Goal: Transaction & Acquisition: Purchase product/service

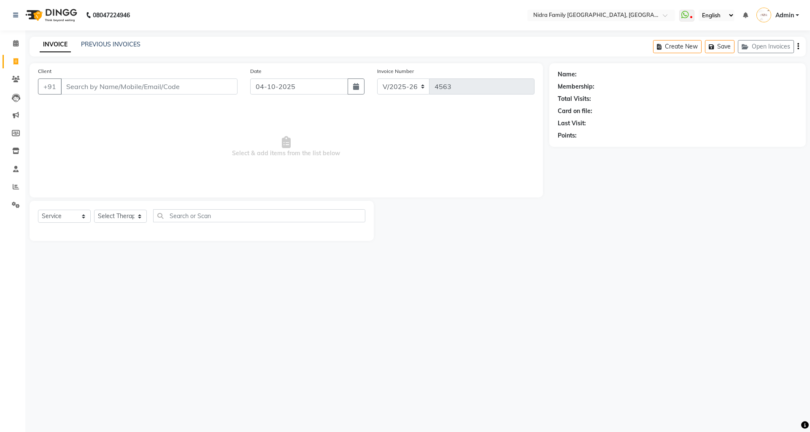
select select "591"
select select "service"
select select "591"
select select "service"
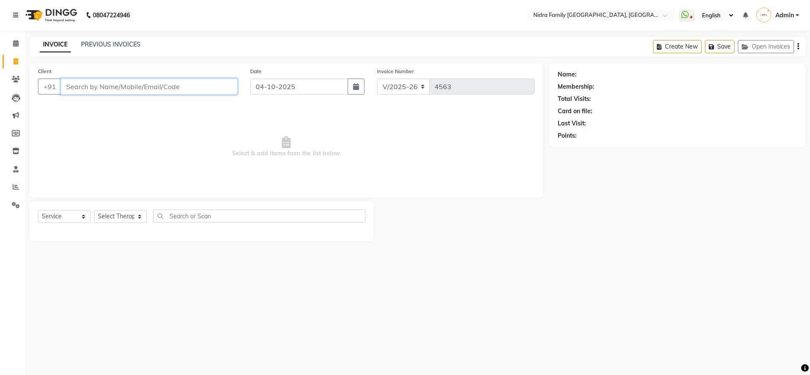
click at [193, 86] on input "Client" at bounding box center [149, 87] width 177 height 16
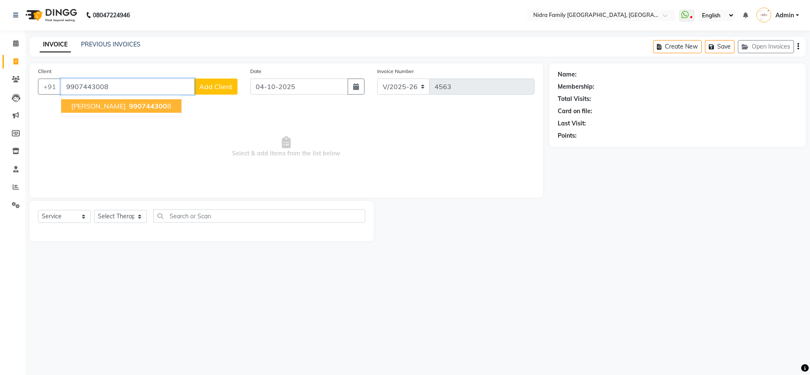
type input "9907443008"
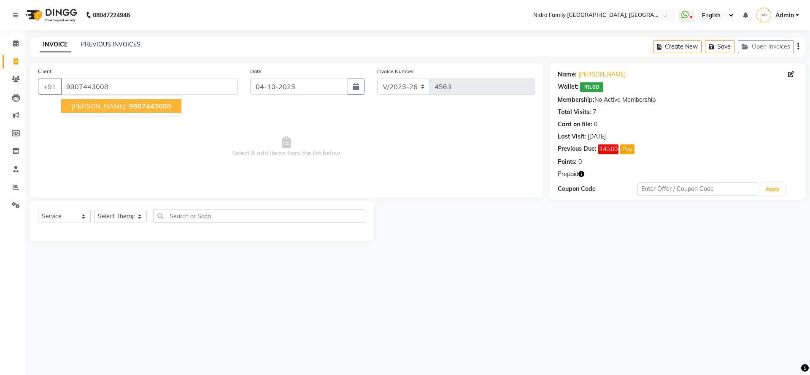
click at [151, 103] on span "990744300" at bounding box center [148, 106] width 38 height 8
click at [120, 213] on select "Select Therapist [PERSON_NAME] [PERSON_NAME] [PERSON_NAME] [PERSON_NAME] [PERSO…" at bounding box center [120, 216] width 53 height 13
select select "76853"
click at [94, 210] on select "Select Therapist [PERSON_NAME] [PERSON_NAME] [PERSON_NAME] [PERSON_NAME] [PERSO…" at bounding box center [120, 216] width 53 height 13
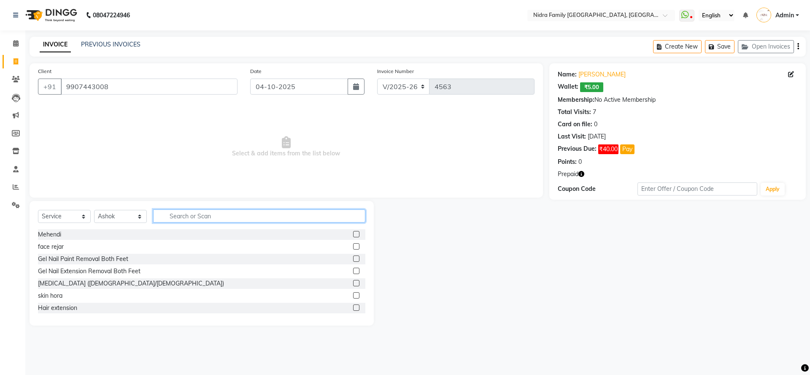
click at [237, 217] on input "text" at bounding box center [259, 215] width 212 height 13
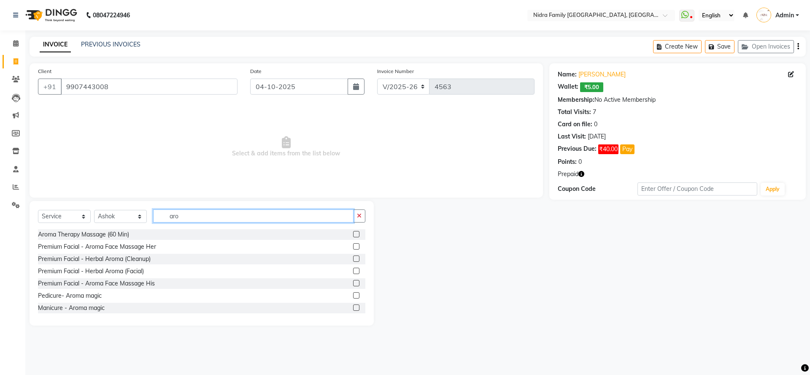
type input "aro"
click at [353, 233] on label at bounding box center [356, 234] width 6 height 6
click at [353, 233] on input "checkbox" at bounding box center [355, 234] width 5 height 5
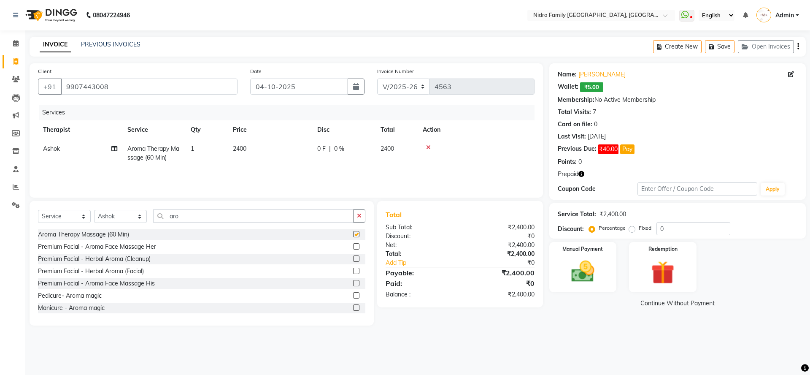
checkbox input "false"
click at [581, 174] on icon "button" at bounding box center [582, 174] width 6 height 6
click at [517, 344] on div "08047224946 Select Location × Nidra Family Salon & Academy, Gayatri Nagar Whats…" at bounding box center [405, 187] width 810 height 375
click at [658, 257] on div "Redemption" at bounding box center [663, 267] width 70 height 52
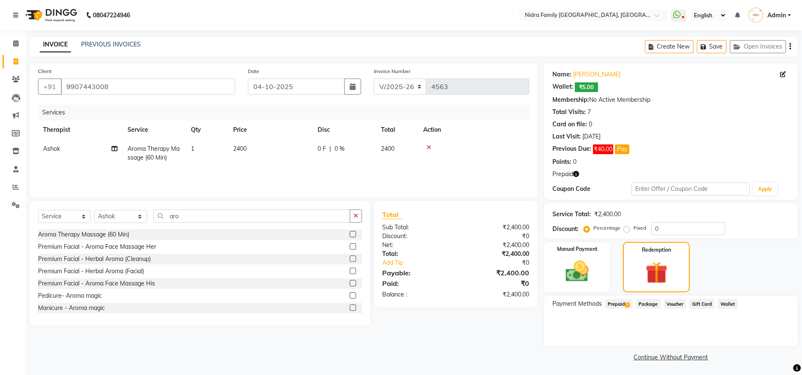
click at [620, 303] on span "Prepaid 1" at bounding box center [618, 304] width 27 height 10
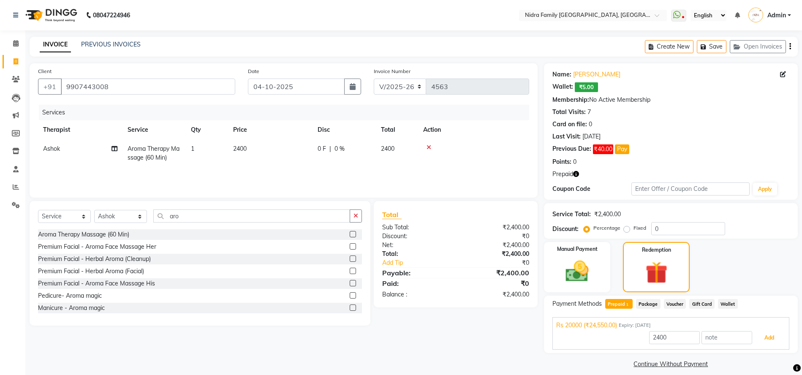
click at [776, 336] on button "Add" at bounding box center [768, 338] width 31 height 14
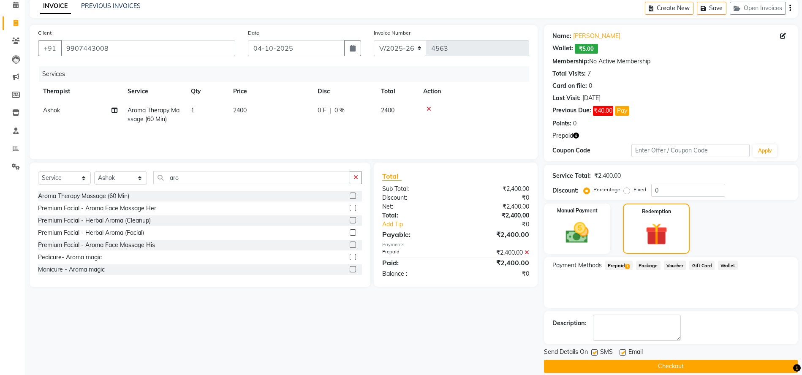
scroll to position [49, 0]
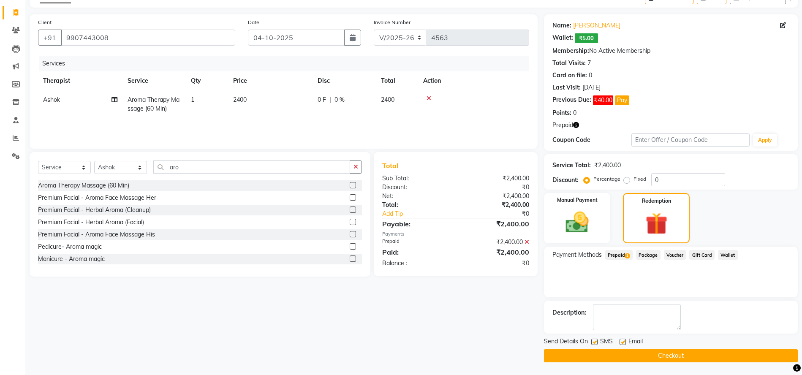
click at [591, 356] on button "Checkout" at bounding box center [671, 355] width 254 height 13
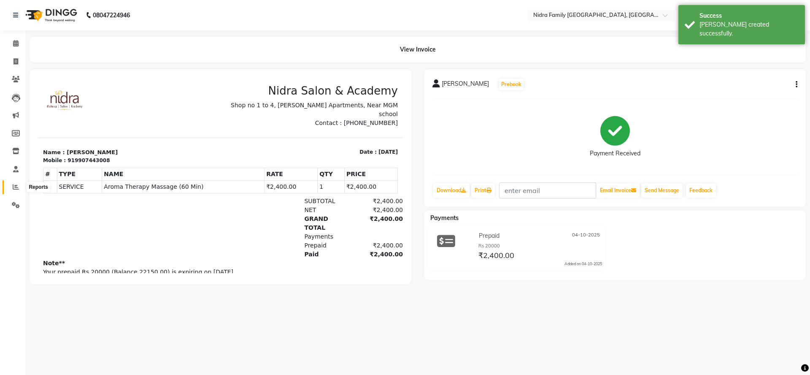
click at [13, 188] on icon at bounding box center [16, 187] width 6 height 6
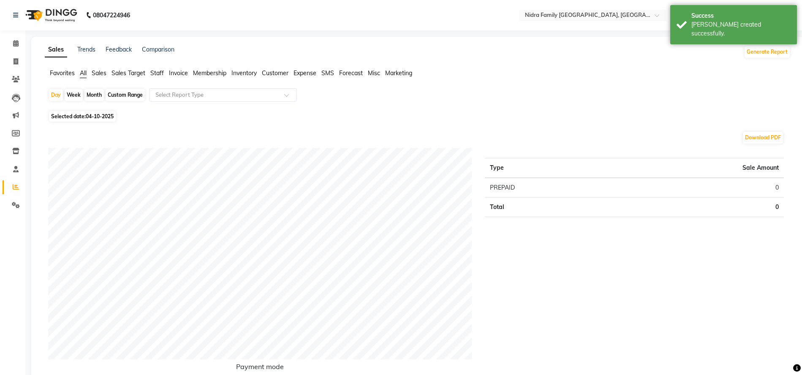
click at [125, 94] on div "Custom Range" at bounding box center [125, 95] width 39 height 12
select select "10"
select select "2025"
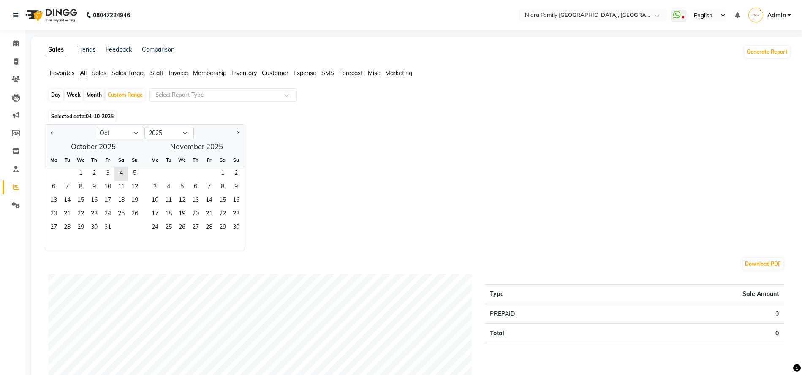
click at [54, 94] on div "Day" at bounding box center [56, 95] width 14 height 12
select select "10"
select select "2025"
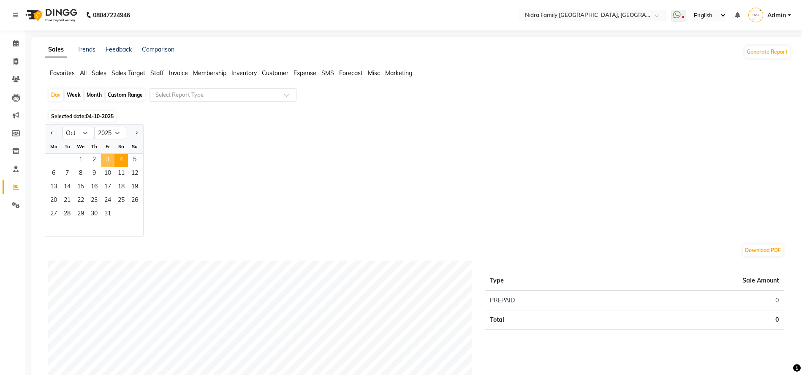
click at [106, 163] on span "3" at bounding box center [108, 161] width 14 height 14
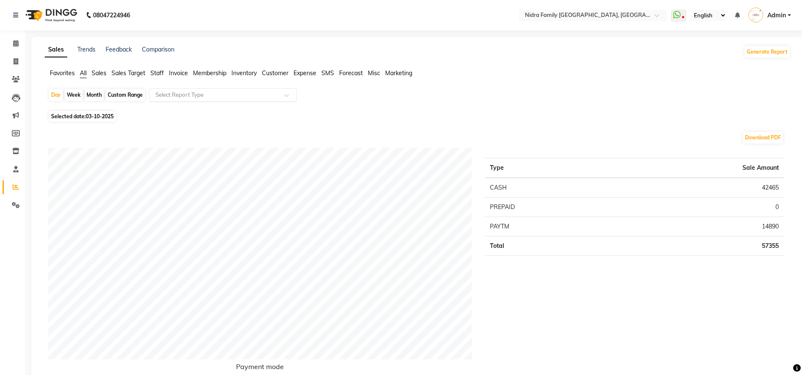
click at [287, 94] on span at bounding box center [289, 97] width 11 height 8
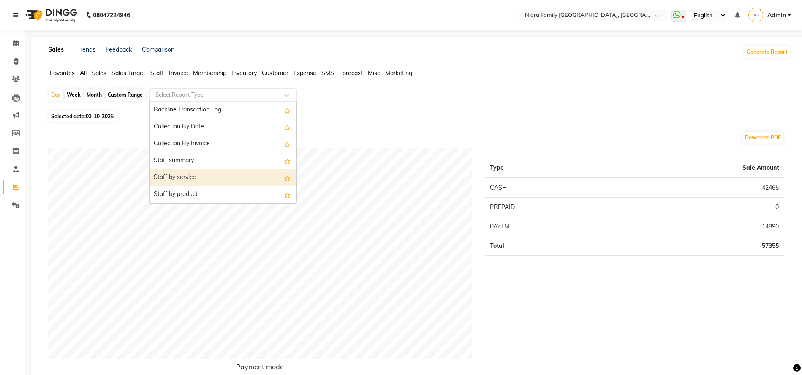
click at [195, 176] on div "Staff by service" at bounding box center [222, 177] width 147 height 17
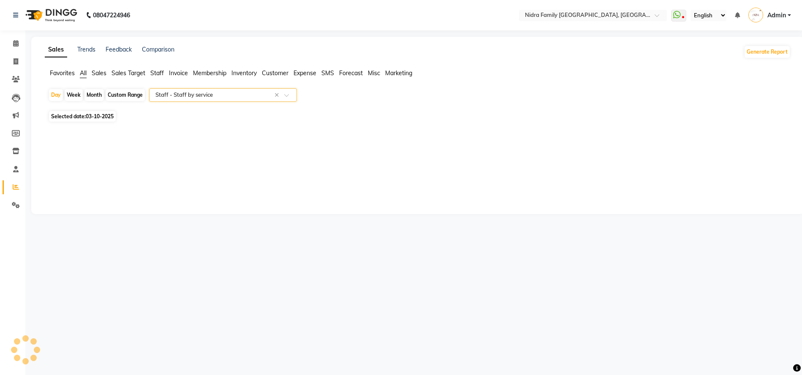
select select "filtered_report"
select select "csv"
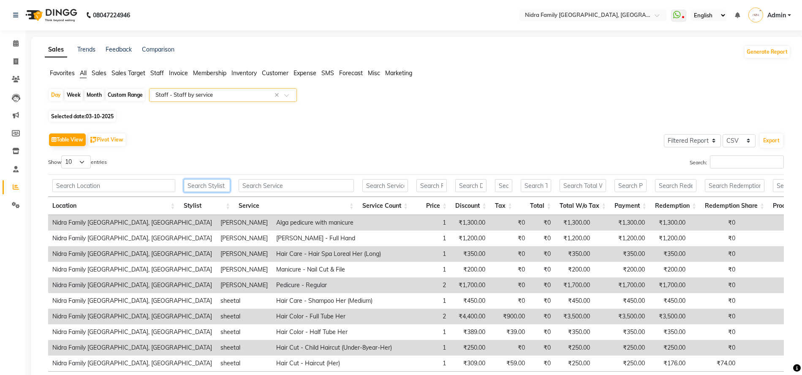
click at [205, 187] on input "text" at bounding box center [207, 185] width 47 height 13
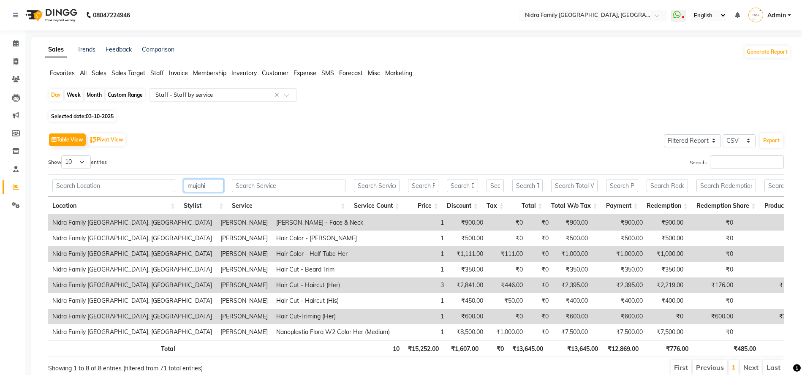
type input "mujahi"
click at [84, 160] on select "10 25 50 100" at bounding box center [76, 161] width 30 height 13
select select "100"
click at [62, 155] on select "10 25 50 100" at bounding box center [76, 161] width 30 height 13
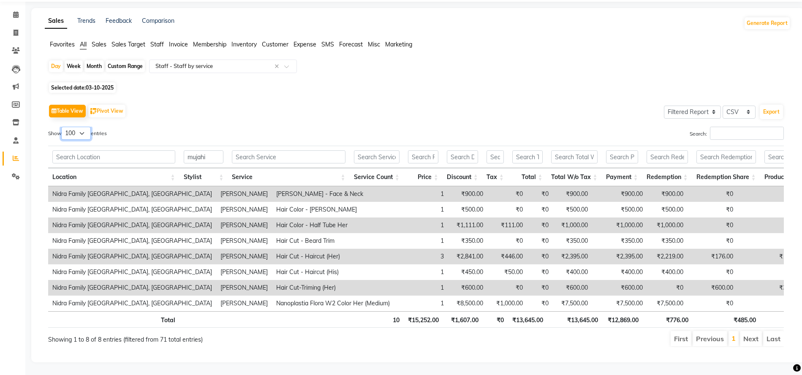
scroll to position [46, 0]
click at [210, 150] on input "mujahi" at bounding box center [204, 156] width 40 height 13
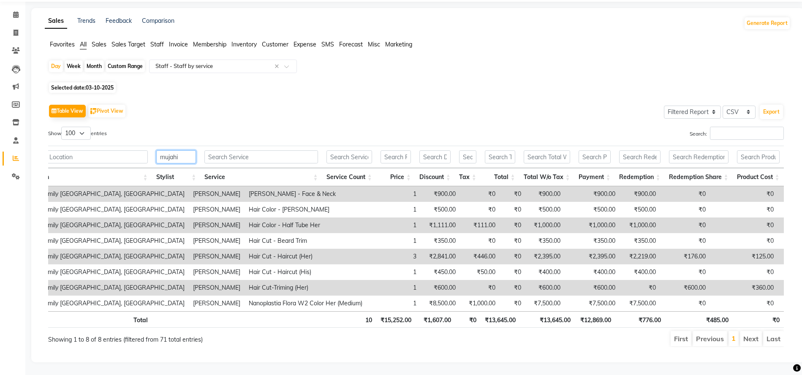
scroll to position [0, 0]
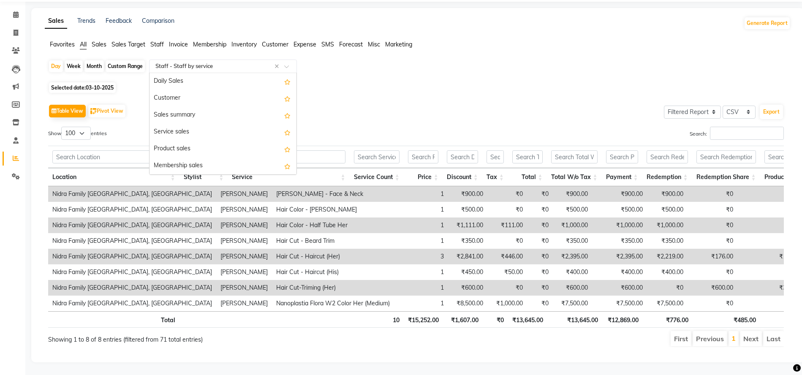
click at [288, 62] on div at bounding box center [222, 66] width 147 height 8
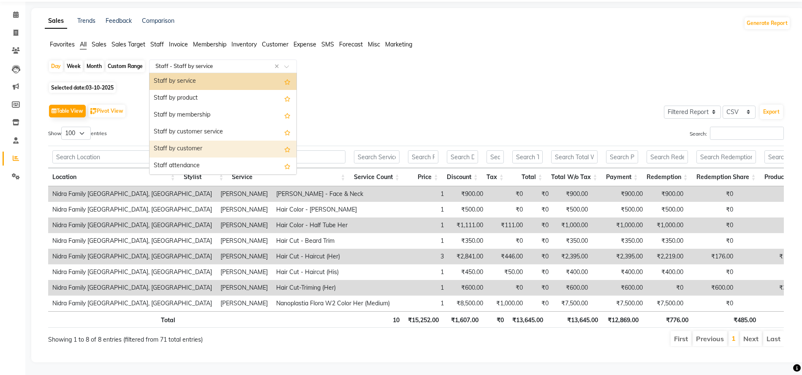
click at [177, 141] on div "Staff by customer" at bounding box center [222, 149] width 147 height 17
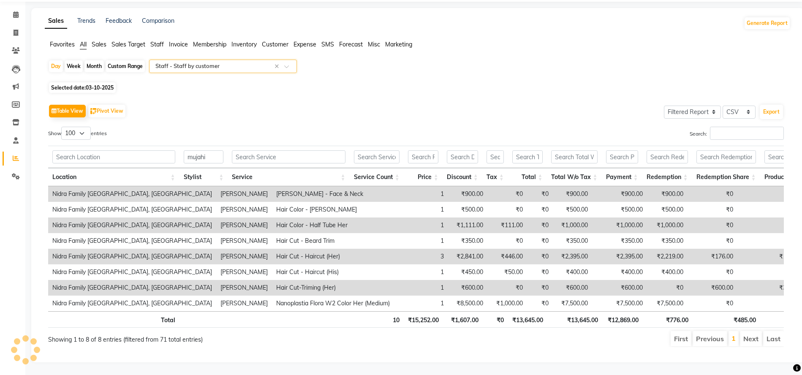
scroll to position [0, 0]
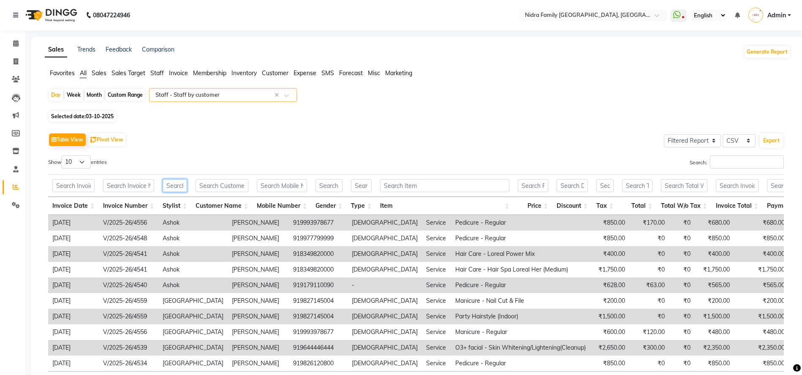
click at [173, 188] on input "text" at bounding box center [175, 185] width 24 height 13
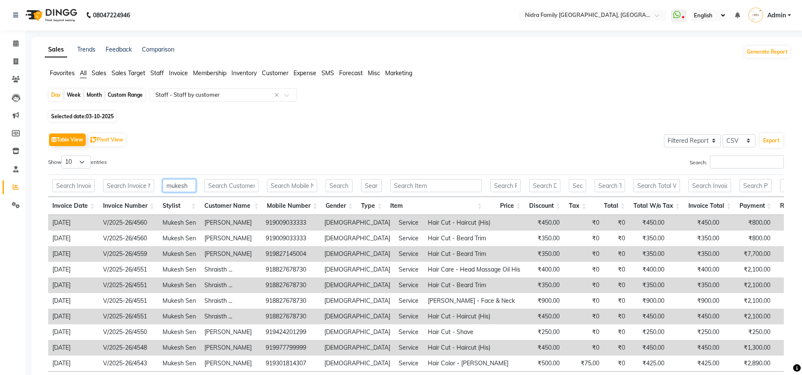
type input "mukesh"
click at [83, 163] on select "10 25 50 100" at bounding box center [76, 161] width 30 height 13
select select "100"
click at [62, 155] on select "10 25 50 100" at bounding box center [76, 161] width 30 height 13
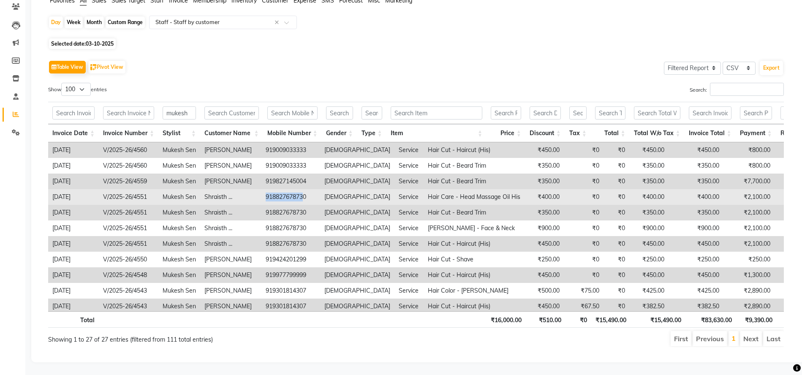
drag, startPoint x: 268, startPoint y: 187, endPoint x: 303, endPoint y: 190, distance: 35.5
click at [303, 190] on td "918827678730" at bounding box center [290, 197] width 59 height 16
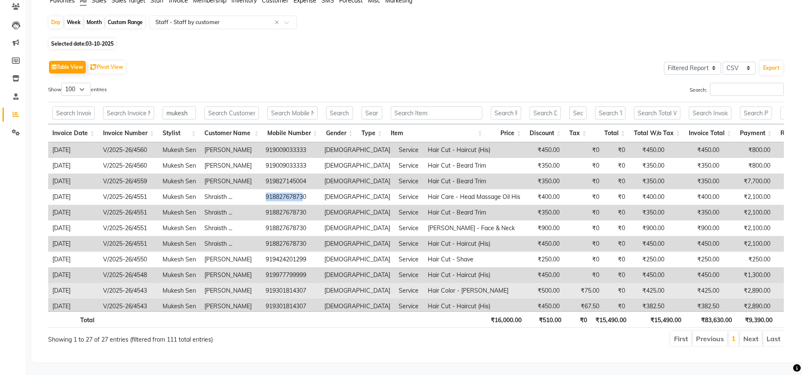
copy td "91882767873"
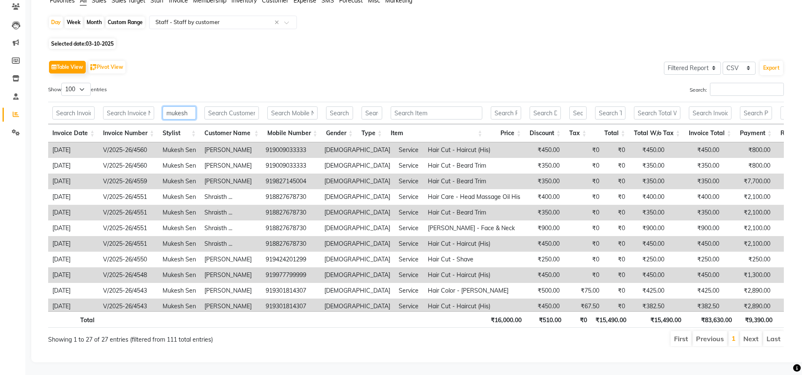
click at [193, 106] on input "mukesh" at bounding box center [179, 112] width 33 height 13
type input "m"
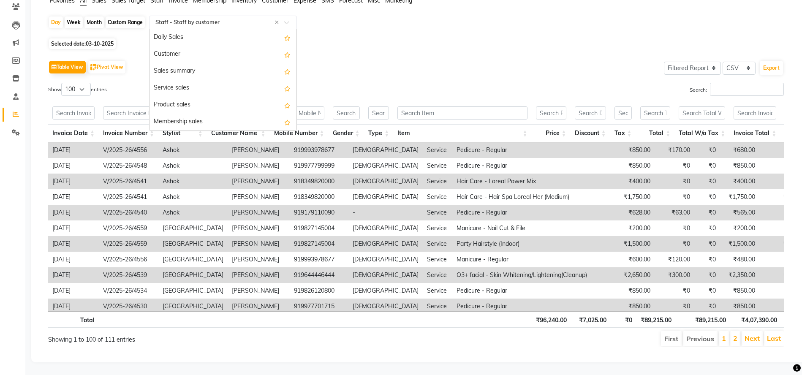
click at [287, 18] on div at bounding box center [222, 22] width 147 height 8
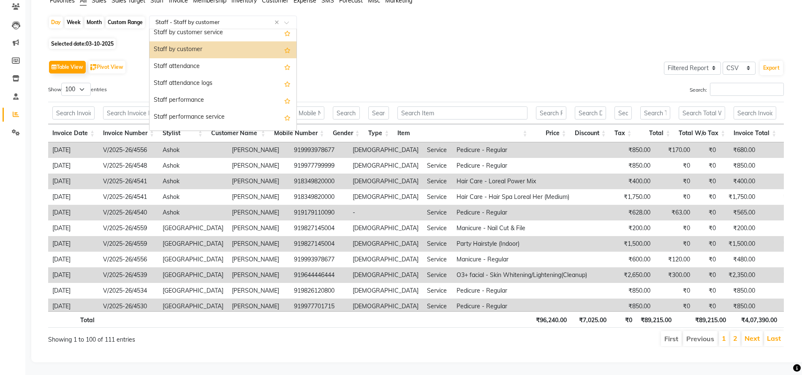
scroll to position [371, 0]
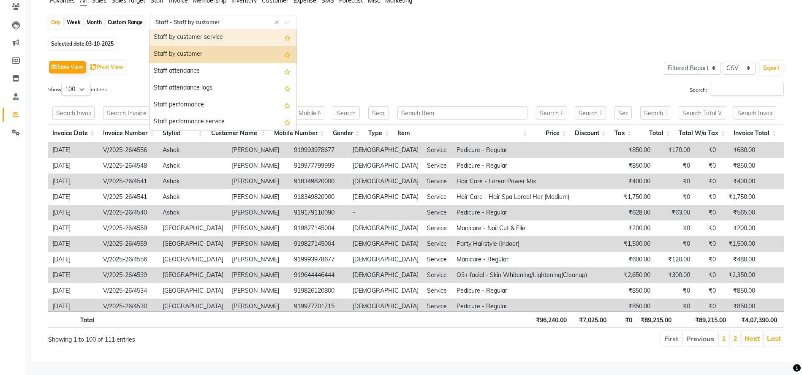
click at [197, 29] on div "Staff by customer service" at bounding box center [222, 37] width 147 height 17
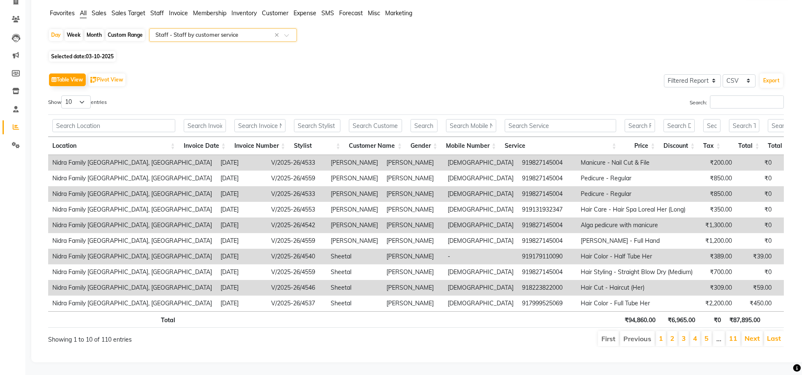
scroll to position [0, 0]
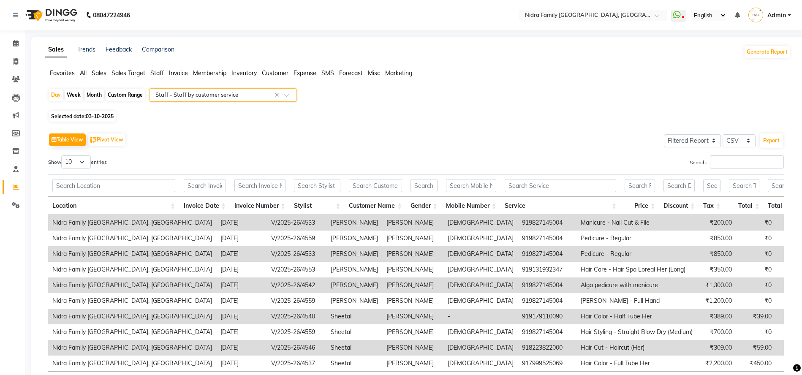
click at [285, 94] on span at bounding box center [289, 97] width 11 height 8
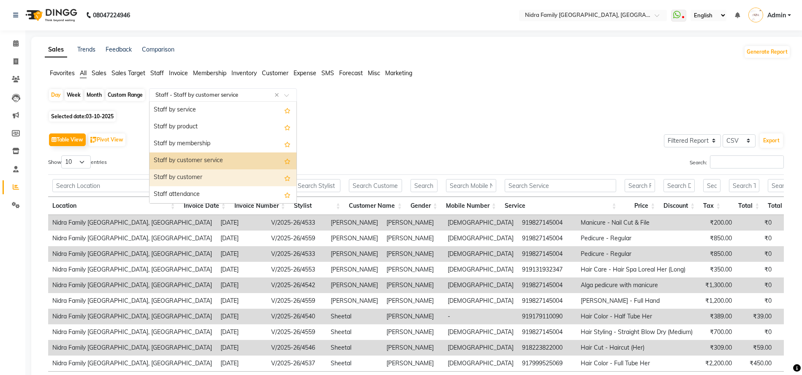
scroll to position [304, 0]
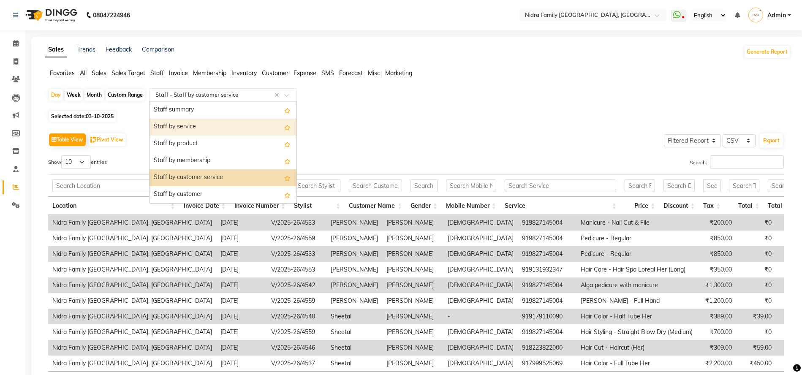
click at [181, 127] on div "Staff by service" at bounding box center [222, 127] width 147 height 17
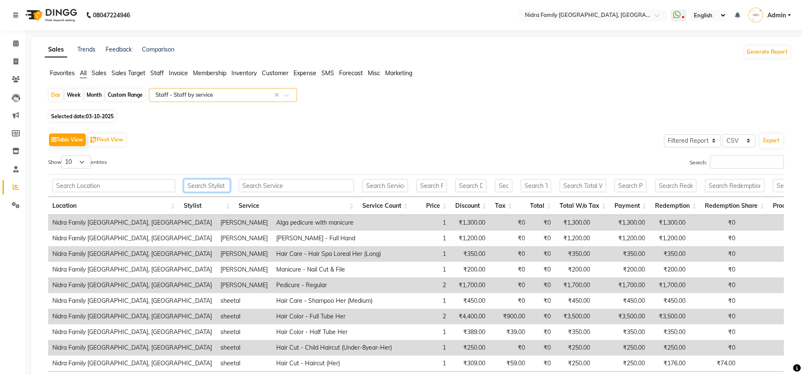
click at [206, 189] on input "text" at bounding box center [207, 185] width 47 height 13
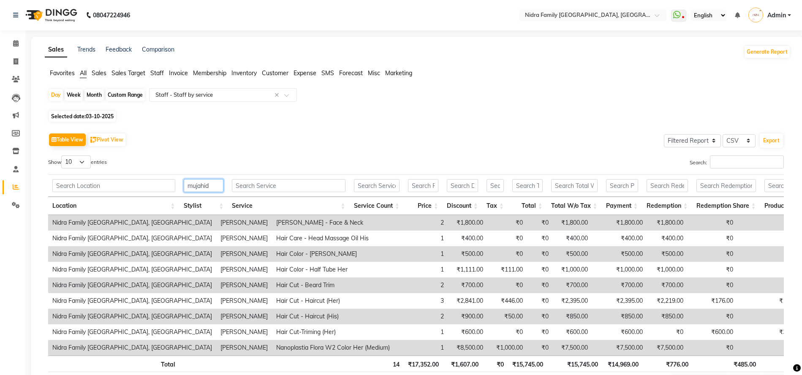
type input "mujahid"
click at [81, 161] on select "10 25 50 100" at bounding box center [76, 161] width 30 height 13
select select "100"
click at [62, 155] on select "10 25 50 100" at bounding box center [76, 161] width 30 height 13
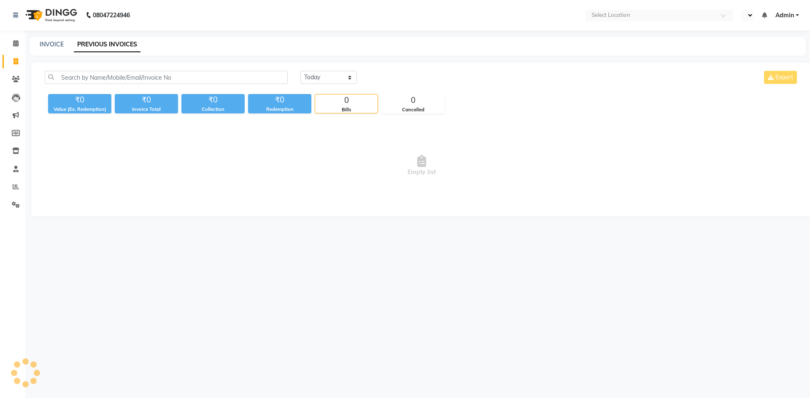
select select "en"
click at [48, 42] on link "INVOICE" at bounding box center [52, 45] width 24 height 8
select select "service"
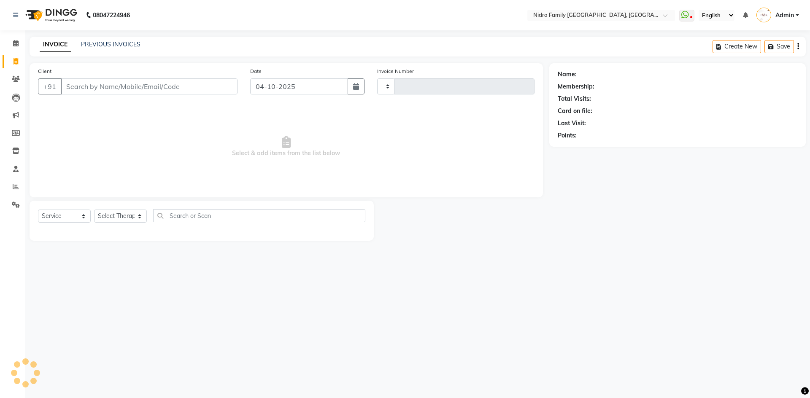
type input "4564"
select select "591"
click at [16, 80] on icon at bounding box center [16, 79] width 8 height 6
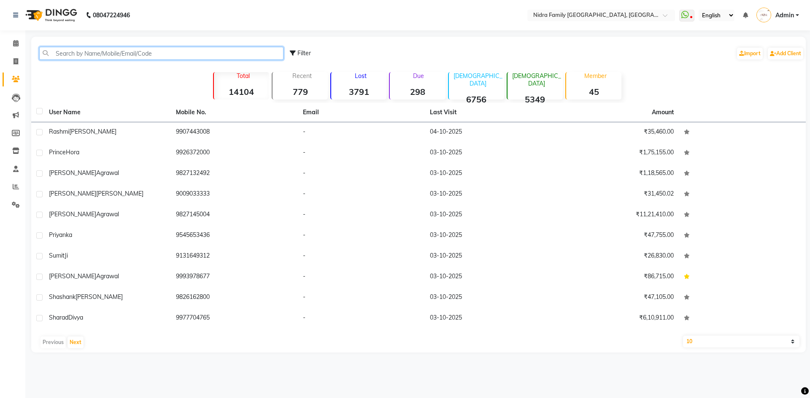
click at [151, 52] on input "text" at bounding box center [161, 53] width 244 height 13
paste input "91882767873"
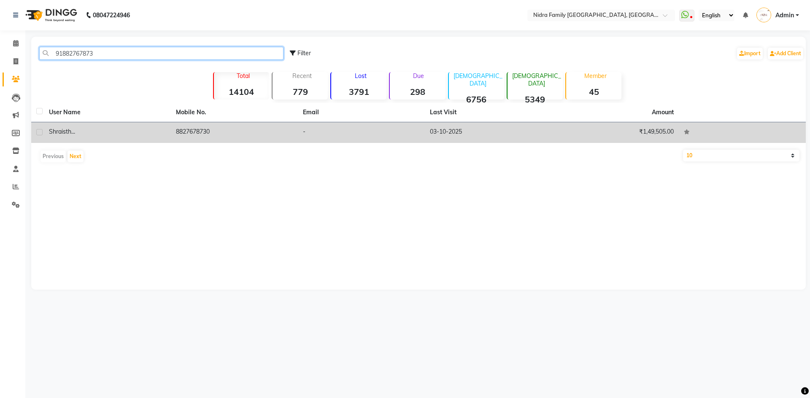
type input "91882767873"
click at [53, 132] on span "Shraisth" at bounding box center [60, 132] width 22 height 8
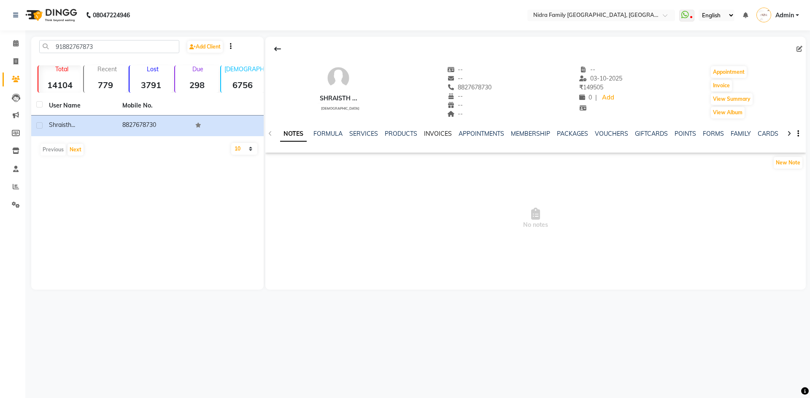
click at [441, 134] on link "INVOICES" at bounding box center [438, 134] width 28 height 8
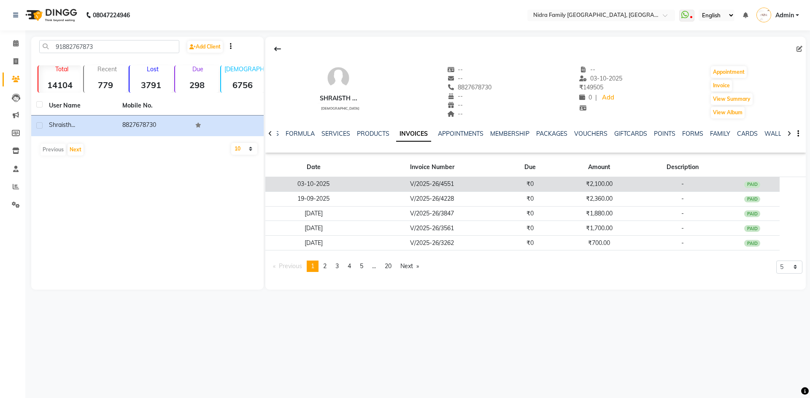
click at [307, 182] on td "03-10-2025" at bounding box center [314, 184] width 97 height 15
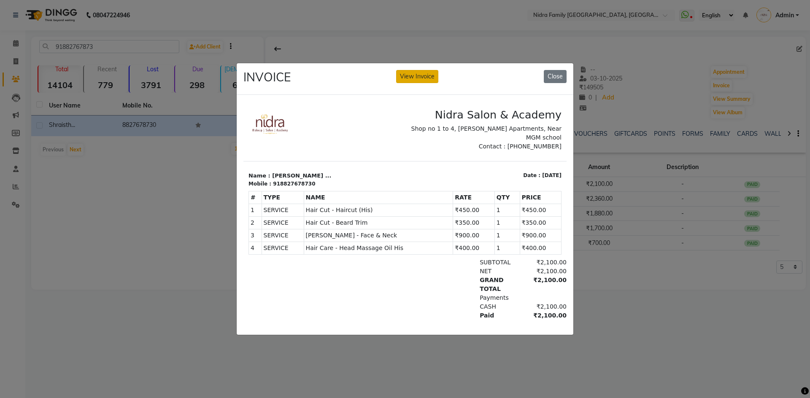
click at [419, 72] on button "View Invoice" at bounding box center [417, 76] width 42 height 13
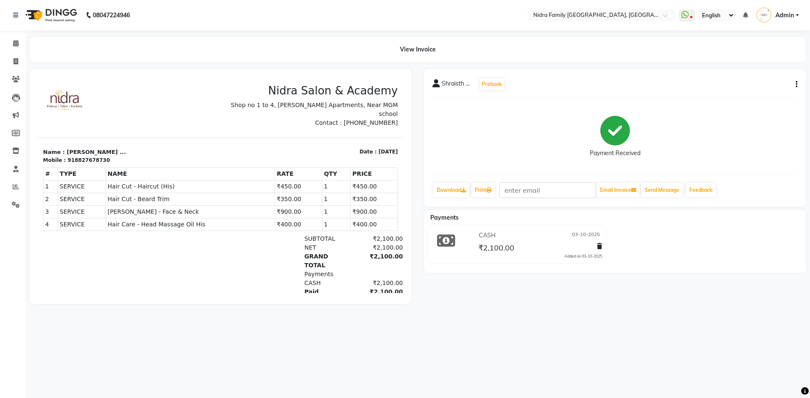
click at [797, 84] on icon "button" at bounding box center [797, 84] width 2 height 0
click at [732, 84] on div "Edit Item Staff" at bounding box center [740, 84] width 87 height 11
select select "8269"
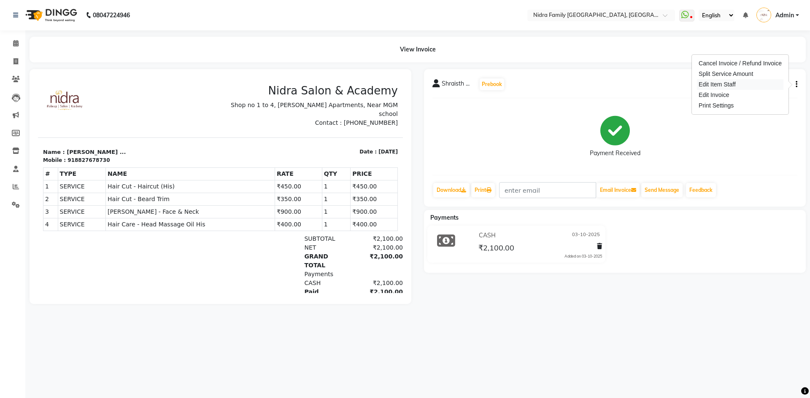
select select "8269"
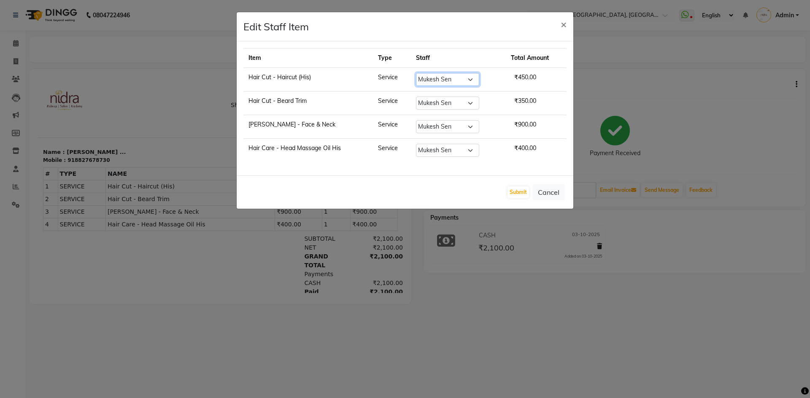
click at [470, 78] on select "Select Anchal anmol Ashok Chandni Chandrika Deepa Mam Indro Irshad Jyoti Khushi…" at bounding box center [447, 79] width 63 height 13
select select "8270"
click at [417, 73] on select "Select Anchal anmol Ashok Chandni Chandrika Deepa Mam Indro Irshad Jyoti Khushi…" at bounding box center [447, 79] width 63 height 13
click at [474, 106] on select "Select Anchal anmol Ashok Chandni Chandrika Deepa Mam Indro Irshad Jyoti Khushi…" at bounding box center [447, 103] width 63 height 13
select select "8270"
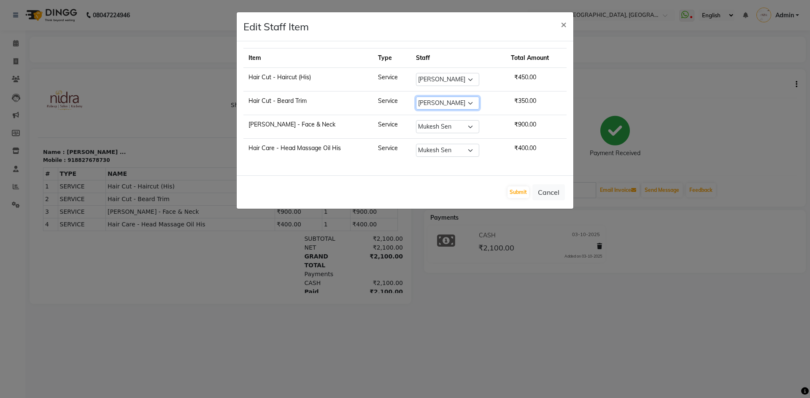
click at [417, 97] on select "Select Anchal anmol Ashok Chandni Chandrika Deepa Mam Indro Irshad Jyoti Khushi…" at bounding box center [447, 103] width 63 height 13
click at [472, 126] on select "Select Anchal anmol Ashok Chandni Chandrika Deepa Mam Indro Irshad Jyoti Khushi…" at bounding box center [447, 126] width 63 height 13
select select "8270"
click at [417, 120] on select "Select Anchal anmol Ashok Chandni Chandrika Deepa Mam Indro Irshad Jyoti Khushi…" at bounding box center [447, 126] width 63 height 13
click at [475, 150] on select "Select Anchal anmol Ashok Chandni Chandrika Deepa Mam Indro Irshad Jyoti Khushi…" at bounding box center [447, 150] width 63 height 13
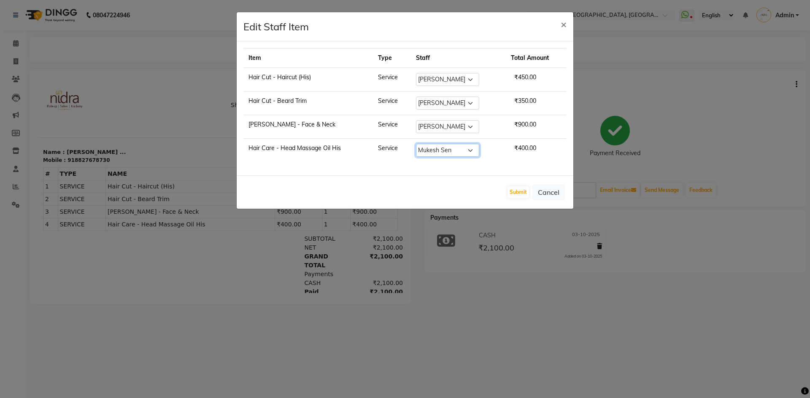
select select "8270"
click at [417, 144] on select "Select Anchal anmol Ashok Chandni Chandrika Deepa Mam Indro Irshad Jyoti Khushi…" at bounding box center [447, 150] width 63 height 13
click at [522, 190] on button "Submit" at bounding box center [519, 193] width 22 height 12
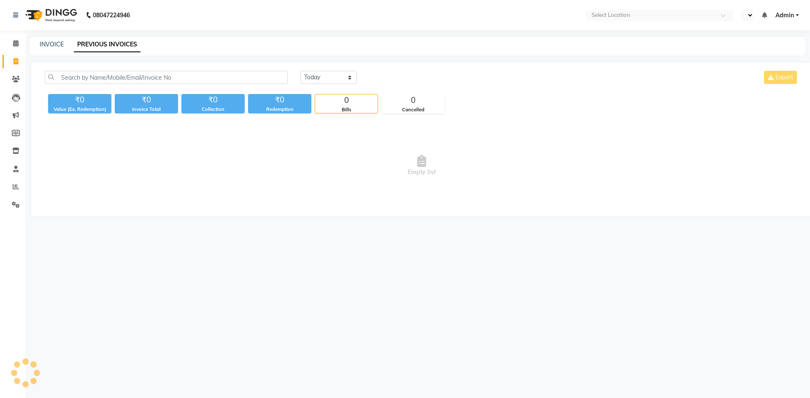
select select "en"
click at [14, 40] on icon at bounding box center [15, 43] width 5 height 6
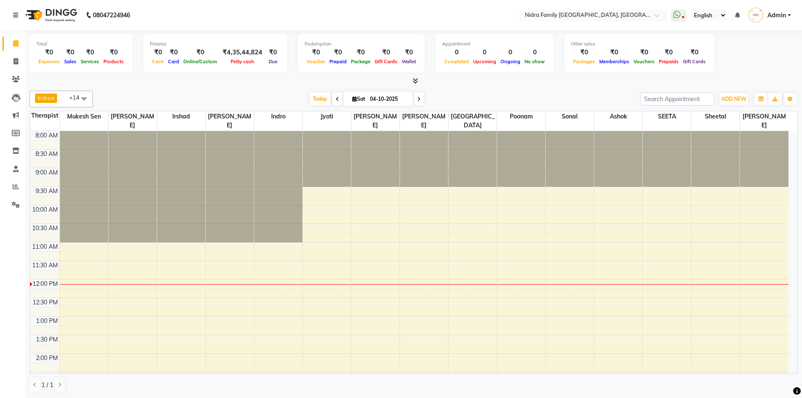
click at [117, 247] on div "8:00 AM 8:30 AM 9:00 AM 9:30 AM 10:00 AM 10:30 AM 11:00 AM 11:30 AM 12:00 PM 12…" at bounding box center [409, 372] width 758 height 482
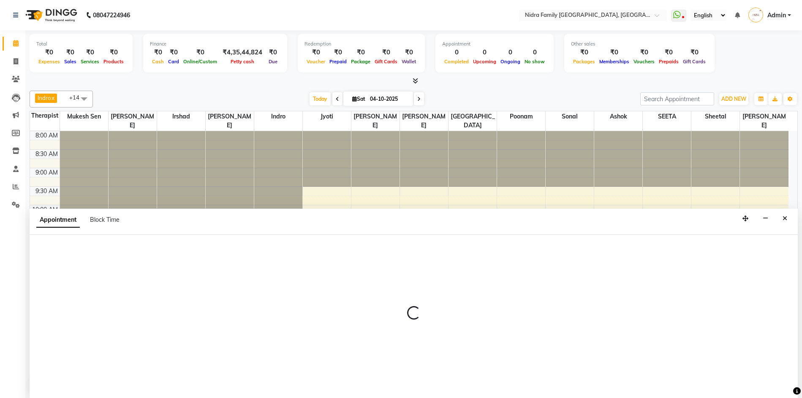
scroll to position [0, 0]
select select "8270"
select select "660"
select select "tentative"
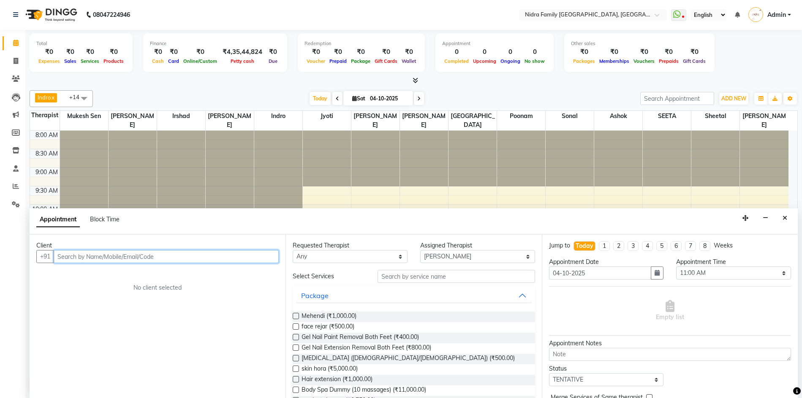
click at [167, 257] on input "text" at bounding box center [166, 256] width 225 height 13
click at [785, 217] on icon "Close" at bounding box center [784, 218] width 5 height 6
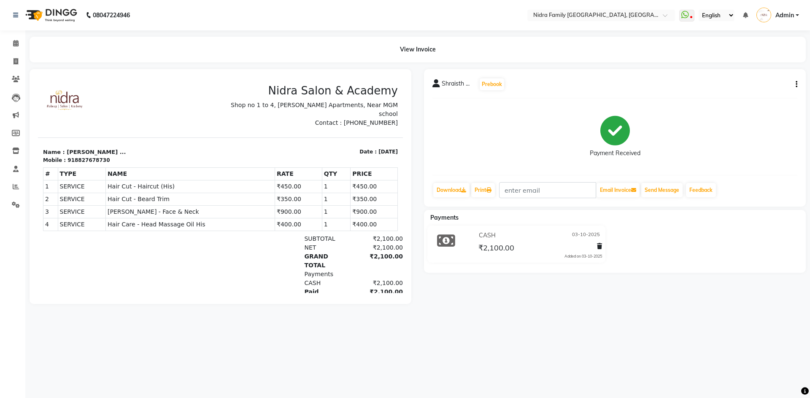
click at [797, 85] on icon "button" at bounding box center [797, 84] width 2 height 0
click at [737, 84] on div "Edit Item Staff" at bounding box center [740, 84] width 87 height 11
select select
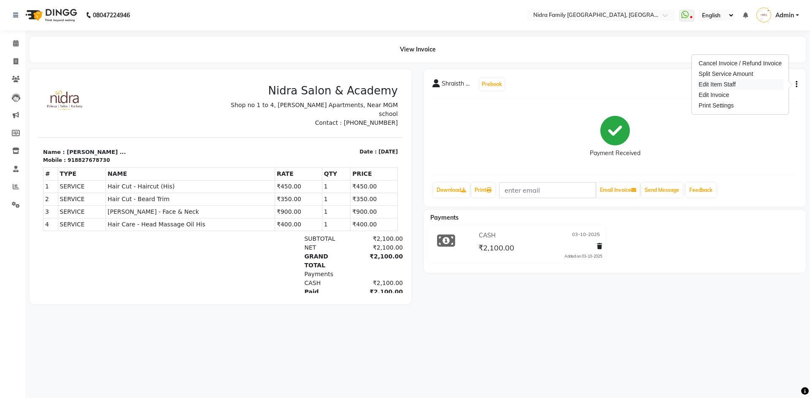
select select
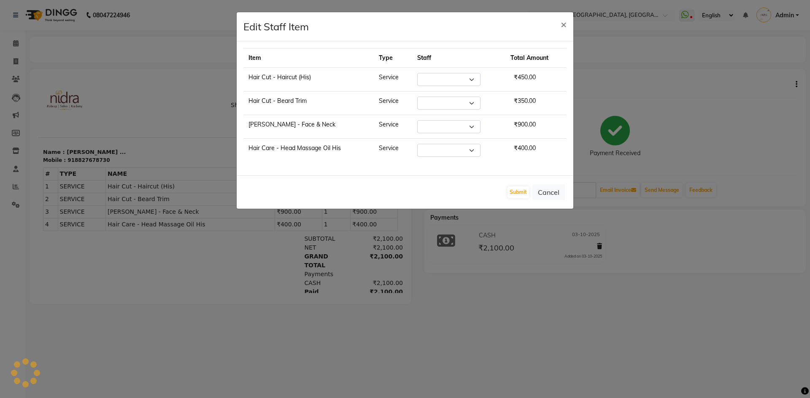
select select "8270"
click at [517, 190] on button "Submit" at bounding box center [519, 193] width 22 height 12
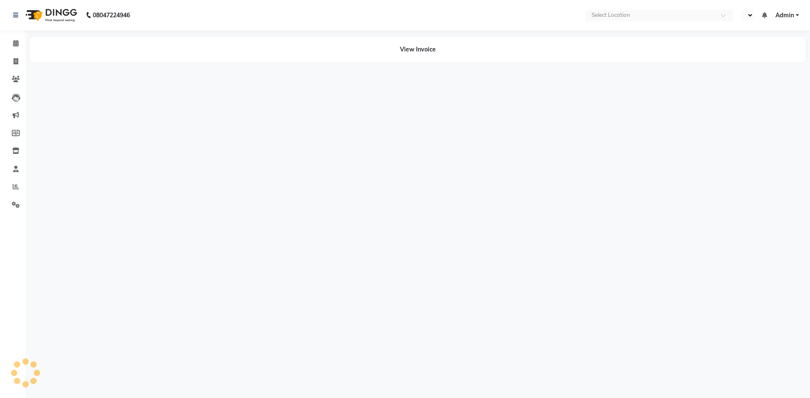
select select "en"
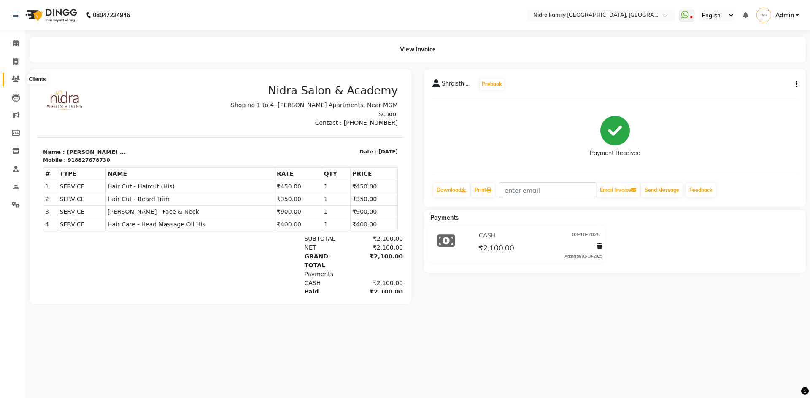
click at [16, 79] on icon at bounding box center [16, 79] width 8 height 6
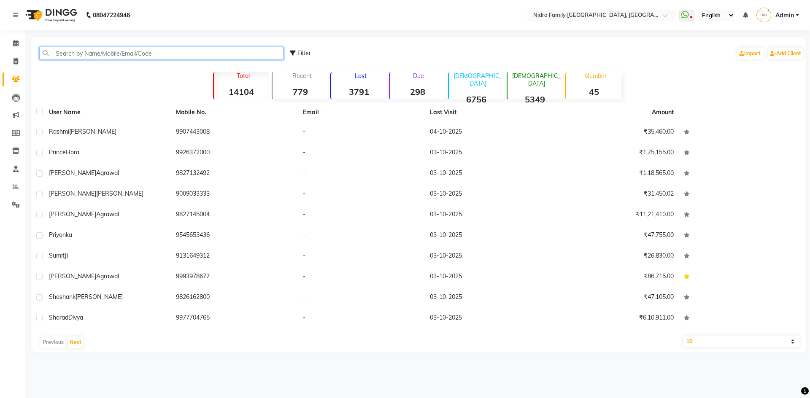
click at [128, 54] on input "text" at bounding box center [161, 53] width 244 height 13
click at [14, 61] on icon at bounding box center [16, 61] width 5 height 6
select select "service"
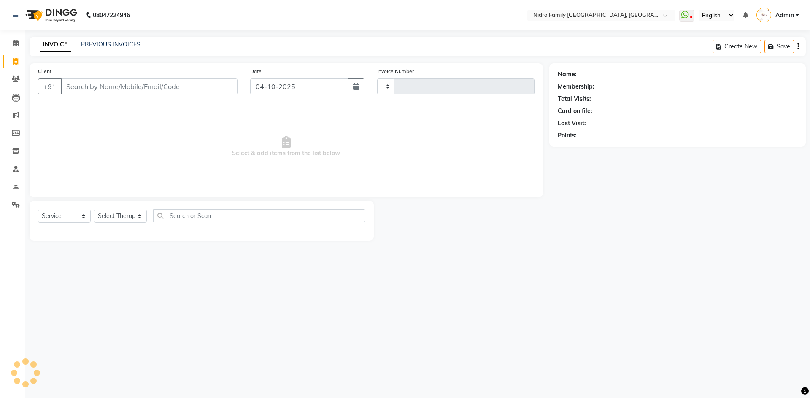
type input "4564"
select select "591"
click at [146, 86] on input "Client" at bounding box center [149, 87] width 177 height 16
click at [164, 83] on input "Client" at bounding box center [149, 87] width 177 height 16
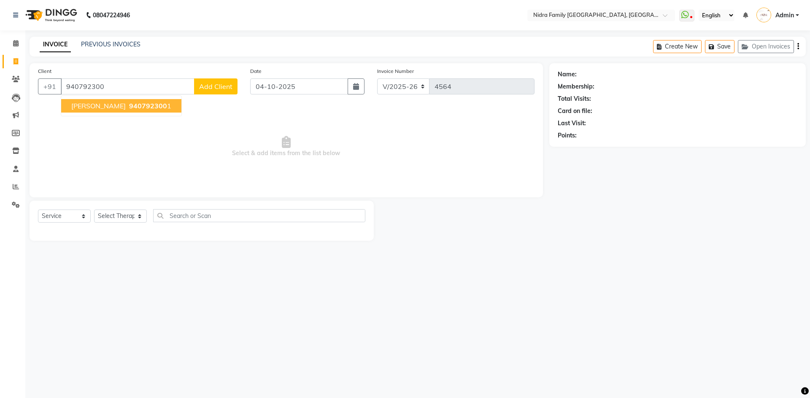
click at [133, 104] on ngb-highlight "940792300 1" at bounding box center [149, 106] width 44 height 8
type input "9407923001"
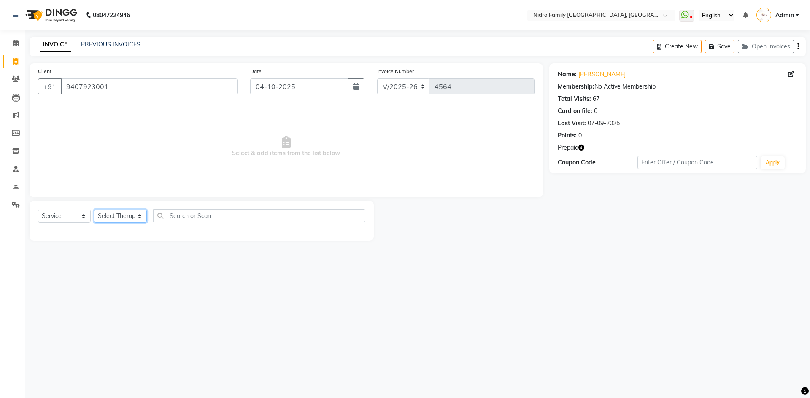
click at [130, 215] on select "Select Therapist [PERSON_NAME] [PERSON_NAME] [PERSON_NAME] [PERSON_NAME] [PERSO…" at bounding box center [120, 216] width 53 height 13
click at [582, 147] on icon "button" at bounding box center [582, 148] width 6 height 6
click at [122, 214] on select "Select Therapist [PERSON_NAME] [PERSON_NAME] [PERSON_NAME] [PERSON_NAME] [PERSO…" at bounding box center [120, 216] width 53 height 13
click at [94, 210] on select "Select Therapist [PERSON_NAME] [PERSON_NAME] [PERSON_NAME] [PERSON_NAME] [PERSO…" at bounding box center [120, 216] width 53 height 13
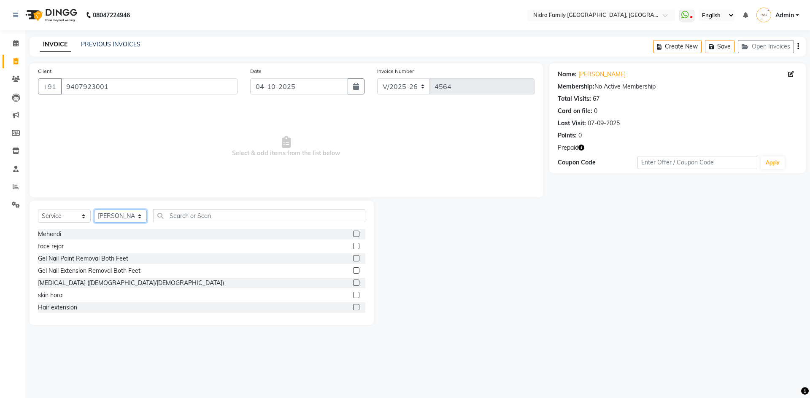
click at [123, 216] on select "Select Therapist [PERSON_NAME] [PERSON_NAME] [PERSON_NAME] [PERSON_NAME] [PERSO…" at bounding box center [120, 216] width 53 height 13
select select "8269"
click at [94, 210] on select "Select Therapist [PERSON_NAME] [PERSON_NAME] [PERSON_NAME] [PERSON_NAME] [PERSO…" at bounding box center [120, 216] width 53 height 13
click at [229, 213] on input "text" at bounding box center [259, 215] width 212 height 13
click at [209, 219] on input "text" at bounding box center [259, 215] width 212 height 13
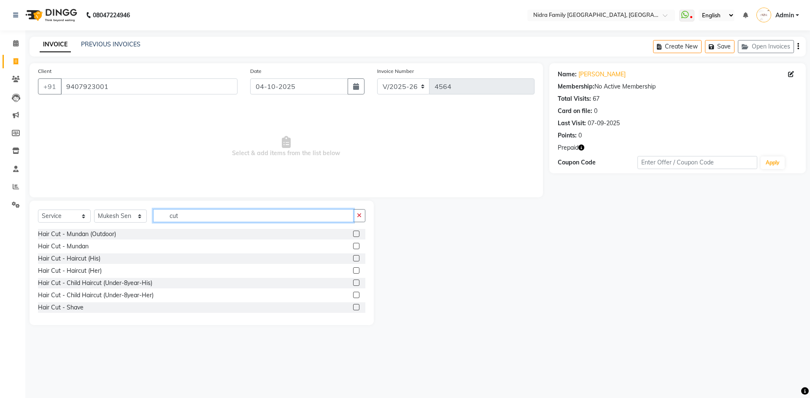
type input "cut"
click at [353, 258] on label at bounding box center [356, 258] width 6 height 6
click at [353, 258] on input "checkbox" at bounding box center [355, 258] width 5 height 5
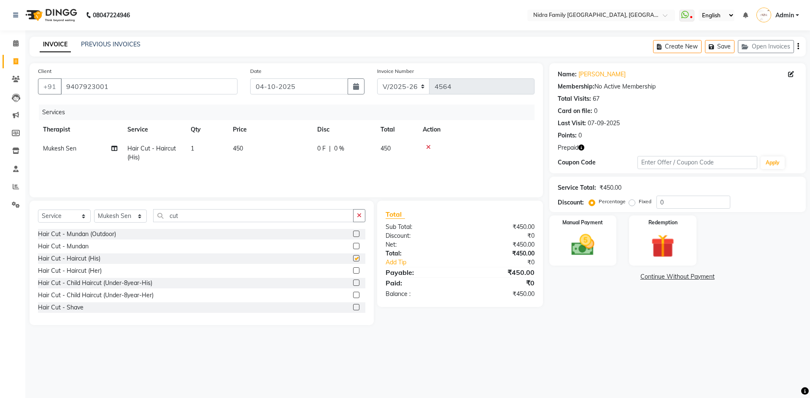
checkbox input "false"
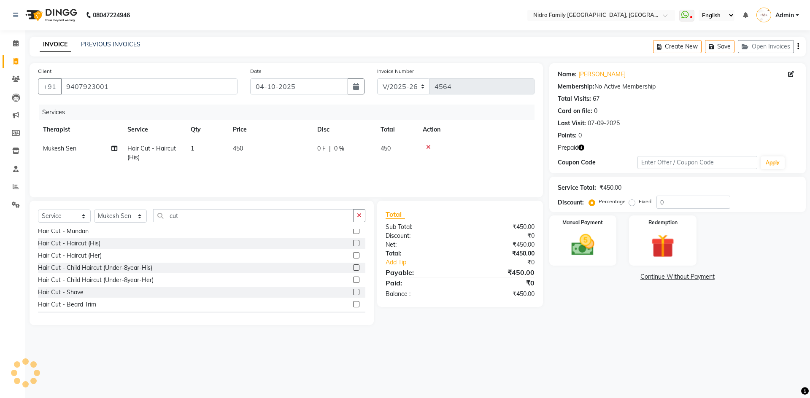
click at [353, 305] on label at bounding box center [356, 304] width 6 height 6
click at [353, 305] on input "checkbox" at bounding box center [355, 304] width 5 height 5
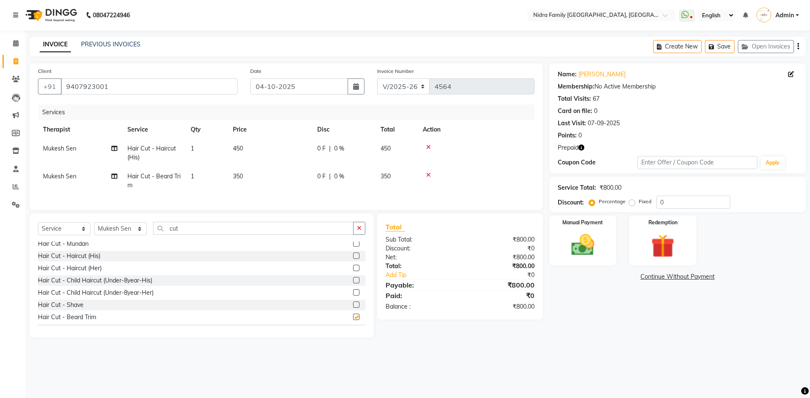
checkbox input "false"
click at [661, 247] on img at bounding box center [662, 246] width 39 height 30
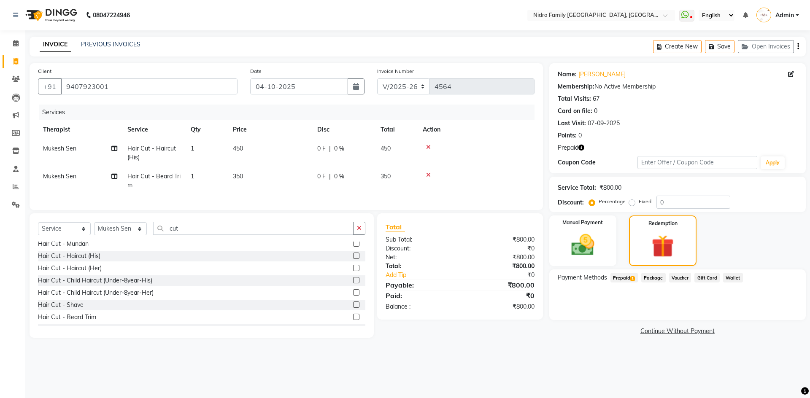
click at [627, 276] on span "Prepaid 1" at bounding box center [624, 278] width 27 height 10
click at [779, 312] on button "Add" at bounding box center [777, 312] width 31 height 14
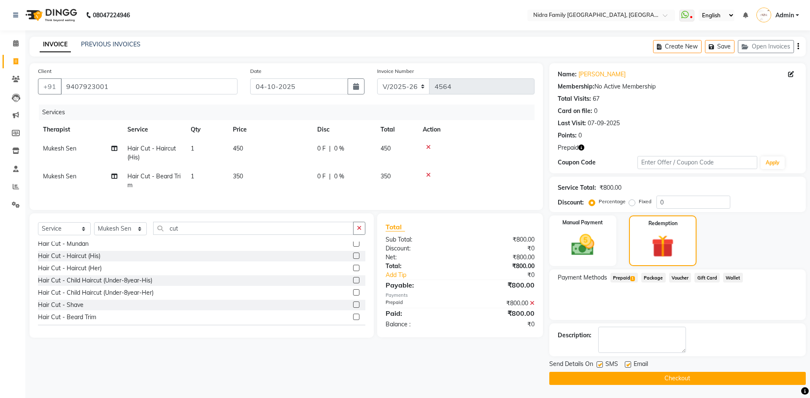
click at [597, 377] on button "Checkout" at bounding box center [678, 378] width 257 height 13
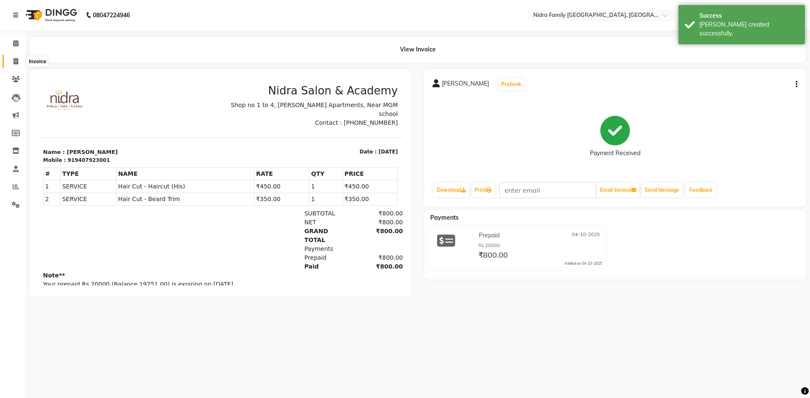
click at [13, 60] on span at bounding box center [15, 62] width 15 height 10
select select "service"
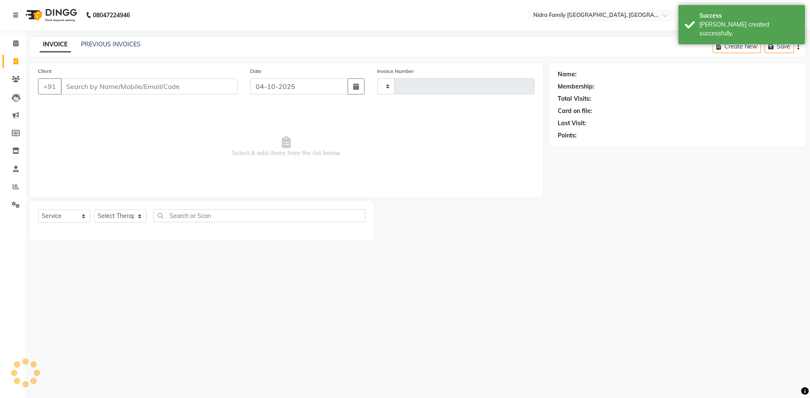
type input "4565"
select select "591"
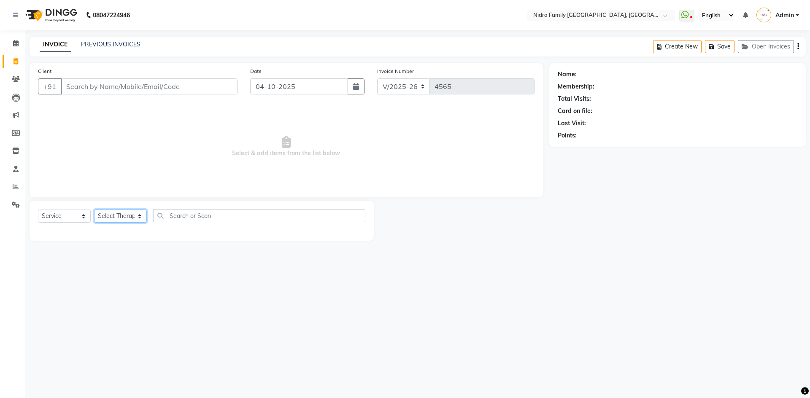
click at [124, 214] on select "Select Therapist [PERSON_NAME] [PERSON_NAME] [PERSON_NAME] [PERSON_NAME] [PERSO…" at bounding box center [120, 216] width 53 height 13
select select "21358"
click at [94, 210] on select "Select Therapist [PERSON_NAME] [PERSON_NAME] [PERSON_NAME] [PERSON_NAME] [PERSO…" at bounding box center [120, 216] width 53 height 13
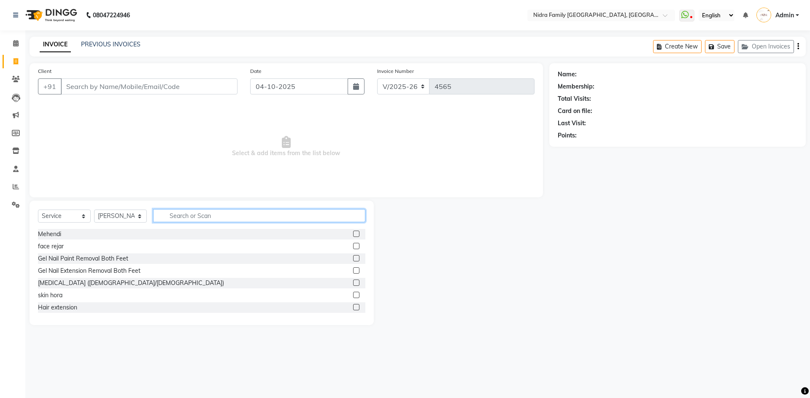
click at [203, 214] on input "text" at bounding box center [259, 215] width 212 height 13
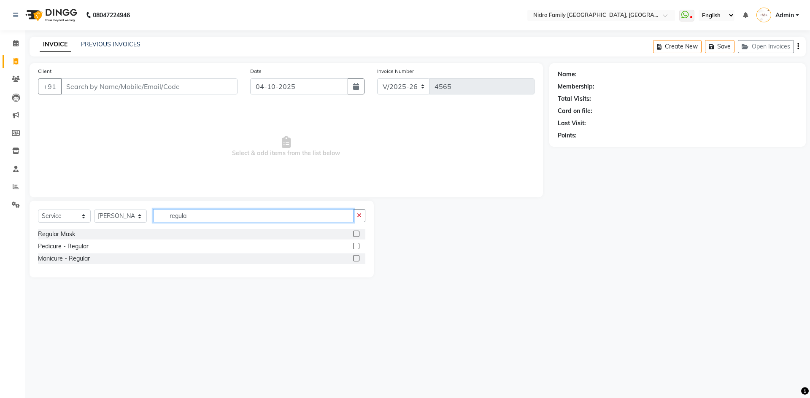
type input "regula"
click at [356, 246] on label at bounding box center [356, 246] width 6 height 6
click at [356, 246] on input "checkbox" at bounding box center [355, 246] width 5 height 5
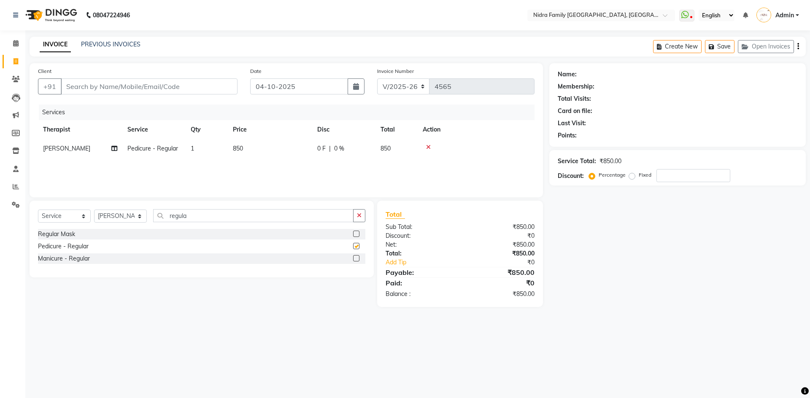
checkbox input "false"
click at [111, 212] on select "Select Therapist [PERSON_NAME] [PERSON_NAME] [PERSON_NAME] [PERSON_NAME] [PERSO…" at bounding box center [120, 216] width 53 height 13
select select "16657"
click at [94, 210] on select "Select Therapist [PERSON_NAME] [PERSON_NAME] [PERSON_NAME] [PERSON_NAME] [PERSO…" at bounding box center [120, 216] width 53 height 13
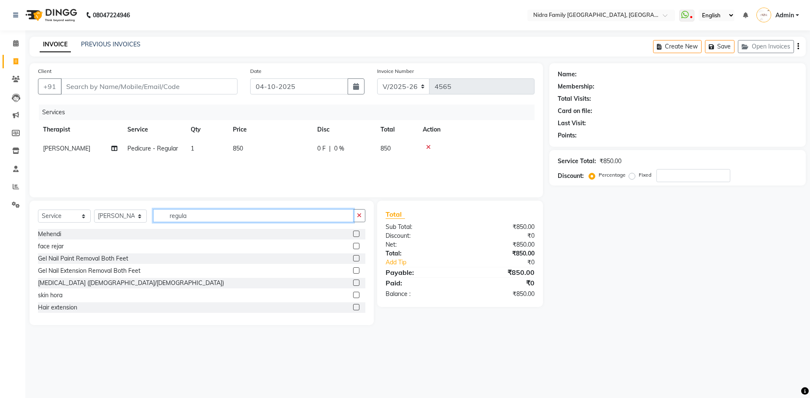
click at [210, 218] on input "regula" at bounding box center [253, 215] width 200 height 13
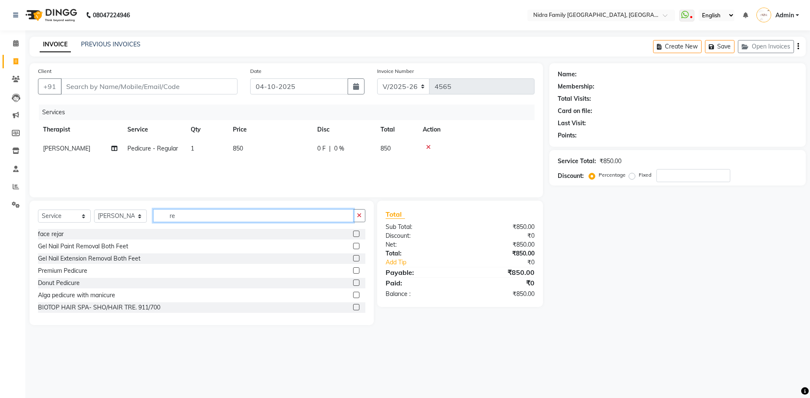
type input "r"
type input "threa"
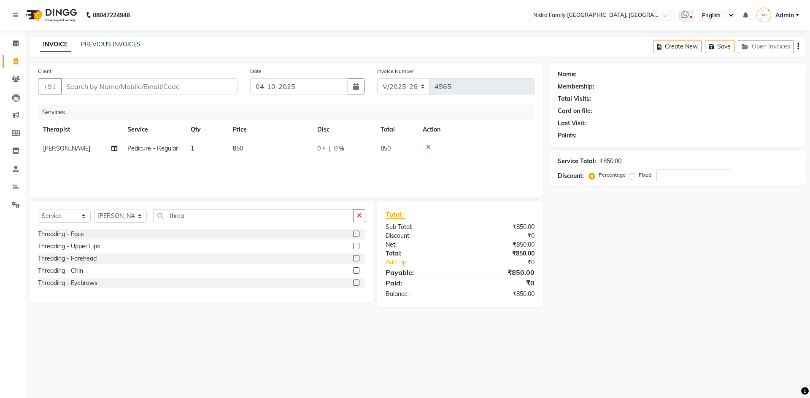
click at [355, 283] on label at bounding box center [356, 283] width 6 height 6
click at [355, 283] on input "checkbox" at bounding box center [355, 283] width 5 height 5
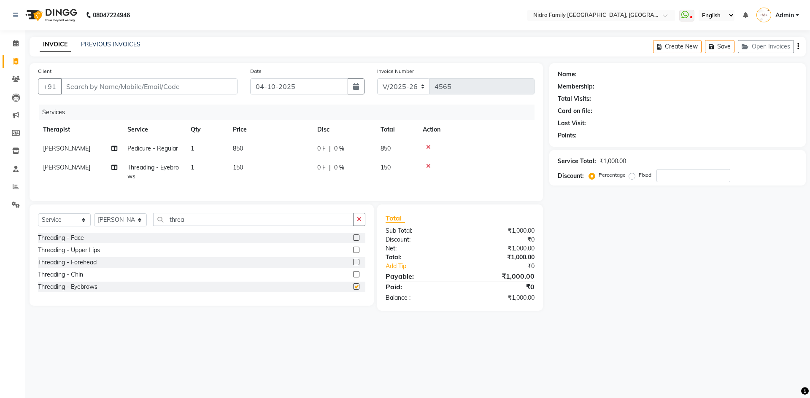
checkbox input "false"
click at [355, 253] on label at bounding box center [356, 250] width 6 height 6
click at [355, 253] on input "checkbox" at bounding box center [355, 250] width 5 height 5
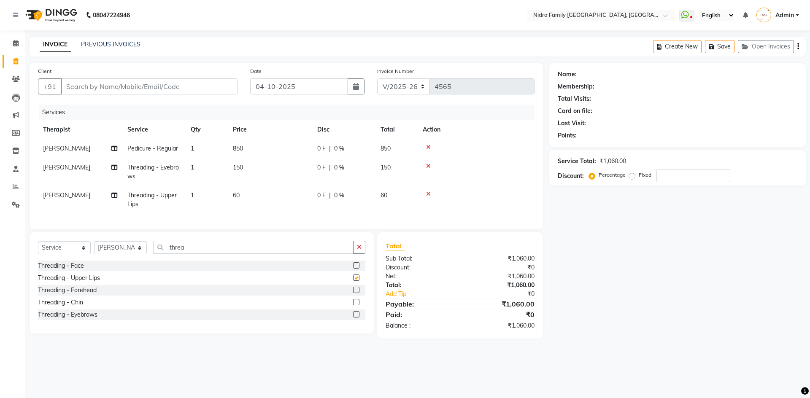
checkbox input "false"
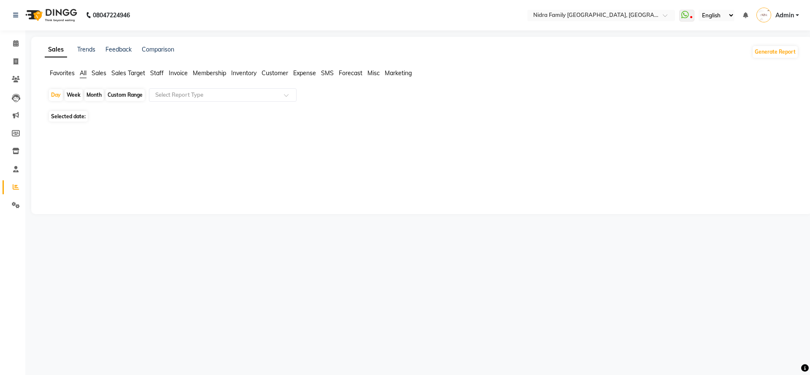
select select "en"
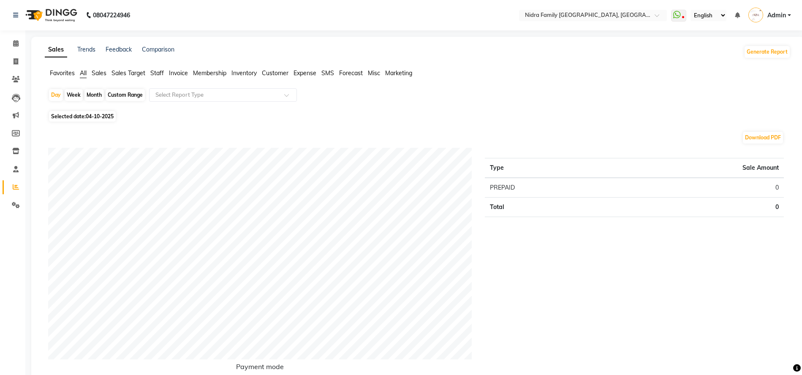
click at [100, 116] on span "04-10-2025" at bounding box center [100, 116] width 28 height 6
select select "10"
select select "2025"
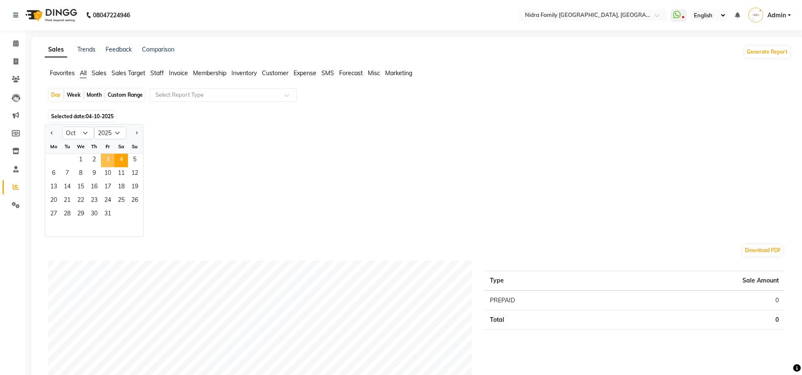
click at [107, 160] on span "3" at bounding box center [108, 161] width 14 height 14
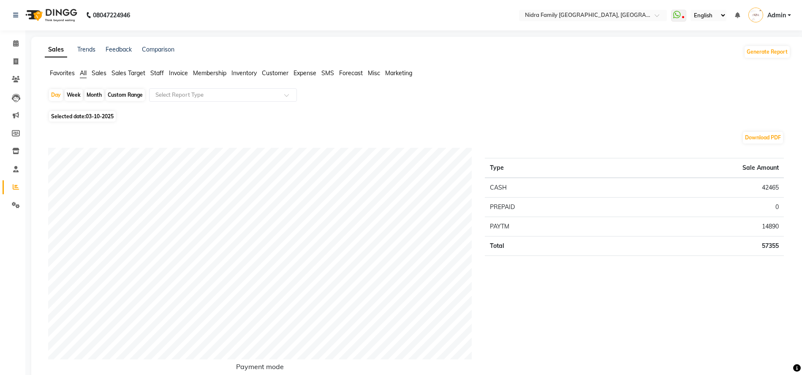
click at [155, 73] on span "Staff" at bounding box center [157, 73] width 14 height 8
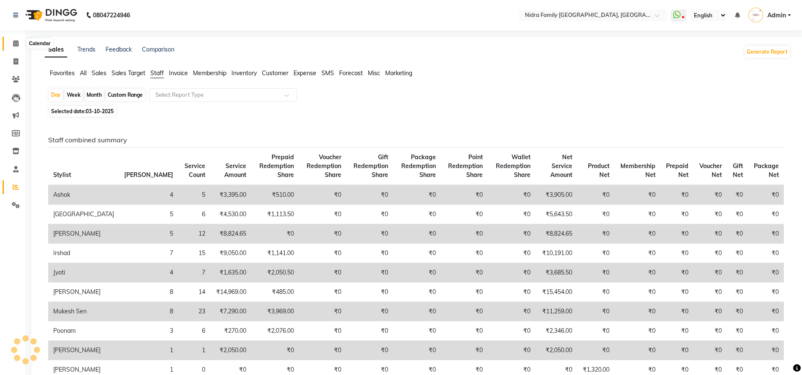
click at [14, 45] on icon at bounding box center [15, 43] width 5 height 6
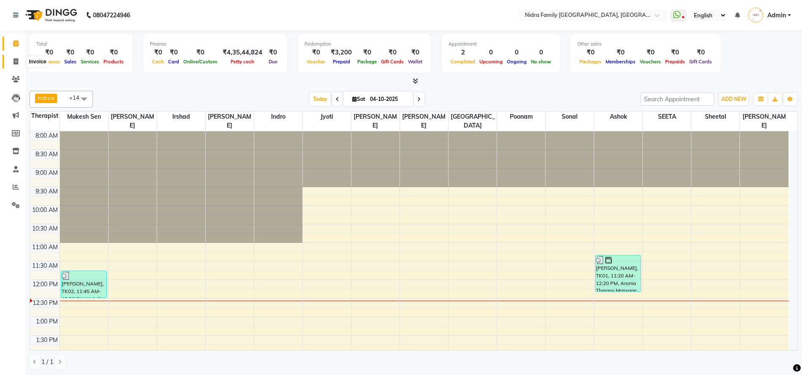
click at [14, 61] on icon at bounding box center [16, 61] width 5 height 6
select select "service"
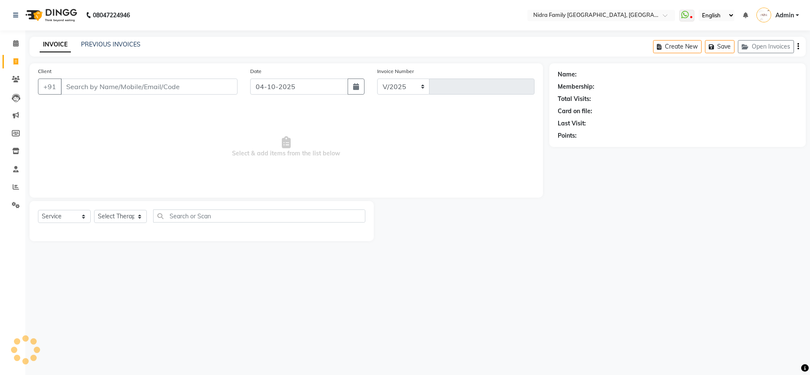
select select "591"
type input "4565"
click at [214, 217] on input "text" at bounding box center [259, 215] width 212 height 13
type input "cut"
click at [117, 217] on select "Select Therapist [PERSON_NAME] [PERSON_NAME] [PERSON_NAME] [PERSON_NAME] [PERSO…" at bounding box center [120, 216] width 53 height 13
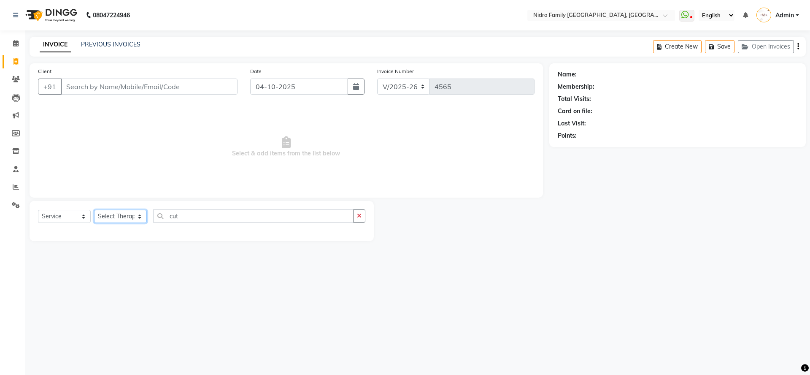
select select "8270"
click at [94, 210] on select "Select Therapist [PERSON_NAME] [PERSON_NAME] [PERSON_NAME] [PERSON_NAME] [PERSO…" at bounding box center [120, 216] width 53 height 13
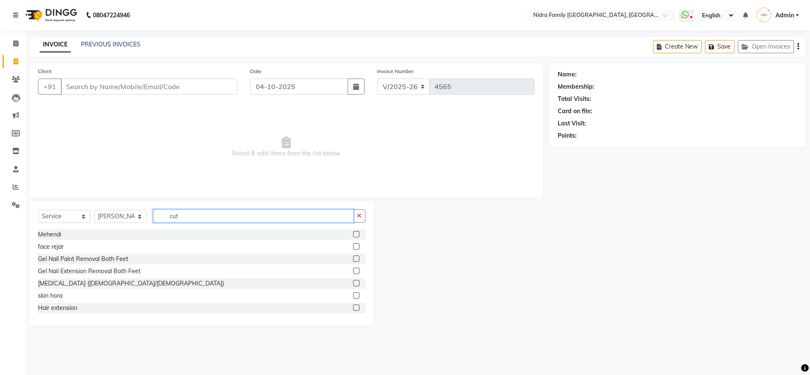
click at [197, 217] on input "cut" at bounding box center [253, 215] width 200 height 13
type input "cut"
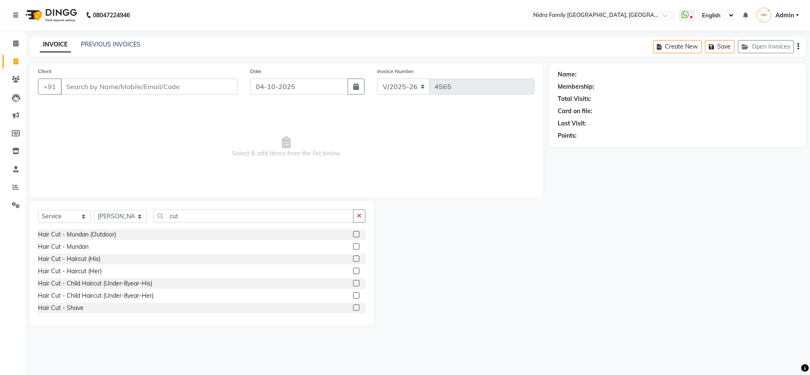
click at [353, 257] on label at bounding box center [356, 258] width 6 height 6
click at [353, 257] on input "checkbox" at bounding box center [355, 258] width 5 height 5
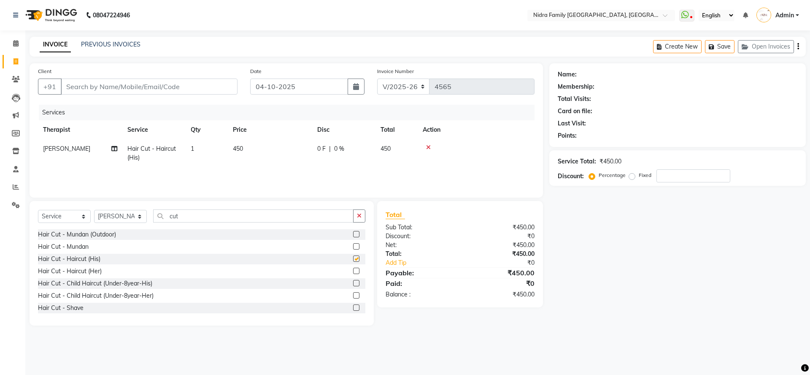
checkbox input "false"
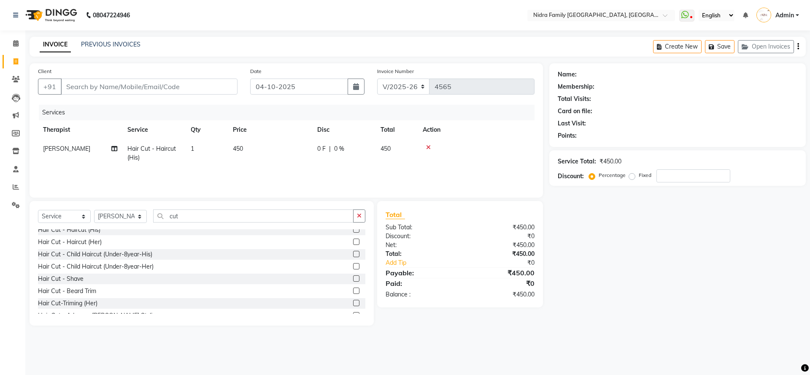
scroll to position [31, 0]
click at [353, 287] on label at bounding box center [356, 289] width 6 height 6
click at [353, 287] on input "checkbox" at bounding box center [355, 289] width 5 height 5
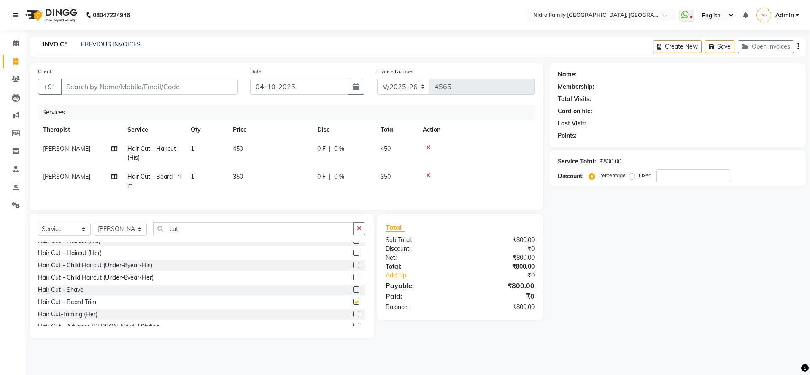
checkbox input "false"
click at [215, 234] on input "cut" at bounding box center [253, 228] width 200 height 13
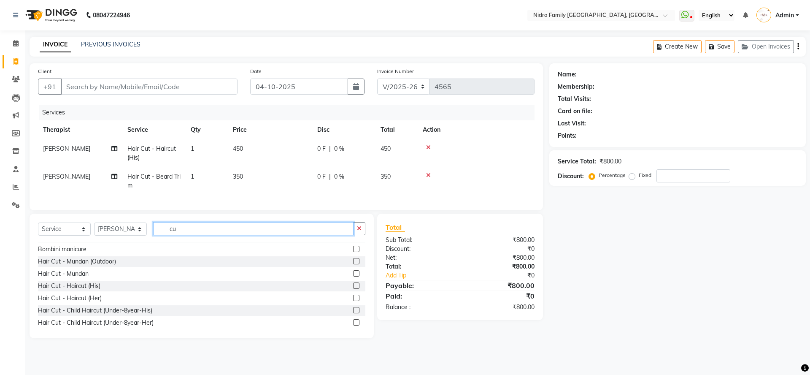
type input "c"
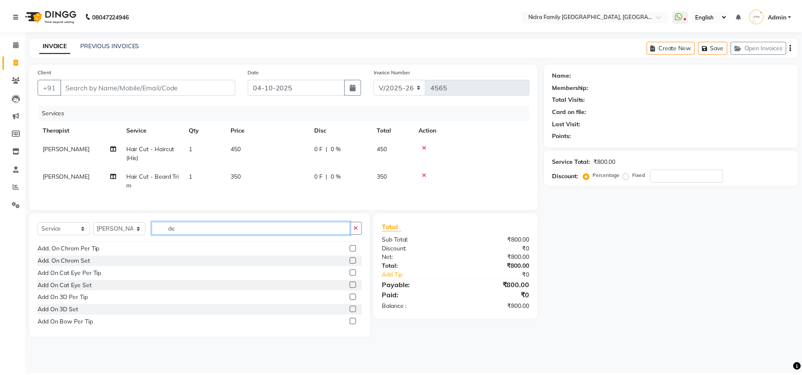
scroll to position [0, 0]
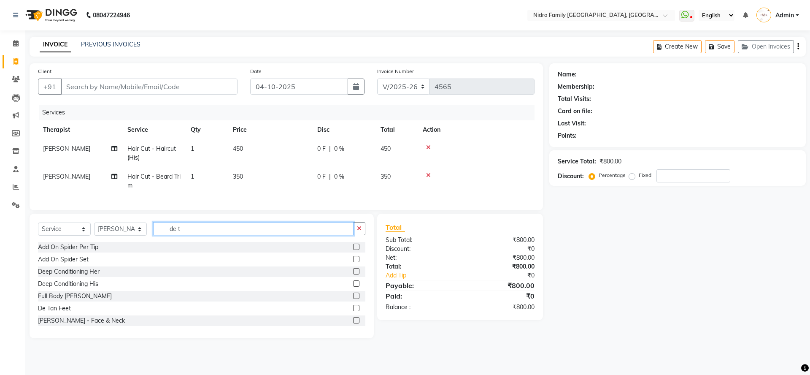
type input "de t"
click at [353, 323] on label at bounding box center [356, 320] width 6 height 6
click at [353, 323] on input "checkbox" at bounding box center [355, 320] width 5 height 5
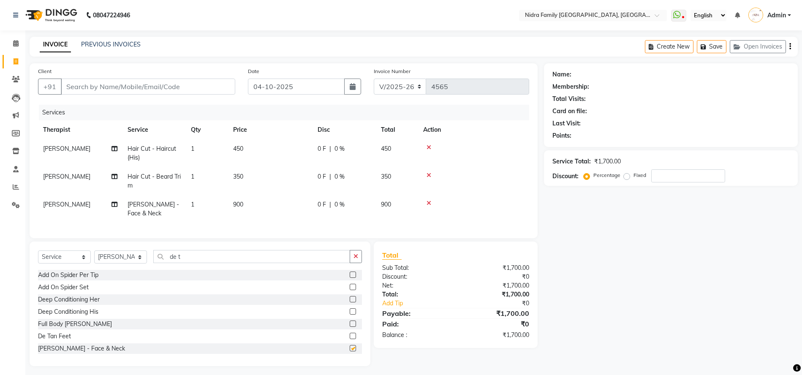
checkbox input "false"
click at [132, 263] on select "Select Therapist [PERSON_NAME] [PERSON_NAME] [PERSON_NAME] [PERSON_NAME] [PERSO…" at bounding box center [120, 256] width 53 height 13
select select "93500"
click at [94, 259] on select "Select Therapist [PERSON_NAME] [PERSON_NAME] [PERSON_NAME] [PERSON_NAME] [PERSO…" at bounding box center [120, 256] width 53 height 13
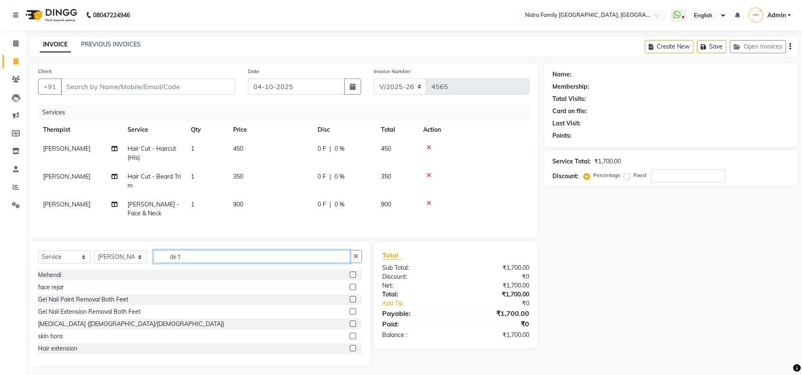
click at [217, 263] on input "de t" at bounding box center [251, 256] width 197 height 13
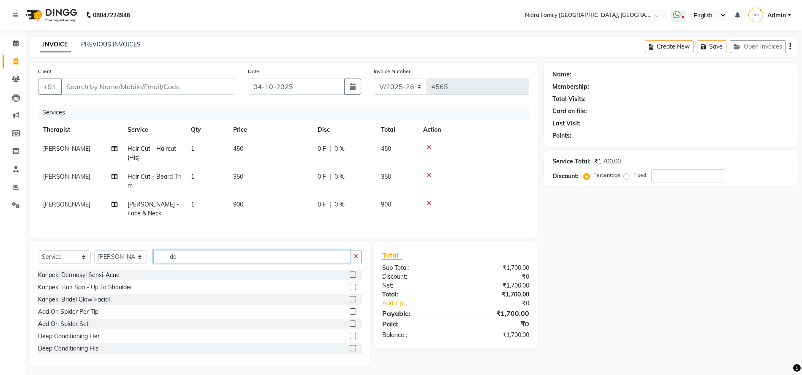
type input "d"
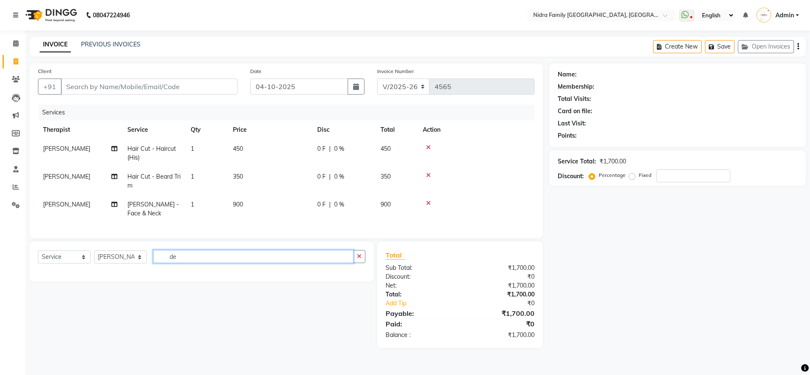
type input "d"
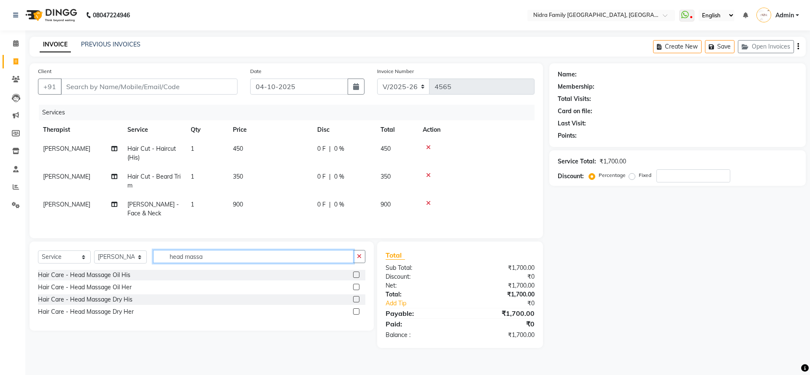
type input "head massa"
click at [354, 278] on label at bounding box center [356, 274] width 6 height 6
click at [354, 278] on input "checkbox" at bounding box center [355, 274] width 5 height 5
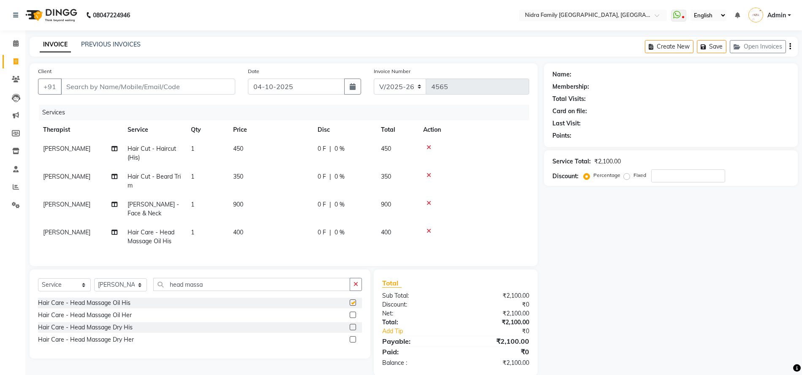
checkbox input "false"
click at [179, 85] on input "Client" at bounding box center [148, 87] width 174 height 16
type input "8"
type input "0"
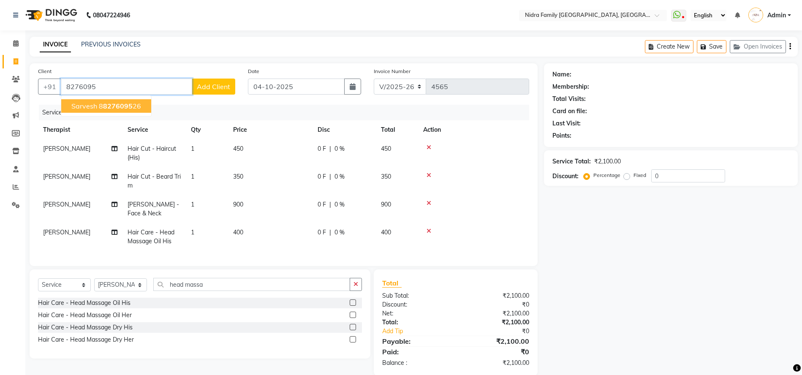
click at [89, 107] on span "Sarvesh" at bounding box center [84, 106] width 26 height 8
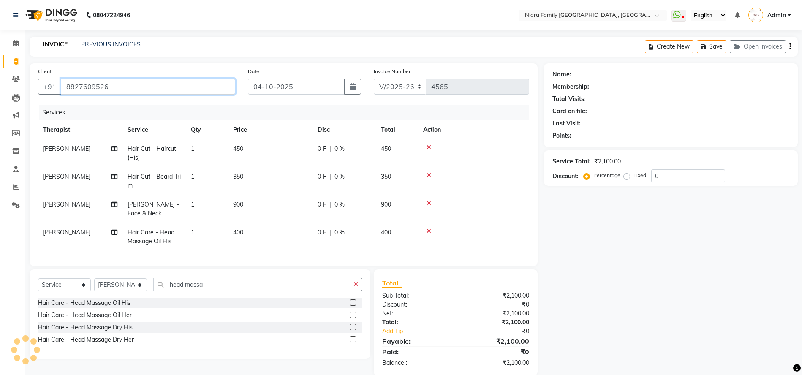
type input "8827609526"
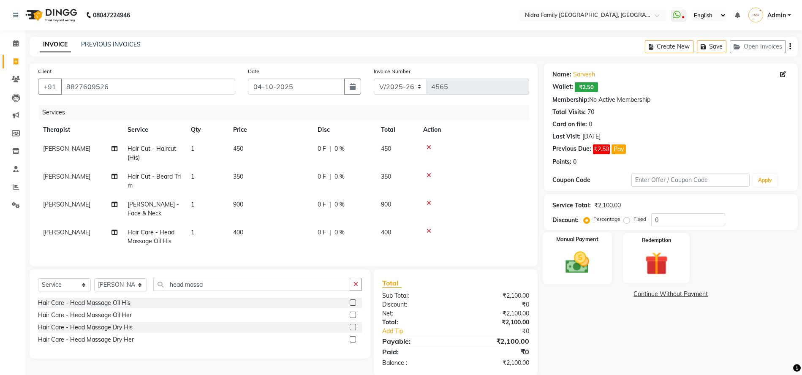
click at [575, 260] on img at bounding box center [577, 262] width 39 height 27
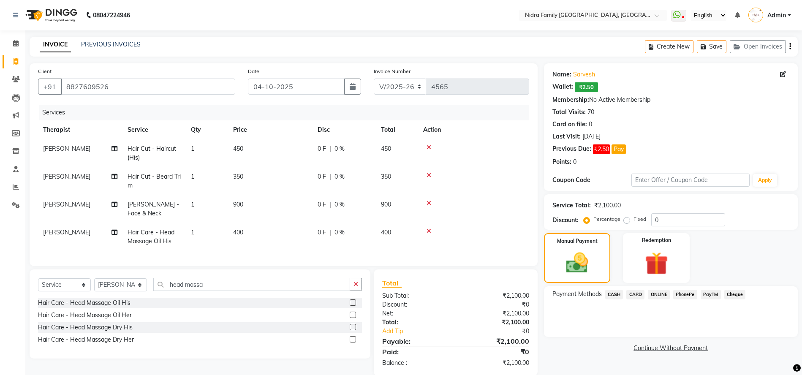
click at [709, 293] on span "PayTM" at bounding box center [710, 295] width 20 height 10
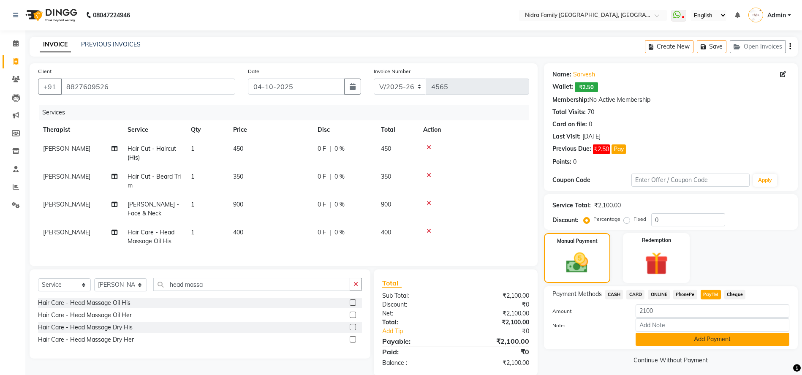
click at [681, 338] on button "Add Payment" at bounding box center [712, 339] width 154 height 13
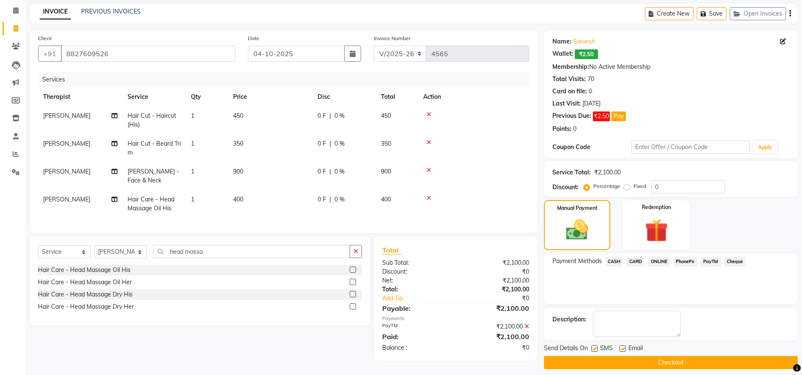
scroll to position [40, 0]
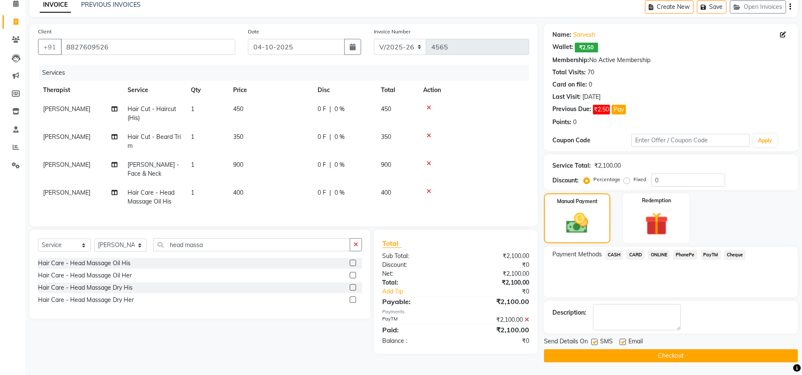
click at [582, 356] on button "Checkout" at bounding box center [671, 355] width 254 height 13
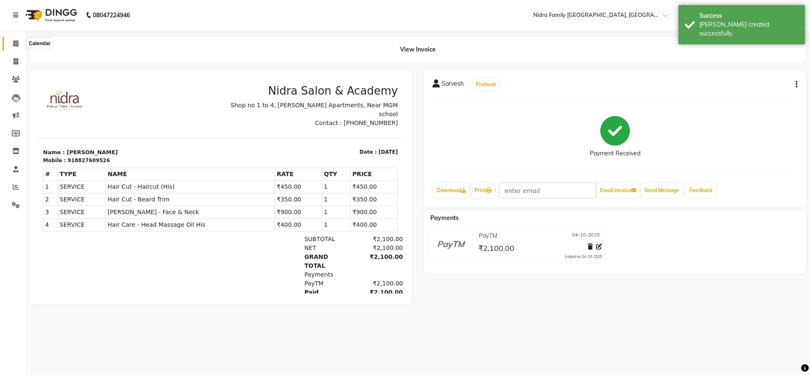
click at [15, 43] on icon at bounding box center [15, 43] width 5 height 6
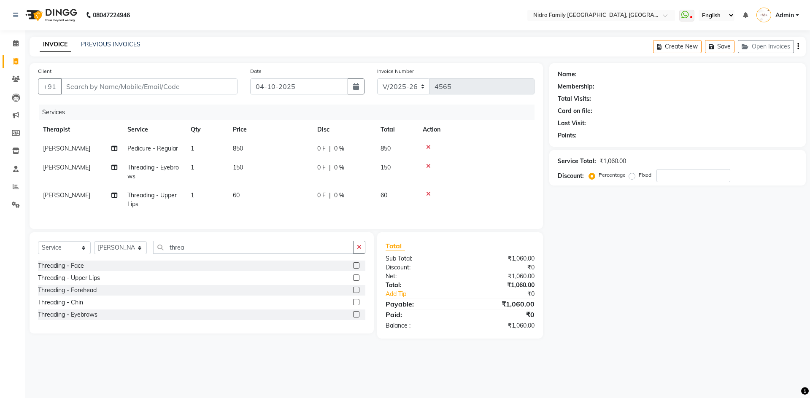
select select "591"
select select "service"
click at [116, 255] on select "Select Therapist [PERSON_NAME] [PERSON_NAME] [PERSON_NAME] [PERSON_NAME] [PERSO…" at bounding box center [120, 247] width 53 height 13
select select "8270"
click at [94, 250] on select "Select Therapist [PERSON_NAME] [PERSON_NAME] [PERSON_NAME] [PERSON_NAME] [PERSO…" at bounding box center [120, 247] width 53 height 13
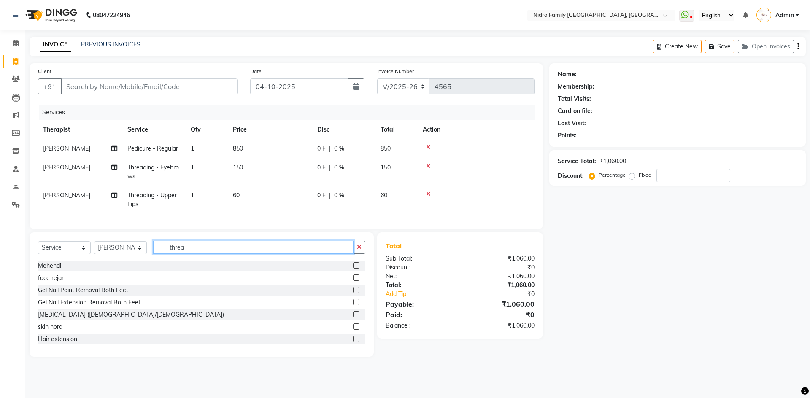
click at [195, 254] on input "threa" at bounding box center [253, 247] width 200 height 13
type input "t"
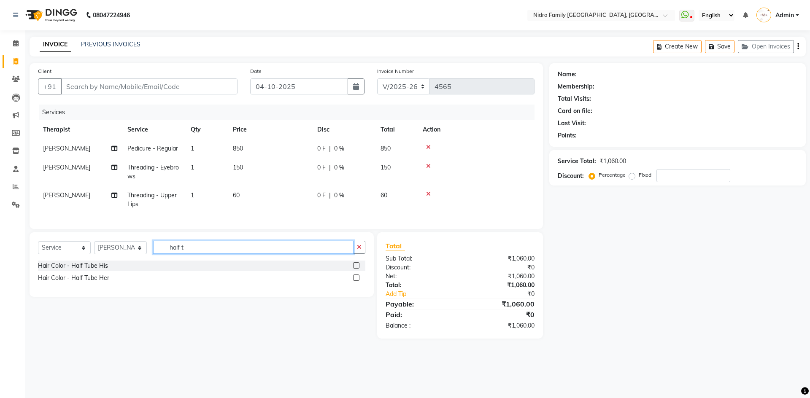
type input "half t"
click at [356, 269] on label at bounding box center [356, 266] width 6 height 6
click at [356, 269] on input "checkbox" at bounding box center [355, 265] width 5 height 5
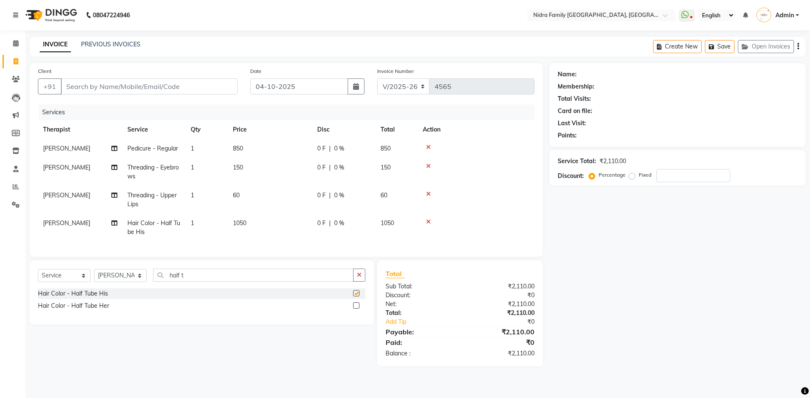
checkbox input "false"
click at [427, 221] on icon at bounding box center [428, 222] width 5 height 6
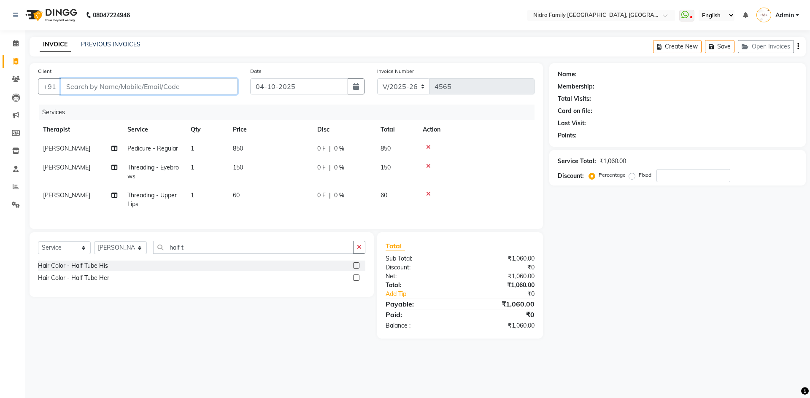
click at [137, 85] on input "Client" at bounding box center [149, 87] width 177 height 16
type input "9"
type input "0"
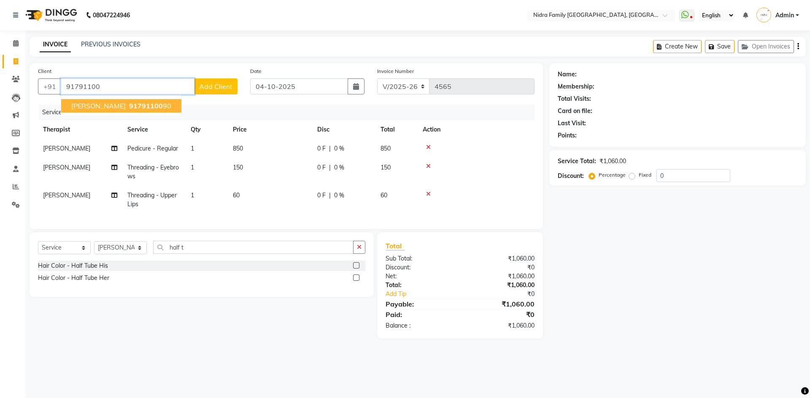
click at [101, 104] on span "[PERSON_NAME]" at bounding box center [98, 106] width 54 height 8
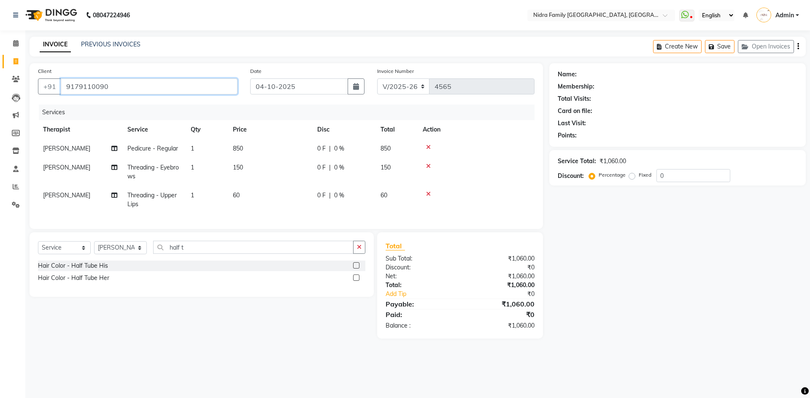
type input "9179110090"
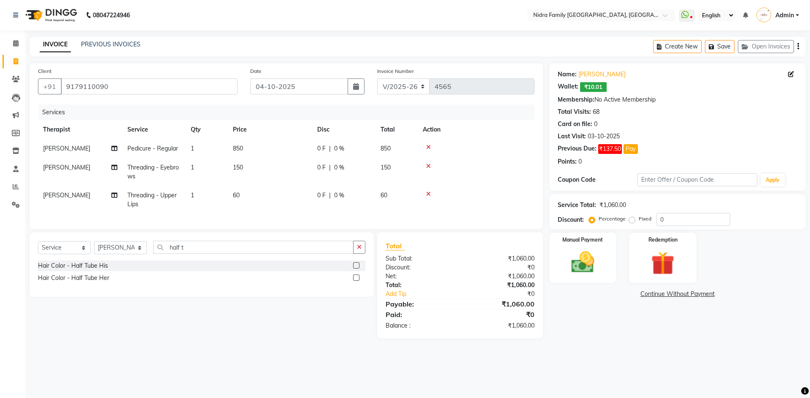
click at [639, 219] on label "Fixed" at bounding box center [645, 219] width 13 height 8
click at [631, 219] on input "Fixed" at bounding box center [634, 219] width 6 height 6
radio input "true"
drag, startPoint x: 664, startPoint y: 221, endPoint x: 659, endPoint y: 219, distance: 5.2
click at [659, 219] on input "0" at bounding box center [694, 219] width 74 height 13
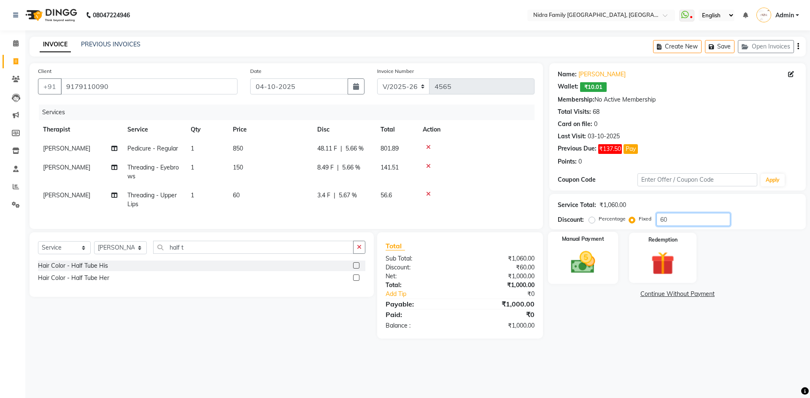
type input "60"
click at [596, 274] on img at bounding box center [583, 263] width 39 height 28
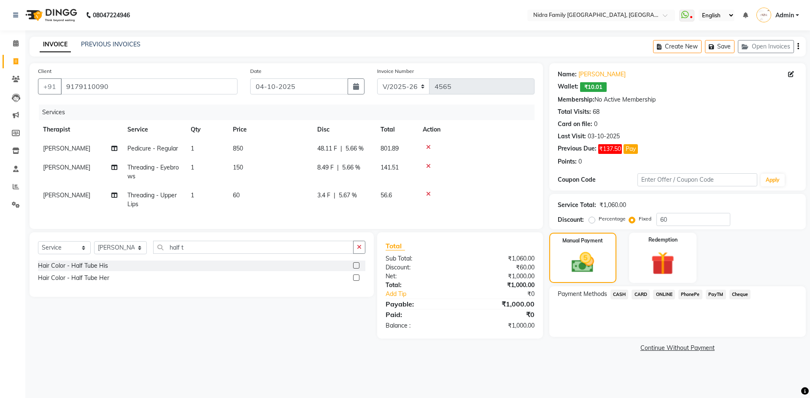
click at [621, 296] on span "CASH" at bounding box center [620, 295] width 18 height 10
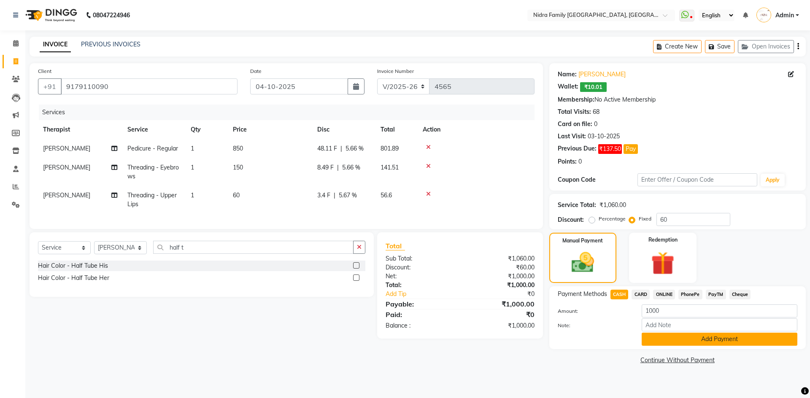
click at [673, 340] on button "Add Payment" at bounding box center [720, 339] width 156 height 13
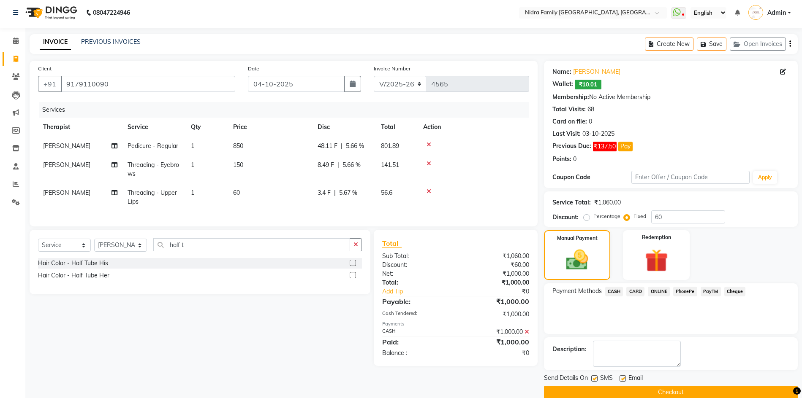
scroll to position [16, 0]
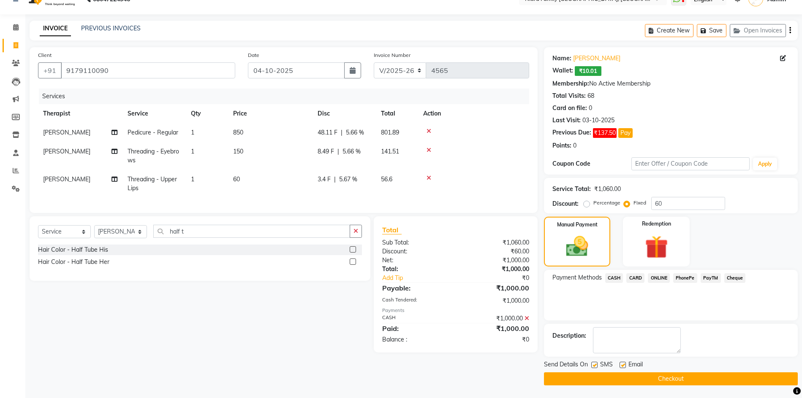
click at [620, 376] on button "Checkout" at bounding box center [671, 379] width 254 height 13
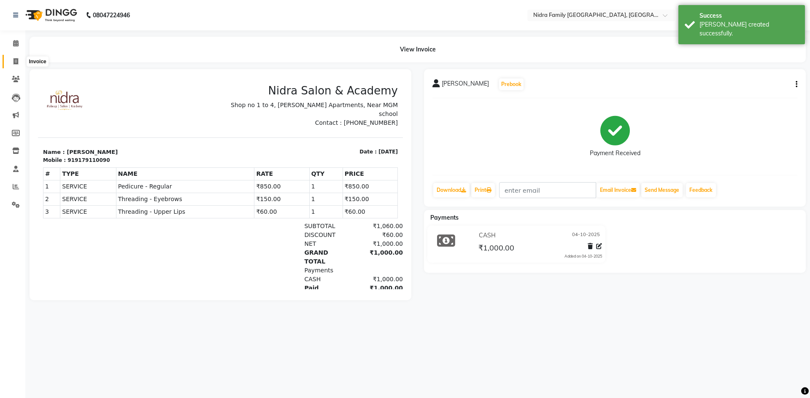
click at [15, 59] on icon at bounding box center [16, 61] width 5 height 6
select select "service"
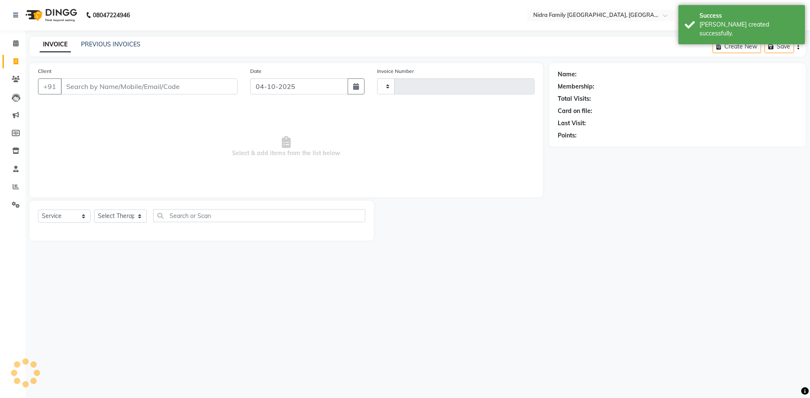
type input "4568"
select select "591"
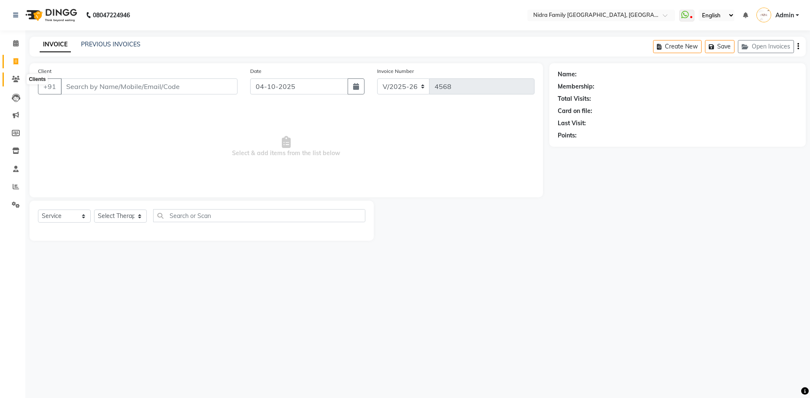
click at [16, 78] on icon at bounding box center [16, 79] width 8 height 6
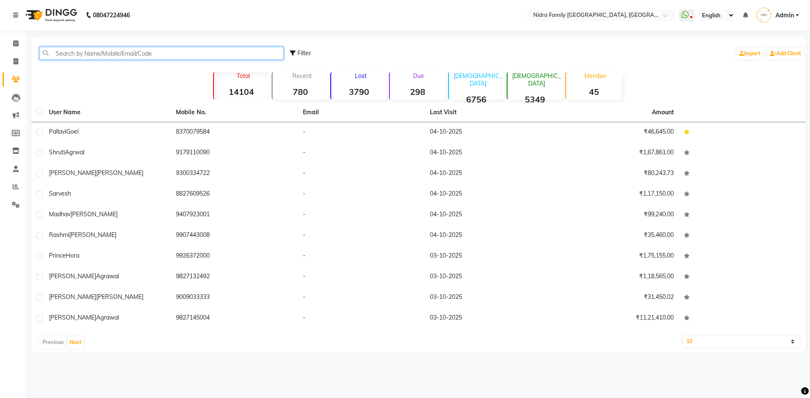
click at [136, 50] on input "text" at bounding box center [161, 53] width 244 height 13
paste input "73543727"
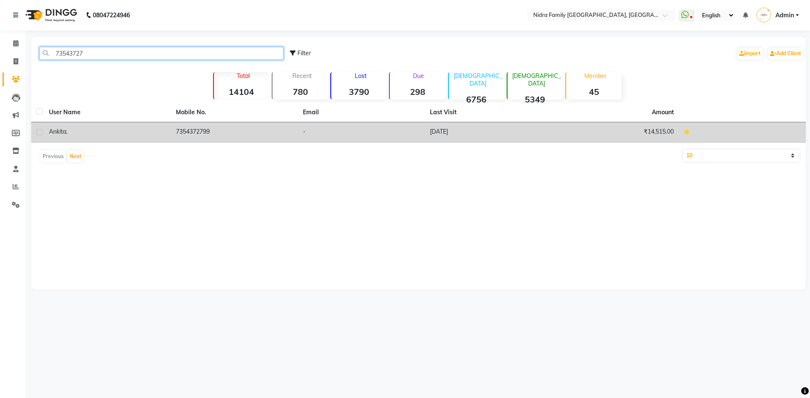
type input "73543727"
click at [52, 131] on span "Ankita" at bounding box center [57, 132] width 17 height 8
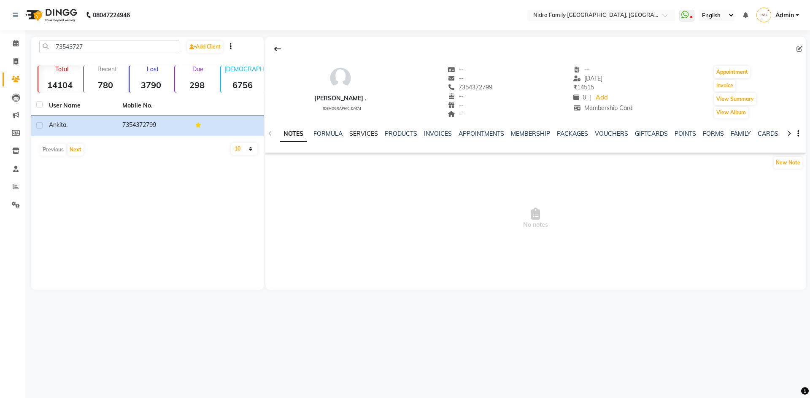
click at [364, 133] on link "SERVICES" at bounding box center [364, 134] width 29 height 8
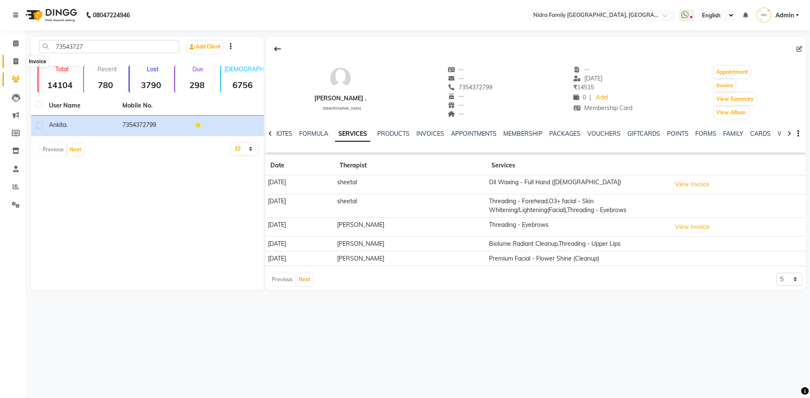
click at [16, 61] on icon at bounding box center [16, 61] width 5 height 6
select select "service"
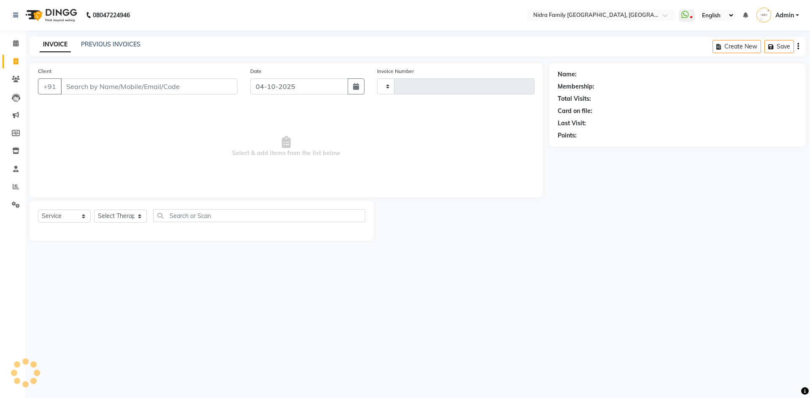
type input "4570"
select select "591"
click at [148, 88] on input "Client" at bounding box center [149, 87] width 177 height 16
type input "91428q"
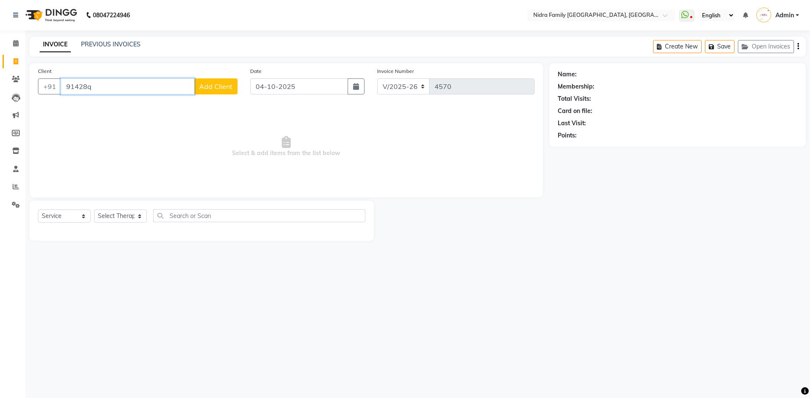
click at [131, 89] on input "91428q" at bounding box center [128, 87] width 134 height 16
type input "9"
click at [120, 217] on select "Select Therapist [PERSON_NAME] [PERSON_NAME] [PERSON_NAME] [PERSON_NAME] [PERSO…" at bounding box center [120, 216] width 53 height 13
click at [152, 88] on input "Client" at bounding box center [149, 87] width 177 height 16
type input "81"
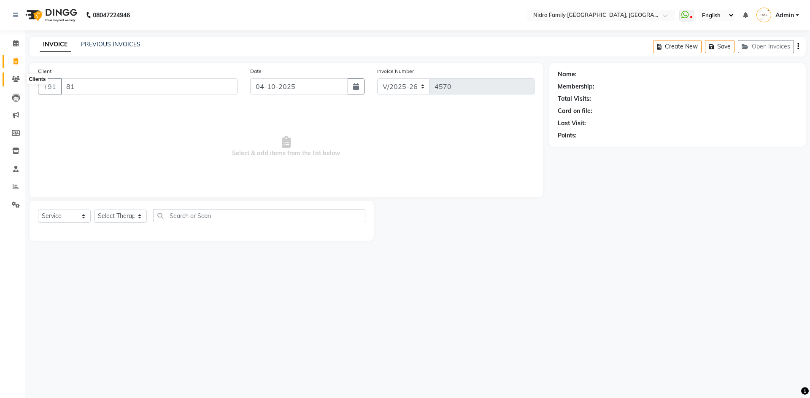
click at [15, 79] on icon at bounding box center [16, 79] width 8 height 6
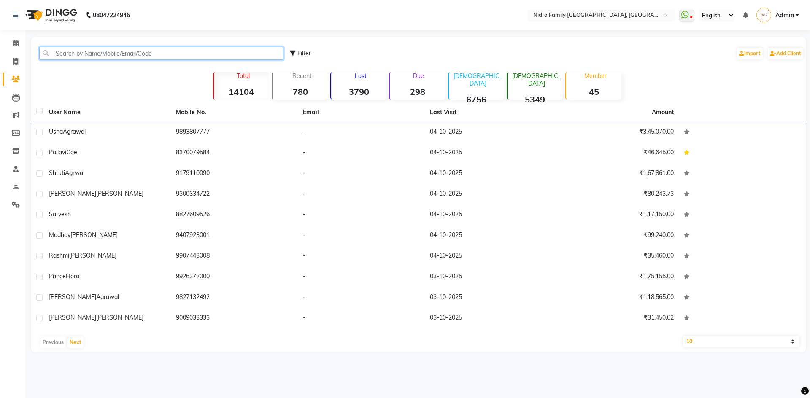
click at [119, 55] on input "text" at bounding box center [161, 53] width 244 height 13
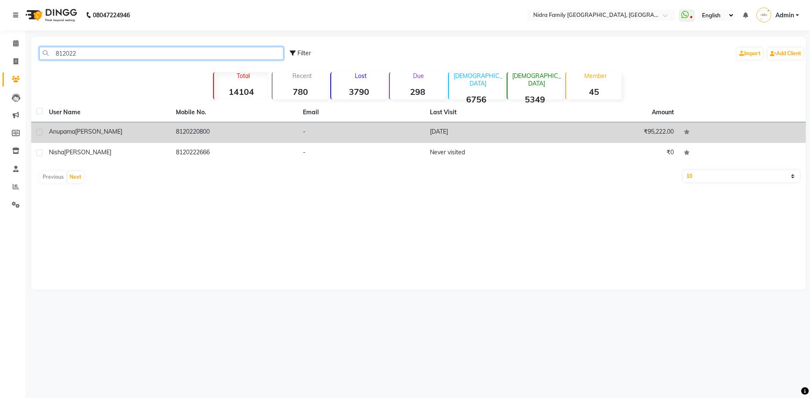
type input "812022"
click at [86, 131] on span "Shrishrimal" at bounding box center [98, 132] width 47 height 8
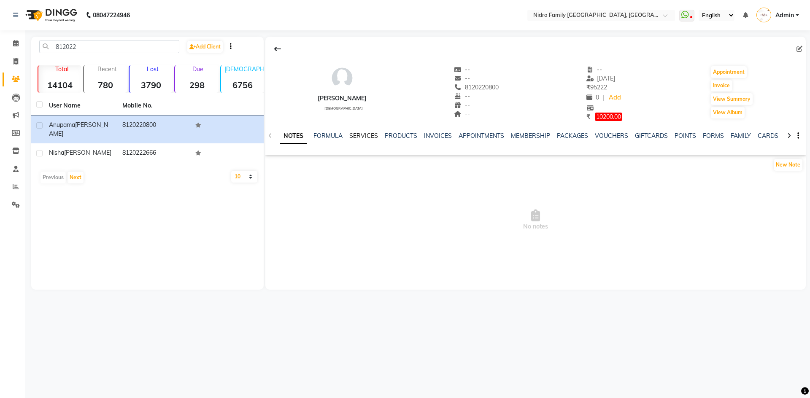
click at [365, 138] on link "SERVICES" at bounding box center [364, 136] width 29 height 8
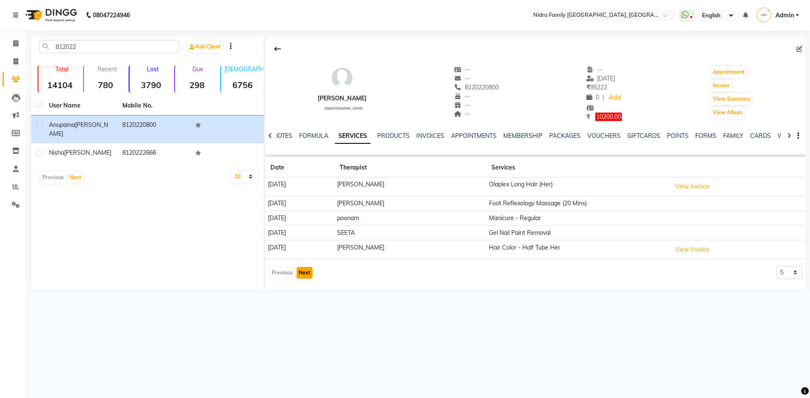
click at [300, 271] on button "Next" at bounding box center [305, 273] width 16 height 12
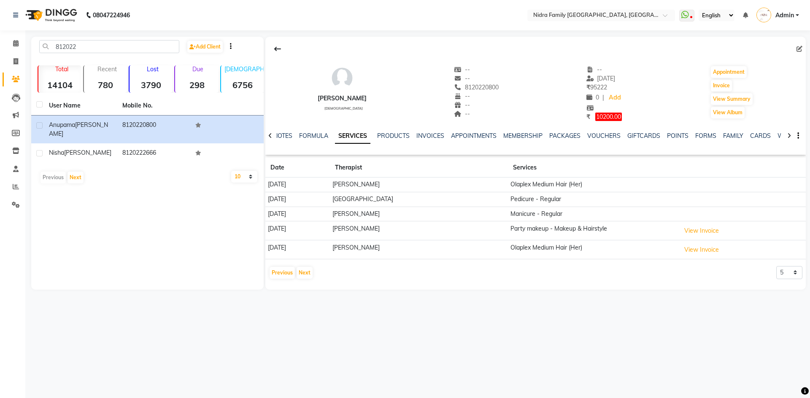
drag, startPoint x: 290, startPoint y: 255, endPoint x: 331, endPoint y: 345, distance: 98.8
click at [330, 345] on div "08047224946 Select Location × Nidra Family Salon & Academy, Gayatri Nagar Whats…" at bounding box center [405, 199] width 810 height 398
click at [306, 271] on button "Next" at bounding box center [305, 273] width 16 height 12
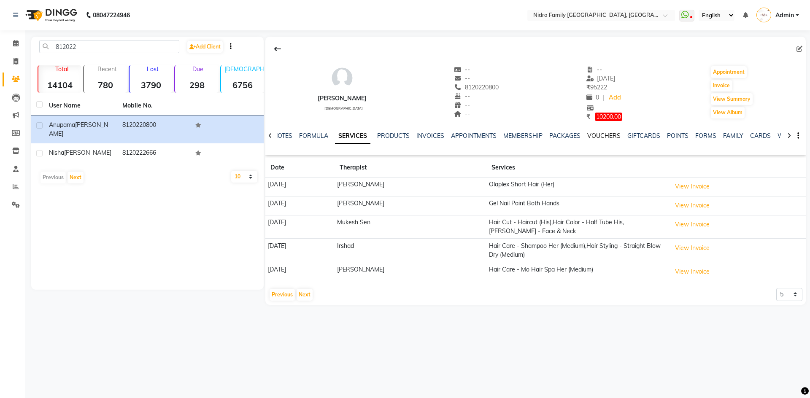
click at [607, 134] on link "VOUCHERS" at bounding box center [604, 136] width 33 height 8
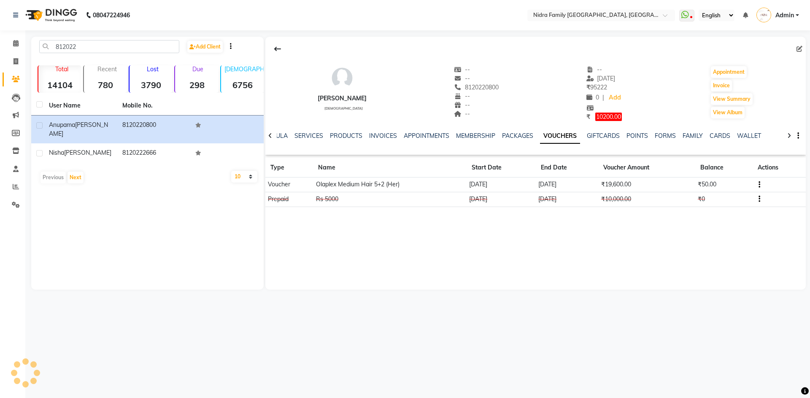
click at [760, 185] on icon "button" at bounding box center [760, 185] width 2 height 0
click at [723, 174] on td "Redemption History" at bounding box center [720, 175] width 53 height 10
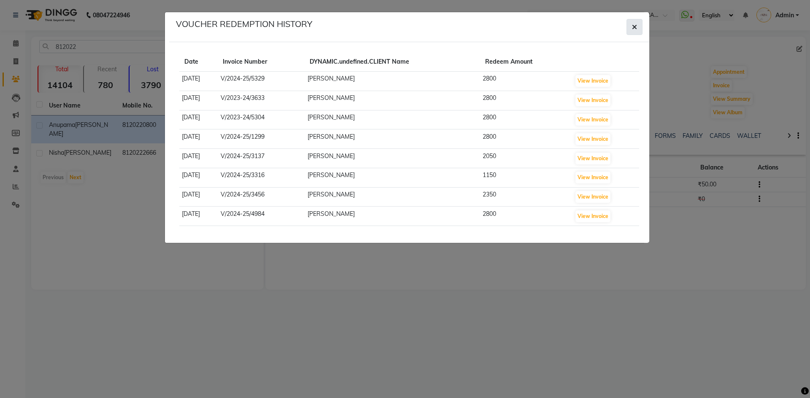
click at [637, 24] on icon "button" at bounding box center [634, 27] width 5 height 7
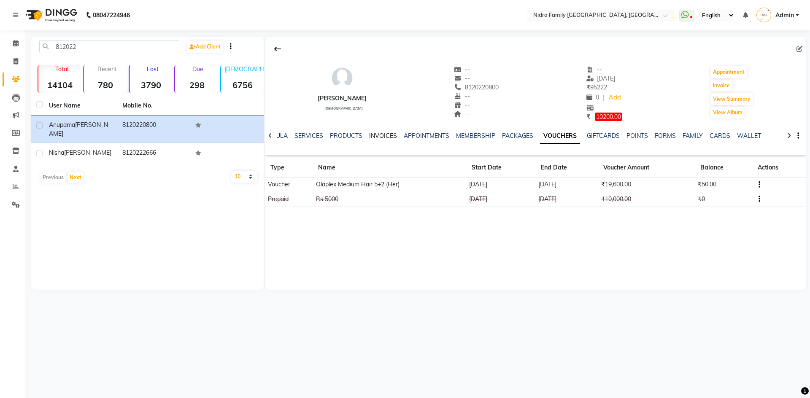
click at [373, 137] on link "INVOICES" at bounding box center [383, 136] width 28 height 8
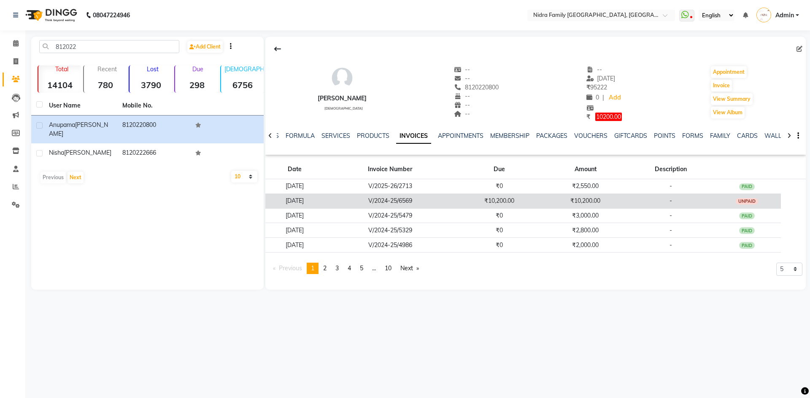
click at [407, 199] on td "V/2024-25/6569" at bounding box center [390, 201] width 133 height 15
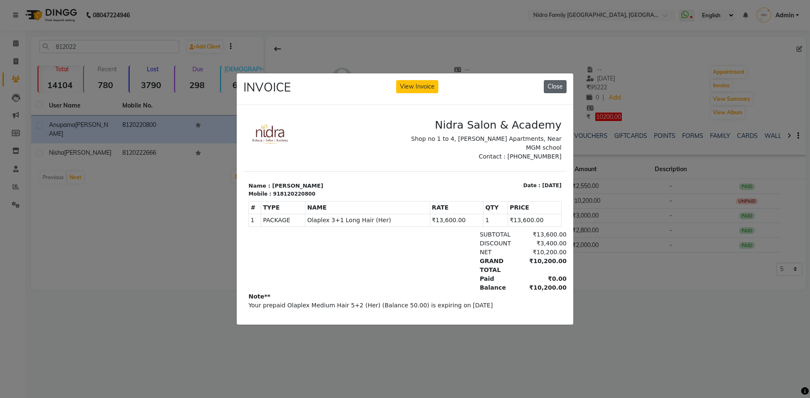
click at [558, 80] on button "Close" at bounding box center [555, 86] width 23 height 13
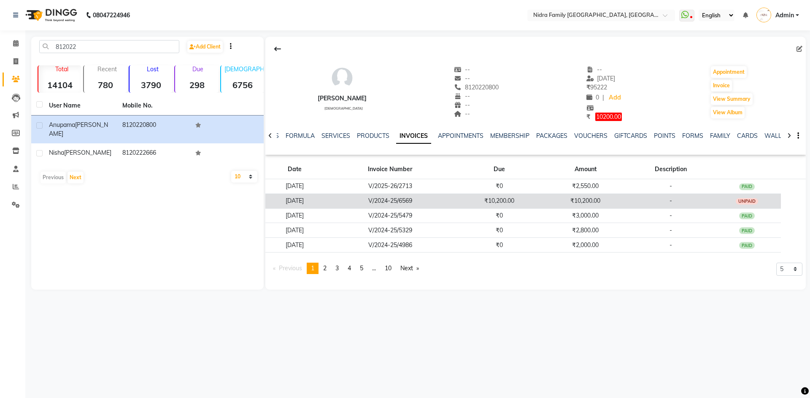
click at [317, 201] on td "07-12-2024" at bounding box center [295, 201] width 59 height 15
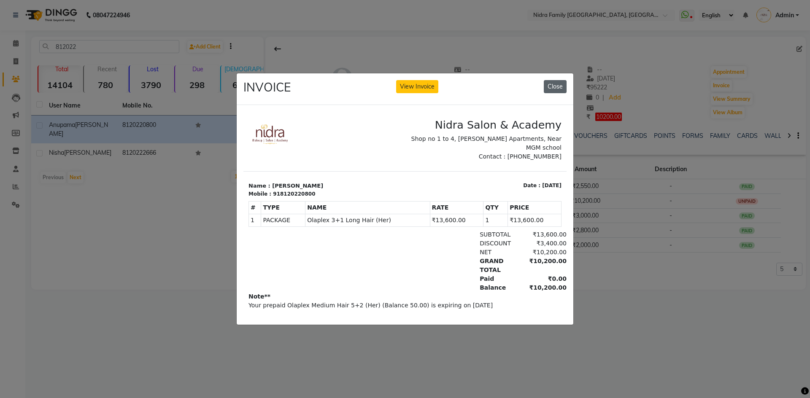
click at [554, 80] on button "Close" at bounding box center [555, 86] width 23 height 13
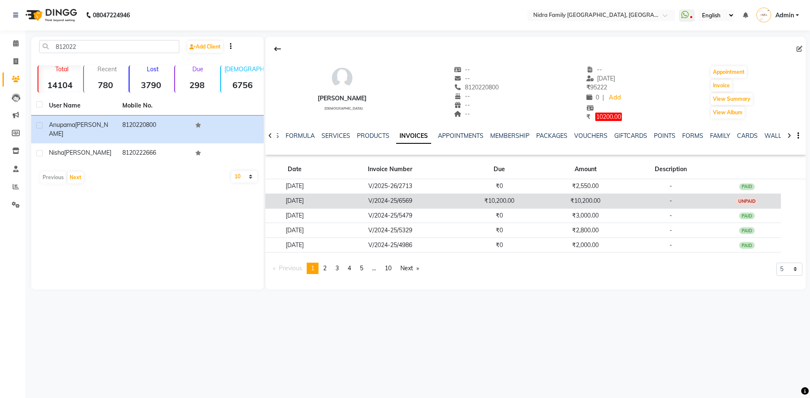
click at [306, 198] on td "07-12-2024" at bounding box center [295, 201] width 59 height 15
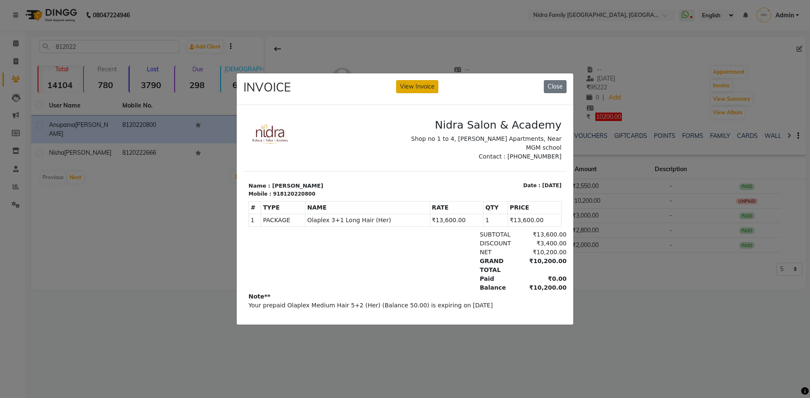
click at [410, 80] on button "View Invoice" at bounding box center [417, 86] width 42 height 13
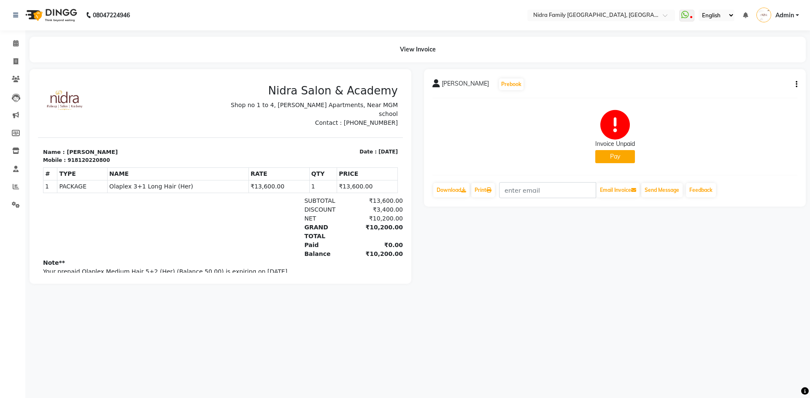
click at [797, 84] on icon "button" at bounding box center [797, 84] width 2 height 0
click at [726, 67] on div "Cancel Invoice / Refund Invoice" at bounding box center [740, 68] width 87 height 11
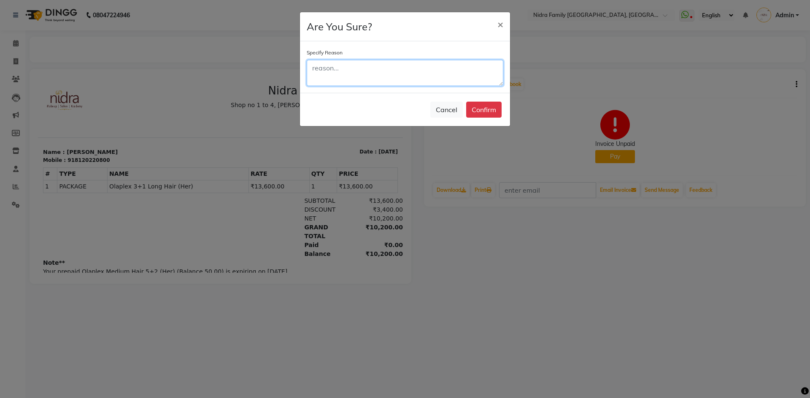
click at [347, 69] on textarea at bounding box center [405, 73] width 197 height 26
type textarea "wrong bill."
click at [487, 108] on button "Confirm" at bounding box center [483, 110] width 35 height 16
click at [481, 110] on button "Confirm" at bounding box center [483, 110] width 35 height 16
click at [500, 24] on span "×" at bounding box center [501, 24] width 6 height 13
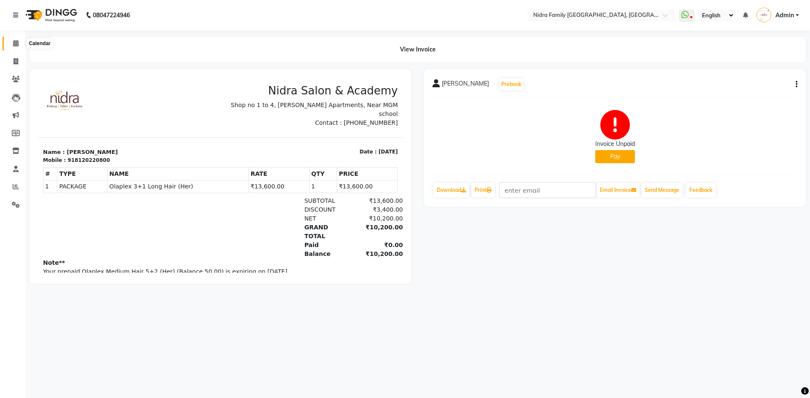
click at [14, 44] on icon at bounding box center [15, 43] width 5 height 6
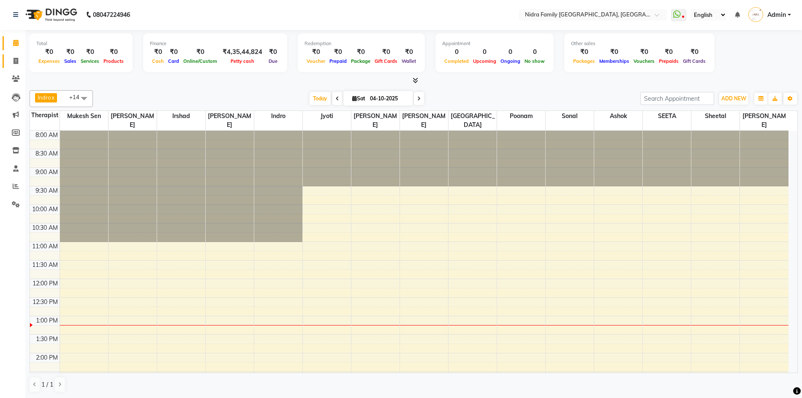
scroll to position [0, 0]
click at [14, 60] on icon at bounding box center [16, 61] width 5 height 6
select select "service"
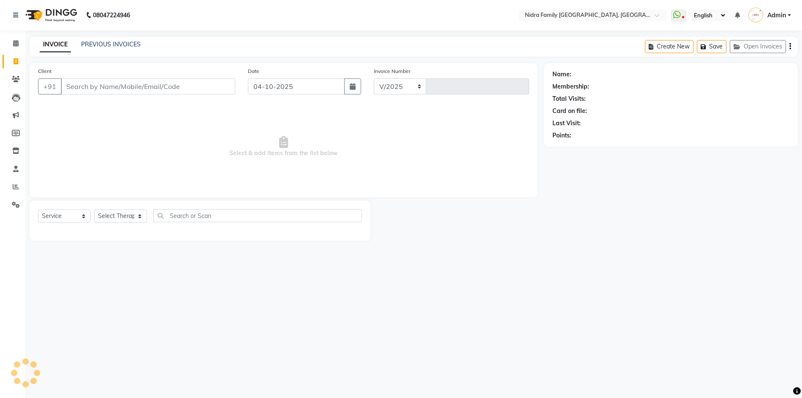
select select "591"
type input "4566"
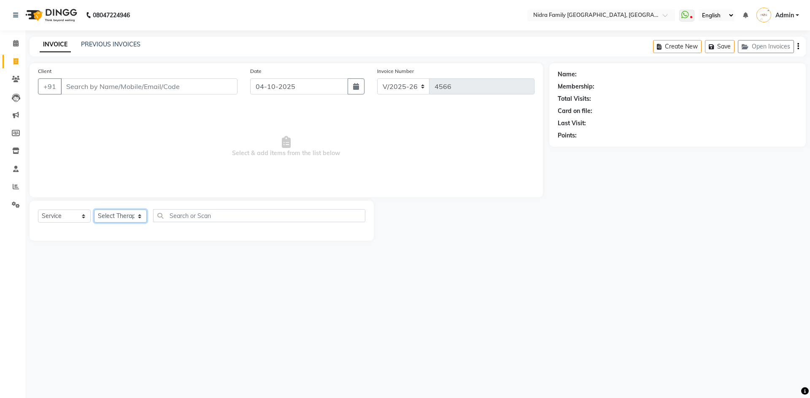
click at [123, 214] on select "Select Therapist [PERSON_NAME] [PERSON_NAME] [PERSON_NAME] [PERSON_NAME] [PERSO…" at bounding box center [120, 216] width 53 height 13
select select "8270"
click at [94, 210] on select "Select Therapist [PERSON_NAME] [PERSON_NAME] [PERSON_NAME] [PERSON_NAME] [PERSO…" at bounding box center [120, 216] width 53 height 13
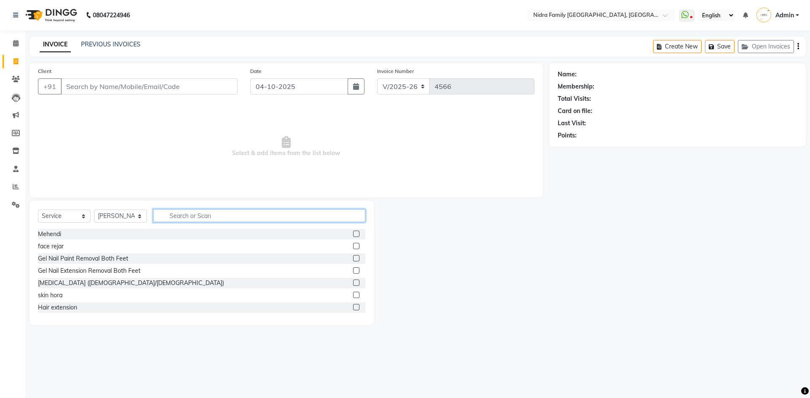
click at [217, 213] on input "text" at bounding box center [259, 215] width 212 height 13
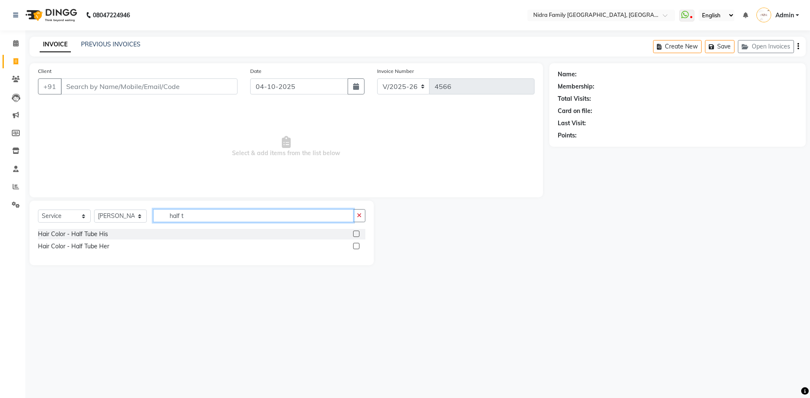
type input "half t"
click at [356, 246] on label at bounding box center [356, 246] width 6 height 6
click at [356, 246] on input "checkbox" at bounding box center [355, 246] width 5 height 5
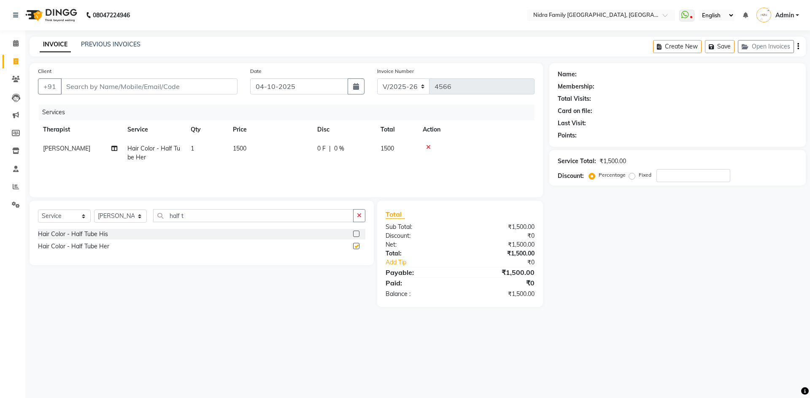
checkbox input "false"
click at [187, 87] on input "Client" at bounding box center [149, 87] width 177 height 16
type input "9"
type input "0"
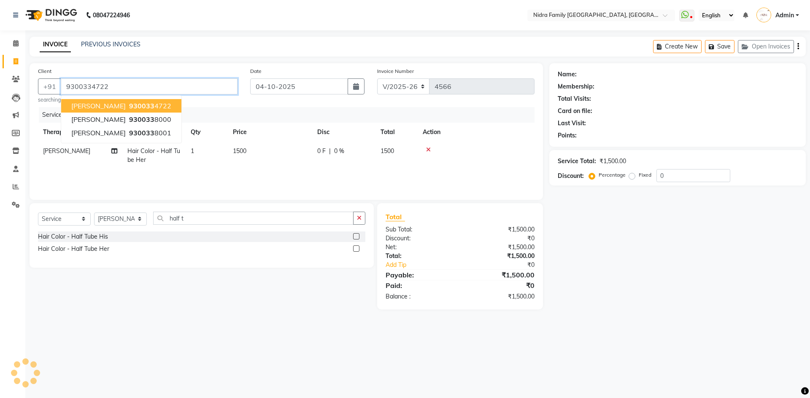
type input "9300334722"
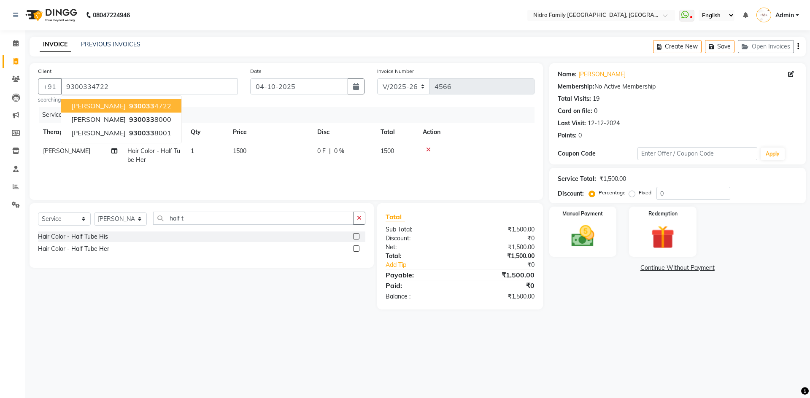
click at [103, 106] on span "Sarita Khetan" at bounding box center [98, 106] width 54 height 8
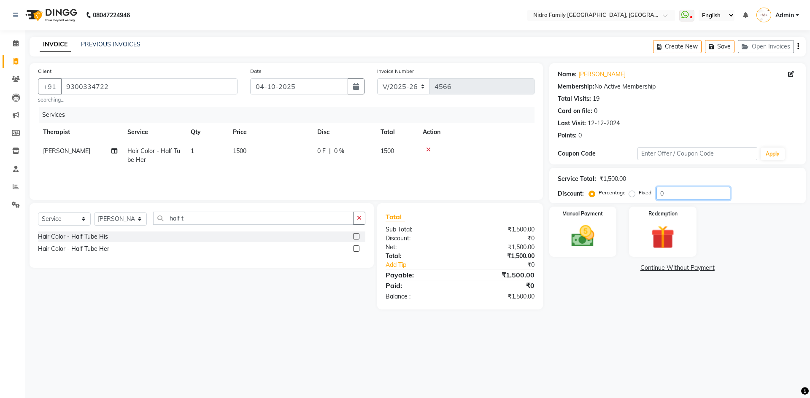
drag, startPoint x: 674, startPoint y: 194, endPoint x: 627, endPoint y: 194, distance: 46.9
click at [627, 194] on div "Percentage Fixed 0" at bounding box center [661, 193] width 140 height 13
type input "5"
type input "8"
click at [581, 235] on img at bounding box center [583, 236] width 39 height 28
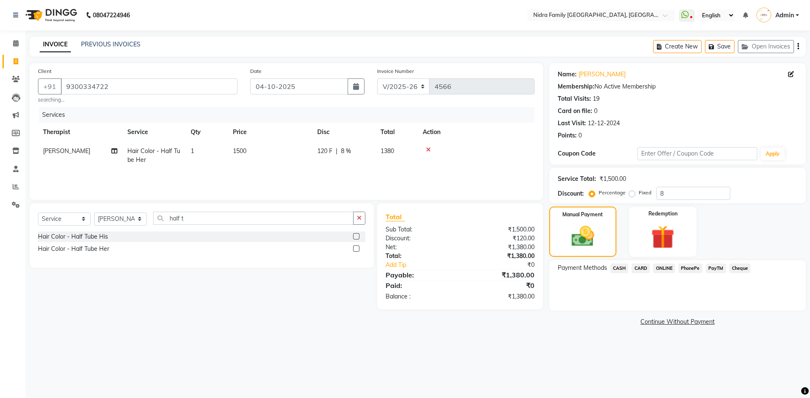
click at [617, 265] on span "CASH" at bounding box center [620, 269] width 18 height 10
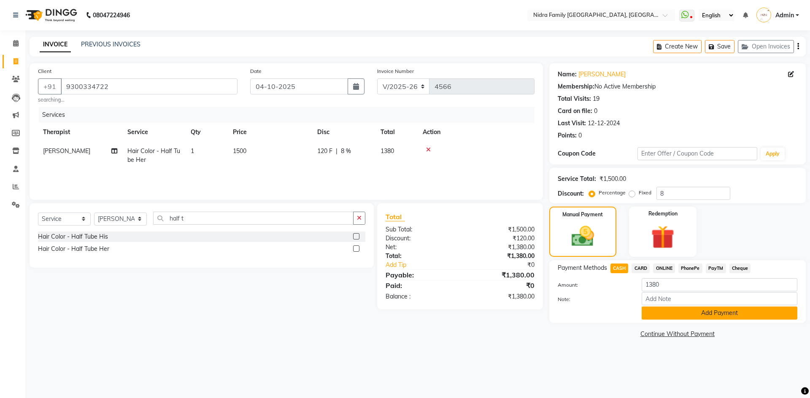
click at [656, 310] on button "Add Payment" at bounding box center [720, 313] width 156 height 13
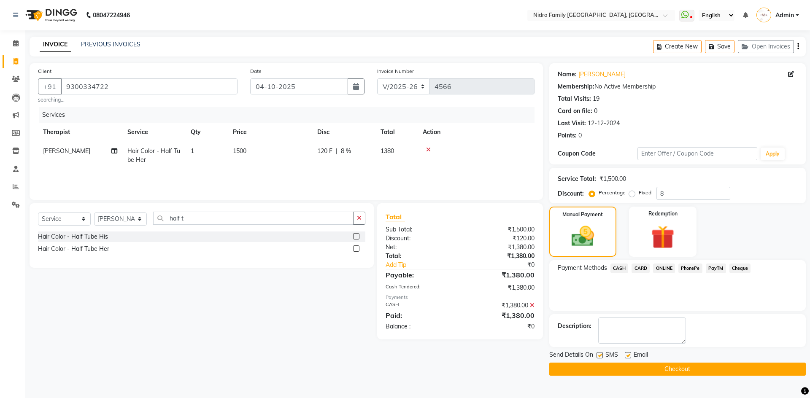
click at [615, 368] on button "Checkout" at bounding box center [678, 369] width 257 height 13
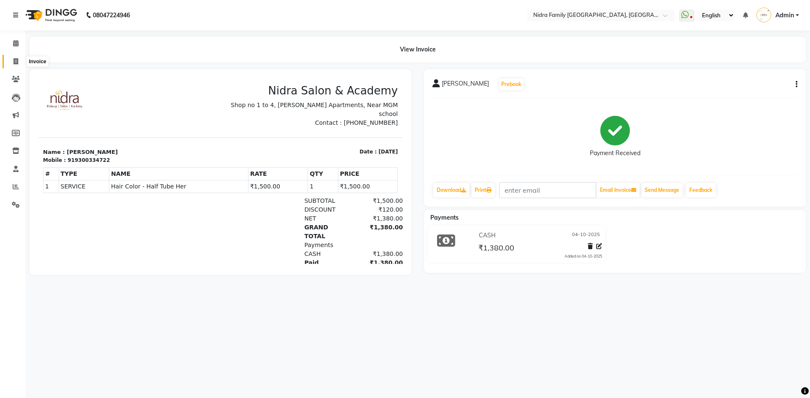
click at [15, 61] on icon at bounding box center [16, 61] width 5 height 6
select select "service"
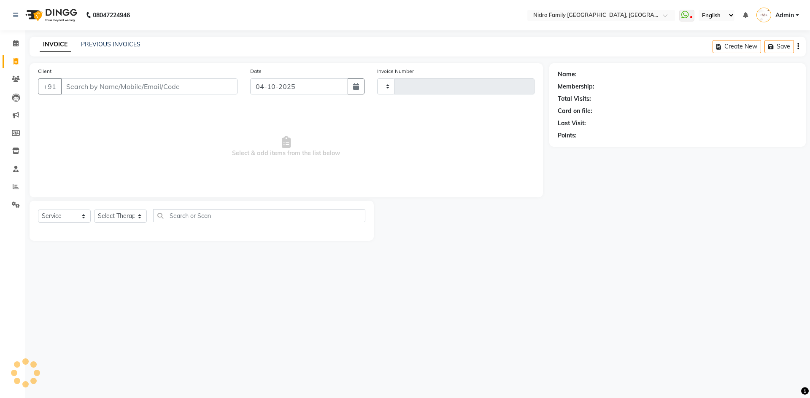
type input "4568"
select select "591"
drag, startPoint x: 118, startPoint y: 217, endPoint x: 116, endPoint y: 209, distance: 7.9
click at [119, 217] on select "Select Therapist Anchal anmol Ashok Chandni Chandrika Deepa Mam Indro Irshad Jy…" at bounding box center [120, 216] width 53 height 13
select select "16657"
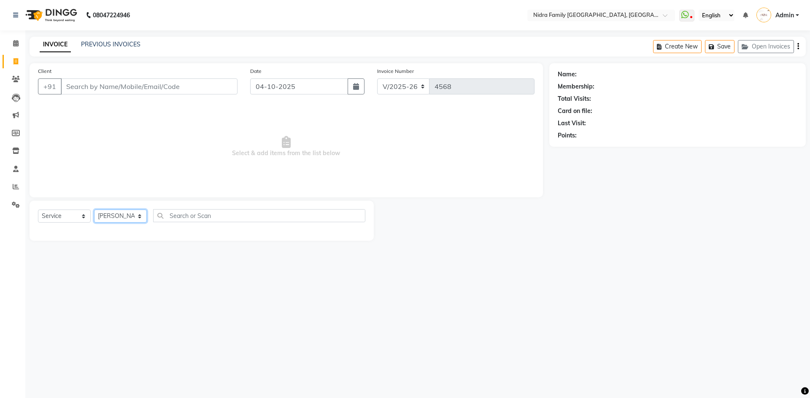
click at [94, 210] on select "Select Therapist Anchal anmol Ashok Chandni Chandrika Deepa Mam Indro Irshad Jy…" at bounding box center [120, 216] width 53 height 13
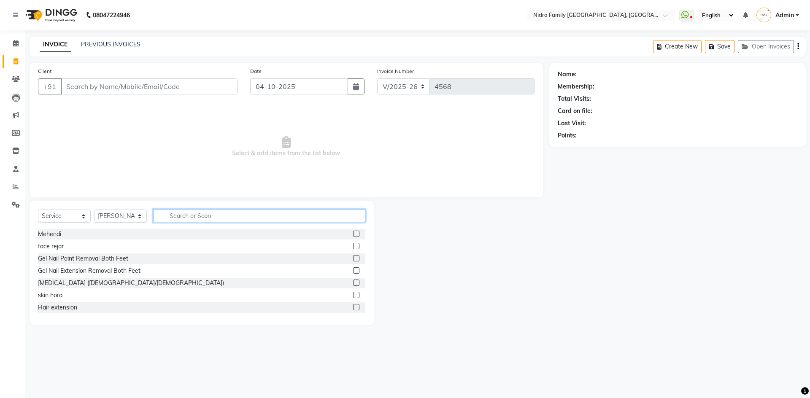
click at [228, 214] on input "text" at bounding box center [259, 215] width 212 height 13
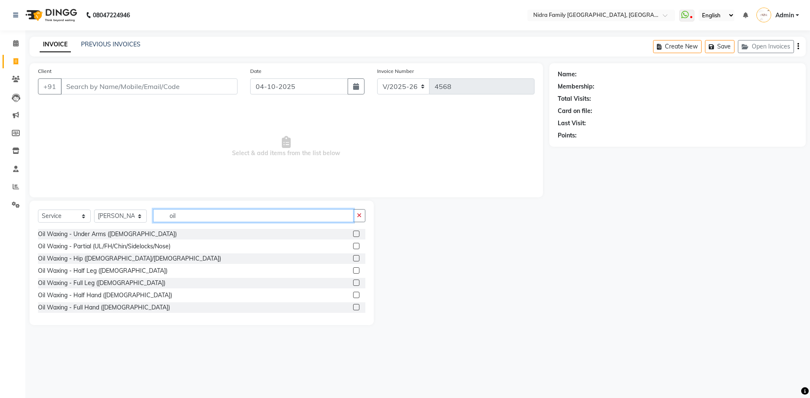
type input "oil"
click at [353, 235] on label at bounding box center [356, 234] width 6 height 6
click at [353, 235] on input "checkbox" at bounding box center [355, 234] width 5 height 5
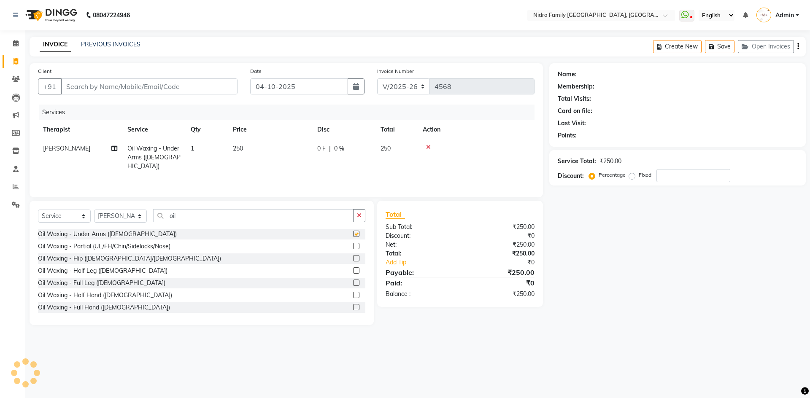
checkbox input "false"
click at [353, 284] on label at bounding box center [356, 283] width 6 height 6
click at [353, 284] on input "checkbox" at bounding box center [355, 283] width 5 height 5
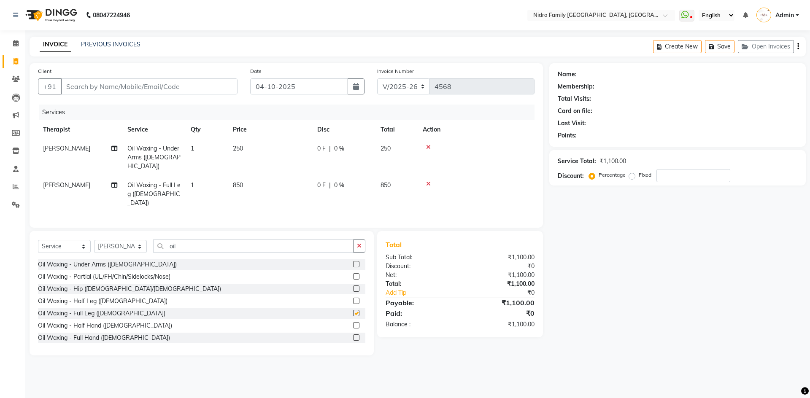
checkbox input "false"
click at [353, 310] on label at bounding box center [356, 313] width 6 height 6
click at [353, 311] on input "checkbox" at bounding box center [355, 313] width 5 height 5
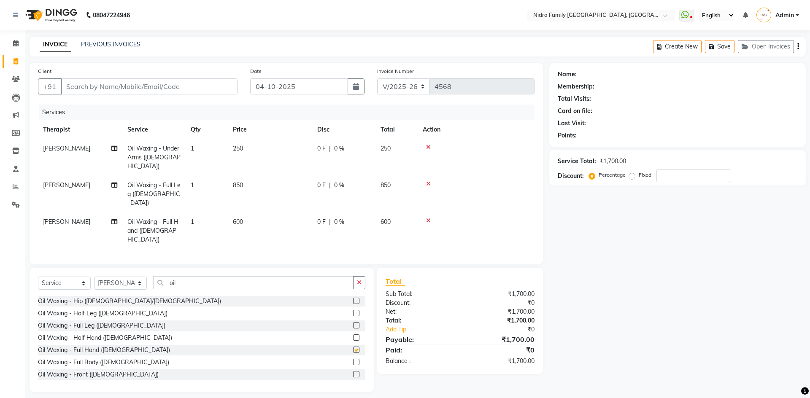
checkbox input "false"
click at [209, 89] on input "Client" at bounding box center [149, 87] width 177 height 16
type input "8"
type input "0"
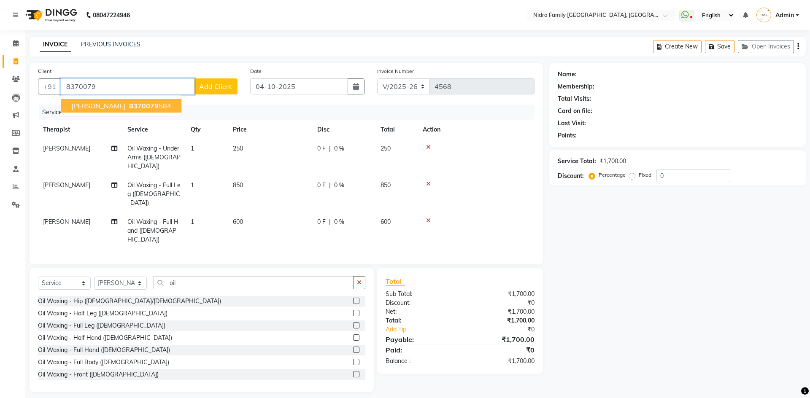
click at [136, 104] on span "8370079" at bounding box center [144, 106] width 30 height 8
type input "8370079584"
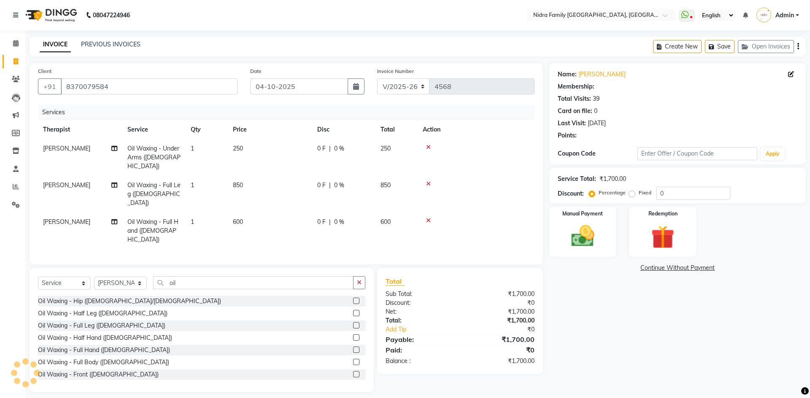
select select "1: Object"
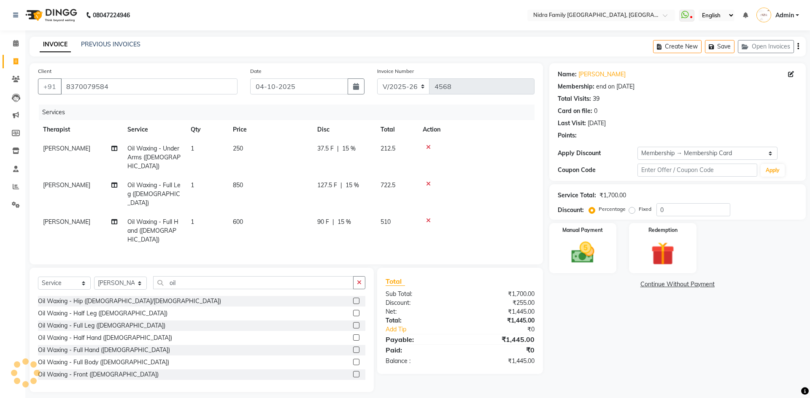
type input "15"
click at [595, 258] on img at bounding box center [583, 253] width 39 height 28
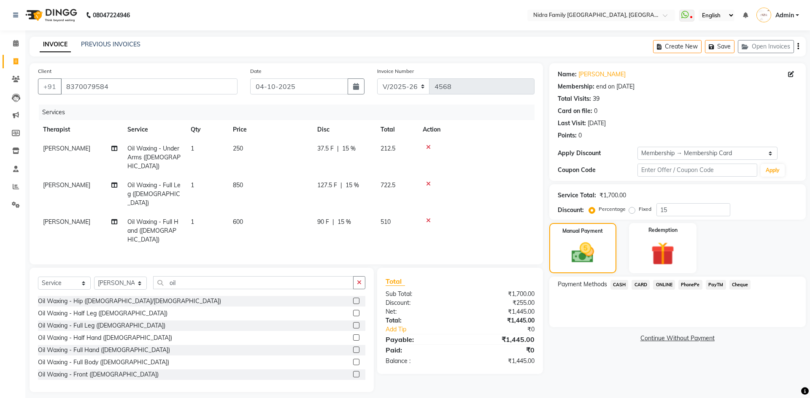
click at [620, 284] on span "CASH" at bounding box center [620, 285] width 18 height 10
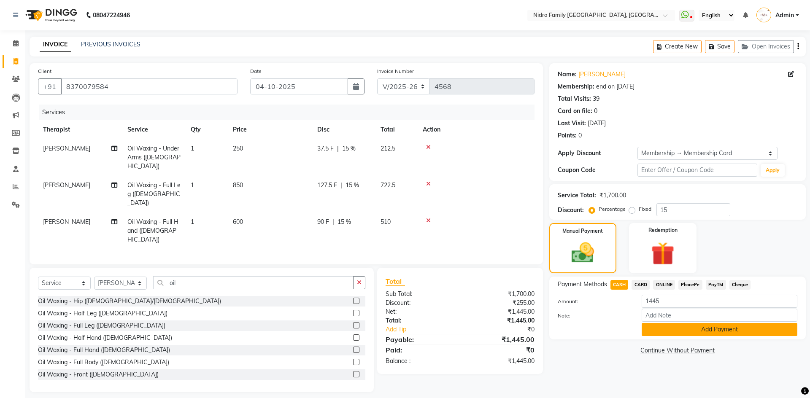
click at [674, 333] on button "Add Payment" at bounding box center [720, 329] width 156 height 13
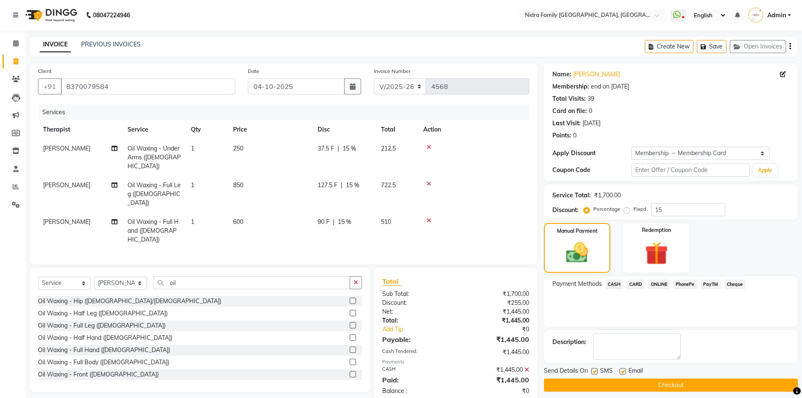
click at [636, 383] on button "Checkout" at bounding box center [671, 385] width 254 height 13
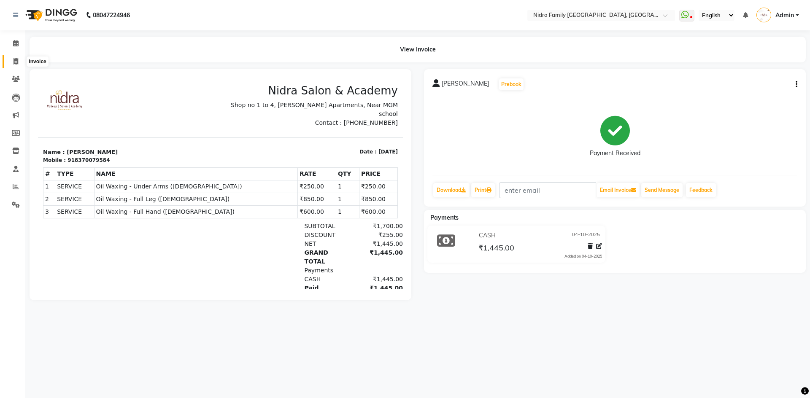
click at [14, 62] on icon at bounding box center [16, 61] width 5 height 6
select select "service"
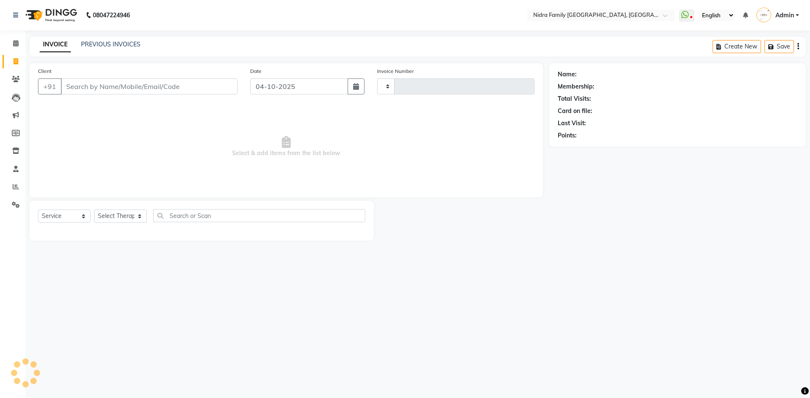
type input "4569"
select select "591"
click at [123, 84] on input "Client" at bounding box center [149, 87] width 177 height 16
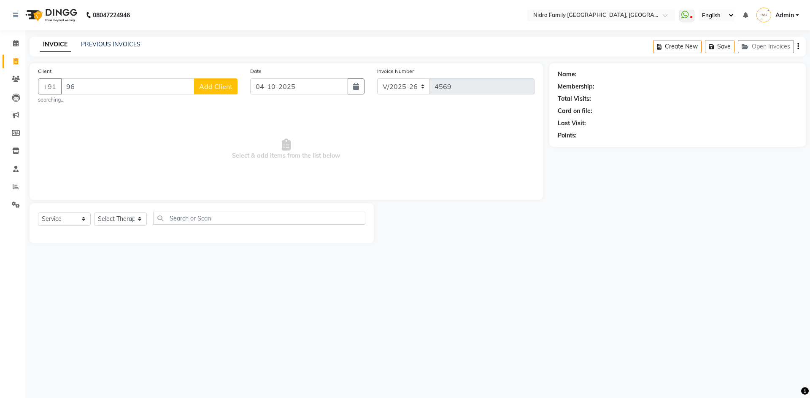
type input "9"
click at [91, 108] on span "Ankita ." at bounding box center [100, 106] width 58 height 8
type input "7354372799"
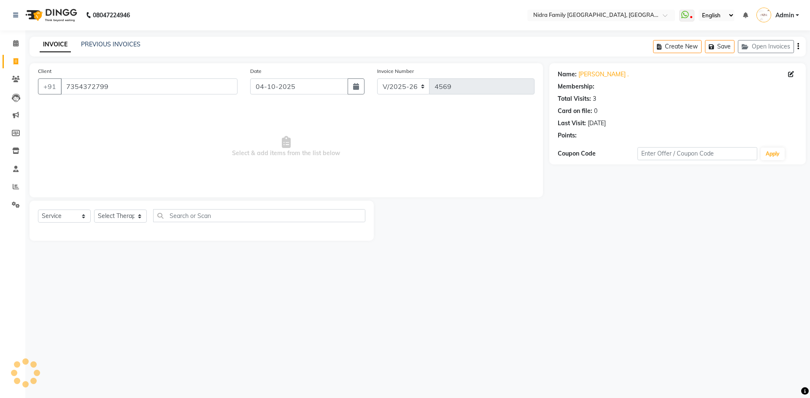
select select "1: Object"
drag, startPoint x: 65, startPoint y: 84, endPoint x: 102, endPoint y: 85, distance: 37.6
click at [102, 85] on input "7354372799" at bounding box center [149, 87] width 177 height 16
click at [62, 213] on select "Select Service Product Membership Package Voucher Prepaid Gift Card" at bounding box center [64, 216] width 53 height 13
click at [38, 210] on select "Select Service Product Membership Package Voucher Prepaid Gift Card" at bounding box center [64, 216] width 53 height 13
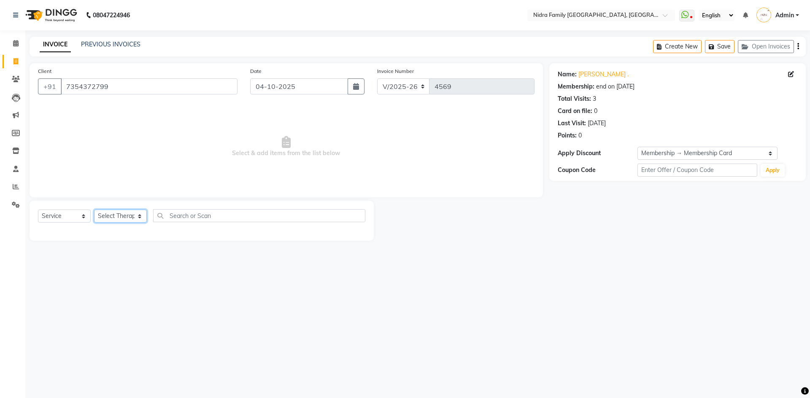
click at [128, 215] on select "Select Therapist [PERSON_NAME] [PERSON_NAME] [PERSON_NAME] [PERSON_NAME] [PERSO…" at bounding box center [120, 216] width 53 height 13
select select "83326"
click at [94, 210] on select "Select Therapist [PERSON_NAME] [PERSON_NAME] [PERSON_NAME] [PERSON_NAME] [PERSO…" at bounding box center [120, 216] width 53 height 13
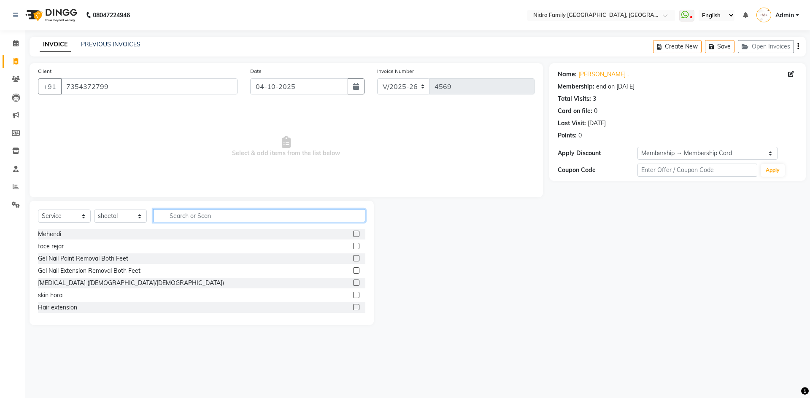
click at [243, 214] on input "text" at bounding box center [259, 215] width 212 height 13
type input "de t"
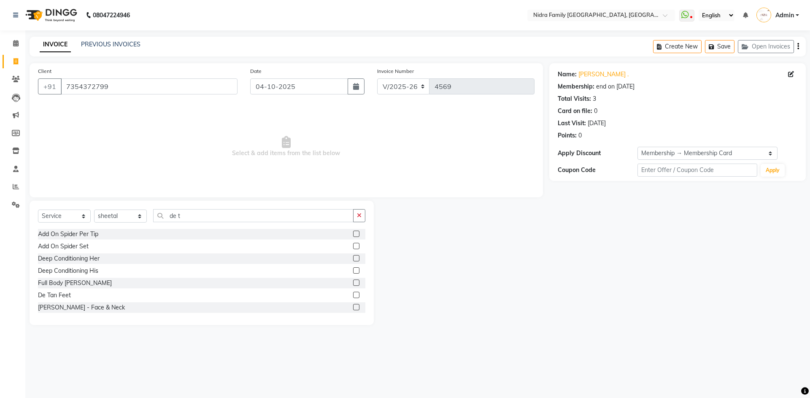
click at [353, 307] on label at bounding box center [356, 307] width 6 height 6
click at [353, 307] on input "checkbox" at bounding box center [355, 307] width 5 height 5
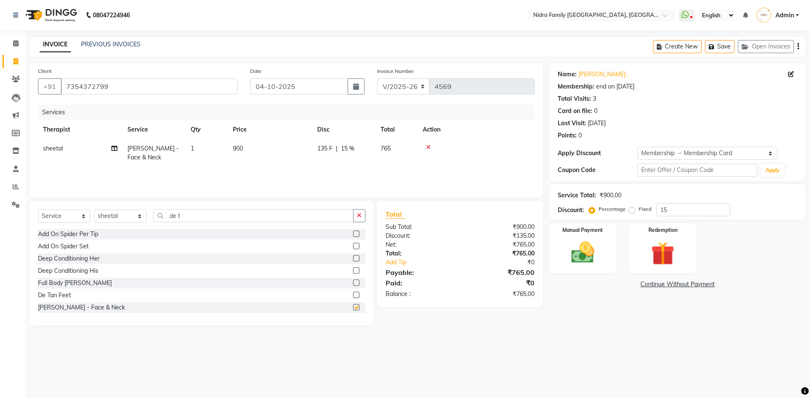
checkbox input "false"
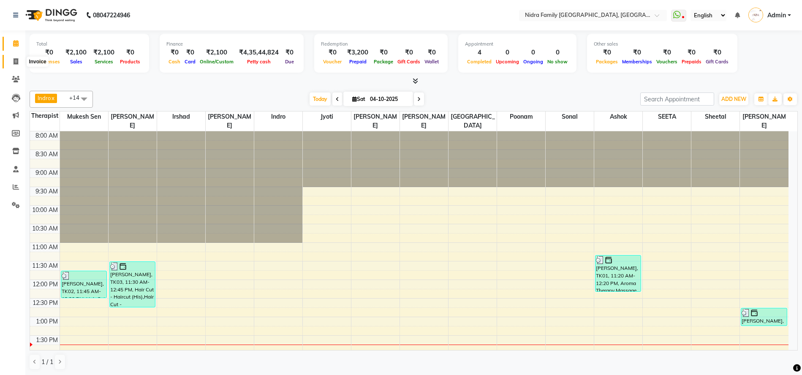
click at [16, 63] on icon at bounding box center [16, 61] width 5 height 6
select select "service"
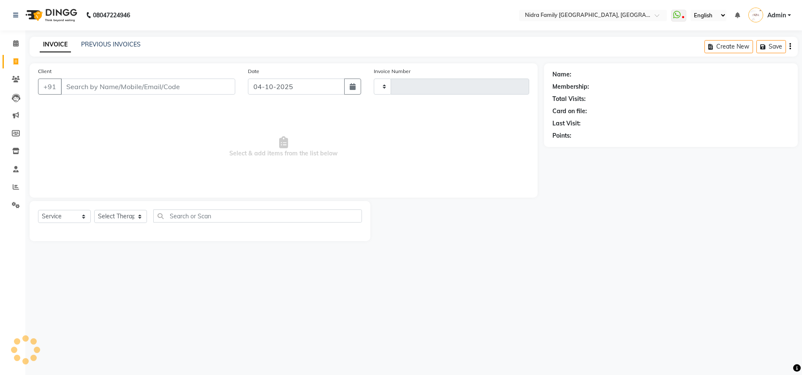
type input "4569"
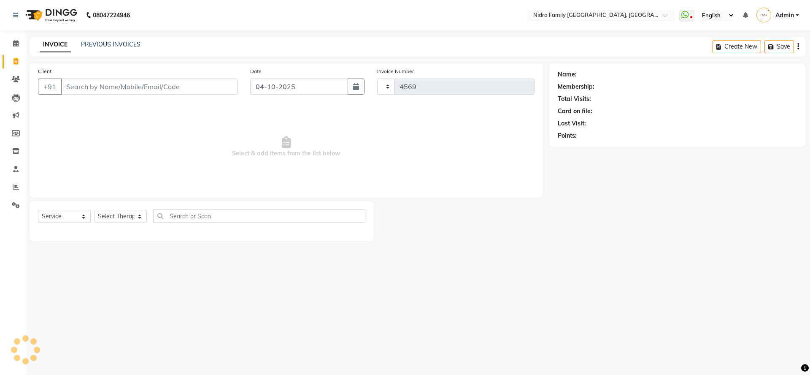
select select "591"
click at [60, 42] on link "INVOICE" at bounding box center [55, 44] width 31 height 15
click at [176, 86] on input "Client" at bounding box center [149, 87] width 177 height 16
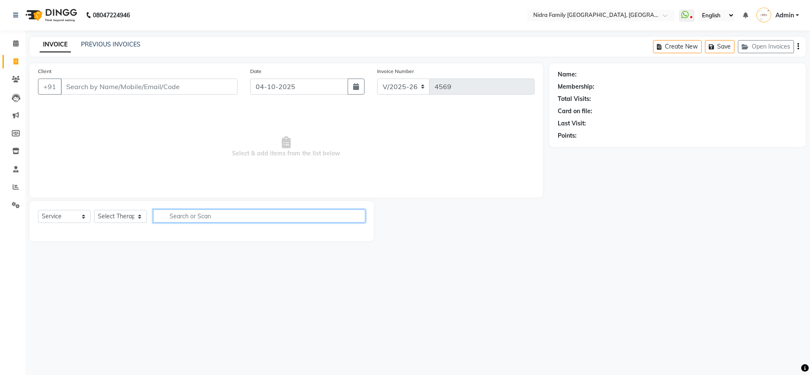
click at [208, 217] on input "text" at bounding box center [259, 215] width 212 height 13
type input "cut"
click at [123, 215] on select "Select Therapist [PERSON_NAME] [PERSON_NAME] [PERSON_NAME] [PERSON_NAME] [PERSO…" at bounding box center [120, 216] width 53 height 13
select select "8269"
click at [94, 210] on select "Select Therapist [PERSON_NAME] [PERSON_NAME] [PERSON_NAME] [PERSON_NAME] [PERSO…" at bounding box center [120, 216] width 53 height 13
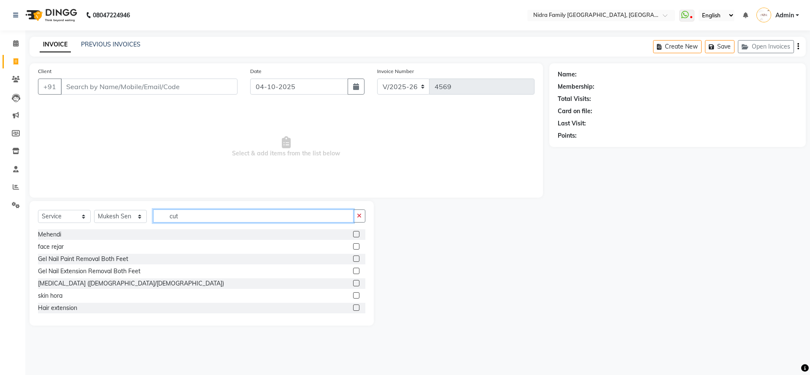
click at [192, 216] on input "cut" at bounding box center [253, 215] width 200 height 13
type input "cut"
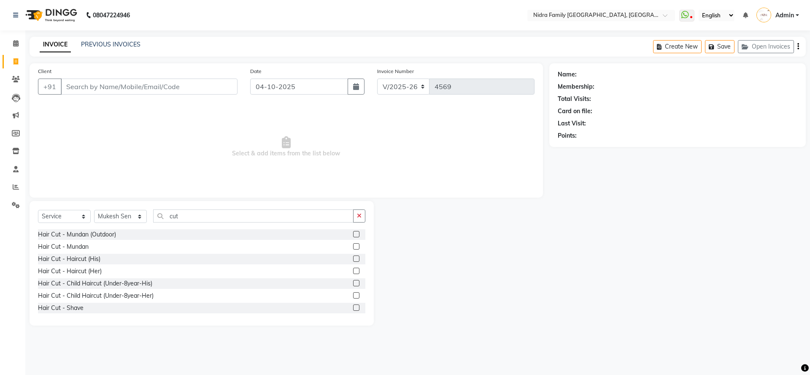
click at [353, 260] on label at bounding box center [356, 258] width 6 height 6
click at [353, 260] on input "checkbox" at bounding box center [355, 258] width 5 height 5
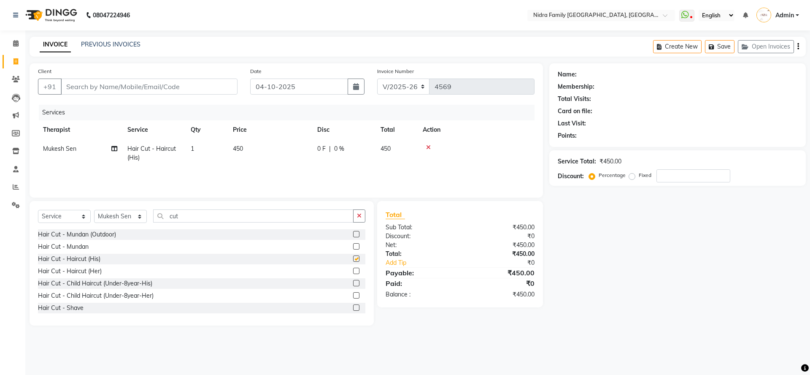
checkbox input "false"
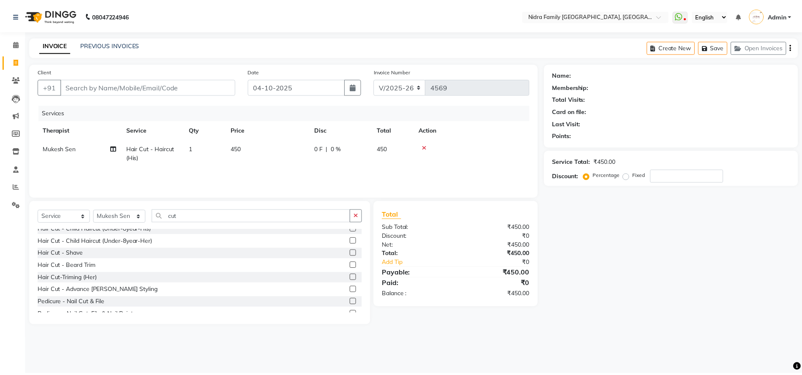
scroll to position [69, 0]
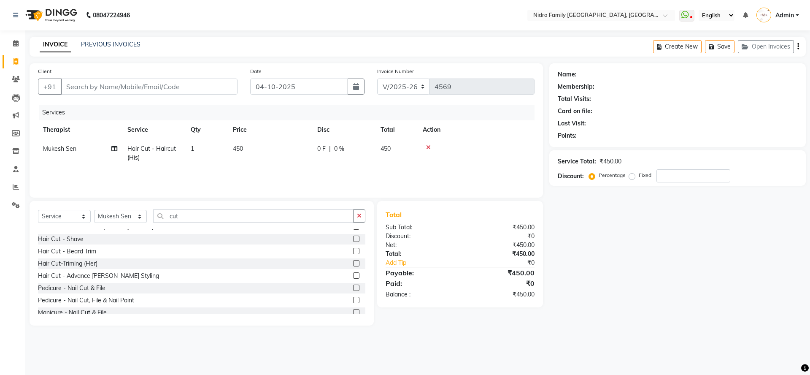
click at [344, 251] on div "Hair Cut - Beard Trim" at bounding box center [202, 251] width 328 height 11
click at [353, 251] on label at bounding box center [356, 251] width 6 height 6
click at [353, 251] on input "checkbox" at bounding box center [355, 251] width 5 height 5
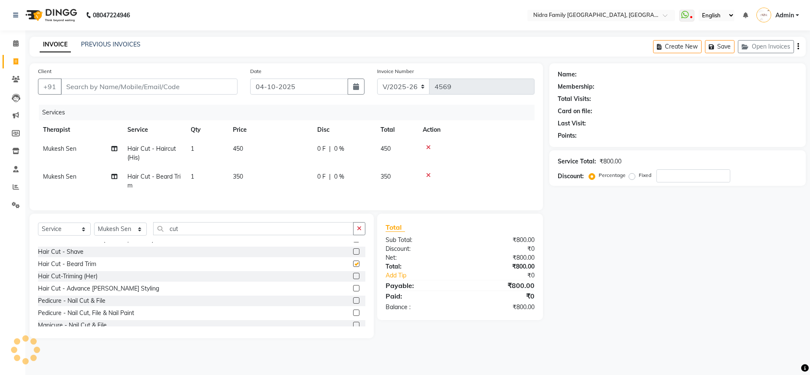
checkbox input "false"
click at [193, 84] on input "Client" at bounding box center [149, 87] width 177 height 16
type input "9"
type input "0"
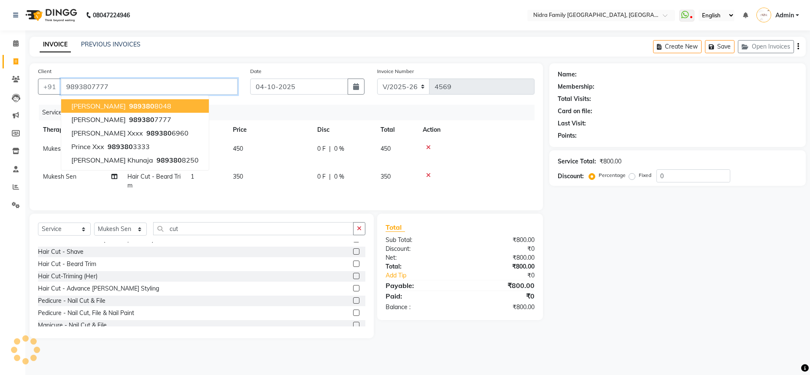
type input "9893807777"
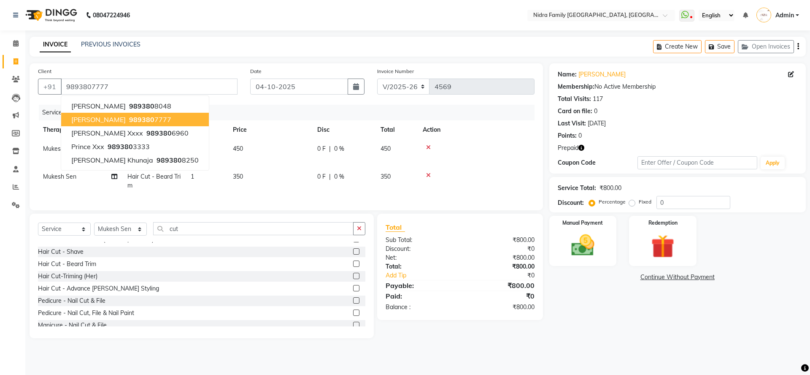
click at [114, 121] on span "[PERSON_NAME]" at bounding box center [98, 119] width 54 height 8
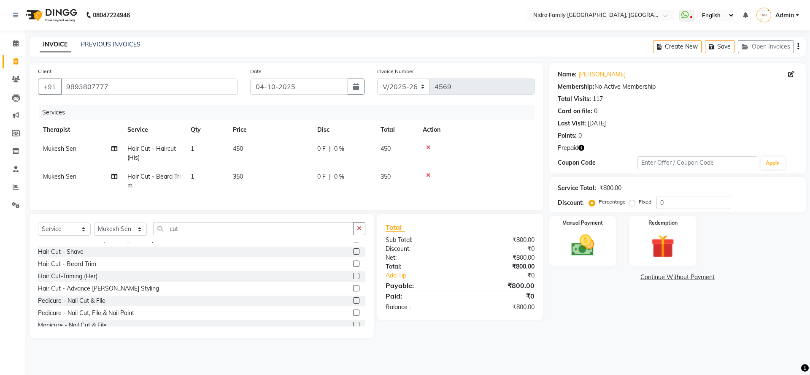
click at [580, 148] on icon "button" at bounding box center [582, 148] width 6 height 6
click at [668, 239] on img at bounding box center [662, 246] width 39 height 30
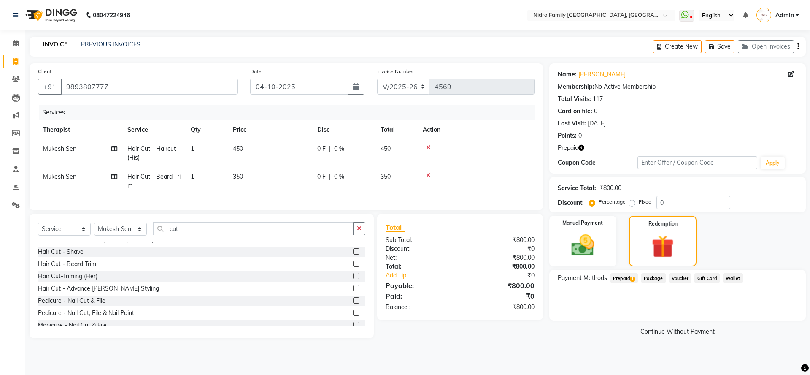
click at [626, 279] on span "Prepaid 1" at bounding box center [624, 278] width 27 height 10
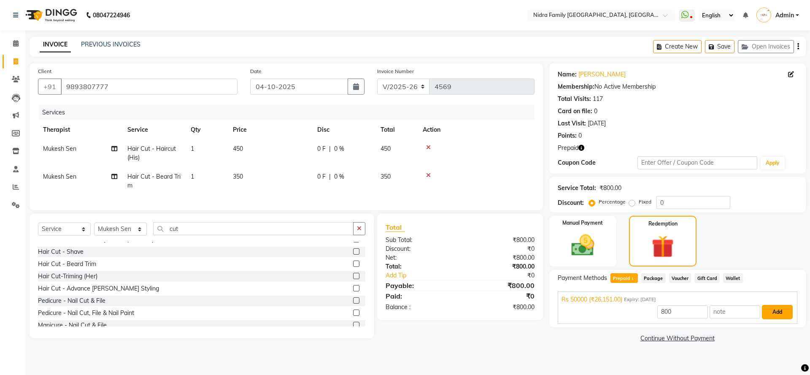
click at [774, 312] on button "Add" at bounding box center [777, 312] width 31 height 14
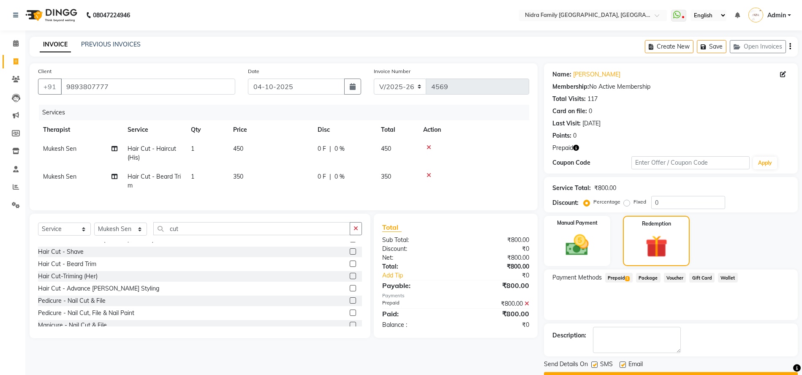
scroll to position [23, 0]
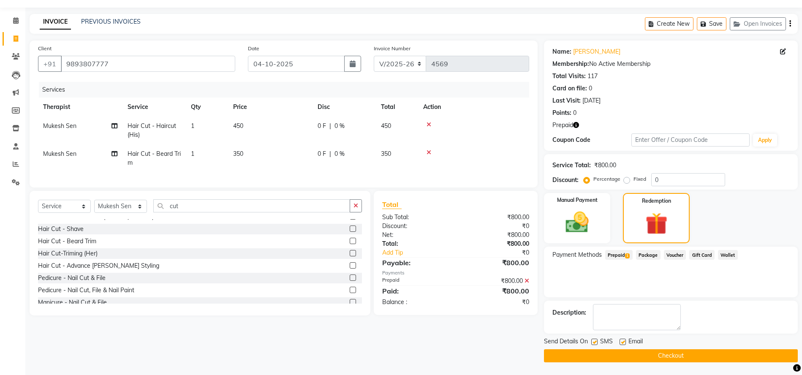
click at [615, 357] on button "Checkout" at bounding box center [671, 355] width 254 height 13
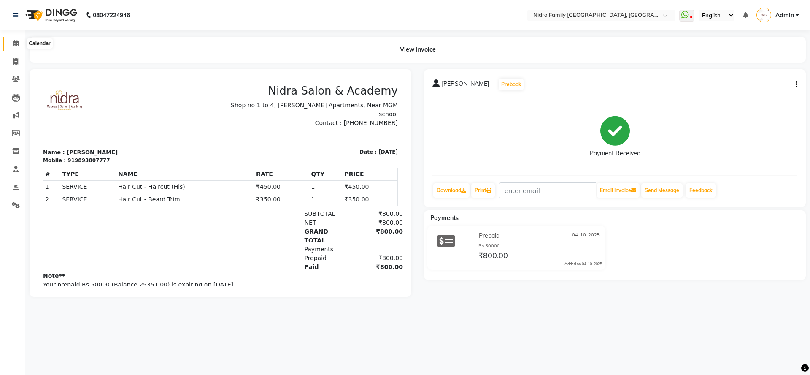
click at [13, 41] on icon at bounding box center [15, 43] width 5 height 6
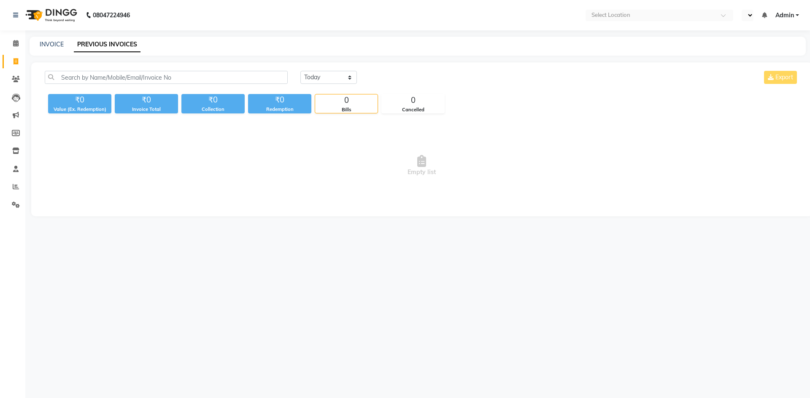
select select "en"
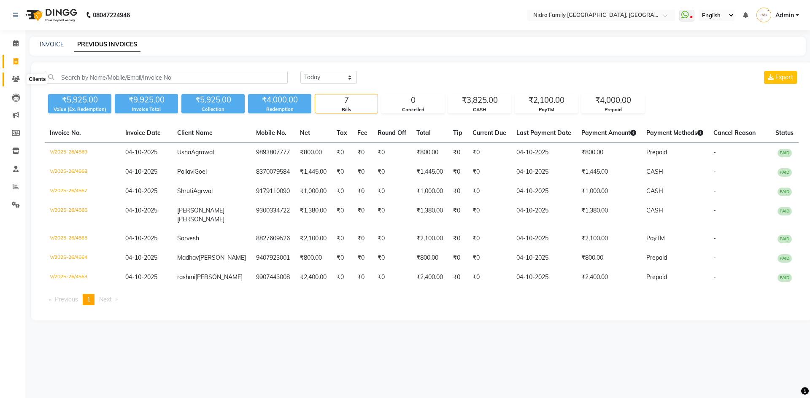
click at [16, 80] on icon at bounding box center [16, 79] width 8 height 6
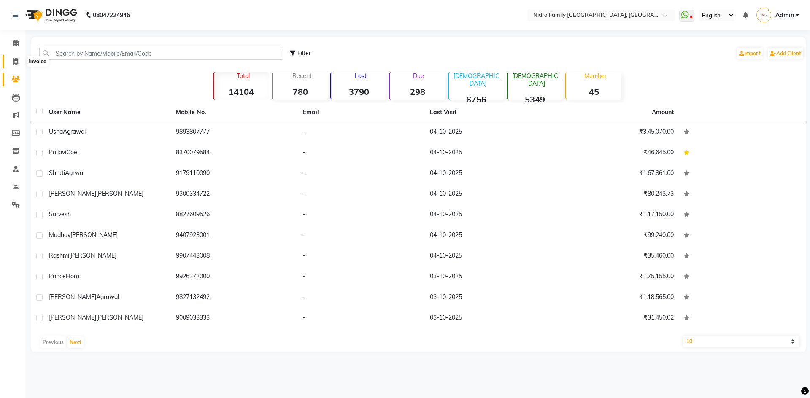
click at [17, 60] on icon at bounding box center [16, 61] width 5 height 6
select select "service"
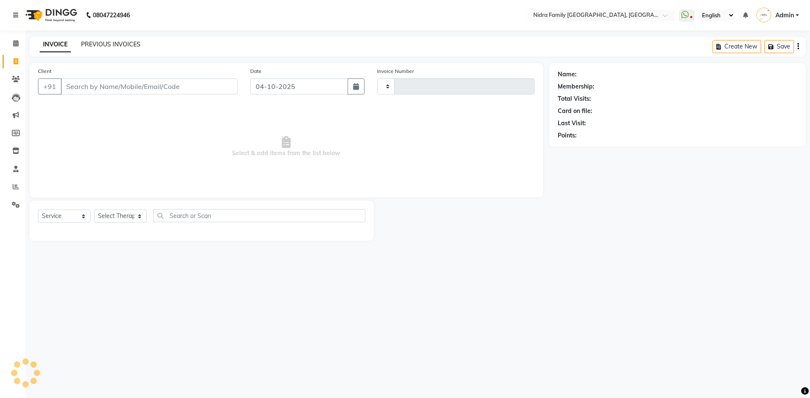
click at [131, 43] on link "PREVIOUS INVOICES" at bounding box center [111, 45] width 60 height 8
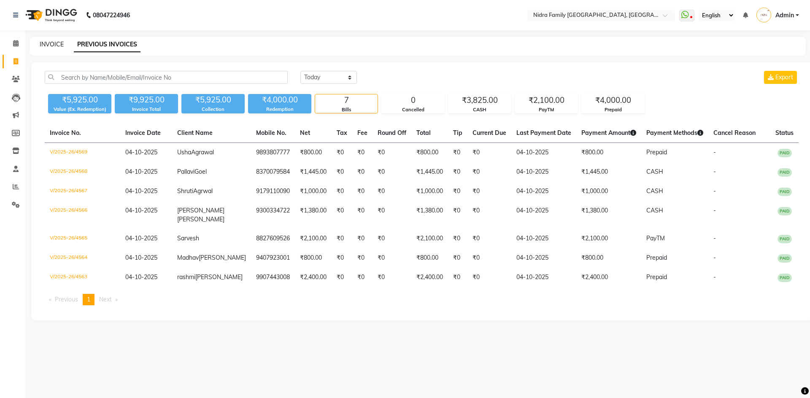
click at [53, 42] on link "INVOICE" at bounding box center [52, 45] width 24 height 8
select select "service"
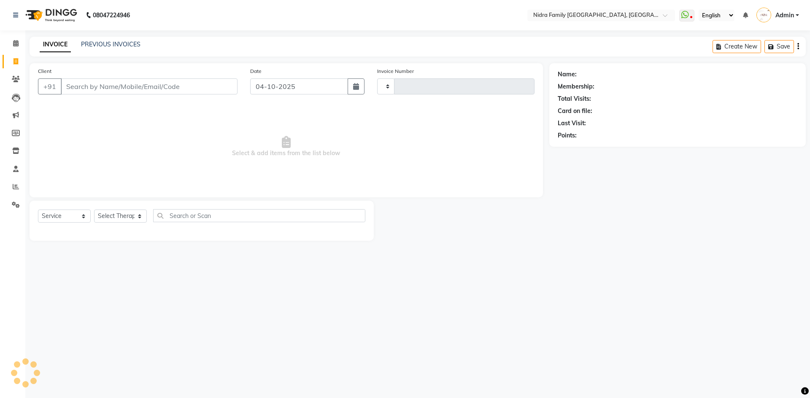
type input "4570"
select select "591"
click at [96, 42] on link "PREVIOUS INVOICES" at bounding box center [111, 45] width 60 height 8
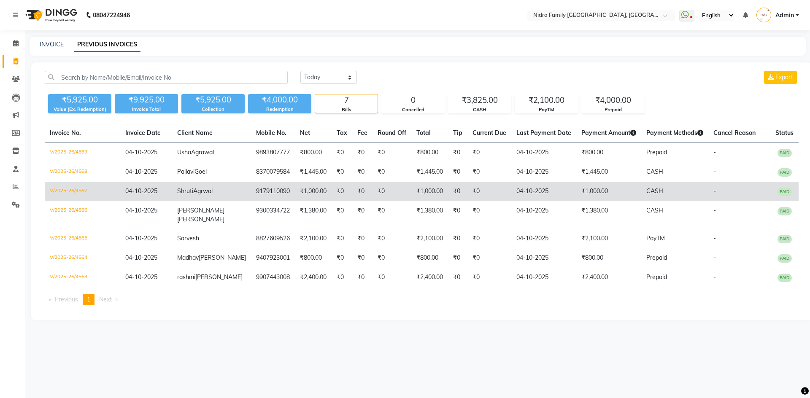
click at [83, 198] on td "V/2025-26/4567" at bounding box center [83, 191] width 76 height 19
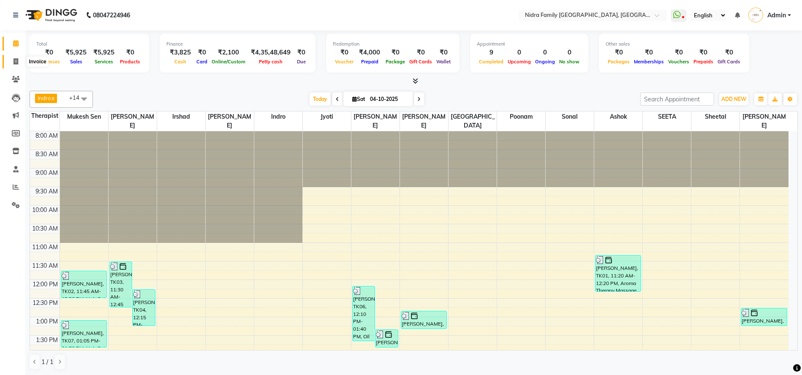
click at [14, 61] on icon at bounding box center [16, 61] width 5 height 6
select select "service"
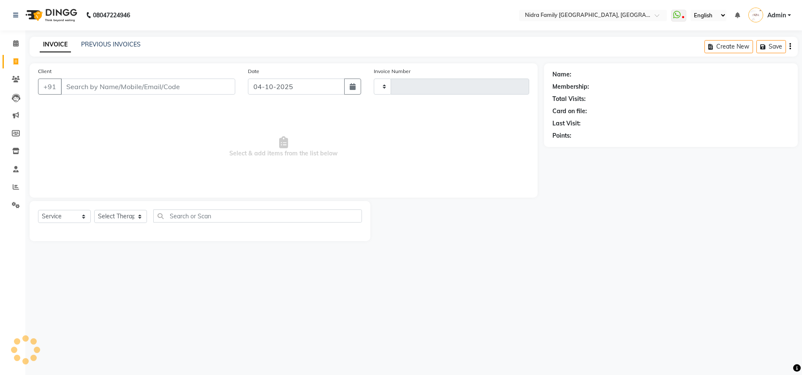
type input "4571"
select select "591"
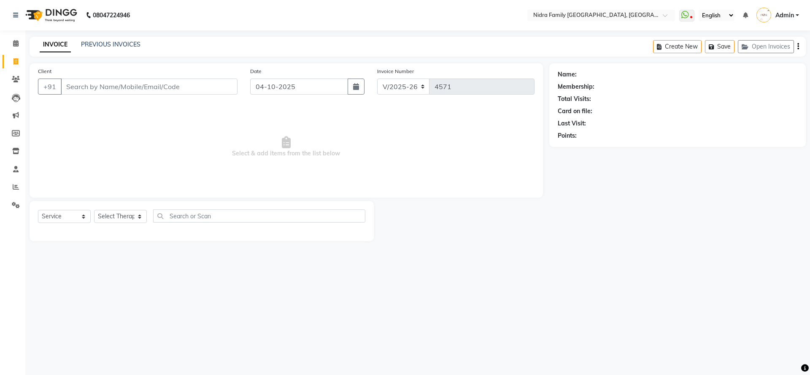
click at [144, 81] on input "Client" at bounding box center [149, 87] width 177 height 16
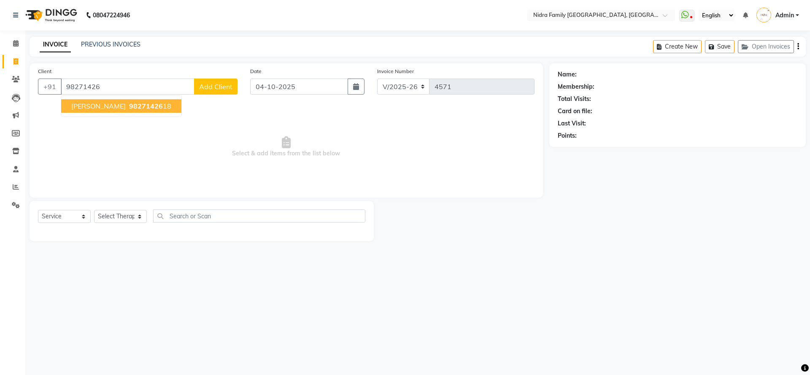
click at [135, 103] on span "98271426" at bounding box center [146, 106] width 34 height 8
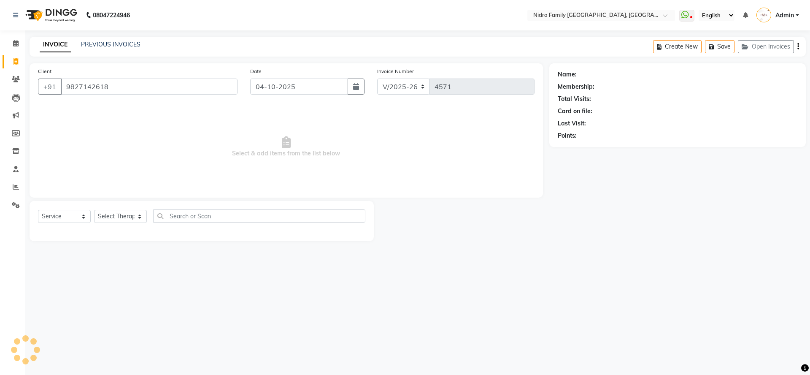
type input "9827142618"
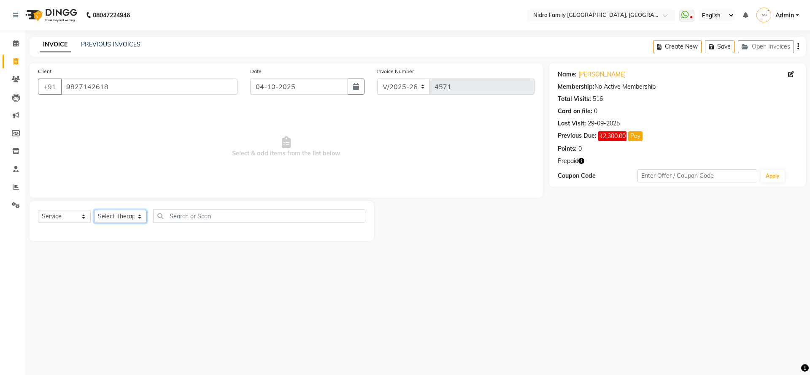
click at [124, 215] on select "Select Therapist [PERSON_NAME] [PERSON_NAME] [PERSON_NAME] [PERSON_NAME] [PERSO…" at bounding box center [120, 216] width 53 height 13
select select "8271"
click at [94, 210] on select "Select Therapist Anchal anmol Ashok Chandni Chandrika Deepa Mam Indro Irshad Jy…" at bounding box center [120, 216] width 53 height 13
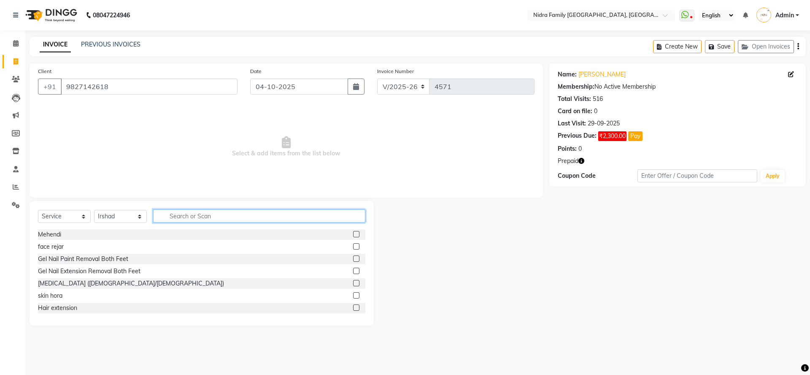
click at [245, 209] on input "text" at bounding box center [259, 215] width 212 height 13
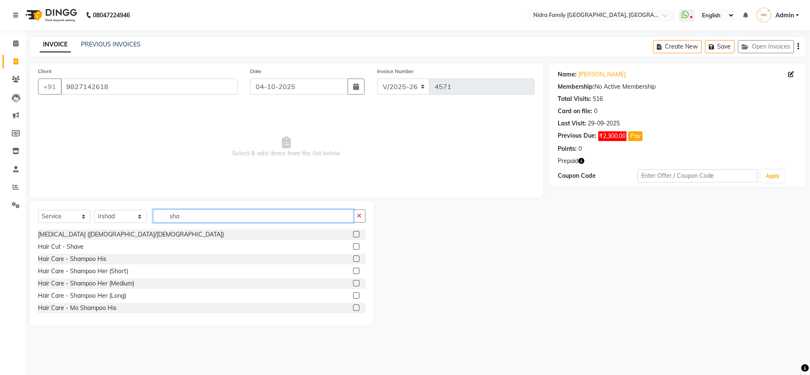
type input "sha"
click at [353, 269] on label at bounding box center [356, 271] width 6 height 6
click at [353, 269] on input "checkbox" at bounding box center [355, 270] width 5 height 5
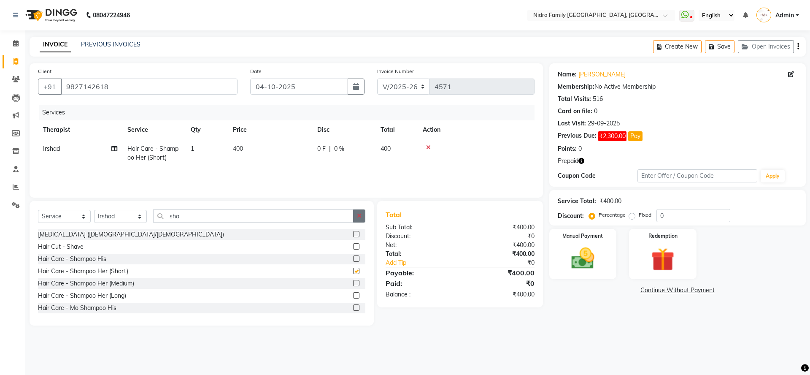
checkbox input "false"
click at [222, 219] on input "sha" at bounding box center [253, 215] width 200 height 13
type input "s"
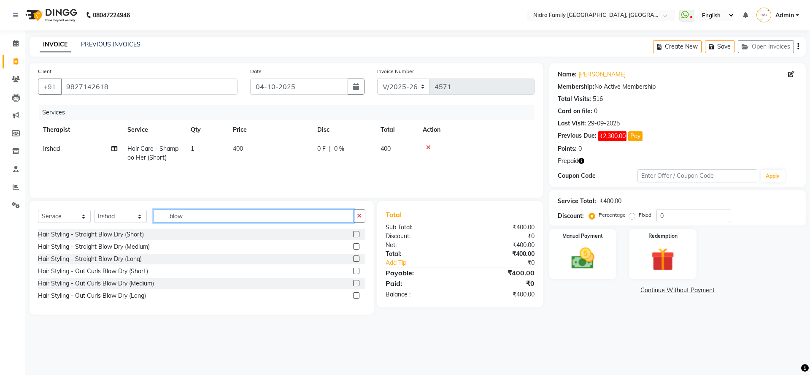
type input "blow"
click at [356, 233] on label at bounding box center [356, 234] width 6 height 6
click at [356, 233] on input "checkbox" at bounding box center [355, 234] width 5 height 5
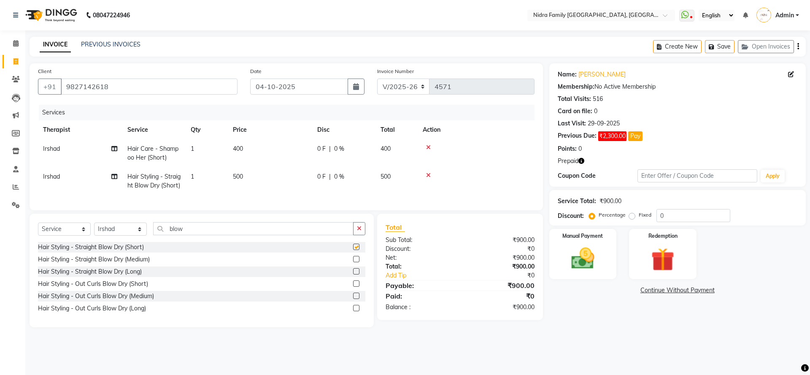
checkbox input "false"
click at [118, 236] on select "Select Therapist [PERSON_NAME] [PERSON_NAME] [PERSON_NAME] [PERSON_NAME] [PERSO…" at bounding box center [120, 228] width 53 height 13
select select "16657"
click at [94, 231] on select "Select Therapist [PERSON_NAME] [PERSON_NAME] [PERSON_NAME] [PERSON_NAME] [PERSO…" at bounding box center [120, 228] width 53 height 13
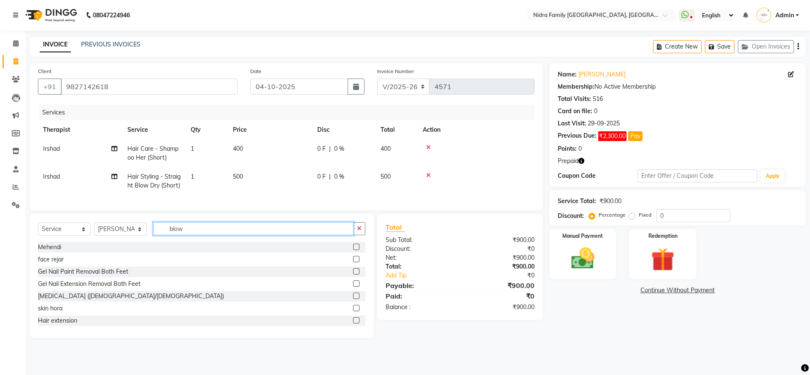
click at [217, 235] on input "blow" at bounding box center [253, 228] width 200 height 13
type input "b"
type input "threa"
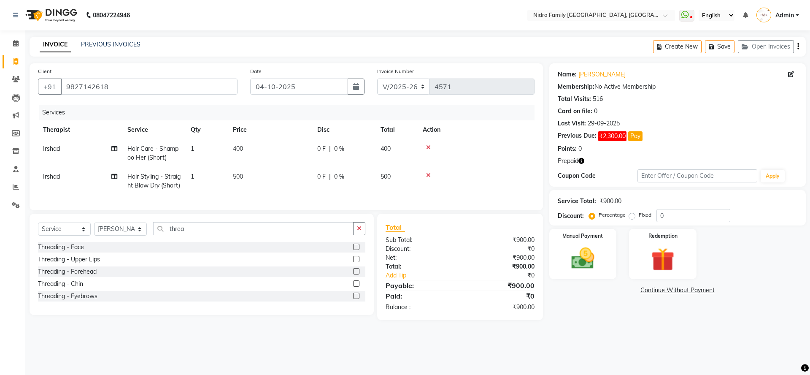
click at [356, 299] on label at bounding box center [356, 296] width 6 height 6
click at [356, 299] on input "checkbox" at bounding box center [355, 295] width 5 height 5
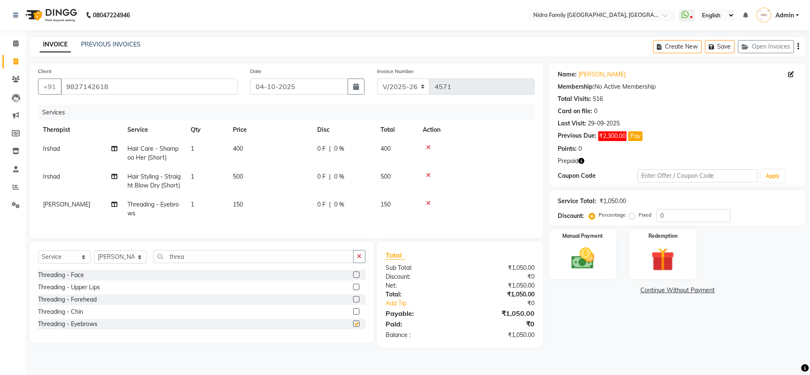
checkbox input "false"
click at [355, 290] on label at bounding box center [356, 287] width 6 height 6
click at [355, 290] on input "checkbox" at bounding box center [355, 286] width 5 height 5
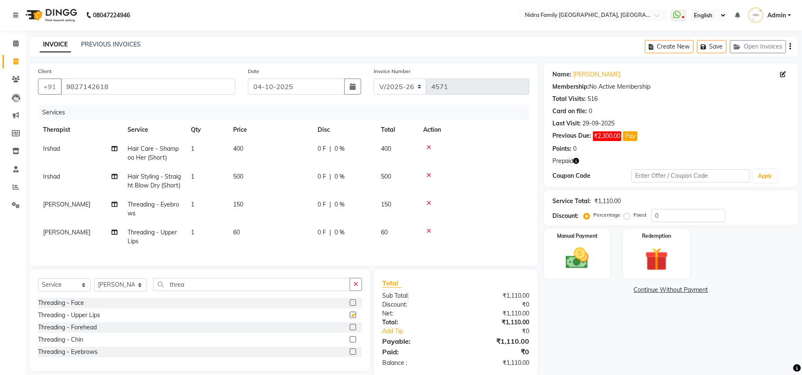
checkbox input "false"
click at [664, 261] on img at bounding box center [656, 259] width 39 height 30
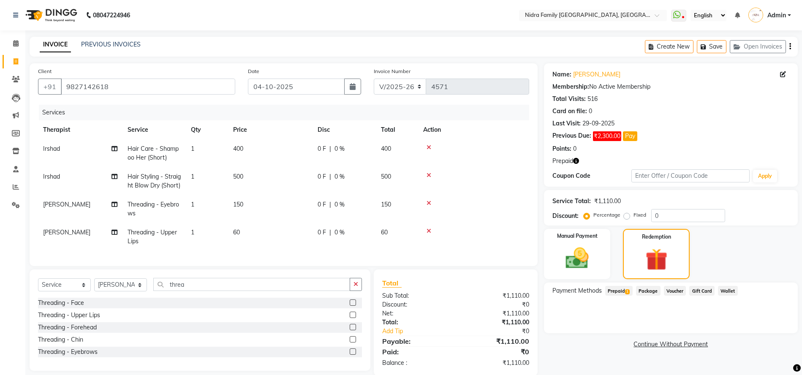
click at [617, 291] on span "Prepaid 1" at bounding box center [618, 291] width 27 height 10
click at [765, 325] on button "Add" at bounding box center [768, 324] width 31 height 14
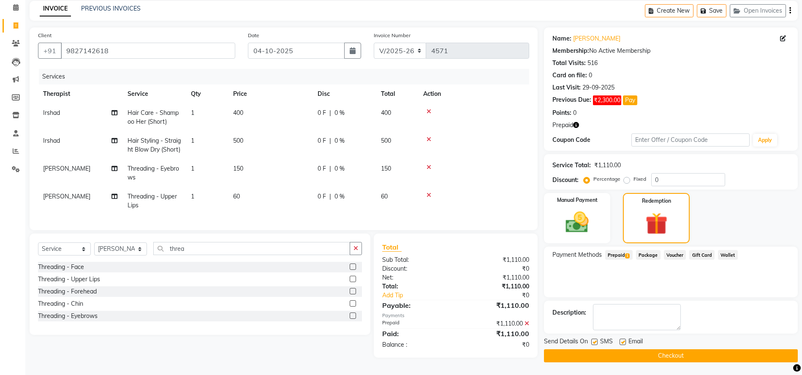
click at [593, 339] on label at bounding box center [594, 342] width 6 height 6
click at [593, 339] on input "checkbox" at bounding box center [593, 341] width 5 height 5
checkbox input "false"
click at [599, 350] on button "Checkout" at bounding box center [671, 355] width 254 height 13
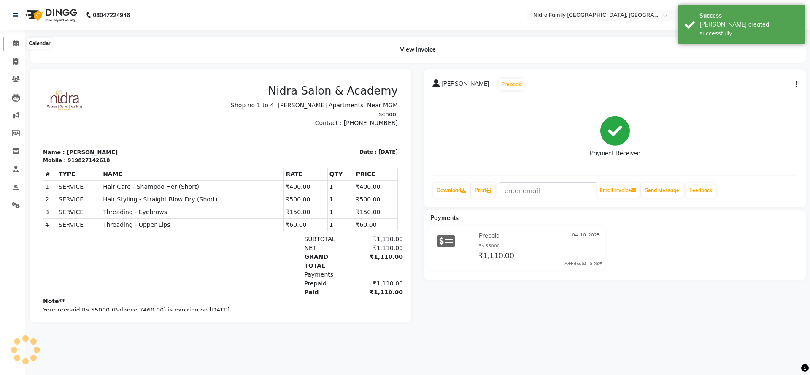
click at [14, 39] on span at bounding box center [15, 44] width 15 height 10
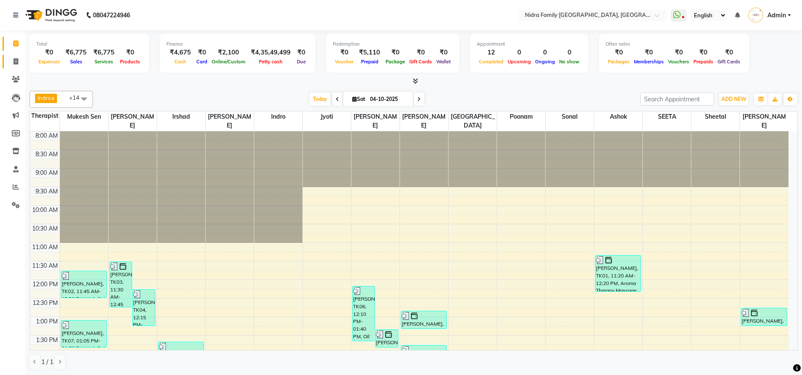
click at [16, 62] on icon at bounding box center [16, 61] width 5 height 6
select select "service"
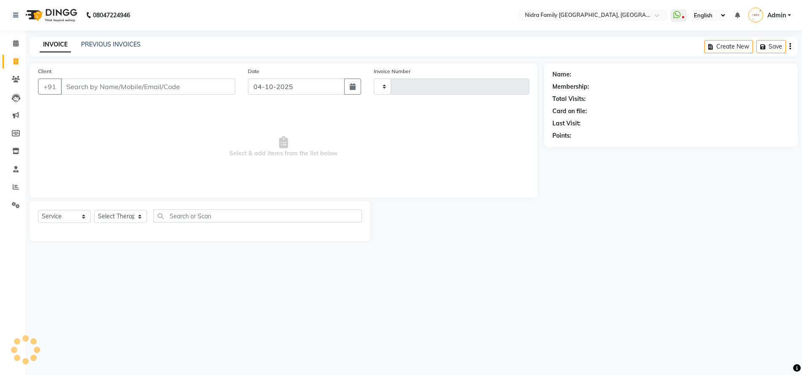
type input "4572"
select select "591"
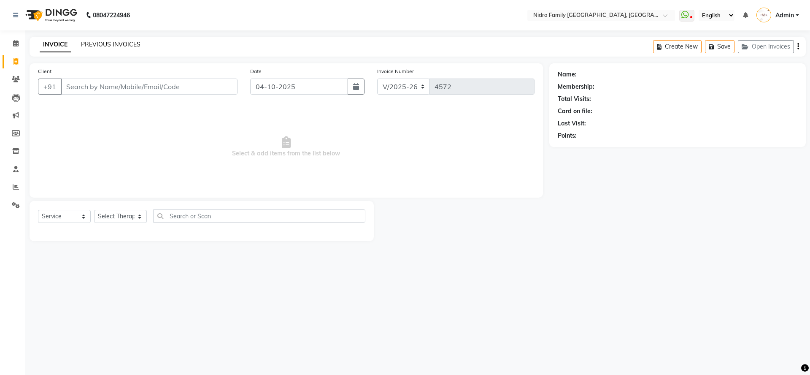
click at [95, 42] on link "PREVIOUS INVOICES" at bounding box center [111, 45] width 60 height 8
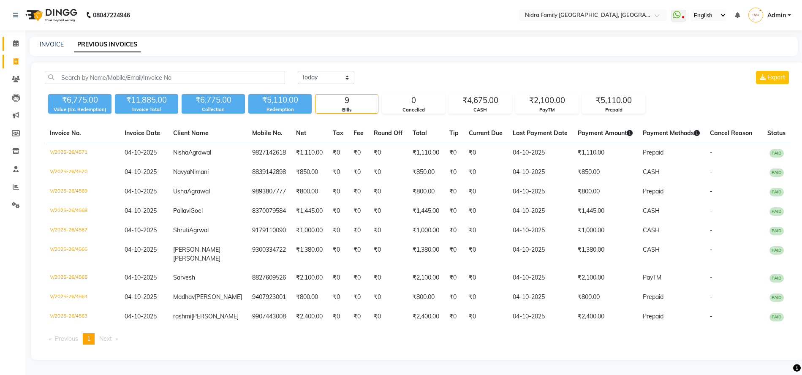
click at [15, 44] on icon at bounding box center [15, 43] width 5 height 6
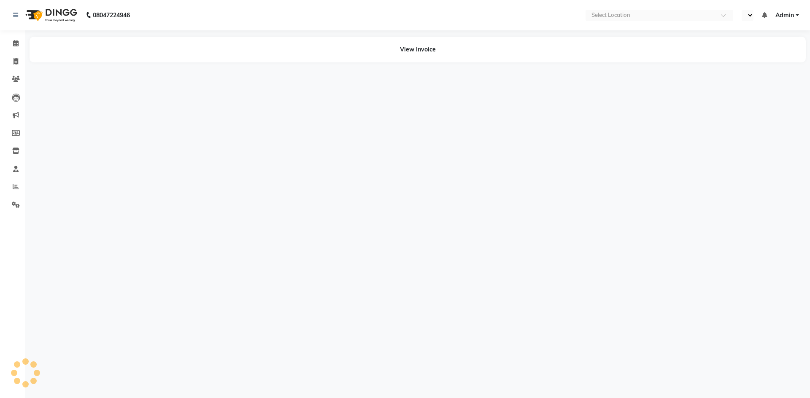
select select "en"
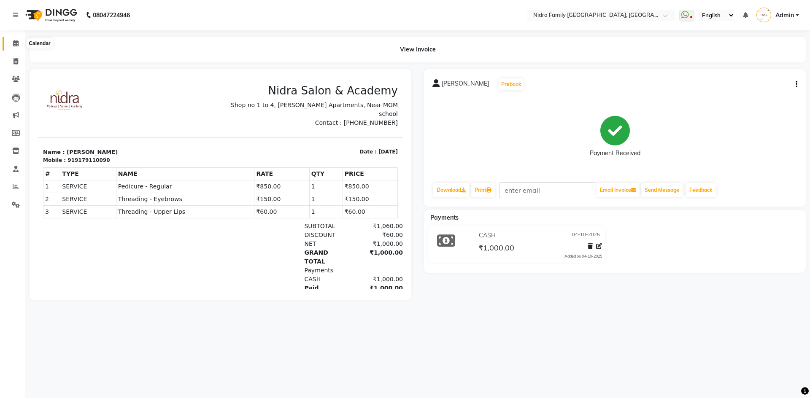
click at [15, 41] on icon at bounding box center [15, 43] width 5 height 6
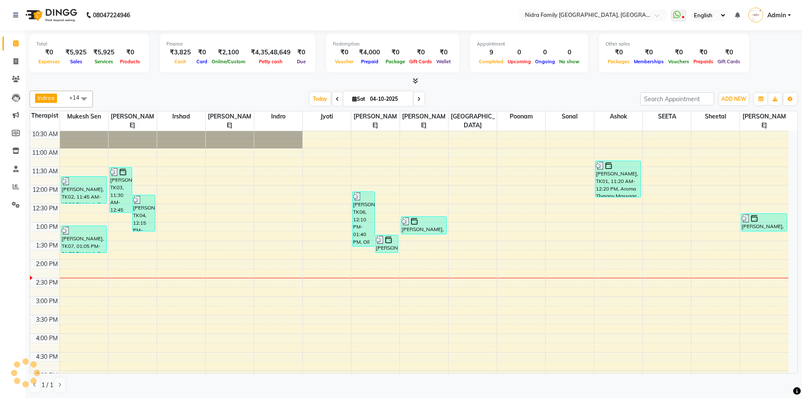
scroll to position [82, 0]
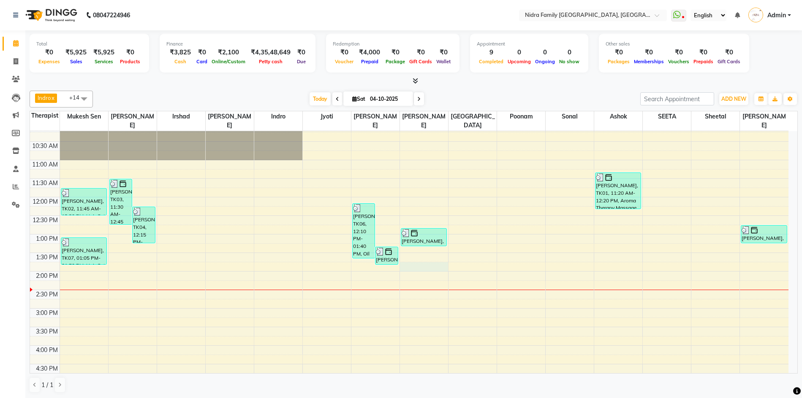
click at [406, 268] on div "8:00 AM 8:30 AM 9:00 AM 9:30 AM 10:00 AM 10:30 AM 11:00 AM 11:30 AM 12:00 PM 12…" at bounding box center [409, 290] width 758 height 482
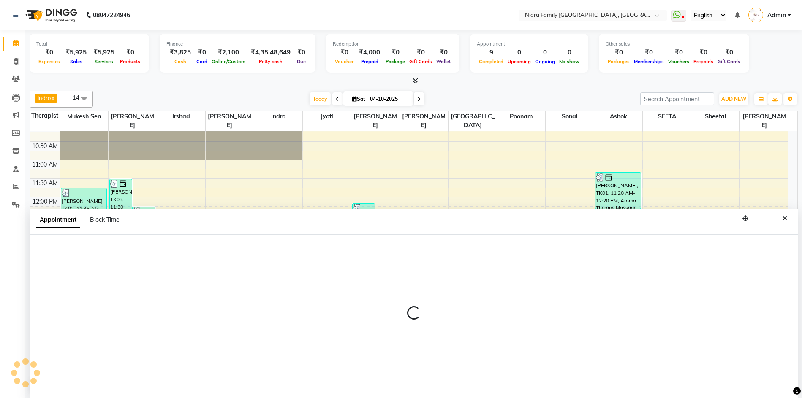
scroll to position [0, 0]
select select "21358"
select select "tentative"
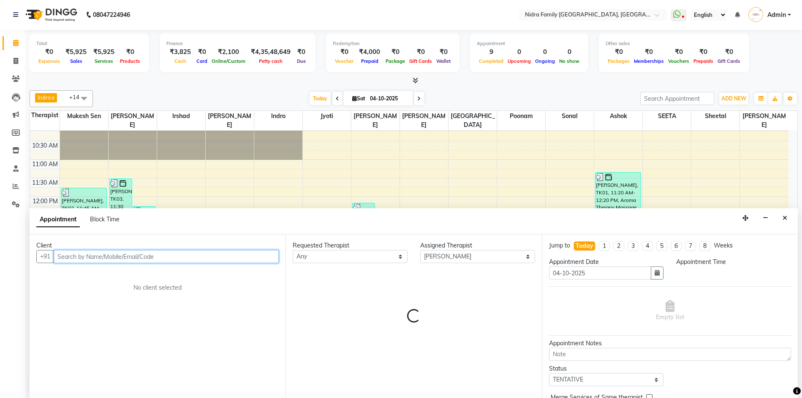
select select "825"
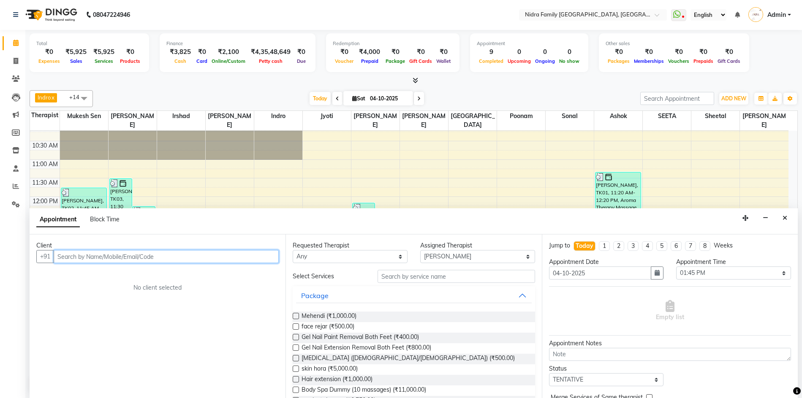
click at [196, 254] on input "text" at bounding box center [166, 256] width 225 height 13
click at [250, 255] on input "text" at bounding box center [166, 256] width 225 height 13
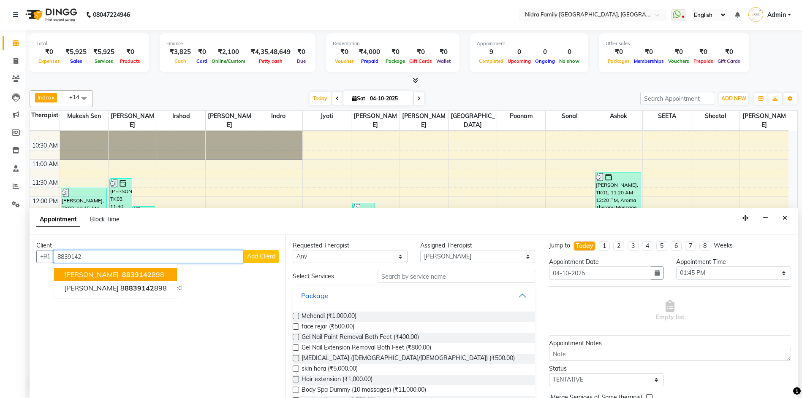
click at [91, 271] on span "Navya Nimani" at bounding box center [91, 275] width 54 height 8
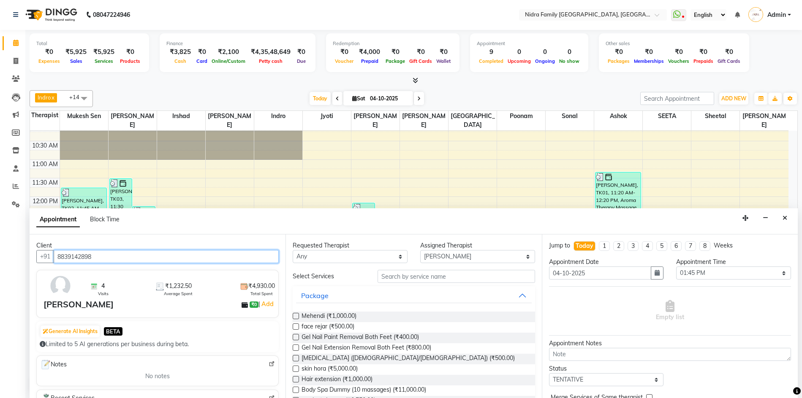
type input "8839142898"
click at [423, 277] on input "text" at bounding box center [455, 276] width 157 height 13
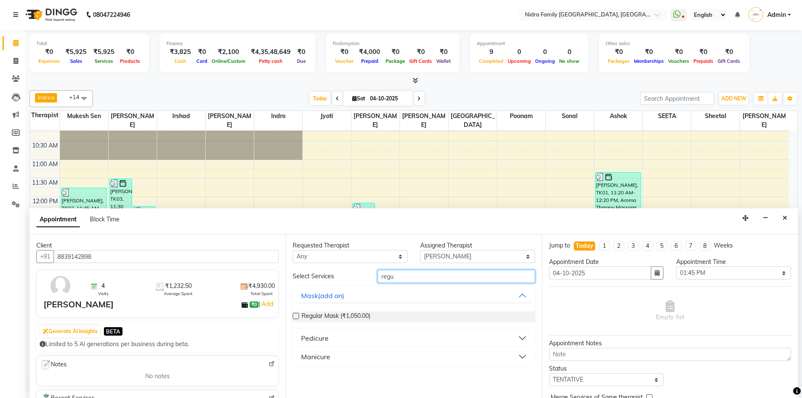
type input "regu"
click at [317, 341] on div "Pedicure" at bounding box center [314, 338] width 27 height 10
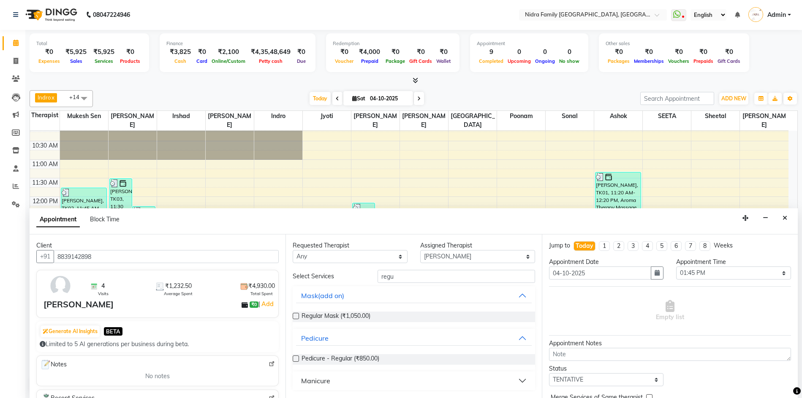
click at [295, 360] on label at bounding box center [296, 359] width 6 height 6
click at [295, 360] on input "checkbox" at bounding box center [295, 359] width 5 height 5
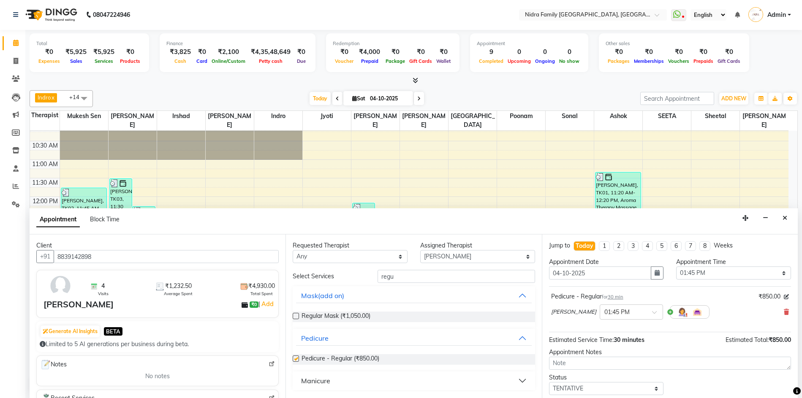
checkbox input "false"
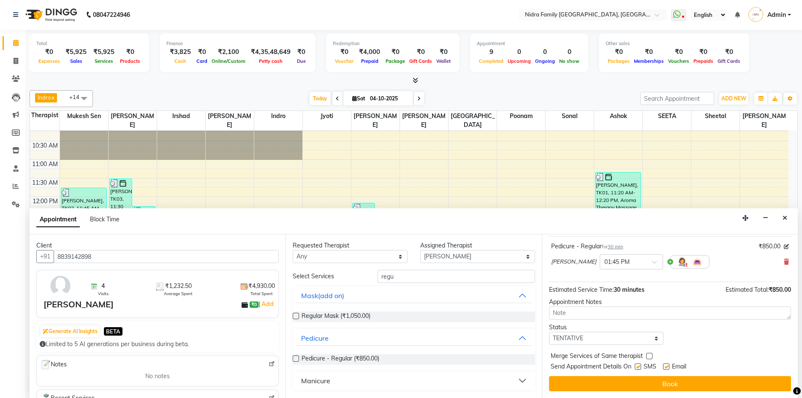
click at [639, 366] on label at bounding box center [637, 367] width 6 height 6
click at [639, 366] on input "checkbox" at bounding box center [636, 367] width 5 height 5
checkbox input "false"
click at [667, 365] on label at bounding box center [666, 367] width 6 height 6
click at [667, 365] on input "checkbox" at bounding box center [665, 367] width 5 height 5
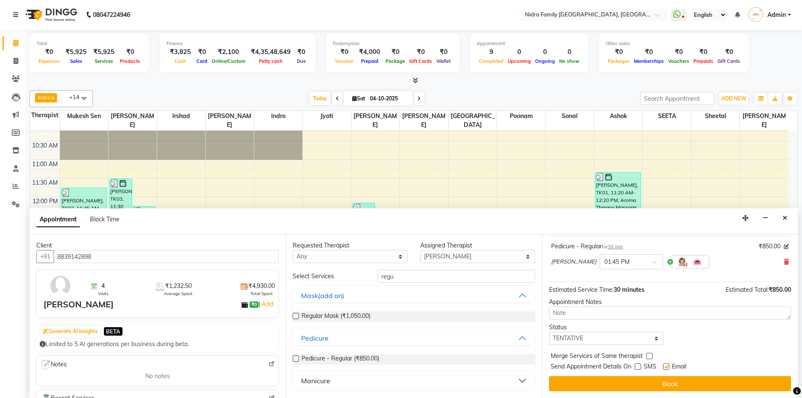
checkbox input "false"
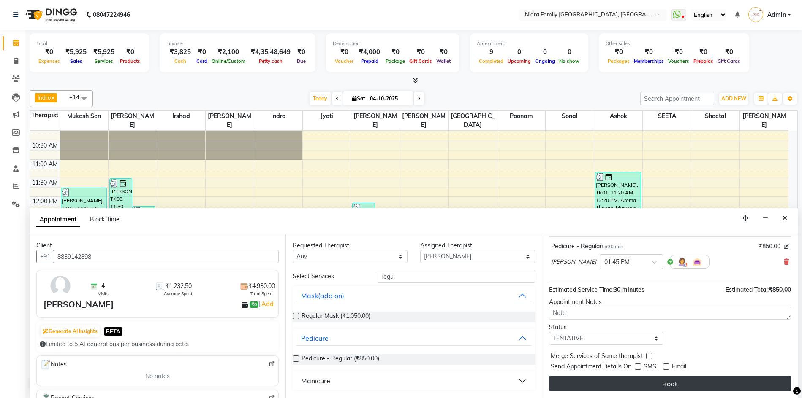
click at [666, 378] on button "Book" at bounding box center [670, 384] width 242 height 15
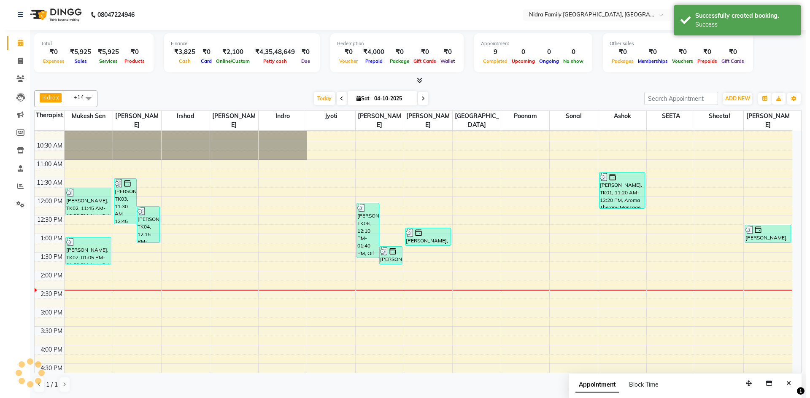
scroll to position [0, 0]
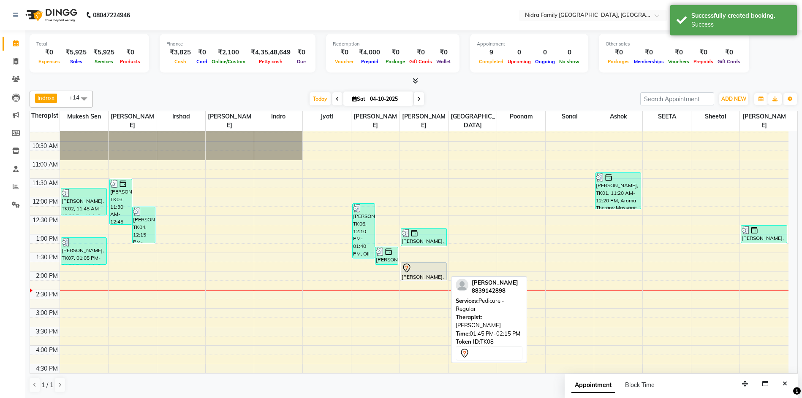
click at [425, 272] on div at bounding box center [423, 268] width 44 height 10
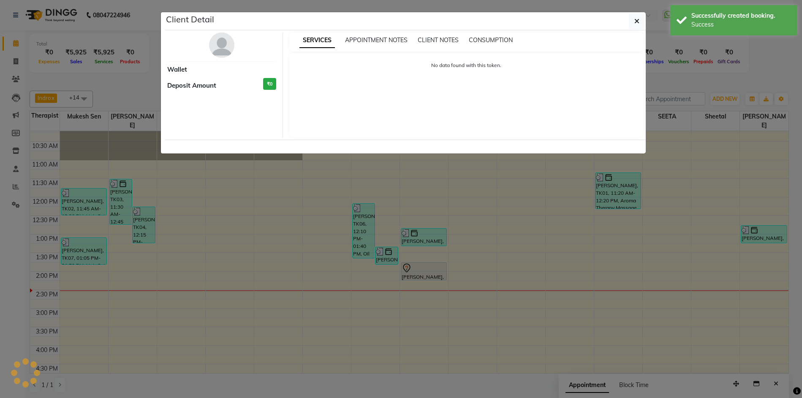
select select "7"
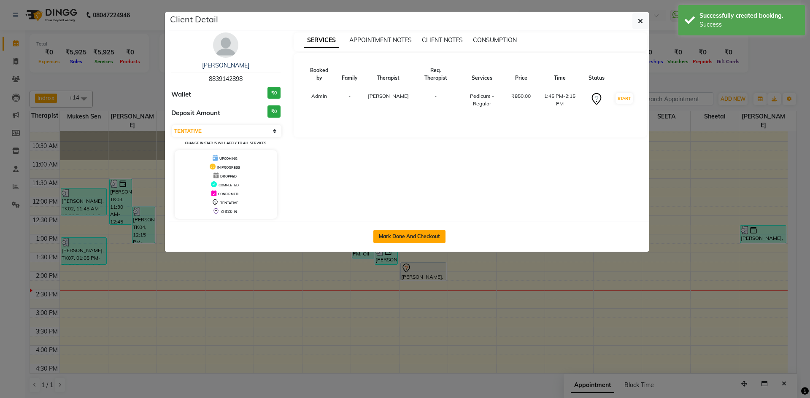
click at [422, 238] on button "Mark Done And Checkout" at bounding box center [410, 237] width 72 height 14
select select "service"
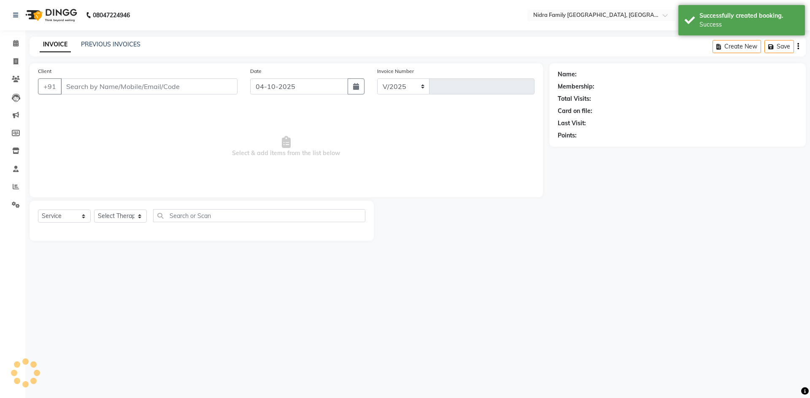
select select "591"
type input "4570"
type input "8839142898"
select select "21358"
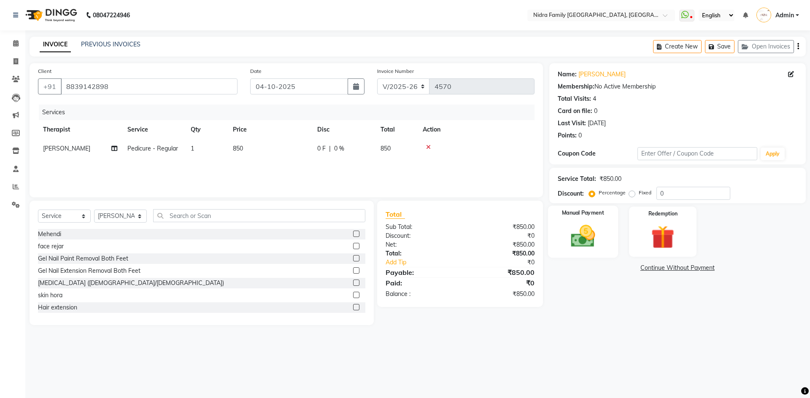
click at [574, 238] on img at bounding box center [583, 236] width 39 height 28
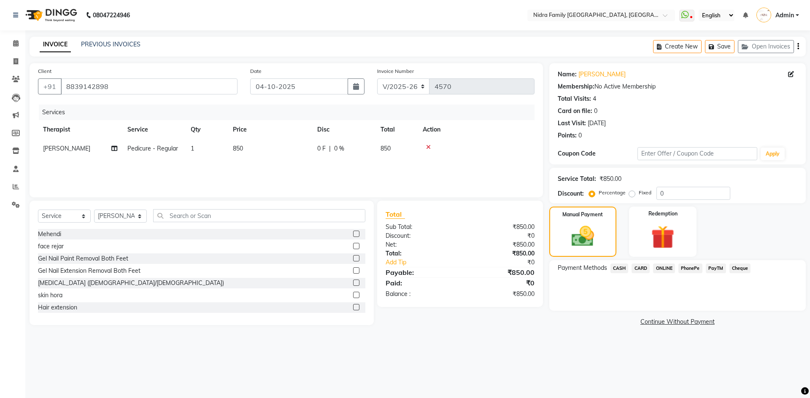
click at [618, 269] on span "CASH" at bounding box center [620, 269] width 18 height 10
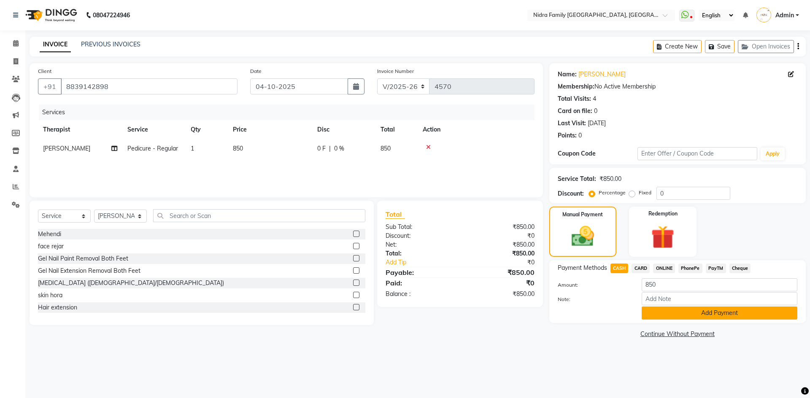
click at [675, 313] on button "Add Payment" at bounding box center [720, 313] width 156 height 13
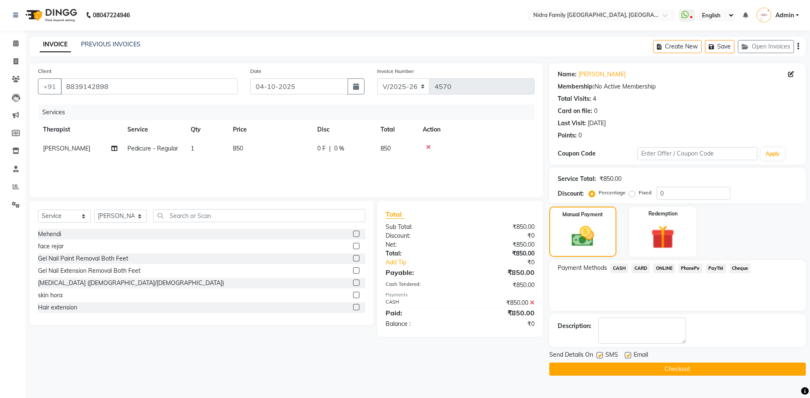
click at [616, 365] on button "Checkout" at bounding box center [678, 369] width 257 height 13
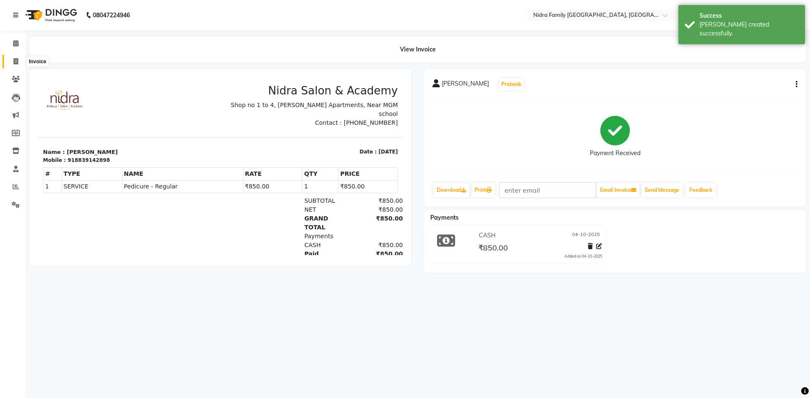
click at [14, 60] on icon at bounding box center [16, 61] width 5 height 6
select select "service"
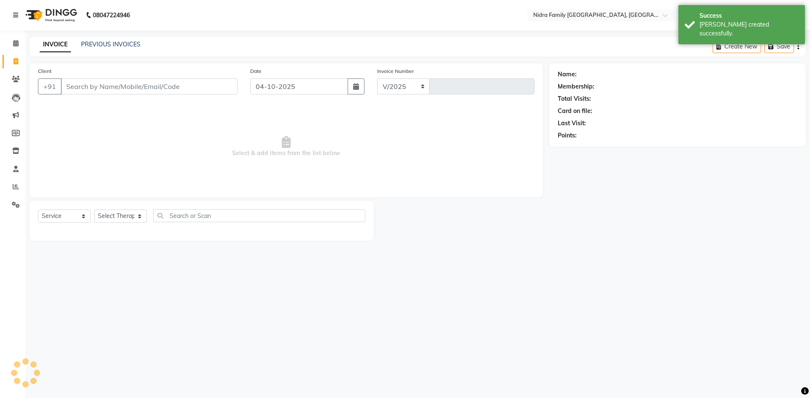
select select "591"
type input "4571"
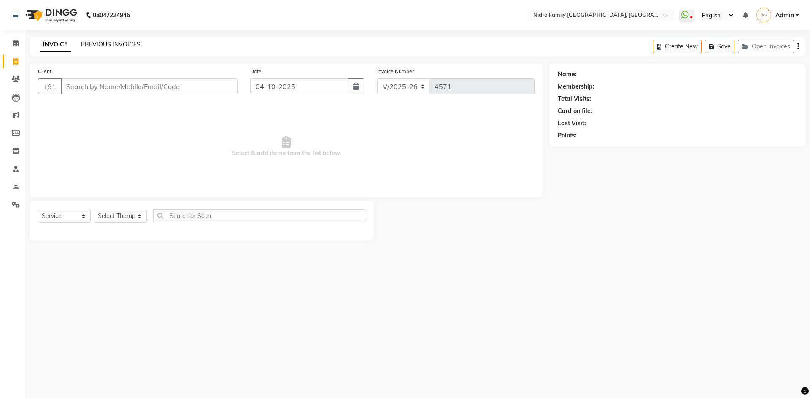
click at [101, 41] on link "PREVIOUS INVOICES" at bounding box center [111, 45] width 60 height 8
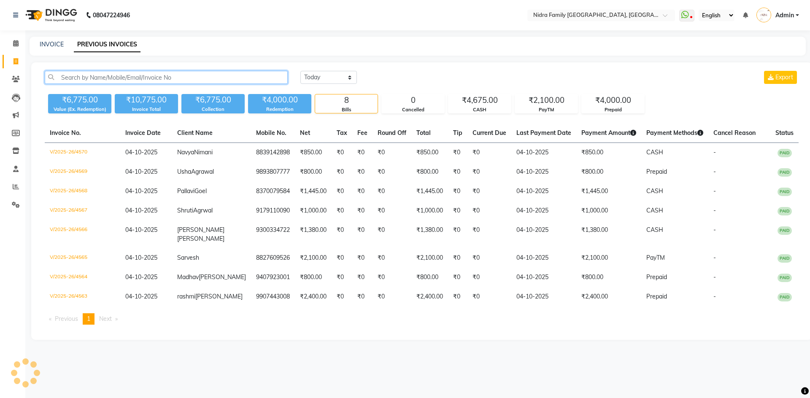
click at [112, 80] on input "text" at bounding box center [166, 77] width 243 height 13
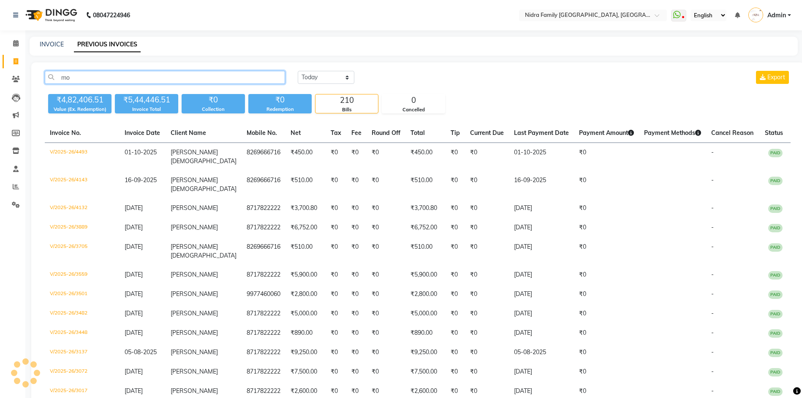
type input "m"
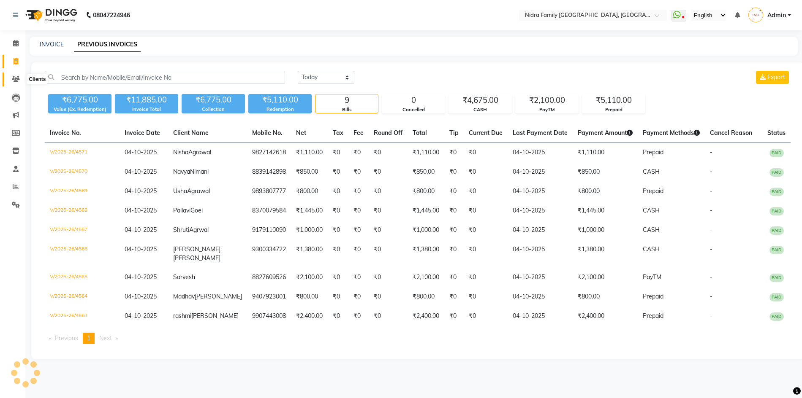
click at [14, 80] on icon at bounding box center [16, 79] width 8 height 6
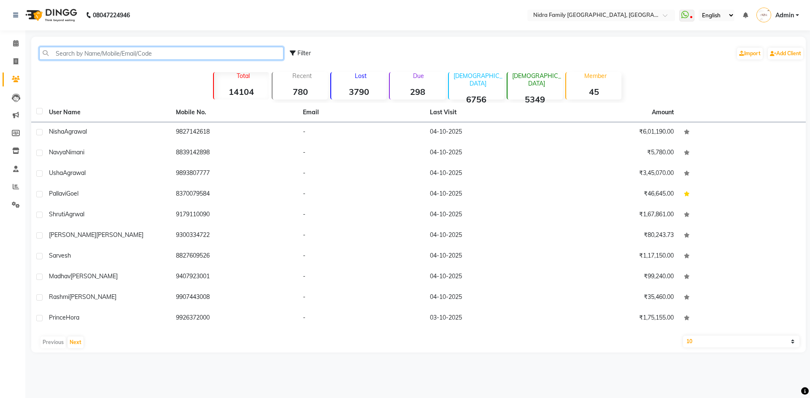
click at [116, 50] on input "text" at bounding box center [161, 53] width 244 height 13
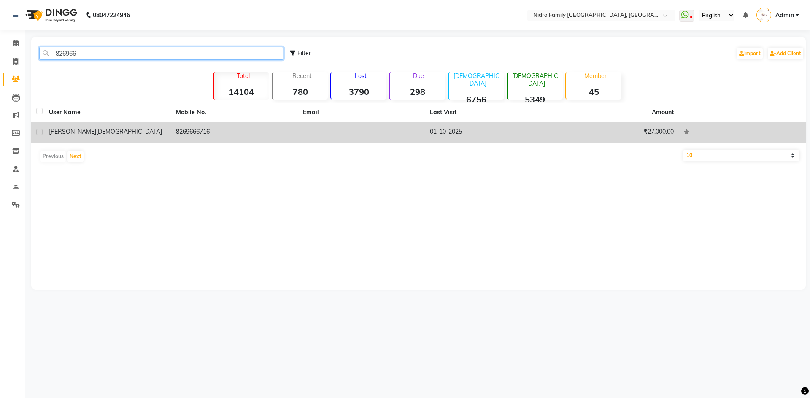
type input "826966"
click at [96, 133] on span "[DEMOGRAPHIC_DATA]" at bounding box center [129, 132] width 66 height 8
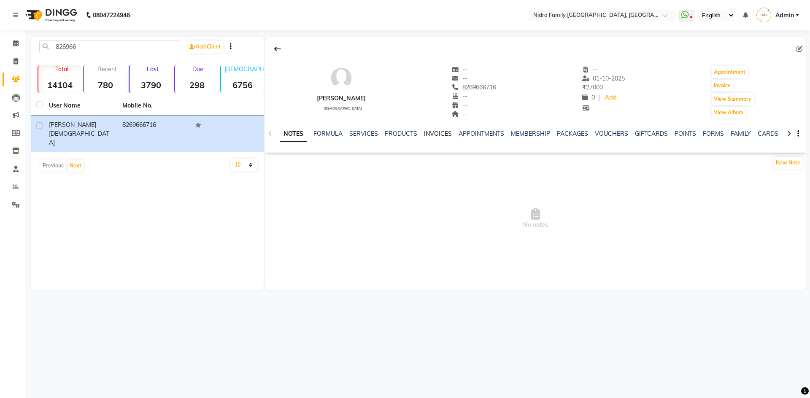
click at [432, 133] on link "INVOICES" at bounding box center [438, 134] width 28 height 8
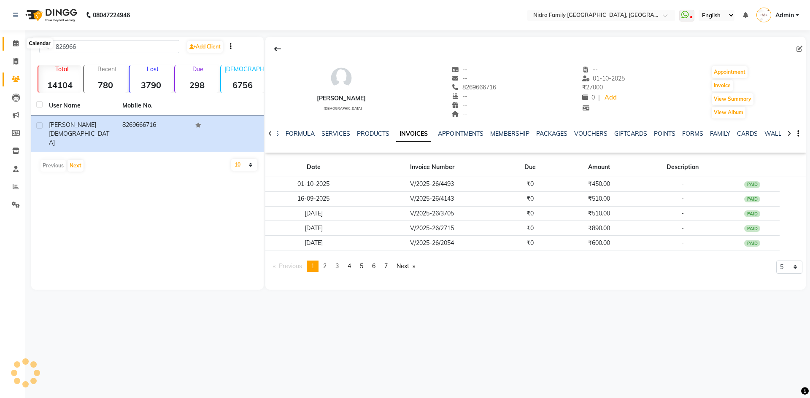
click at [16, 42] on icon at bounding box center [15, 43] width 5 height 6
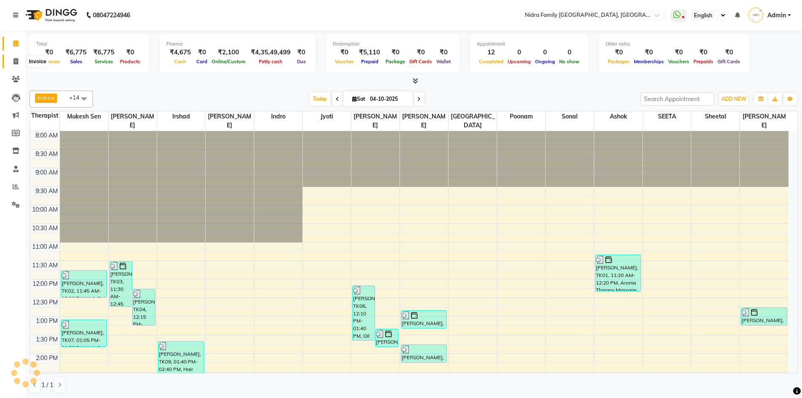
click at [16, 60] on icon at bounding box center [16, 61] width 5 height 6
select select "service"
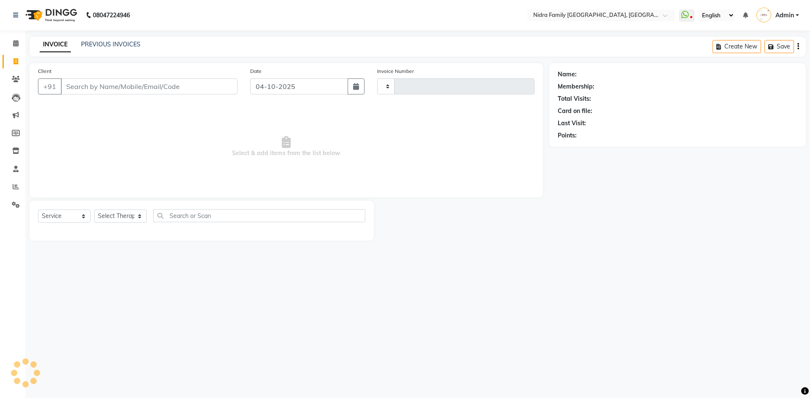
type input "4572"
select select "591"
click at [118, 84] on input "Client" at bounding box center [149, 87] width 177 height 16
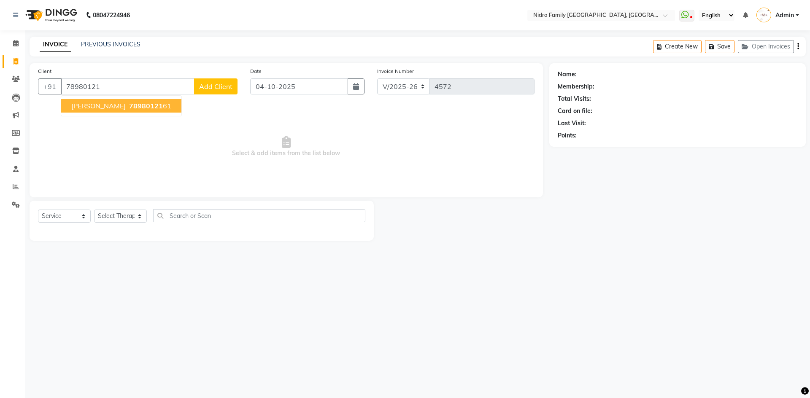
click at [129, 105] on span "78980121" at bounding box center [146, 106] width 34 height 8
type input "7898012161"
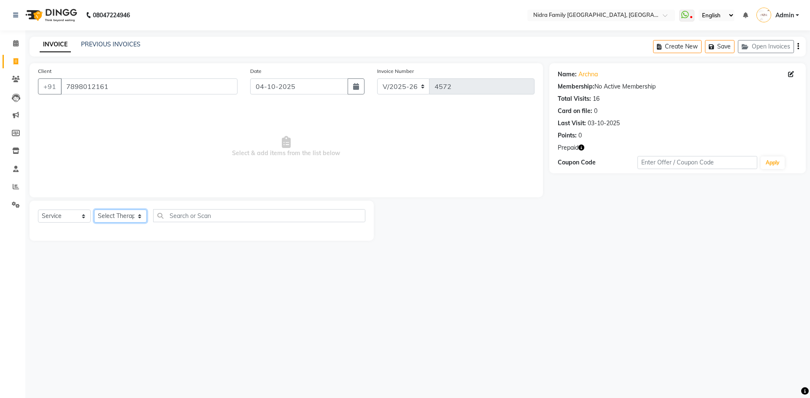
click at [111, 219] on select "Select Therapist [PERSON_NAME] [PERSON_NAME] [PERSON_NAME] [PERSON_NAME] [PERSO…" at bounding box center [120, 216] width 53 height 13
select select "8270"
click at [94, 210] on select "Select Therapist [PERSON_NAME] [PERSON_NAME] [PERSON_NAME] [PERSON_NAME] [PERSO…" at bounding box center [120, 216] width 53 height 13
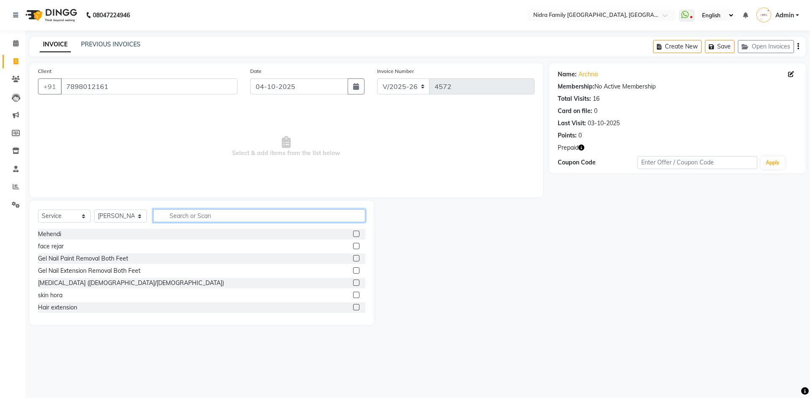
click at [221, 217] on input "text" at bounding box center [259, 215] width 212 height 13
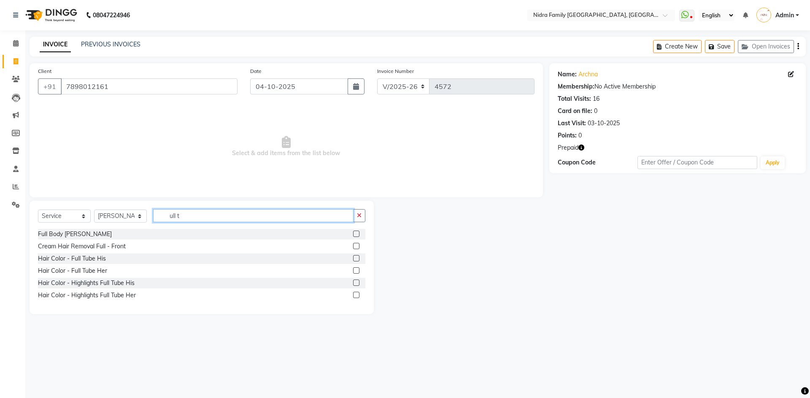
type input "ull t"
click at [355, 271] on label at bounding box center [356, 271] width 6 height 6
click at [355, 271] on input "checkbox" at bounding box center [355, 270] width 5 height 5
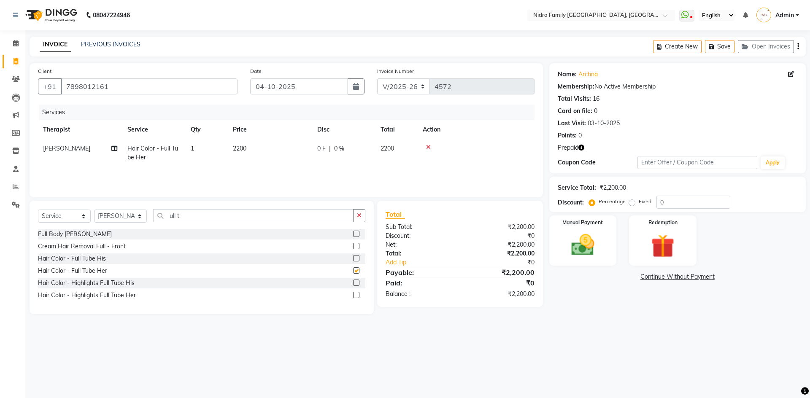
checkbox input "false"
click at [653, 242] on img at bounding box center [662, 246] width 39 height 30
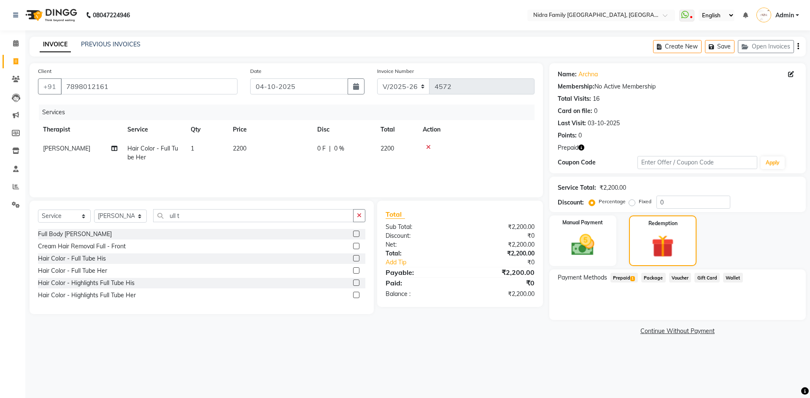
click at [623, 276] on span "Prepaid 1" at bounding box center [624, 278] width 27 height 10
click at [783, 314] on button "Add" at bounding box center [777, 312] width 31 height 14
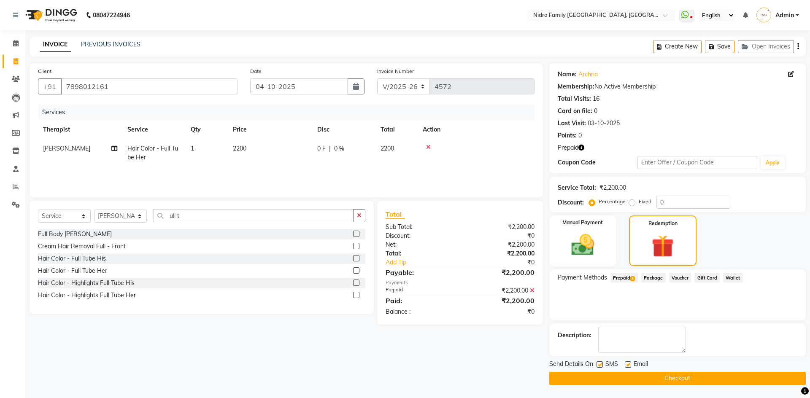
click at [597, 363] on label at bounding box center [600, 365] width 6 height 6
click at [597, 363] on input "checkbox" at bounding box center [599, 365] width 5 height 5
checkbox input "false"
click at [598, 376] on button "Checkout" at bounding box center [678, 378] width 257 height 13
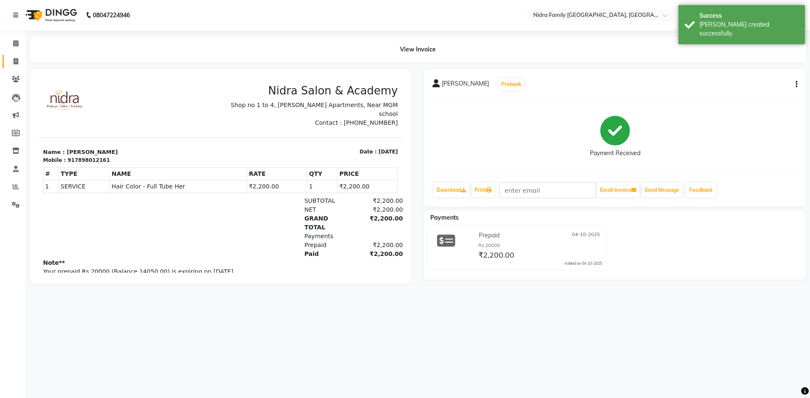
click at [15, 59] on icon at bounding box center [16, 61] width 5 height 6
select select "service"
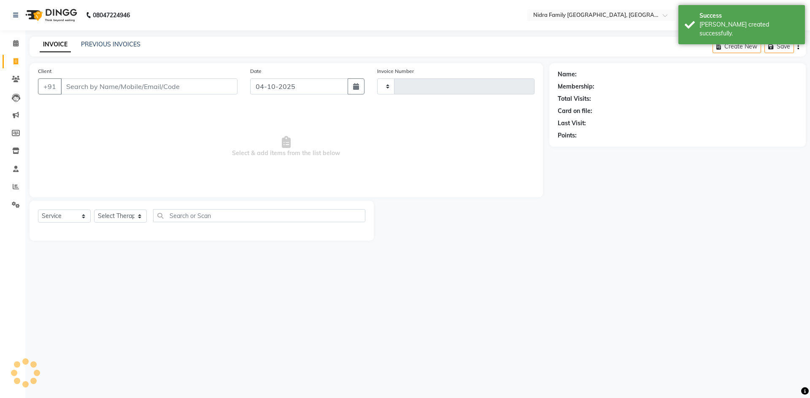
type input "4573"
select select "591"
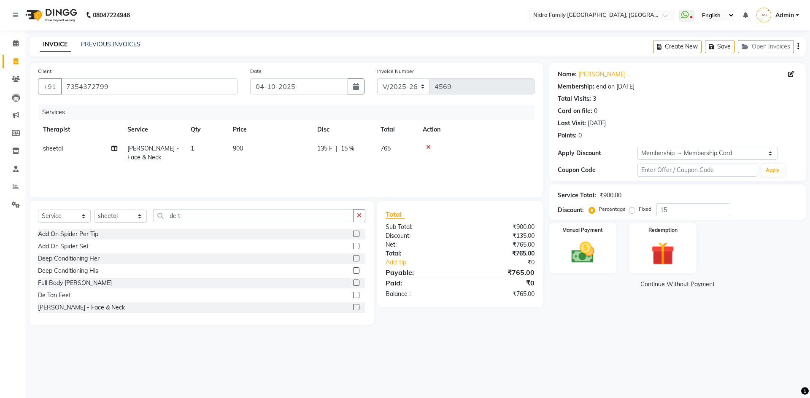
select select "591"
select select "service"
select select "83326"
select select "1: Object"
click at [201, 214] on input "de t" at bounding box center [253, 215] width 200 height 13
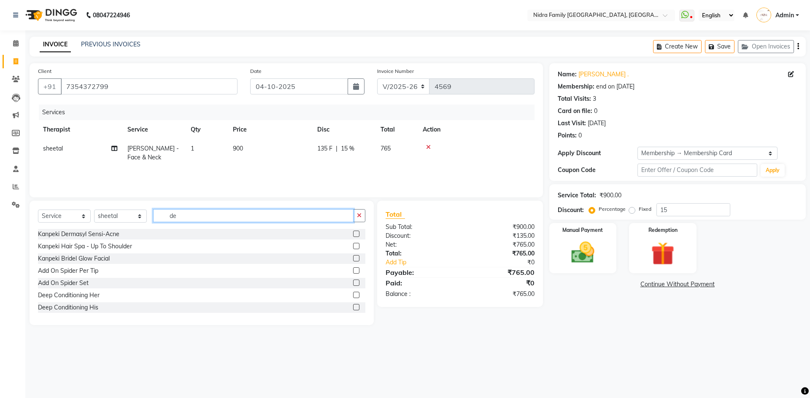
type input "d"
type input "aroma"
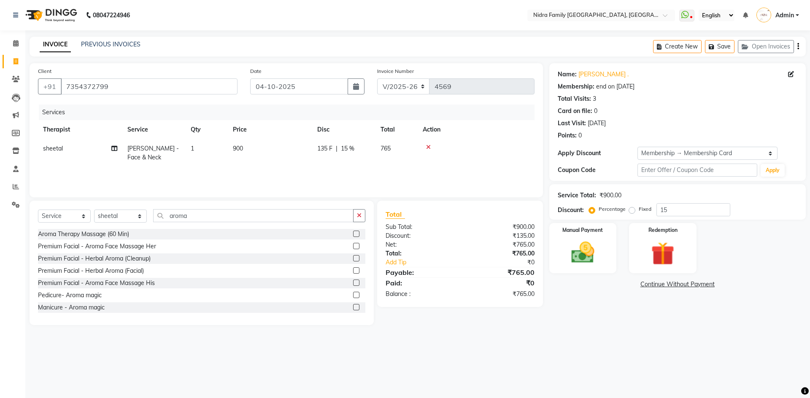
click at [353, 272] on label at bounding box center [356, 271] width 6 height 6
click at [353, 272] on input "checkbox" at bounding box center [355, 270] width 5 height 5
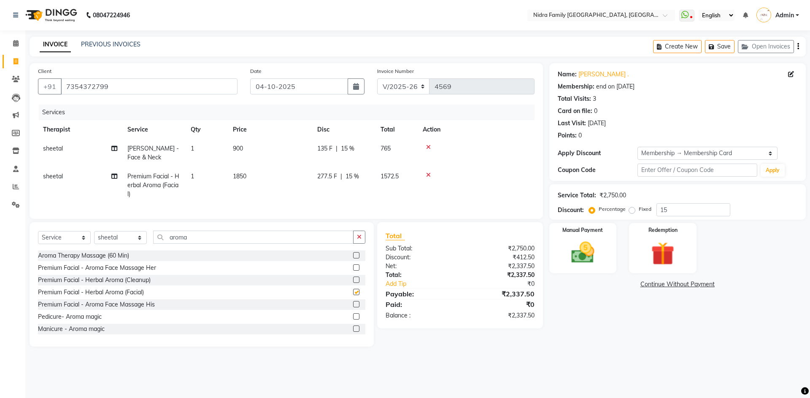
checkbox input "false"
click at [207, 244] on input "aroma" at bounding box center [253, 237] width 200 height 13
type input "a"
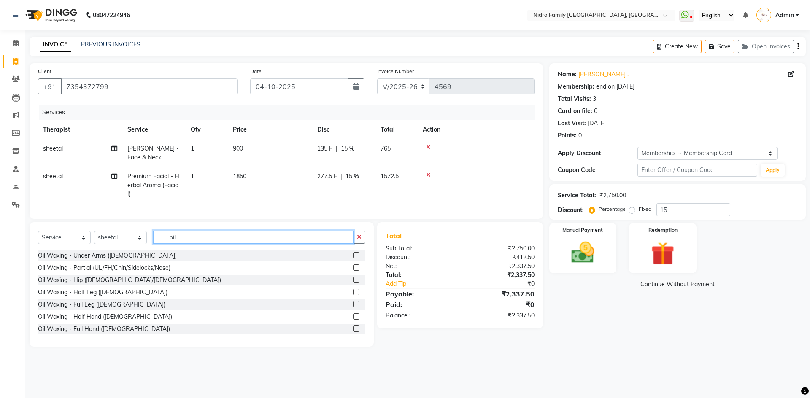
type input "oil"
click at [353, 332] on label at bounding box center [356, 329] width 6 height 6
click at [353, 332] on input "checkbox" at bounding box center [355, 329] width 5 height 5
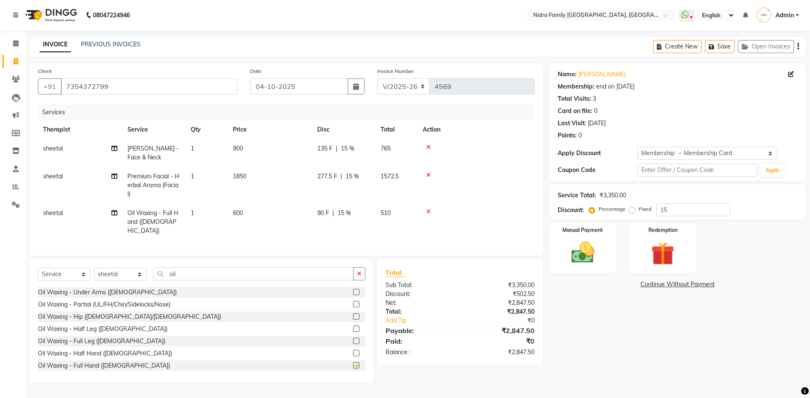
checkbox input "false"
click at [241, 271] on input "oil" at bounding box center [253, 274] width 200 height 13
type input "o"
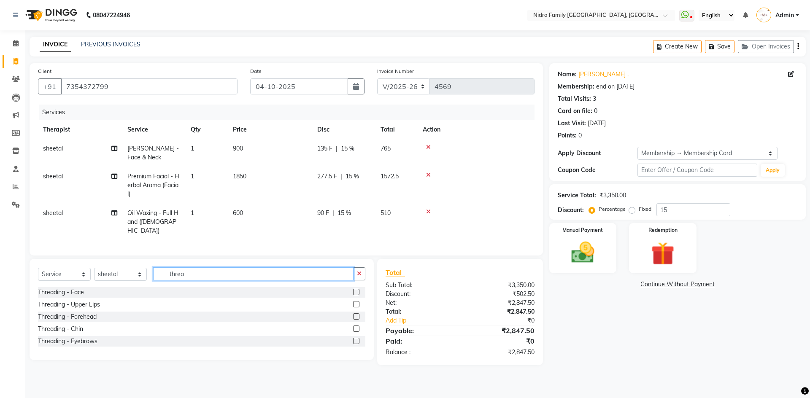
type input "threa"
click at [357, 340] on label at bounding box center [356, 341] width 6 height 6
click at [357, 340] on input "checkbox" at bounding box center [355, 341] width 5 height 5
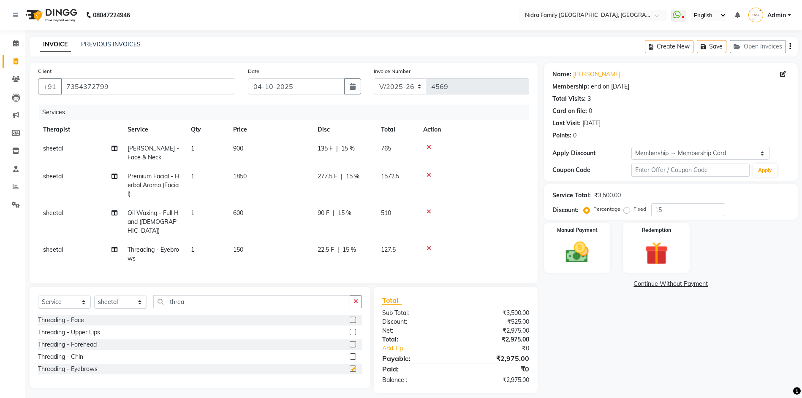
checkbox input "false"
click at [352, 344] on label at bounding box center [353, 344] width 6 height 6
click at [352, 344] on input "checkbox" at bounding box center [352, 344] width 5 height 5
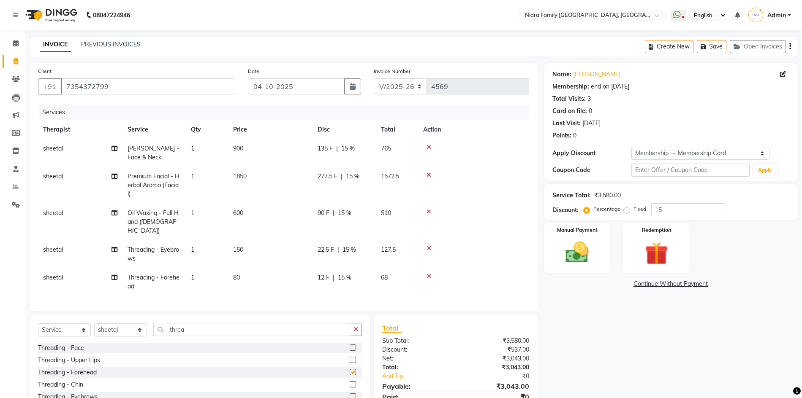
checkbox input "false"
click at [113, 333] on select "Select Therapist Anchal anmol Ashok Chandni Chandrika Deepa Mam Indro Irshad Jy…" at bounding box center [120, 330] width 53 height 13
select select "93500"
click at [94, 324] on select "Select Therapist [PERSON_NAME] [PERSON_NAME] [PERSON_NAME] [PERSON_NAME] [PERSO…" at bounding box center [120, 330] width 53 height 13
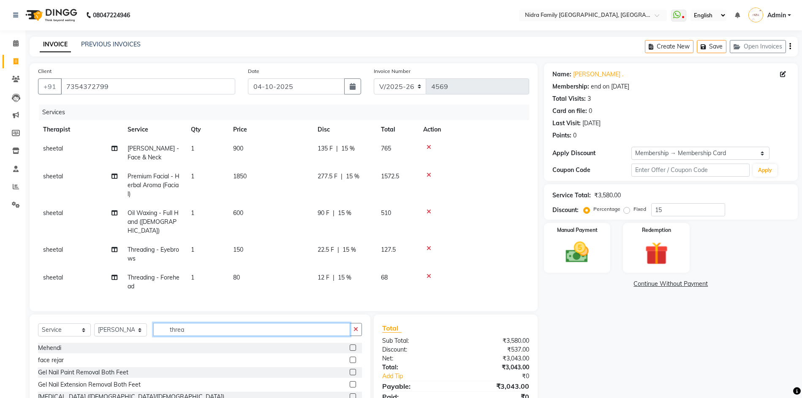
click at [196, 328] on input "threa" at bounding box center [251, 329] width 197 height 13
type input "t"
type input "aroma"
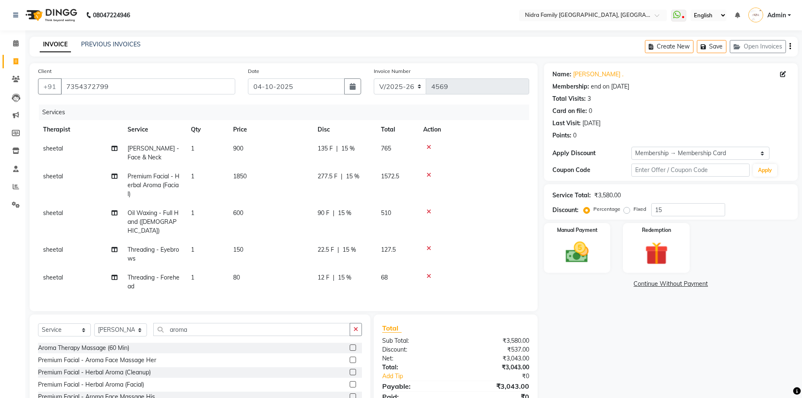
click at [350, 373] on label at bounding box center [353, 372] width 6 height 6
click at [350, 373] on input "checkbox" at bounding box center [352, 372] width 5 height 5
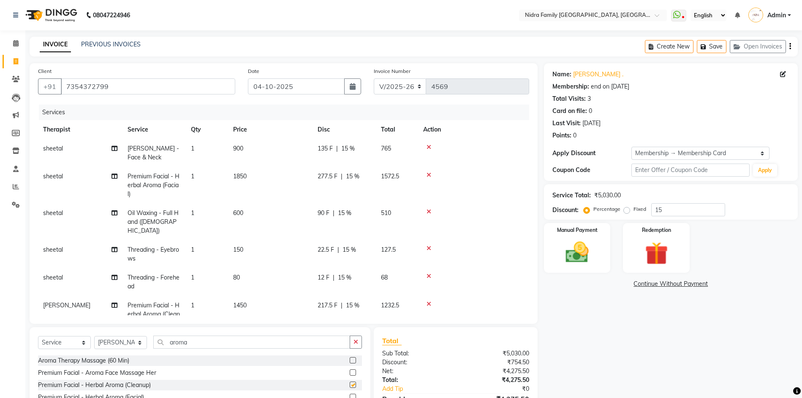
checkbox input "false"
click at [209, 345] on input "aroma" at bounding box center [251, 342] width 197 height 13
type input "a"
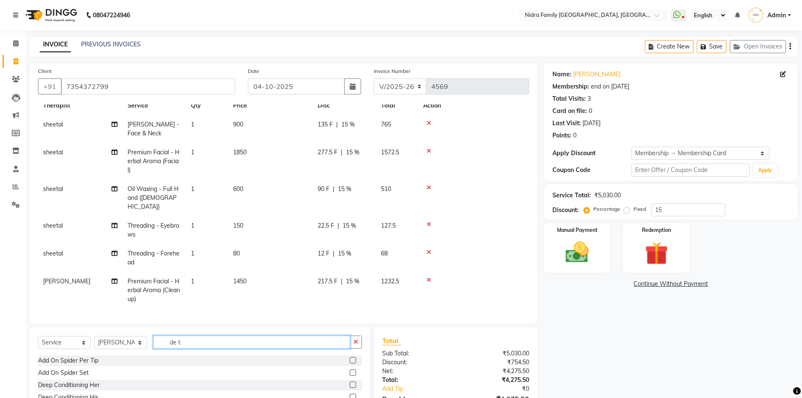
scroll to position [66, 0]
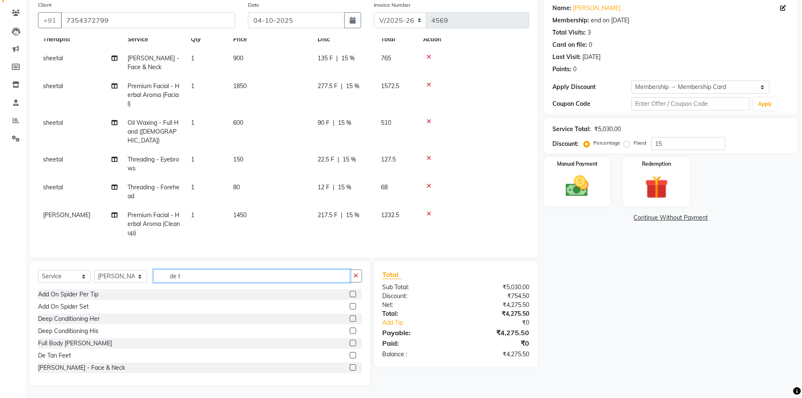
type input "de t"
click at [350, 366] on label at bounding box center [353, 368] width 6 height 6
click at [350, 366] on input "checkbox" at bounding box center [352, 368] width 5 height 5
checkbox input "false"
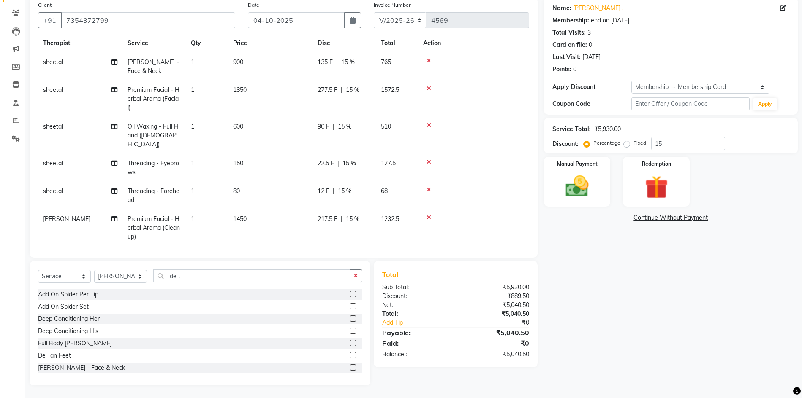
scroll to position [0, 0]
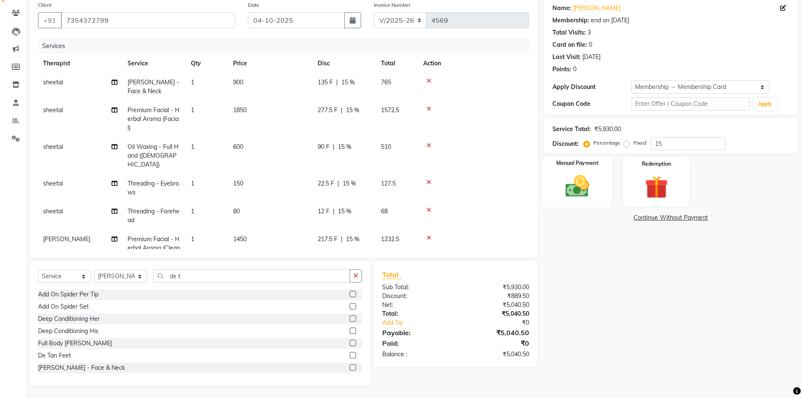
click at [570, 190] on img at bounding box center [577, 186] width 39 height 27
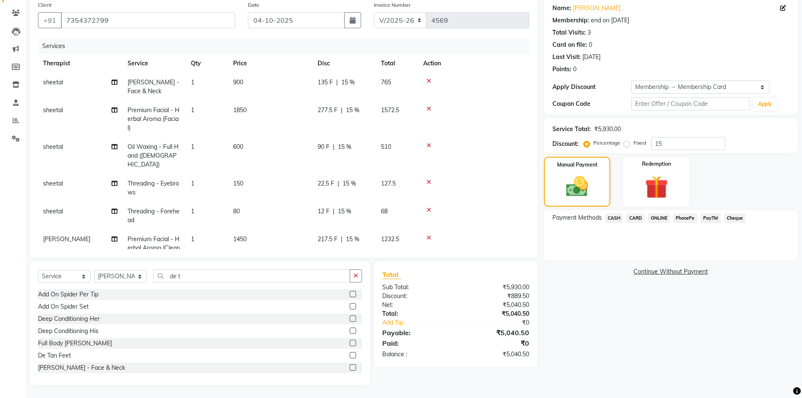
click at [709, 218] on span "PayTM" at bounding box center [710, 219] width 20 height 10
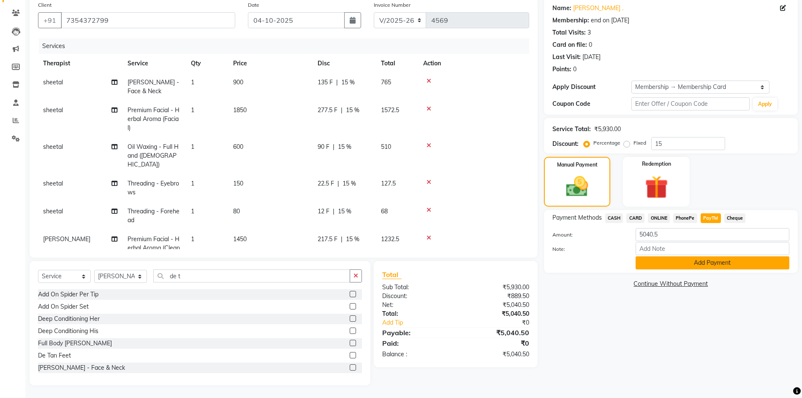
click at [689, 260] on button "Add Payment" at bounding box center [712, 263] width 154 height 13
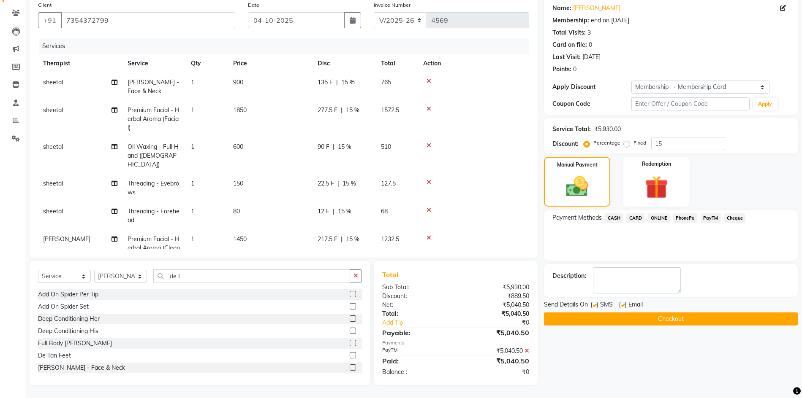
click at [628, 317] on button "Checkout" at bounding box center [671, 319] width 254 height 13
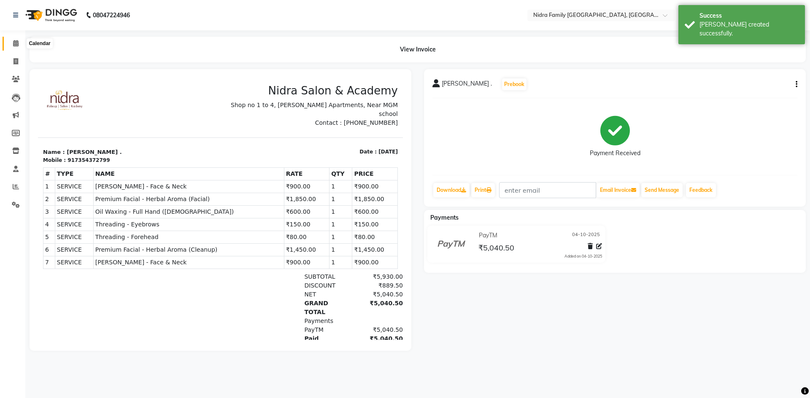
click at [13, 43] on icon at bounding box center [15, 43] width 5 height 6
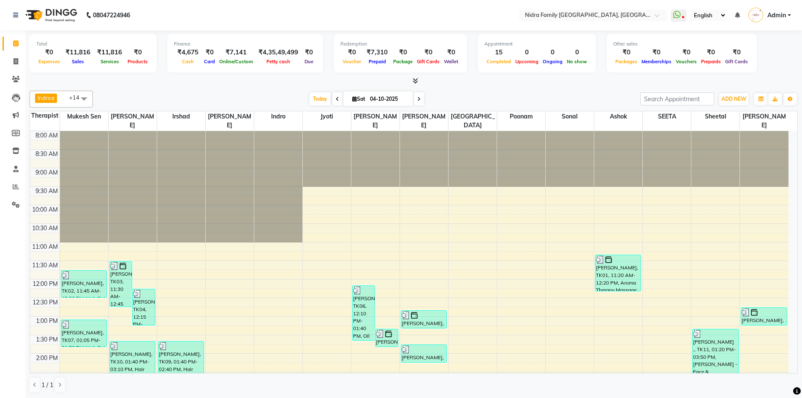
click at [314, 308] on div "8:00 AM 8:30 AM 9:00 AM 9:30 AM 10:00 AM 10:30 AM 11:00 AM 11:30 AM 12:00 PM 12…" at bounding box center [409, 372] width 758 height 482
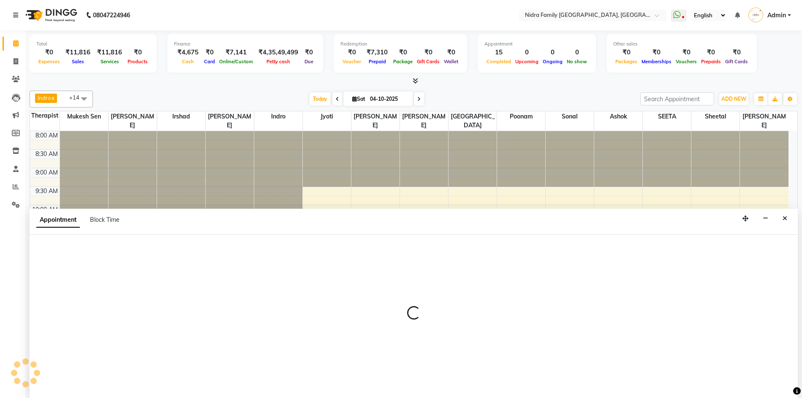
scroll to position [0, 0]
select select "8748"
select select "765"
select select "tentative"
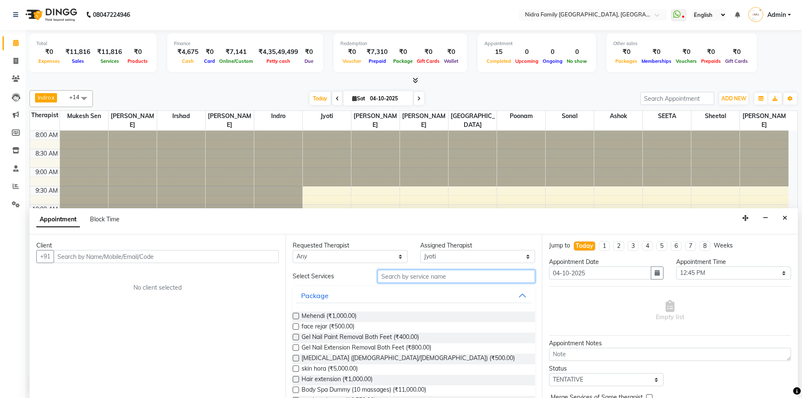
click at [449, 279] on input "text" at bounding box center [455, 276] width 157 height 13
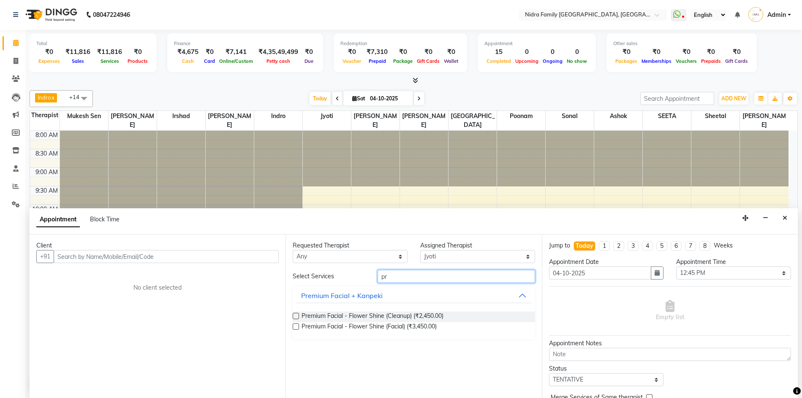
type input "p"
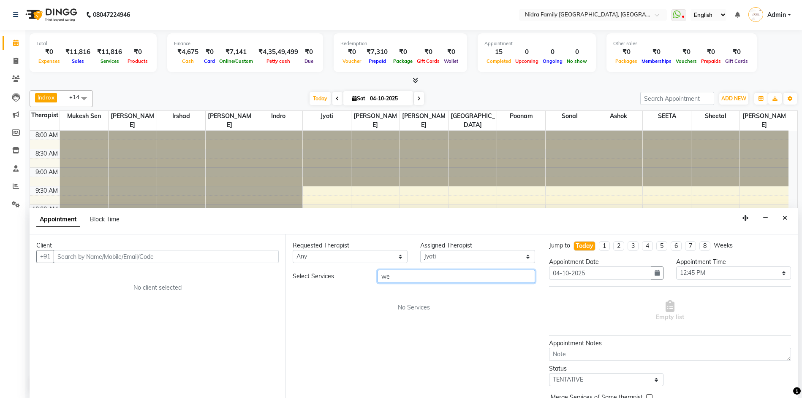
type input "w"
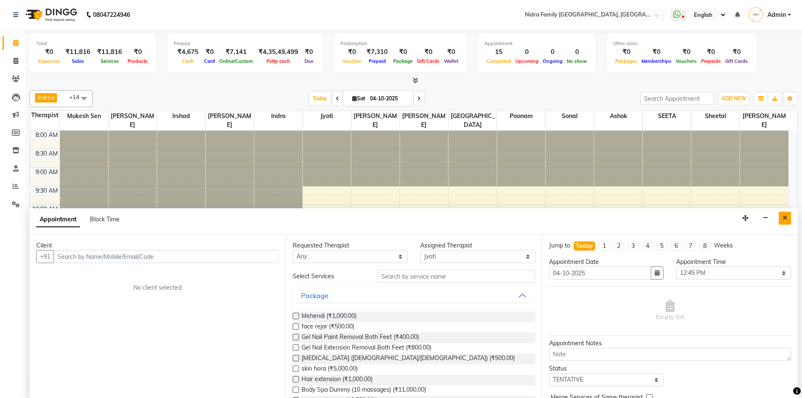
click at [788, 215] on button "Close" at bounding box center [784, 218] width 12 height 13
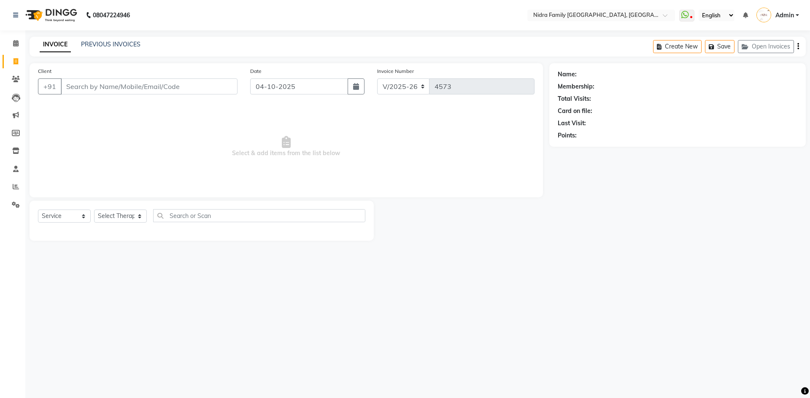
select select "591"
select select "service"
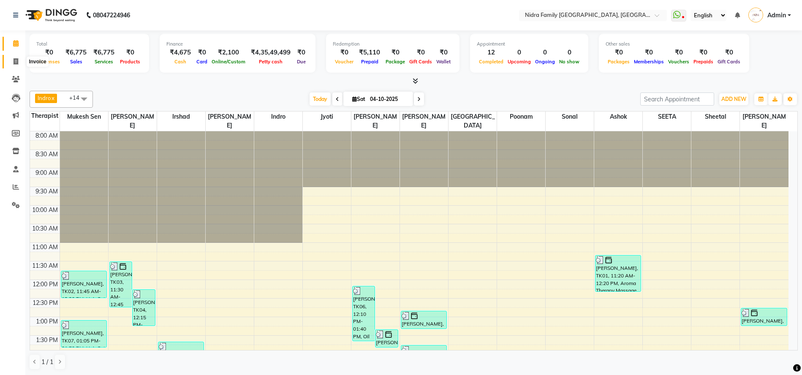
click at [16, 61] on icon at bounding box center [16, 61] width 5 height 6
select select "591"
select select "service"
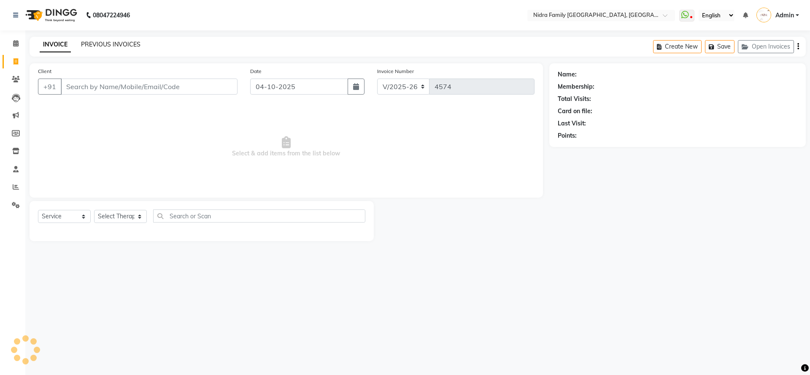
click at [111, 45] on link "PREVIOUS INVOICES" at bounding box center [111, 45] width 60 height 8
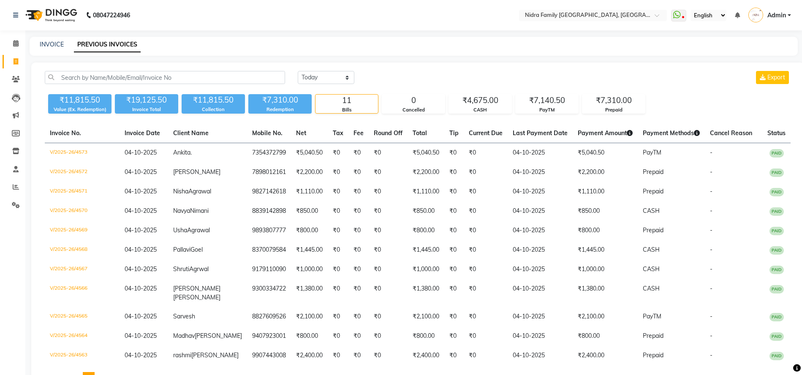
drag, startPoint x: 122, startPoint y: 2, endPoint x: 184, endPoint y: 43, distance: 75.2
click at [184, 43] on div "INVOICE PREVIOUS INVOICES" at bounding box center [409, 44] width 758 height 9
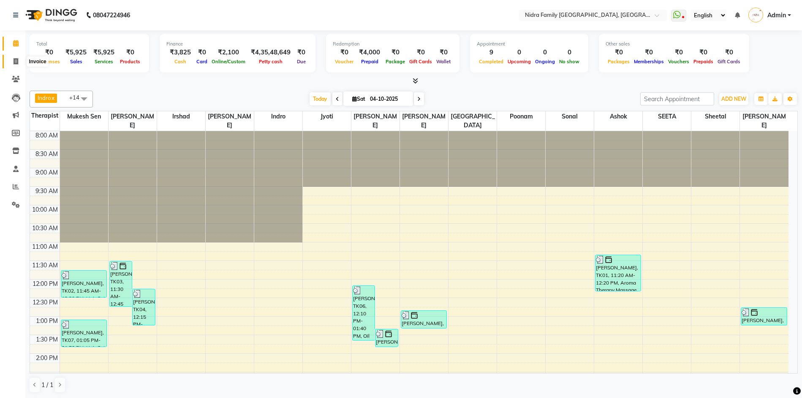
click at [15, 59] on icon at bounding box center [16, 61] width 5 height 6
select select "service"
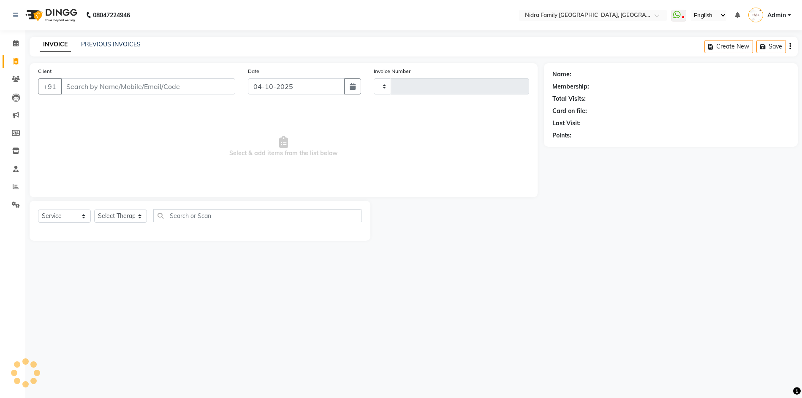
type input "4574"
select select "591"
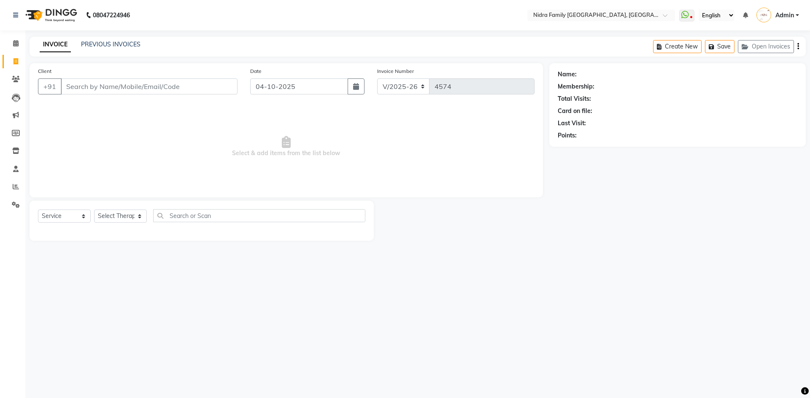
click at [144, 86] on input "Client" at bounding box center [149, 87] width 177 height 16
click at [113, 217] on select "Select Therapist [PERSON_NAME] [PERSON_NAME] [PERSON_NAME] [PERSON_NAME] [PERSO…" at bounding box center [120, 216] width 53 height 13
select select "8270"
click at [94, 210] on select "Select Therapist [PERSON_NAME] [PERSON_NAME] [PERSON_NAME] [PERSON_NAME] [PERSO…" at bounding box center [120, 216] width 53 height 13
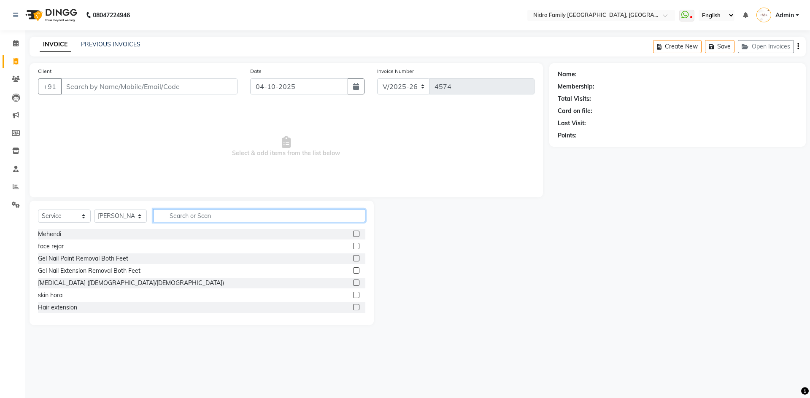
click at [209, 216] on input "text" at bounding box center [259, 215] width 212 height 13
type input "cut"
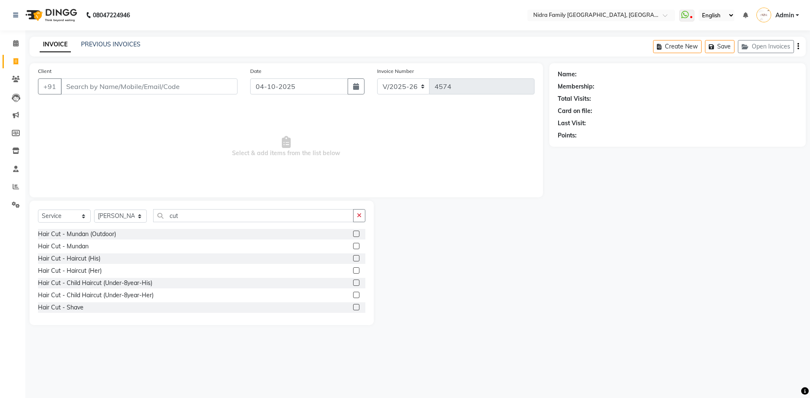
click at [353, 257] on label at bounding box center [356, 258] width 6 height 6
click at [353, 257] on input "checkbox" at bounding box center [355, 258] width 5 height 5
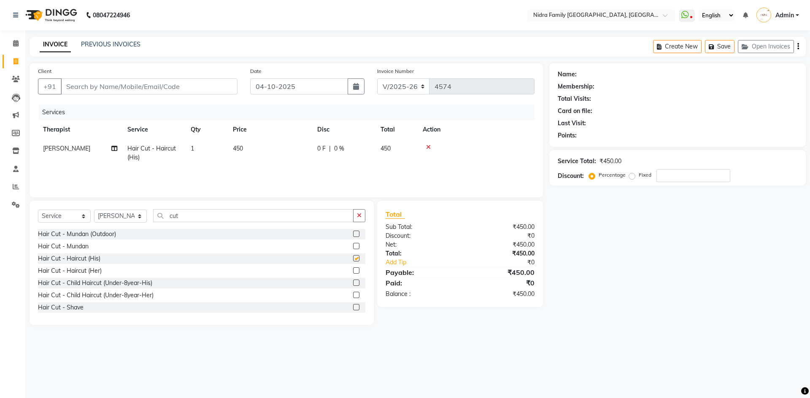
checkbox input "false"
click at [353, 249] on label at bounding box center [356, 250] width 6 height 6
click at [353, 249] on input "checkbox" at bounding box center [355, 250] width 5 height 5
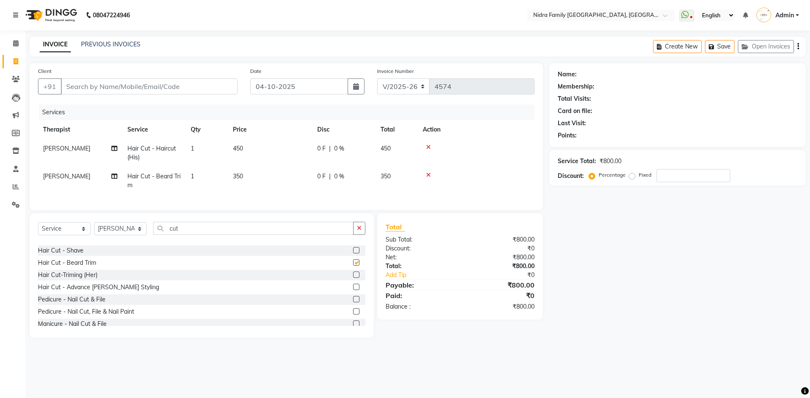
checkbox input "false"
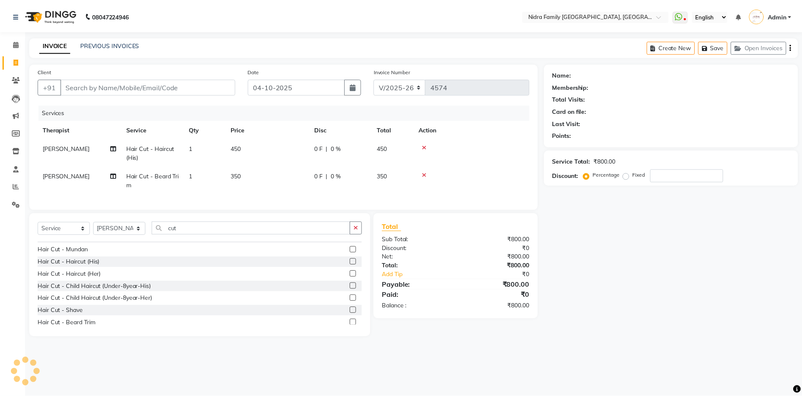
scroll to position [0, 0]
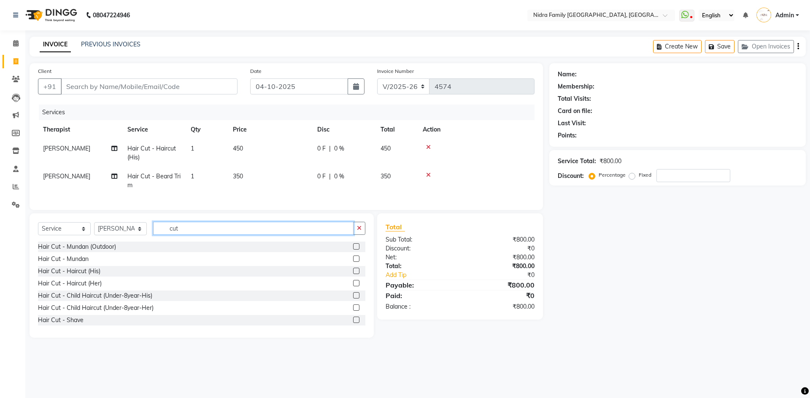
click at [207, 235] on input "cut" at bounding box center [253, 228] width 200 height 13
type input "c"
type input "de t"
click at [353, 323] on label at bounding box center [356, 320] width 6 height 6
click at [353, 323] on input "checkbox" at bounding box center [355, 320] width 5 height 5
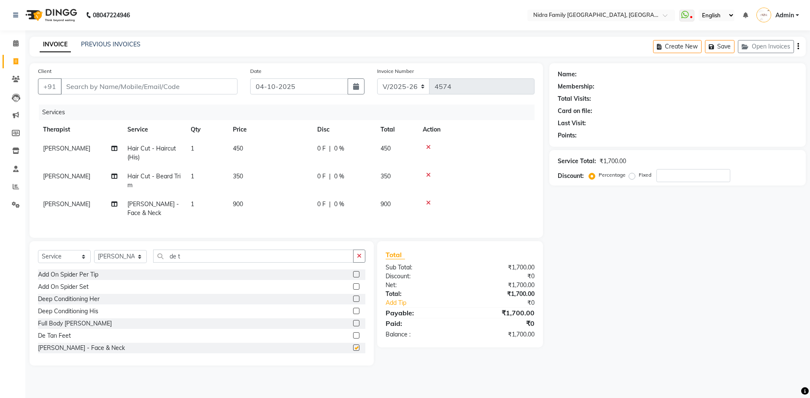
checkbox input "false"
click at [118, 263] on select "Select Therapist [PERSON_NAME] [PERSON_NAME] [PERSON_NAME] [PERSON_NAME] [PERSO…" at bounding box center [120, 256] width 53 height 13
select select "21358"
click at [94, 259] on select "Select Therapist [PERSON_NAME] [PERSON_NAME] [PERSON_NAME] [PERSON_NAME] [PERSO…" at bounding box center [120, 256] width 53 height 13
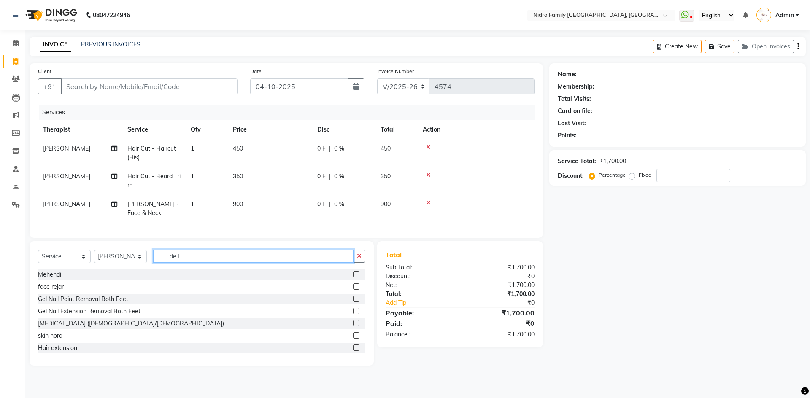
click at [195, 263] on input "de t" at bounding box center [253, 256] width 200 height 13
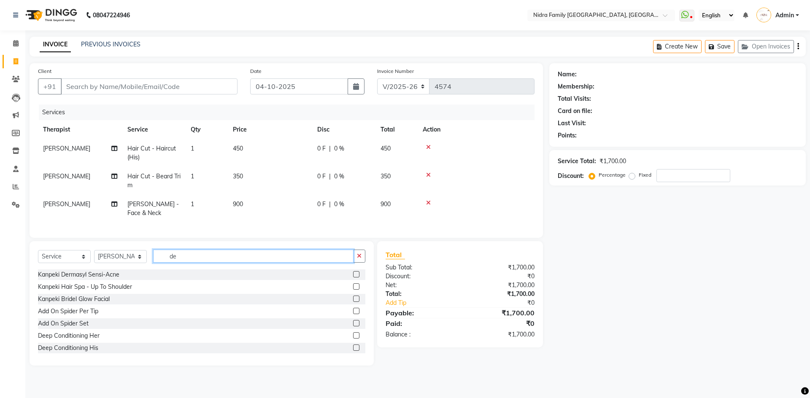
type input "d"
type input "bom"
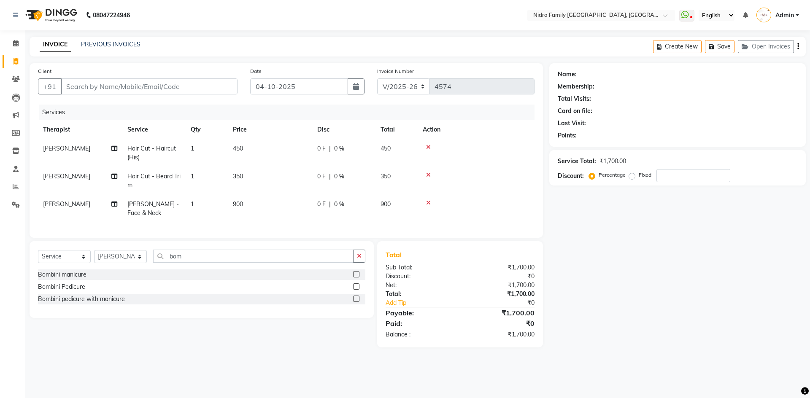
click at [355, 290] on label at bounding box center [356, 287] width 6 height 6
click at [355, 290] on input "checkbox" at bounding box center [355, 286] width 5 height 5
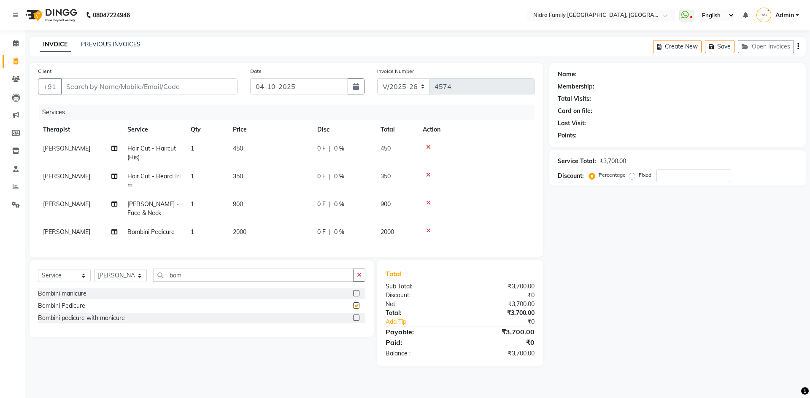
checkbox input "false"
click at [183, 83] on input "Client" at bounding box center [149, 87] width 177 height 16
type input "9"
type input "0"
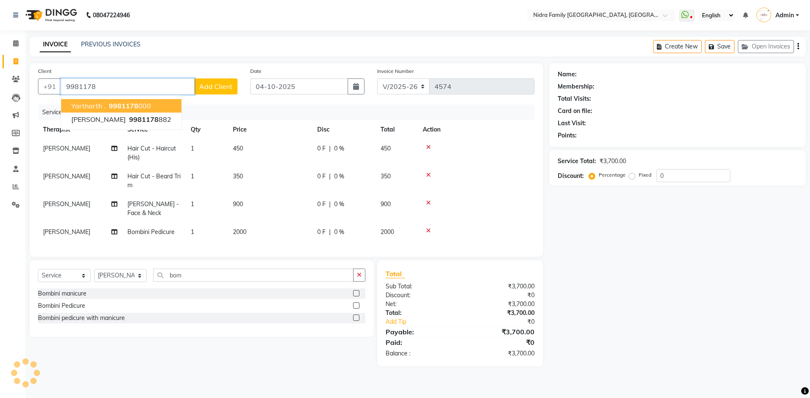
click at [121, 104] on span "9981178" at bounding box center [124, 106] width 30 height 8
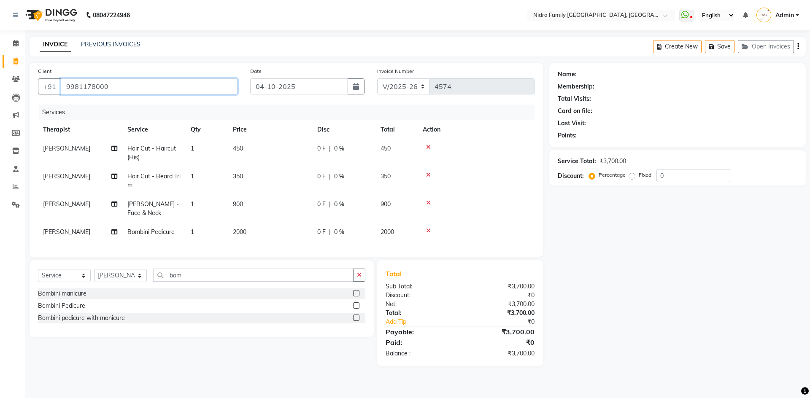
type input "9981178000"
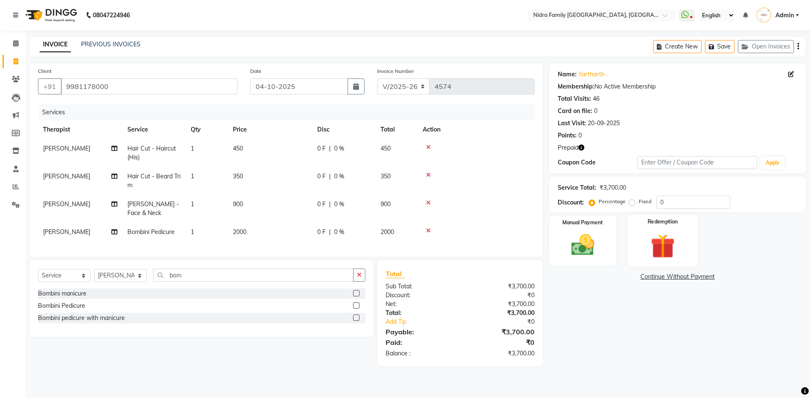
click at [663, 240] on img at bounding box center [662, 246] width 39 height 30
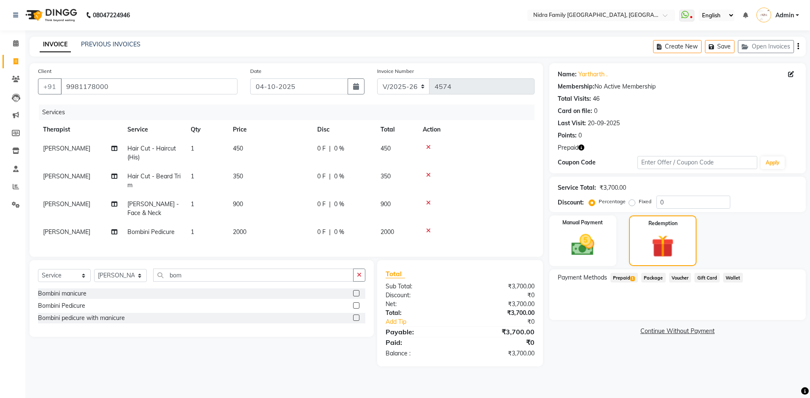
click at [626, 277] on span "Prepaid 1" at bounding box center [624, 278] width 27 height 10
click at [778, 310] on button "Add" at bounding box center [777, 312] width 31 height 14
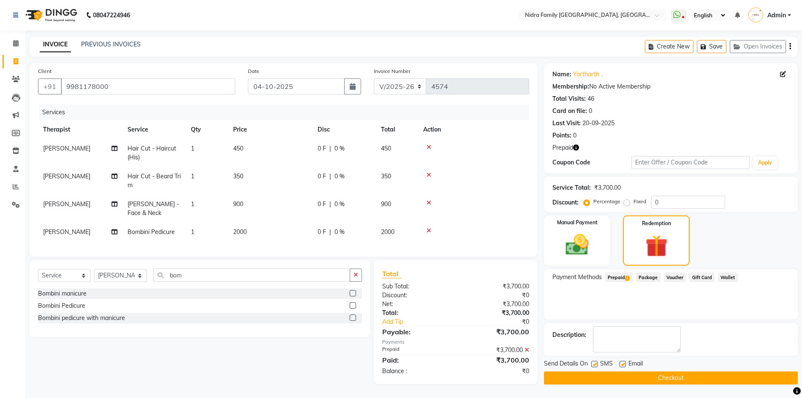
click at [574, 146] on icon "button" at bounding box center [576, 148] width 6 height 6
click at [213, 280] on input "bom" at bounding box center [251, 275] width 197 height 13
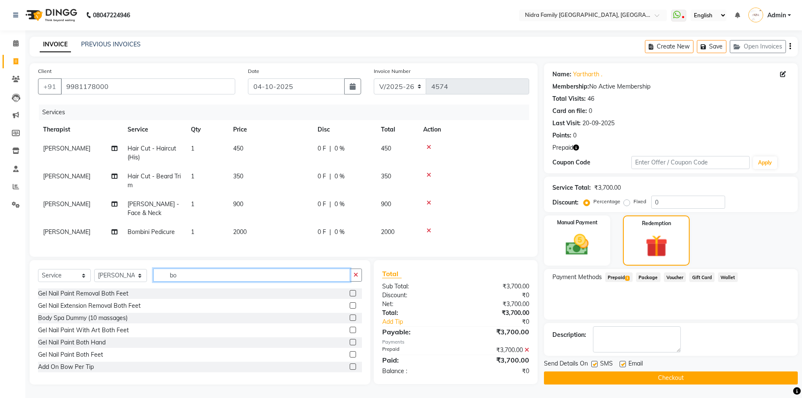
type input "b"
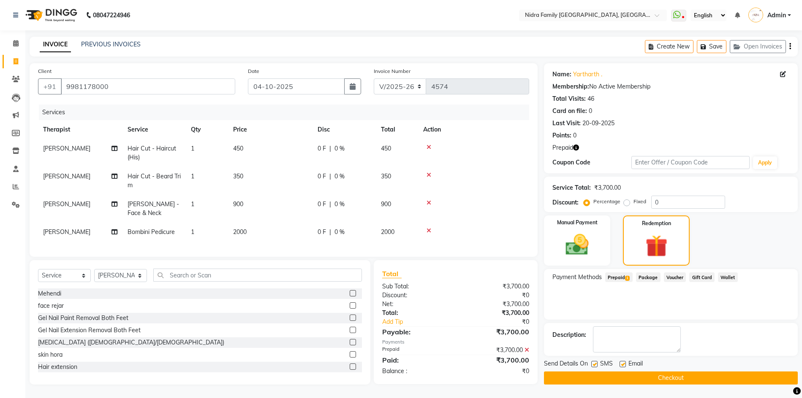
click at [527, 353] on icon at bounding box center [526, 350] width 5 height 6
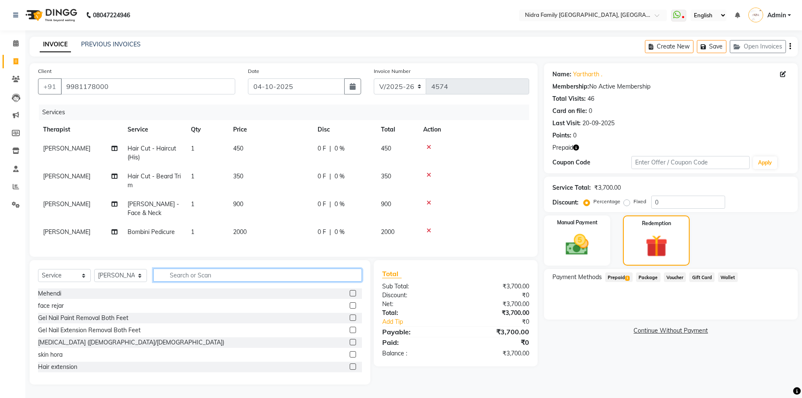
click at [208, 279] on input "text" at bounding box center [257, 275] width 209 height 13
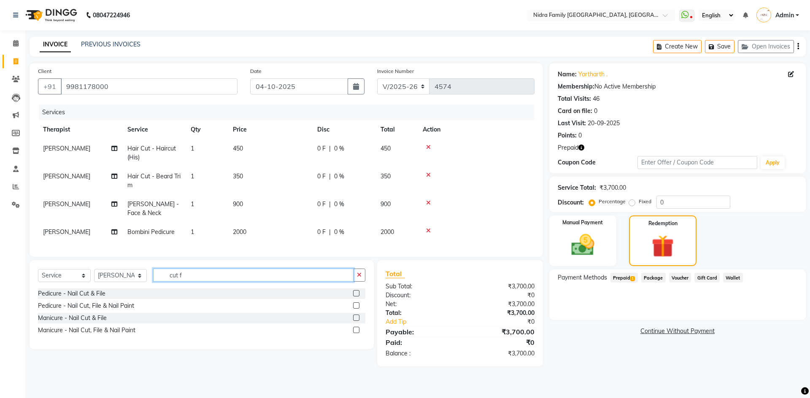
type input "cut f"
click at [355, 321] on label at bounding box center [356, 318] width 6 height 6
click at [355, 321] on input "checkbox" at bounding box center [355, 318] width 5 height 5
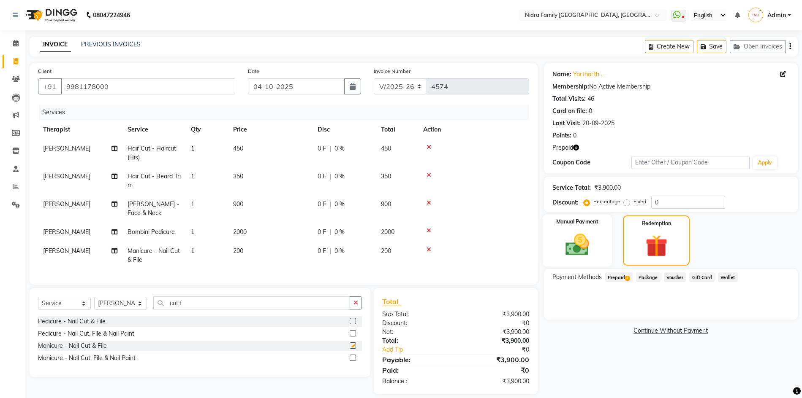
checkbox input "false"
click at [656, 248] on img at bounding box center [656, 246] width 38 height 29
click at [618, 276] on span "Prepaid 1" at bounding box center [618, 278] width 27 height 10
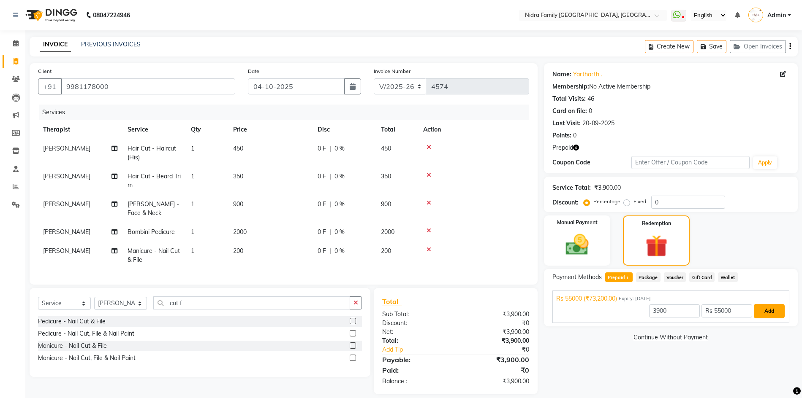
click at [774, 309] on button "Add" at bounding box center [768, 311] width 31 height 14
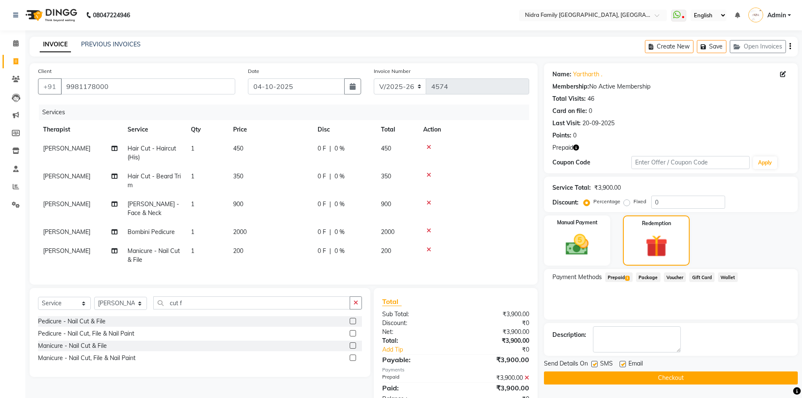
scroll to position [35, 0]
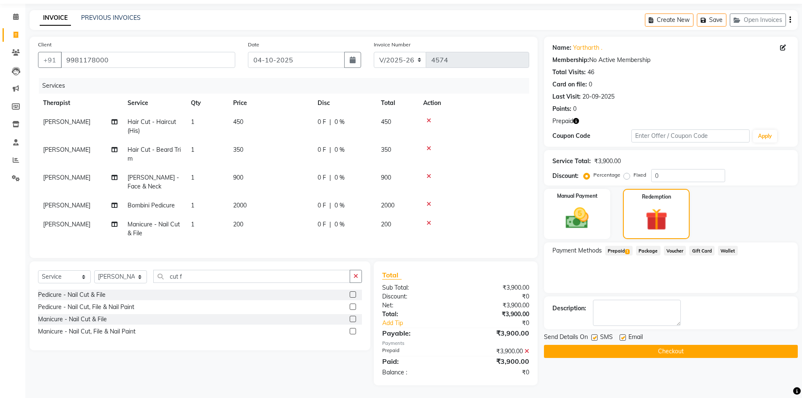
click at [578, 345] on button "Checkout" at bounding box center [671, 351] width 254 height 13
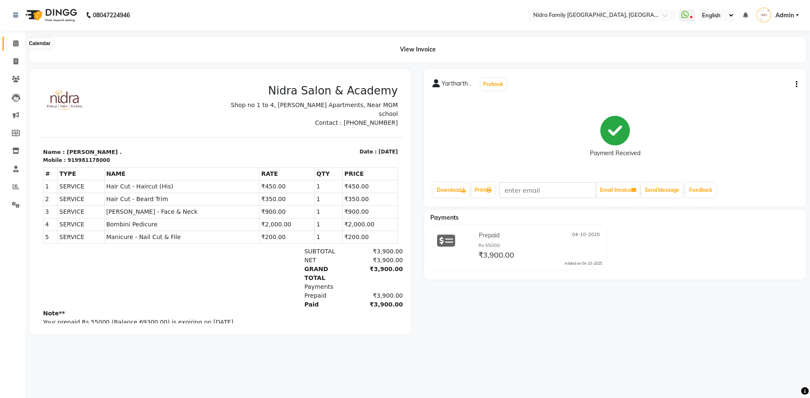
click at [15, 41] on icon at bounding box center [15, 43] width 5 height 6
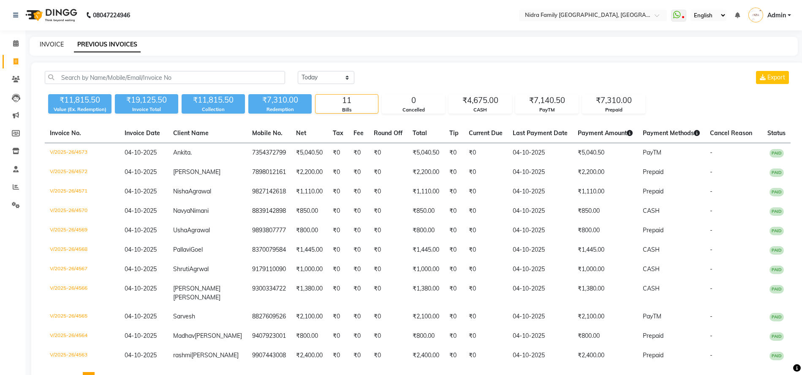
click at [57, 42] on link "INVOICE" at bounding box center [52, 45] width 24 height 8
select select "service"
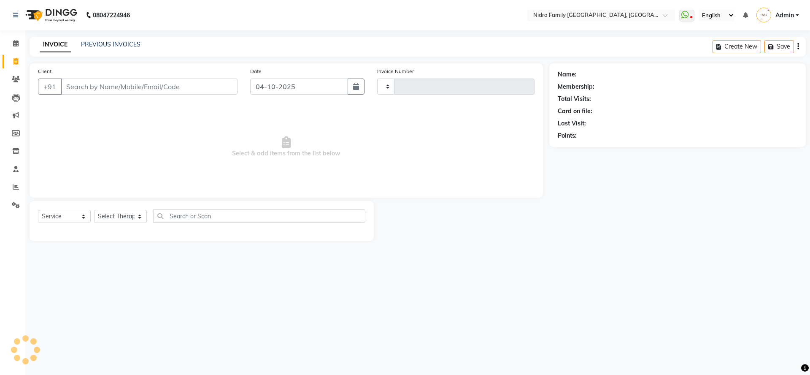
type input "4575"
select select "591"
click at [114, 214] on select "Select Therapist [PERSON_NAME] [PERSON_NAME] [PERSON_NAME] [PERSON_NAME] [PERSO…" at bounding box center [120, 216] width 53 height 13
select select "78960"
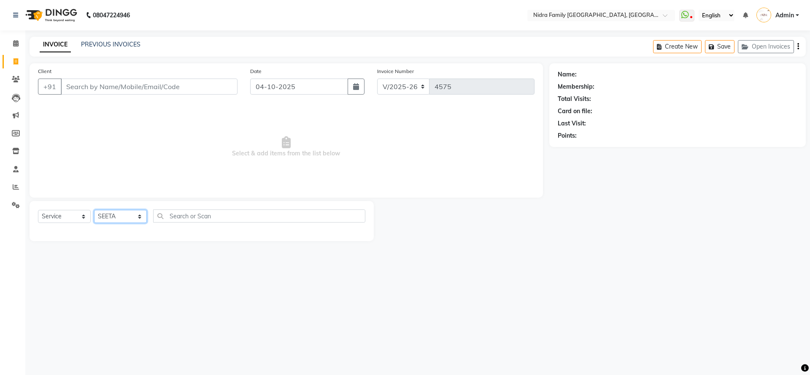
click at [94, 210] on select "Select Therapist [PERSON_NAME] [PERSON_NAME] [PERSON_NAME] [PERSON_NAME] [PERSO…" at bounding box center [120, 216] width 53 height 13
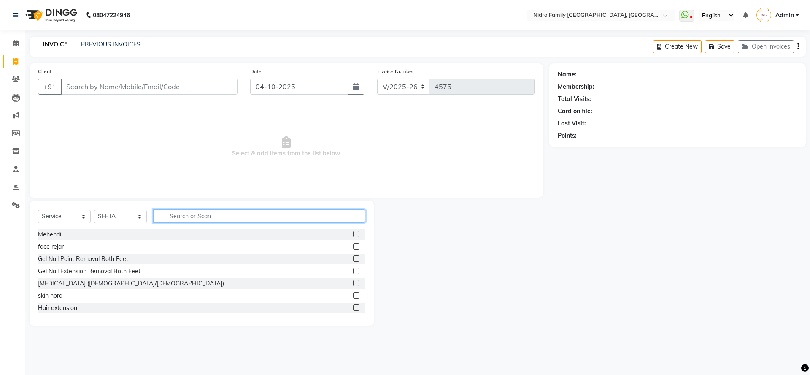
click at [202, 219] on input "text" at bounding box center [259, 215] width 212 height 13
click at [189, 81] on input "Client" at bounding box center [149, 87] width 177 height 16
click at [242, 215] on input "text" at bounding box center [259, 215] width 212 height 13
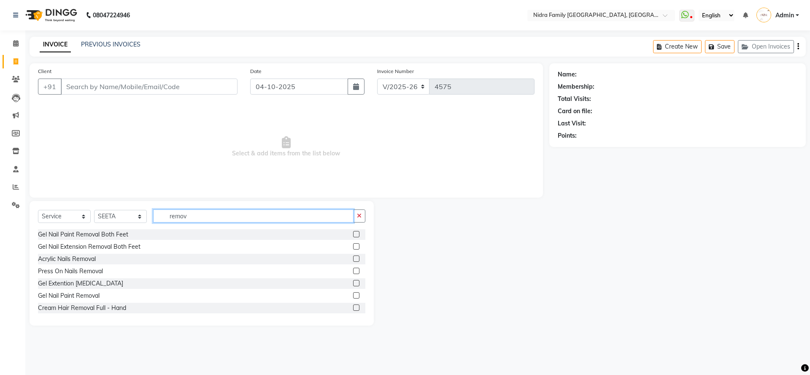
type input "remov"
click at [353, 295] on label at bounding box center [356, 295] width 6 height 6
click at [353, 295] on input "checkbox" at bounding box center [355, 295] width 5 height 5
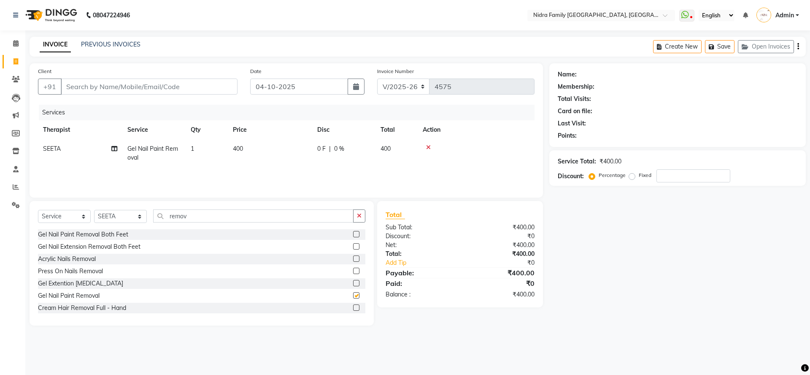
checkbox input "false"
click at [177, 88] on input "Client" at bounding box center [149, 87] width 177 height 16
type input "8"
type input "0"
type input "8146377665"
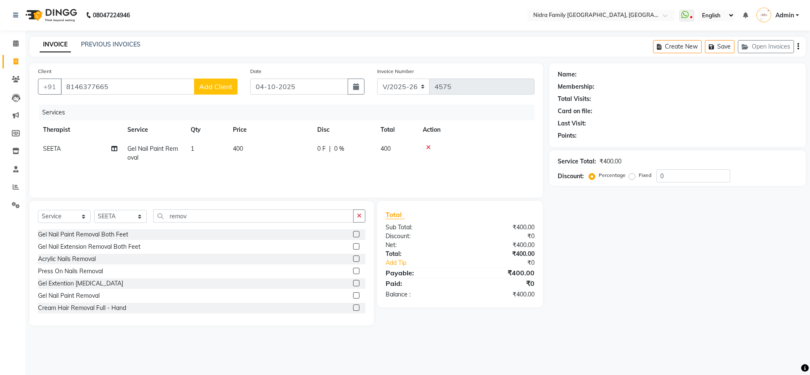
click at [216, 88] on span "Add Client" at bounding box center [215, 86] width 33 height 8
select select "7"
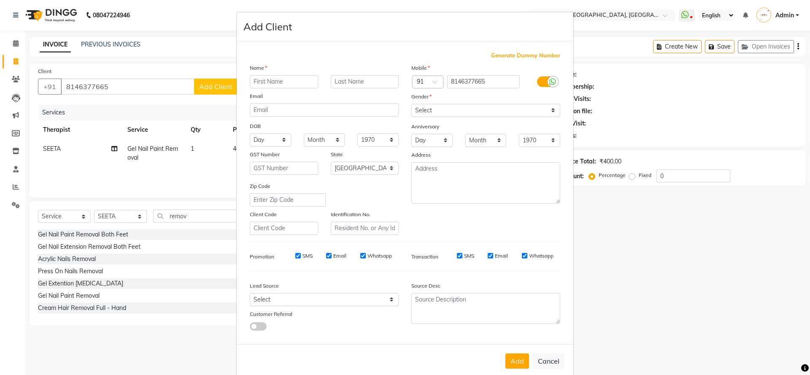
click at [290, 80] on input "text" at bounding box center [284, 81] width 68 height 13
type input "Akansha"
click at [451, 110] on select "Select Male Female Other Prefer Not To Say" at bounding box center [486, 110] width 149 height 13
select select "female"
click at [412, 104] on select "Select Male Female Other Prefer Not To Say" at bounding box center [486, 110] width 149 height 13
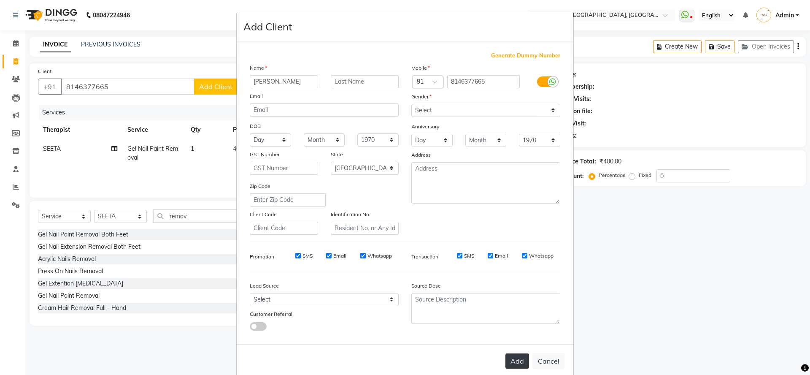
click at [518, 363] on button "Add" at bounding box center [518, 360] width 24 height 15
select select
select select "null"
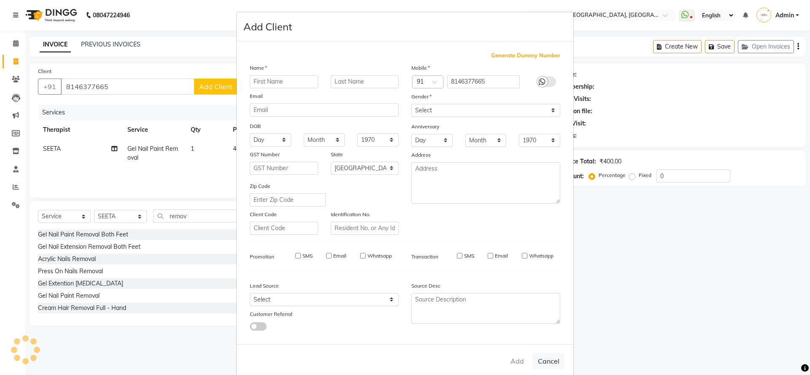
select select
checkbox input "false"
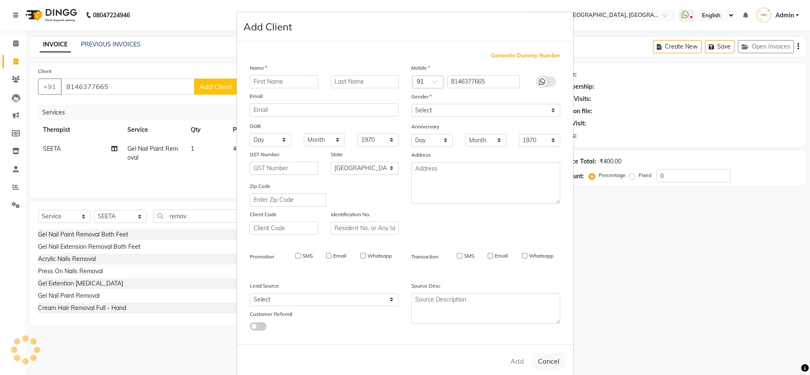
checkbox input "false"
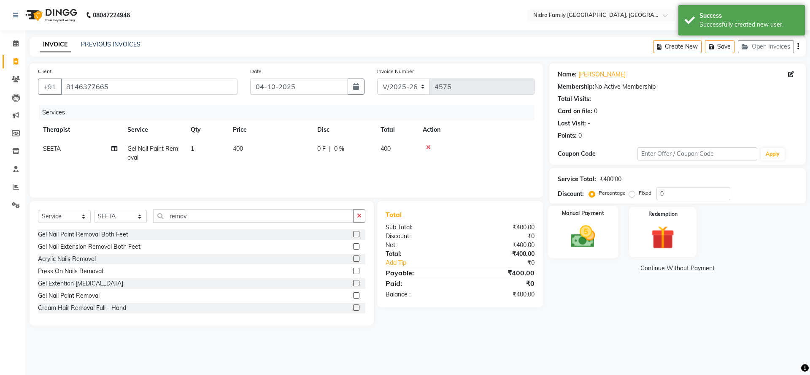
click at [590, 226] on img at bounding box center [583, 236] width 39 height 28
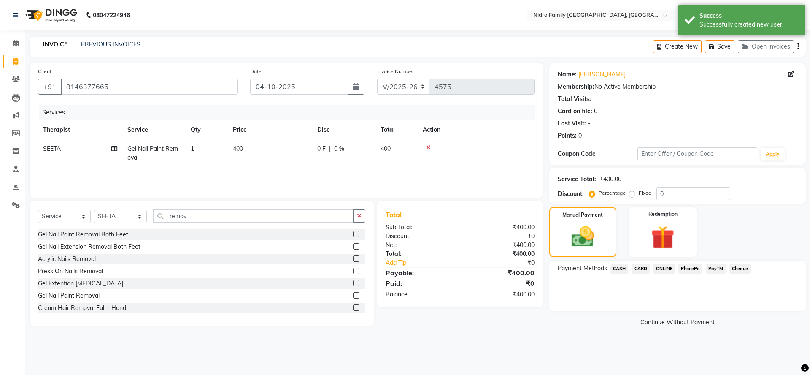
click at [714, 266] on span "PayTM" at bounding box center [716, 269] width 20 height 10
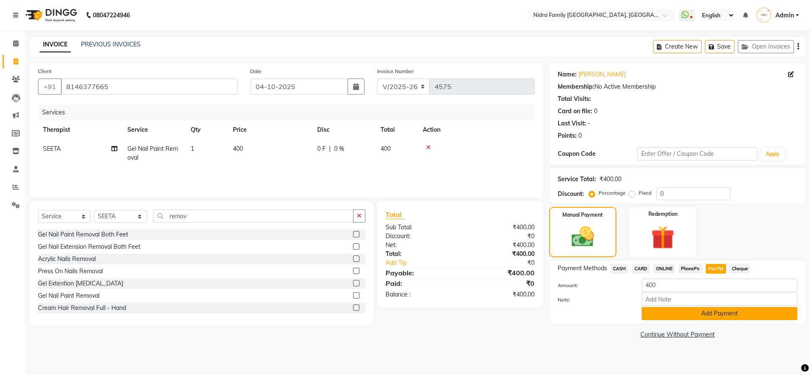
click at [679, 312] on button "Add Payment" at bounding box center [720, 313] width 156 height 13
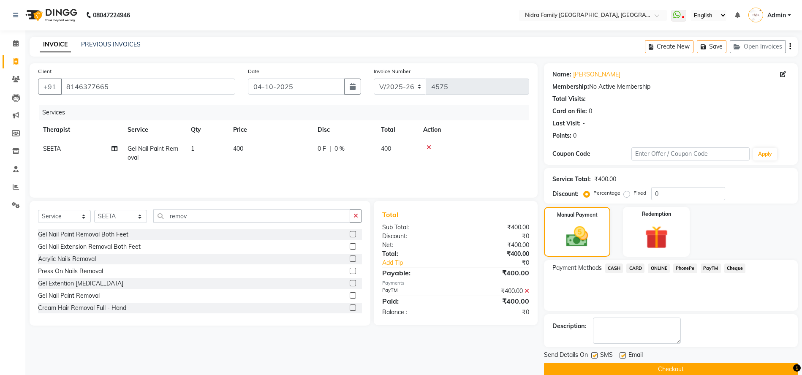
click at [610, 370] on button "Checkout" at bounding box center [671, 369] width 254 height 13
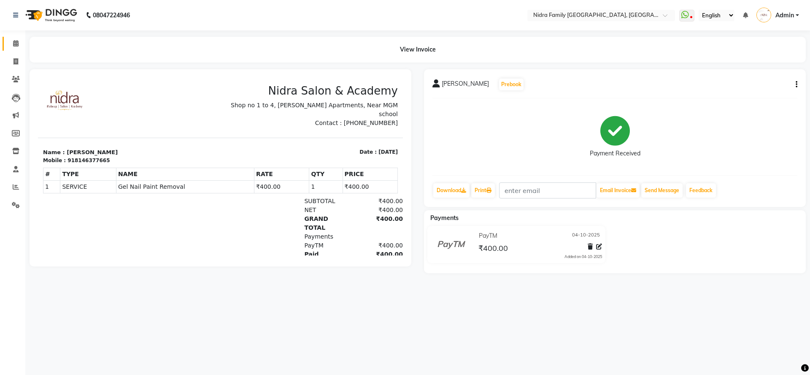
click at [14, 40] on span at bounding box center [15, 44] width 15 height 10
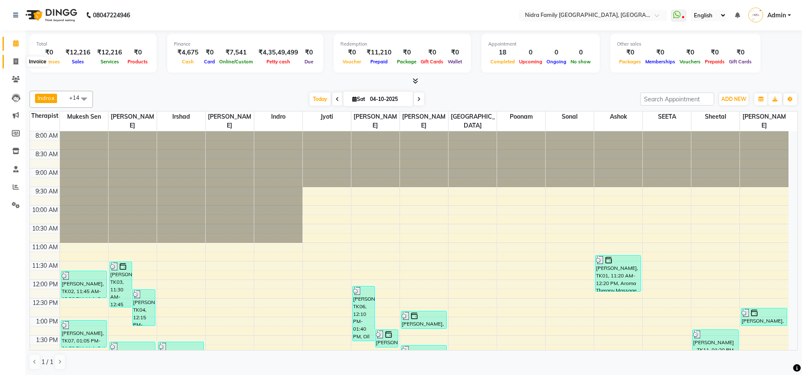
click at [16, 61] on icon at bounding box center [16, 61] width 5 height 6
select select "service"
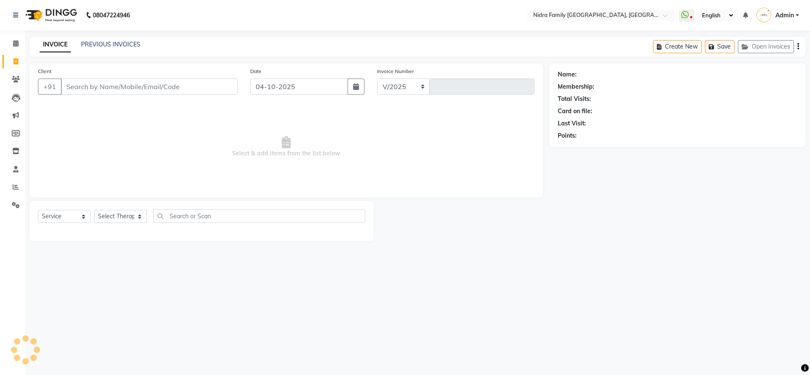
select select "591"
type input "4577"
click at [116, 216] on select "Select Therapist [PERSON_NAME] [PERSON_NAME] [PERSON_NAME] [PERSON_NAME] [PERSO…" at bounding box center [120, 216] width 53 height 13
select select "37590"
click at [94, 210] on select "Select Therapist [PERSON_NAME] [PERSON_NAME] [PERSON_NAME] [PERSON_NAME] [PERSO…" at bounding box center [120, 216] width 53 height 13
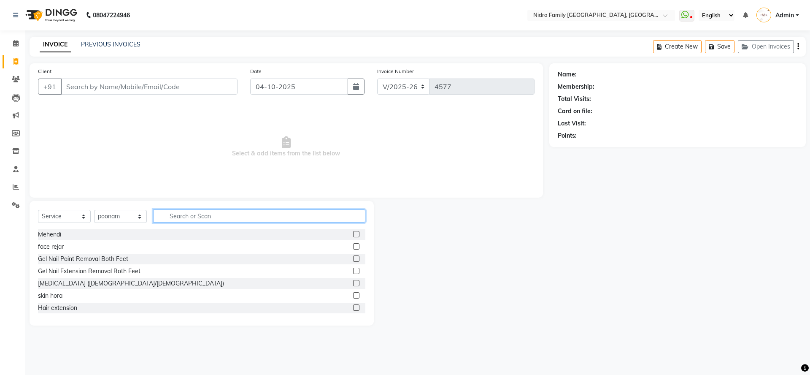
click at [210, 217] on input "text" at bounding box center [259, 215] width 212 height 13
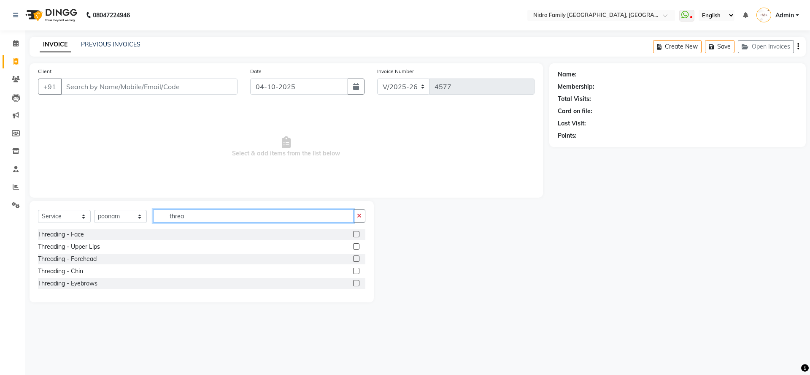
type input "threa"
click at [353, 281] on label at bounding box center [356, 283] width 6 height 6
click at [353, 281] on input "checkbox" at bounding box center [355, 283] width 5 height 5
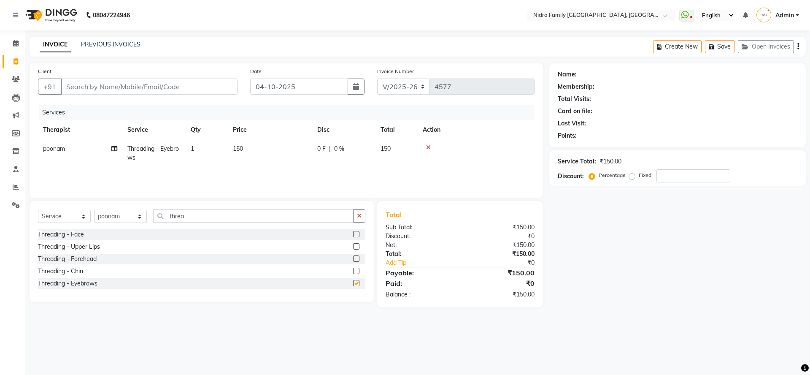
checkbox input "false"
click at [356, 245] on label at bounding box center [356, 246] width 6 height 6
click at [356, 245] on input "checkbox" at bounding box center [355, 246] width 5 height 5
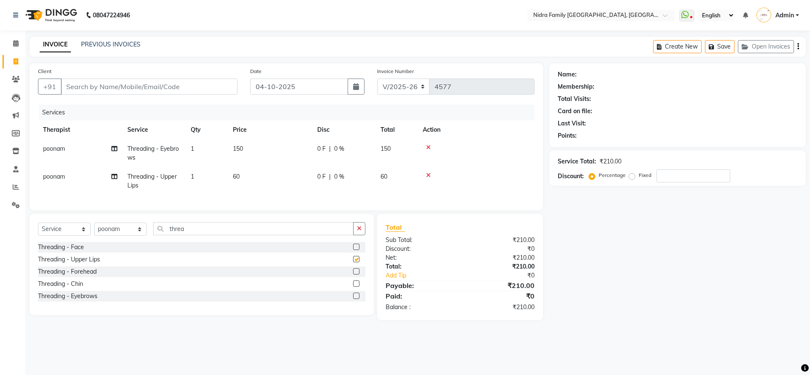
checkbox input "false"
click at [185, 86] on input "Client" at bounding box center [149, 87] width 177 height 16
type input "9"
type input "0"
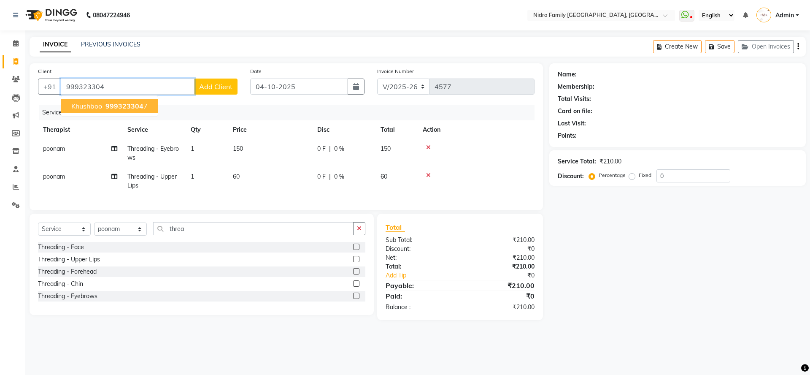
click at [108, 107] on span "999323304" at bounding box center [125, 106] width 38 height 8
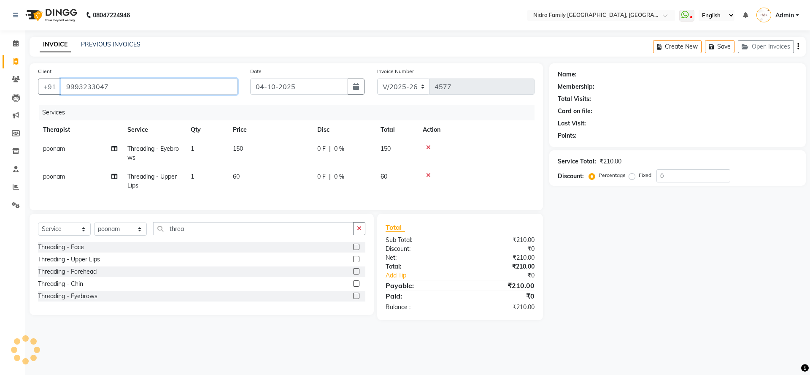
type input "9993233047"
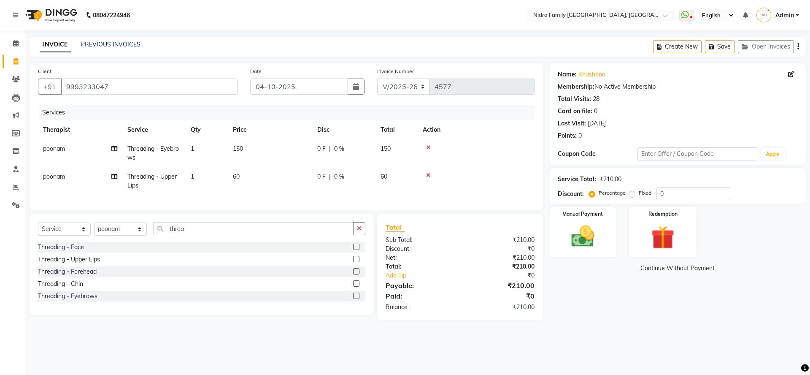
click at [639, 192] on label "Fixed" at bounding box center [645, 193] width 13 height 8
click at [633, 192] on input "Fixed" at bounding box center [634, 193] width 6 height 6
radio input "true"
drag, startPoint x: 679, startPoint y: 194, endPoint x: 643, endPoint y: 192, distance: 35.9
click at [643, 192] on div "Percentage Fixed 0" at bounding box center [661, 193] width 140 height 13
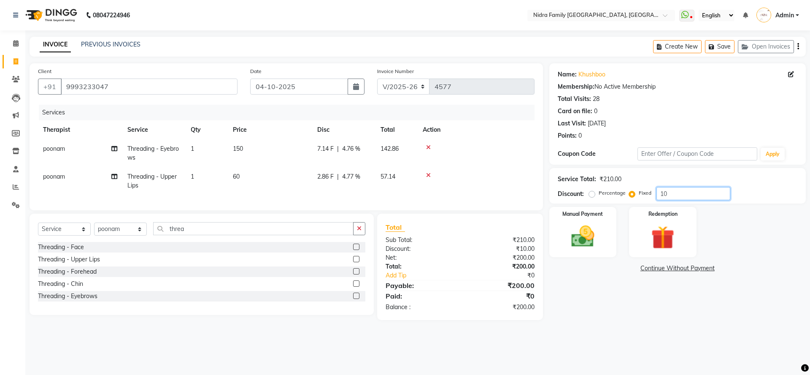
type input "10"
click at [561, 333] on main "INVOICE PREVIOUS INVOICES Create New Save Open Invoices Client +91 9993233047 D…" at bounding box center [417, 185] width 785 height 296
click at [584, 241] on img at bounding box center [583, 236] width 39 height 28
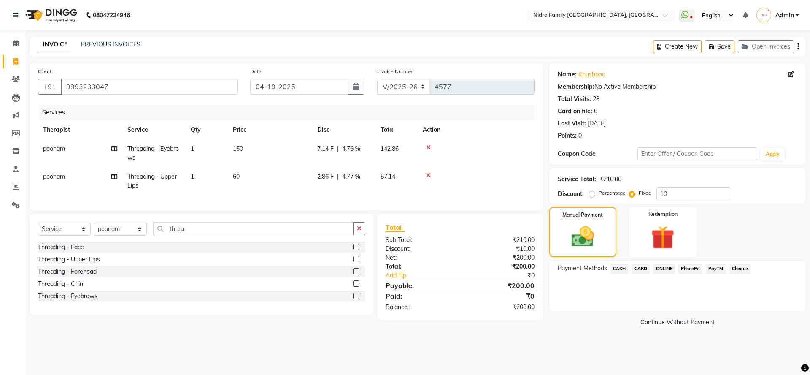
click at [715, 266] on span "PayTM" at bounding box center [716, 269] width 20 height 10
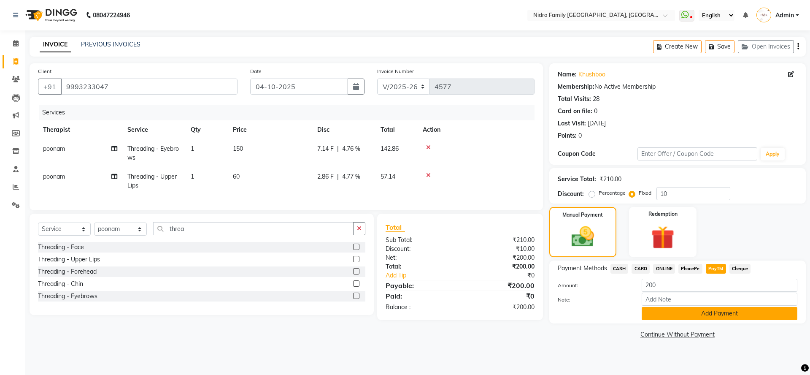
click at [670, 316] on button "Add Payment" at bounding box center [720, 313] width 156 height 13
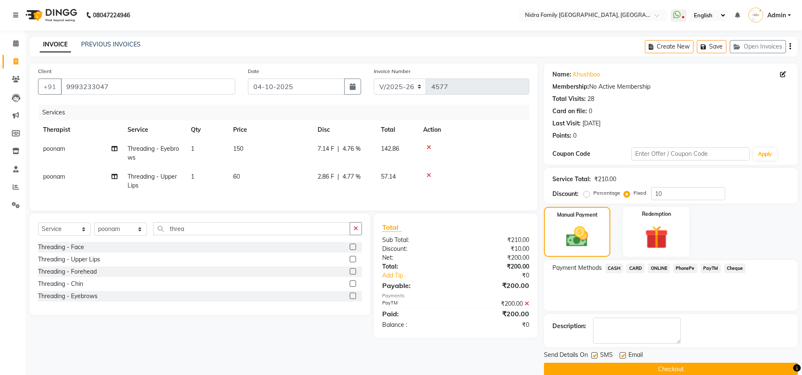
click at [645, 371] on button "Checkout" at bounding box center [671, 369] width 254 height 13
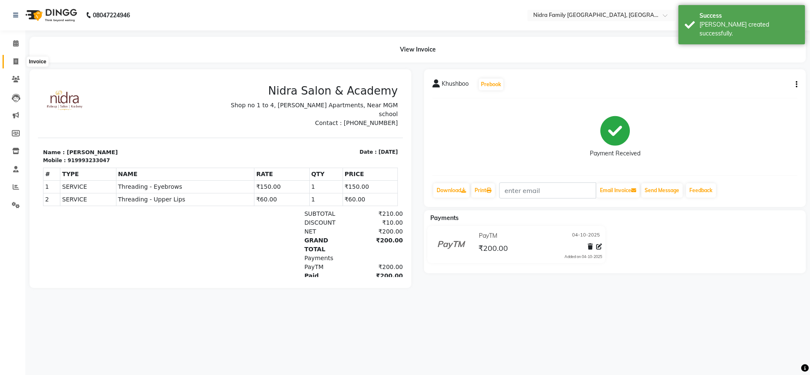
click at [12, 61] on span at bounding box center [15, 62] width 15 height 10
select select "591"
select select "service"
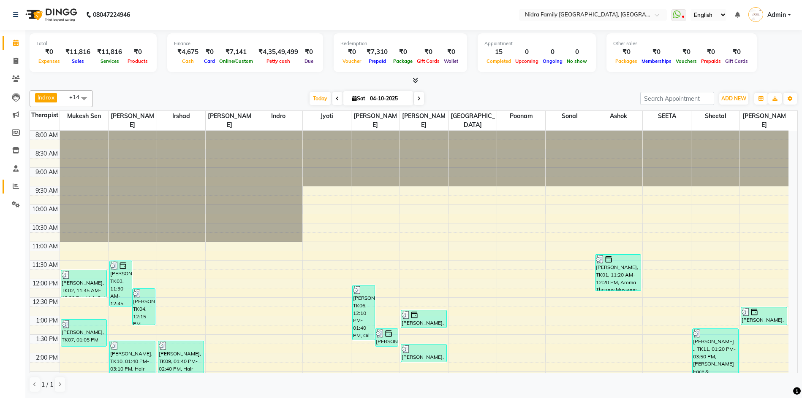
scroll to position [0, 0]
click at [13, 185] on icon at bounding box center [16, 186] width 6 height 6
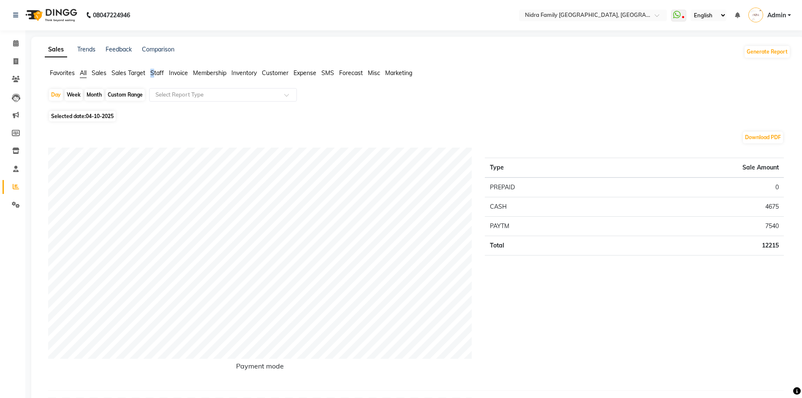
click at [152, 73] on span "Staff" at bounding box center [157, 73] width 14 height 8
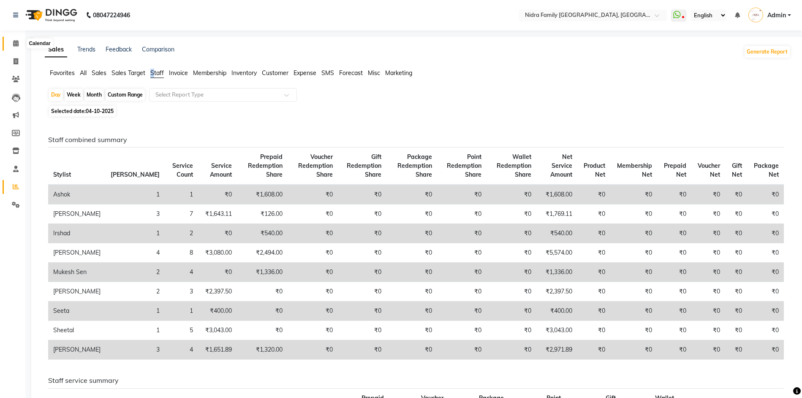
click at [16, 43] on icon at bounding box center [15, 43] width 5 height 6
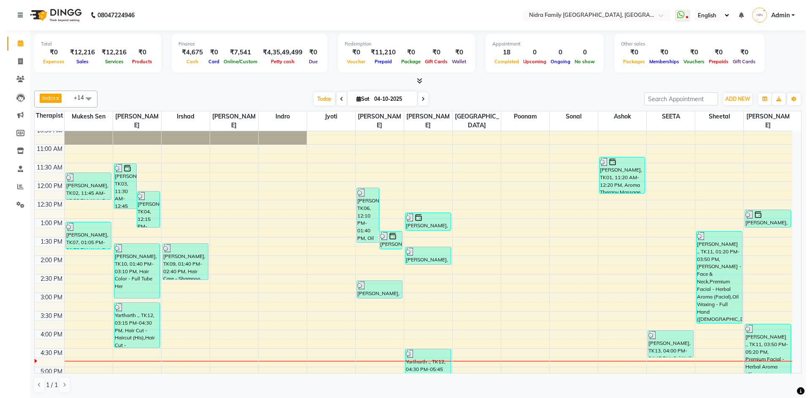
scroll to position [97, 0]
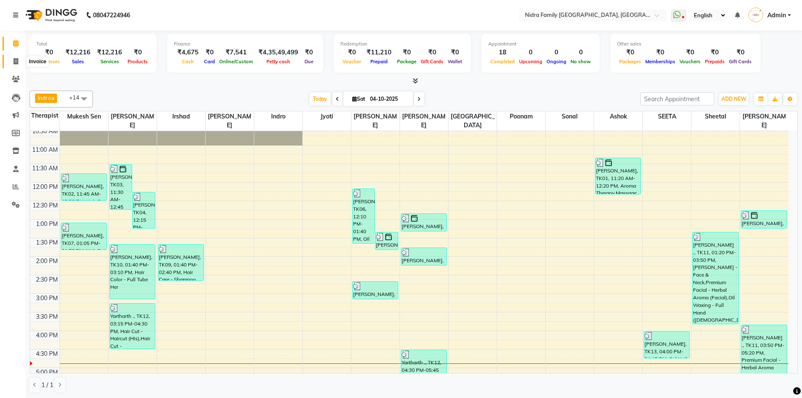
click at [15, 59] on icon at bounding box center [16, 61] width 5 height 6
select select "service"
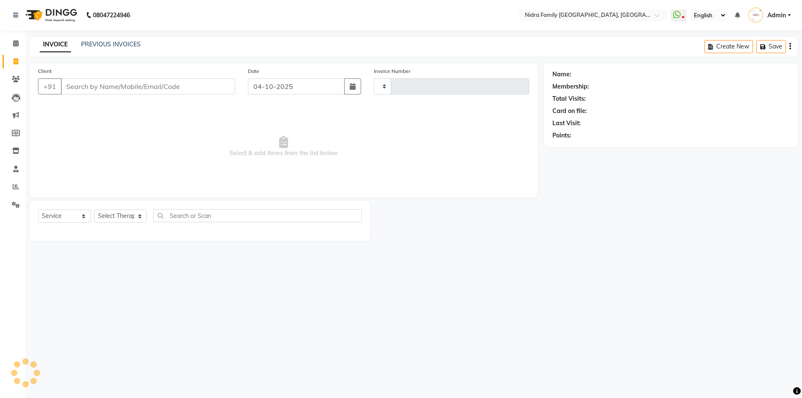
type input "4576"
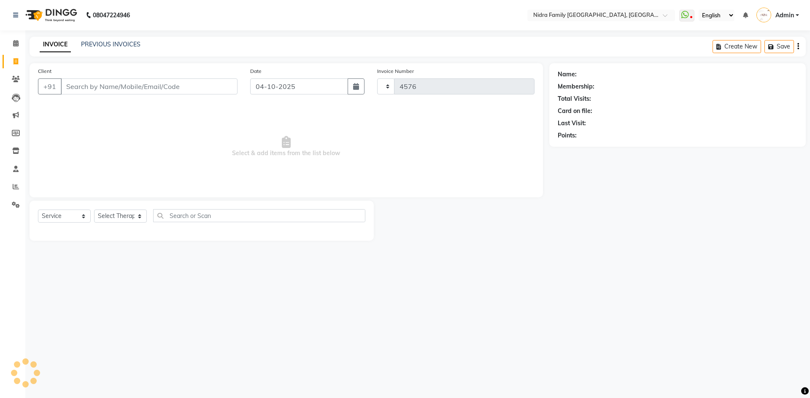
select select "591"
click at [178, 86] on input "Client" at bounding box center [149, 87] width 177 height 16
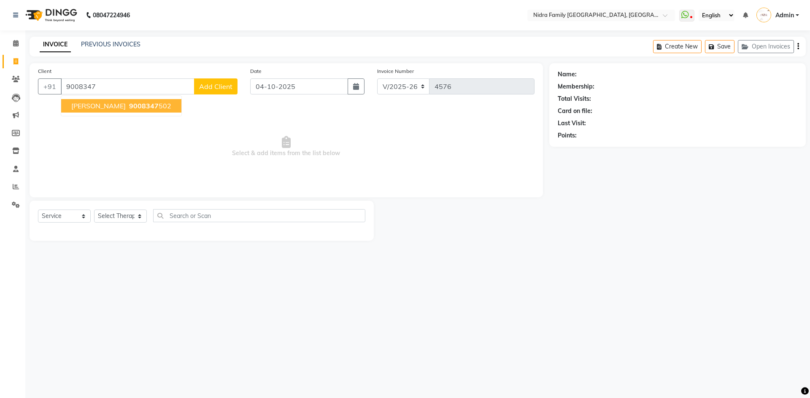
click at [106, 108] on span "[PERSON_NAME]" at bounding box center [98, 106] width 54 height 8
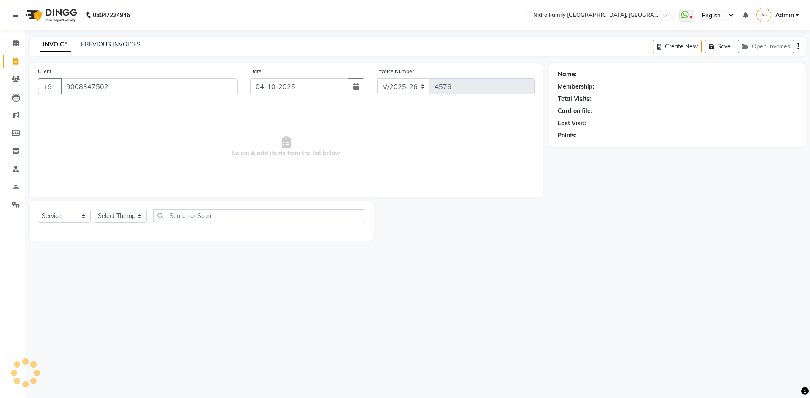
type input "9008347502"
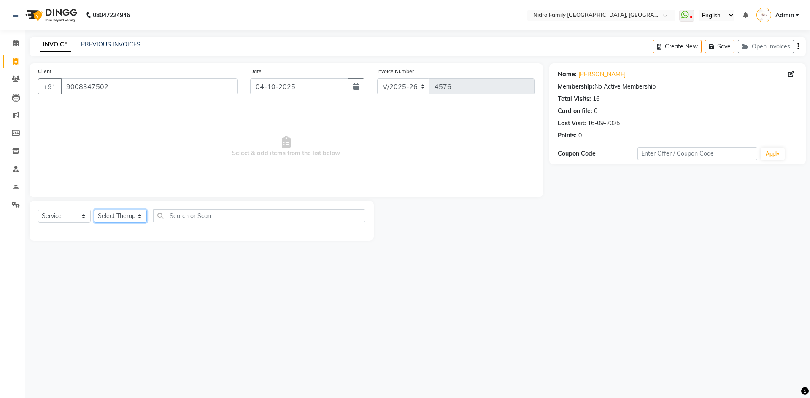
click at [125, 217] on select "Select Therapist [PERSON_NAME] [PERSON_NAME] [PERSON_NAME] [PERSON_NAME] [PERSO…" at bounding box center [120, 216] width 53 height 13
select select "76853"
click at [94, 210] on select "Select Therapist [PERSON_NAME] [PERSON_NAME] [PERSON_NAME] [PERSON_NAME] [PERSO…" at bounding box center [120, 216] width 53 height 13
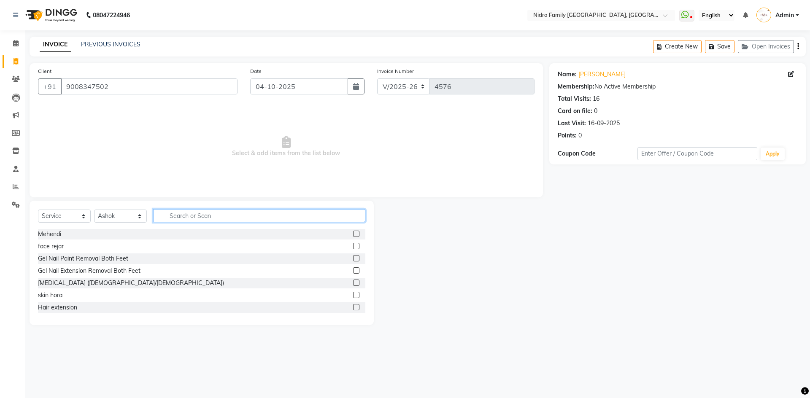
click at [218, 215] on input "text" at bounding box center [259, 215] width 212 height 13
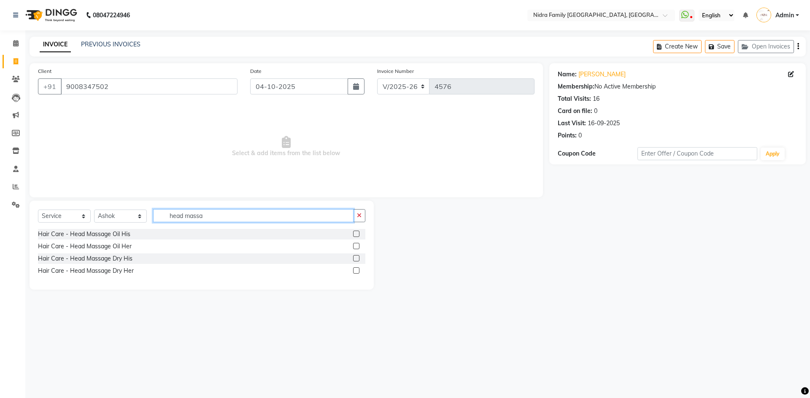
type input "head massa"
drag, startPoint x: 357, startPoint y: 235, endPoint x: 347, endPoint y: 230, distance: 11.7
click at [357, 235] on label at bounding box center [356, 234] width 6 height 6
click at [357, 235] on input "checkbox" at bounding box center [355, 234] width 5 height 5
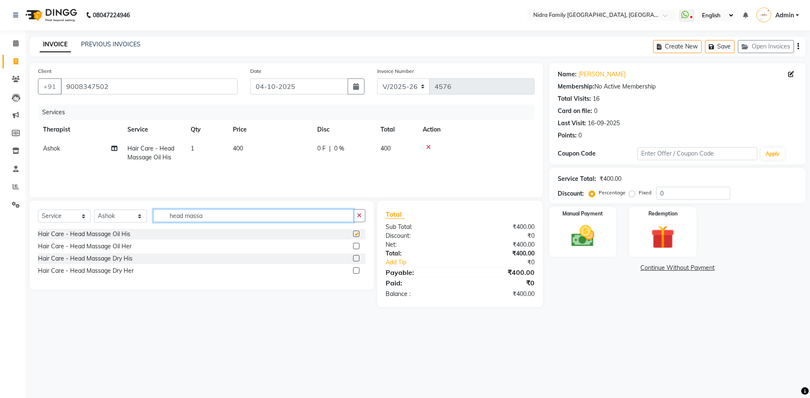
checkbox input "false"
click at [250, 216] on input "head massa" at bounding box center [253, 215] width 200 height 13
type input "h"
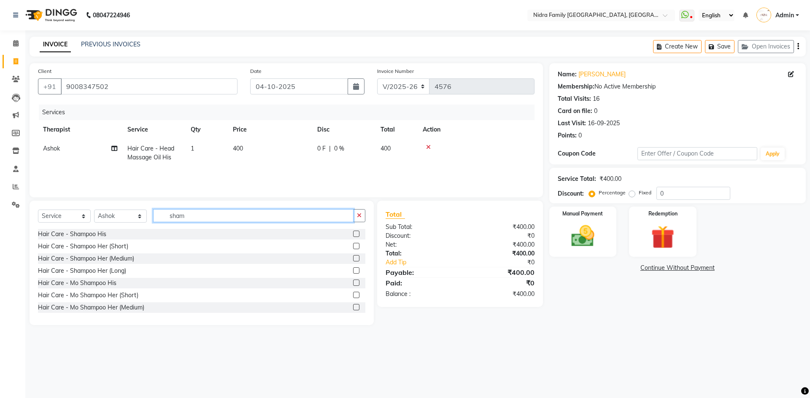
type input "sham"
click at [353, 234] on label at bounding box center [356, 234] width 6 height 6
click at [353, 234] on input "checkbox" at bounding box center [355, 234] width 5 height 5
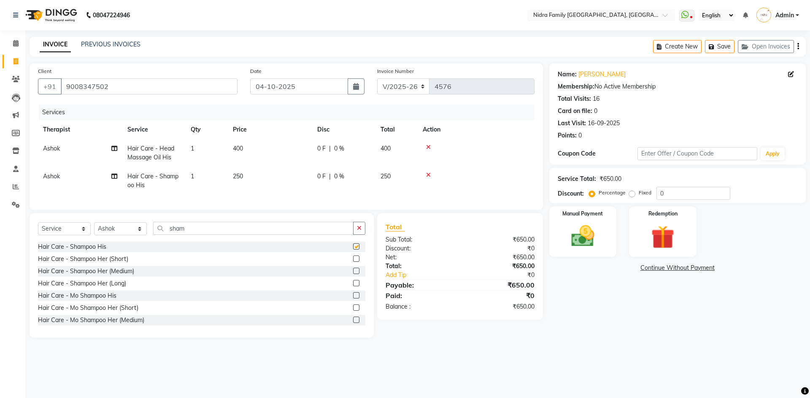
checkbox input "false"
click at [589, 230] on img at bounding box center [583, 236] width 39 height 28
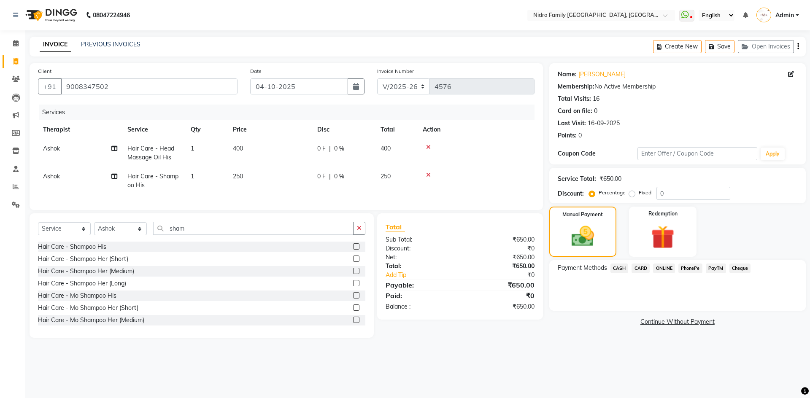
click at [716, 267] on span "PayTM" at bounding box center [716, 269] width 20 height 10
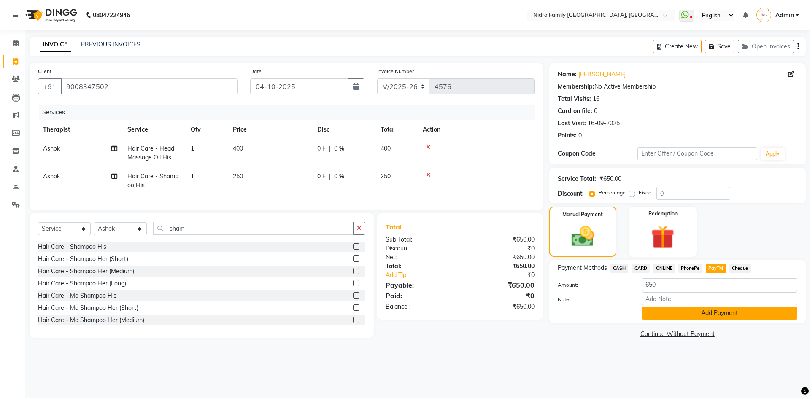
click at [664, 313] on button "Add Payment" at bounding box center [720, 313] width 156 height 13
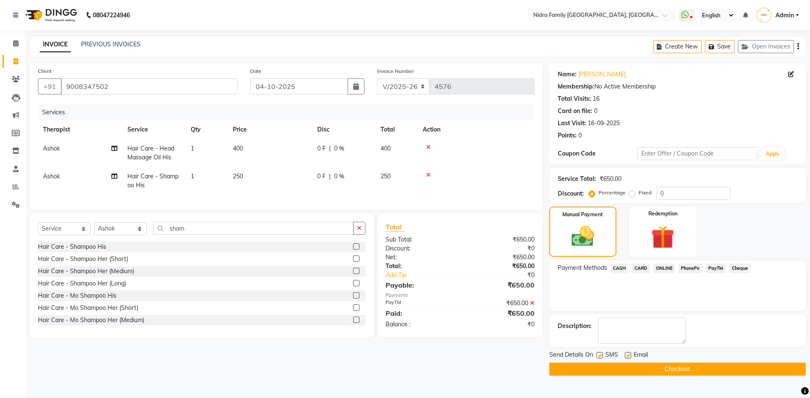
click at [598, 365] on button "Checkout" at bounding box center [678, 369] width 257 height 13
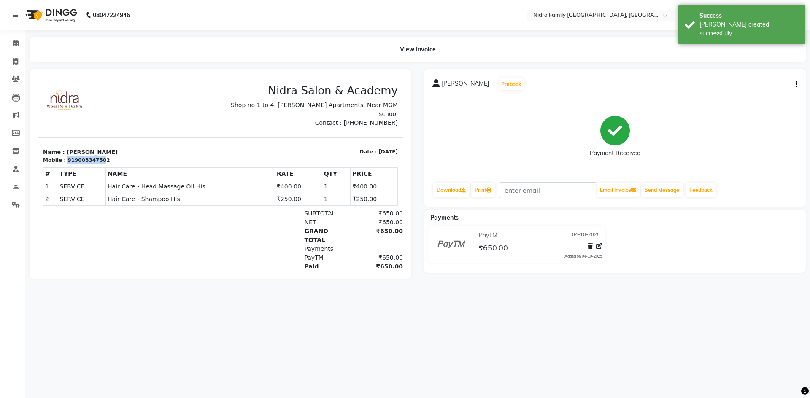
drag, startPoint x: 64, startPoint y: 152, endPoint x: 96, endPoint y: 150, distance: 32.6
click at [96, 157] on div "919008347502" at bounding box center [89, 161] width 42 height 8
copy div "91900834750"
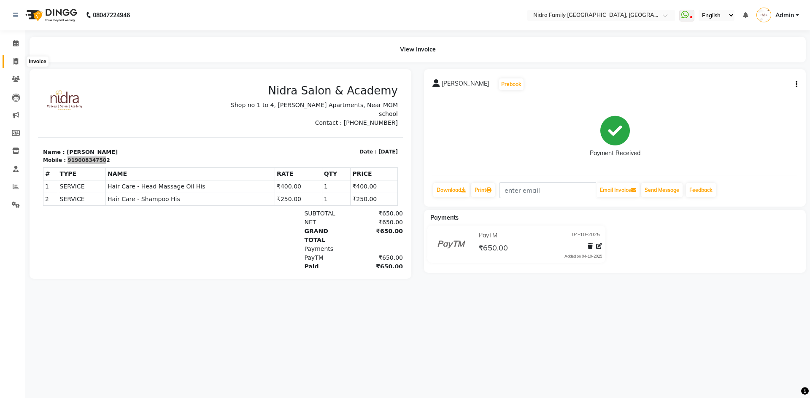
click at [14, 61] on icon at bounding box center [16, 61] width 5 height 6
select select "service"
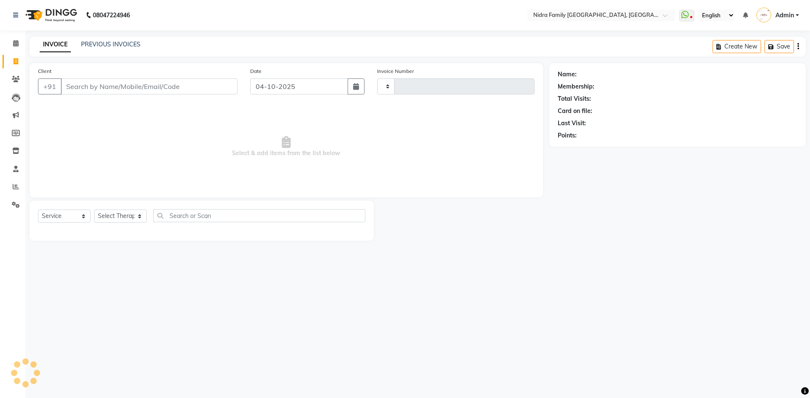
type input "4577"
select select "591"
click at [181, 84] on input "Client" at bounding box center [149, 87] width 177 height 16
click at [121, 218] on select "Select Therapist [PERSON_NAME] [PERSON_NAME] [PERSON_NAME] [PERSON_NAME] [PERSO…" at bounding box center [120, 216] width 53 height 13
select select "8271"
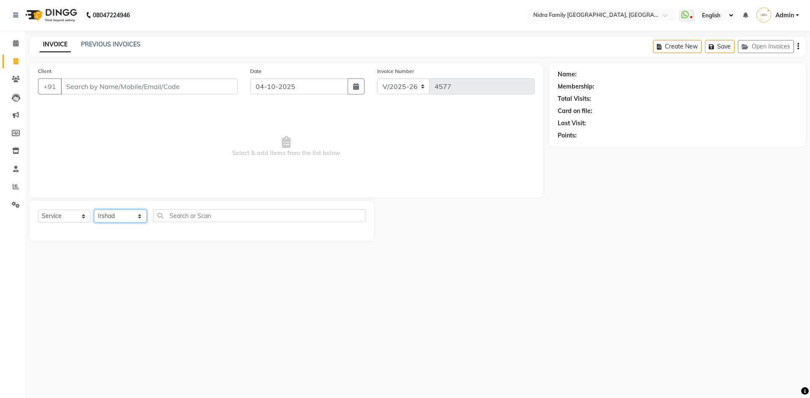
click at [94, 210] on select "Select Therapist [PERSON_NAME] [PERSON_NAME] [PERSON_NAME] [PERSON_NAME] [PERSO…" at bounding box center [120, 216] width 53 height 13
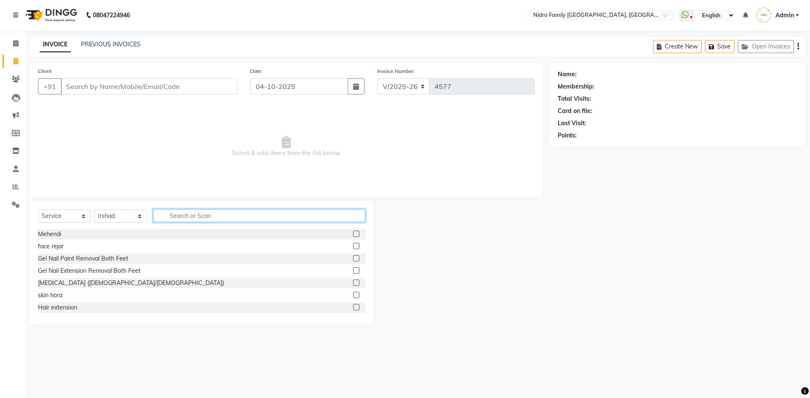
click at [204, 218] on input "text" at bounding box center [259, 215] width 212 height 13
type input "cut"
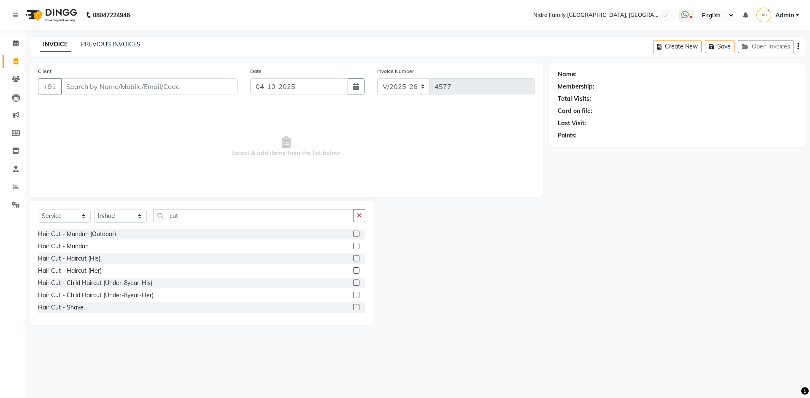
click at [353, 259] on label at bounding box center [356, 258] width 6 height 6
click at [353, 259] on input "checkbox" at bounding box center [355, 258] width 5 height 5
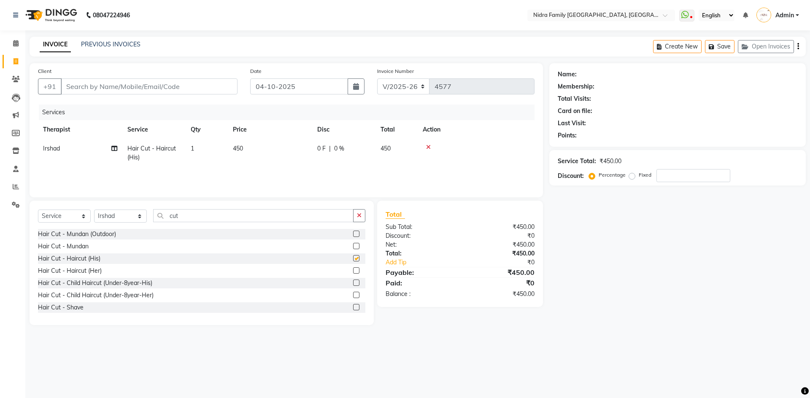
checkbox input "false"
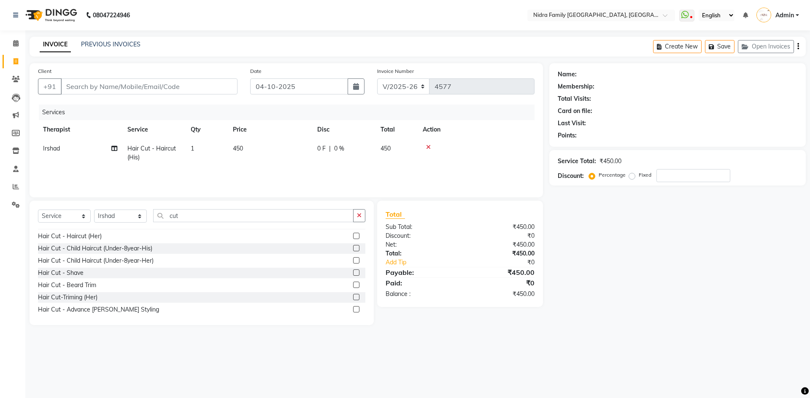
scroll to position [39, 0]
click at [353, 267] on label at bounding box center [356, 268] width 6 height 6
click at [353, 267] on input "checkbox" at bounding box center [355, 268] width 5 height 5
checkbox input "false"
click at [194, 85] on input "Client" at bounding box center [149, 87] width 177 height 16
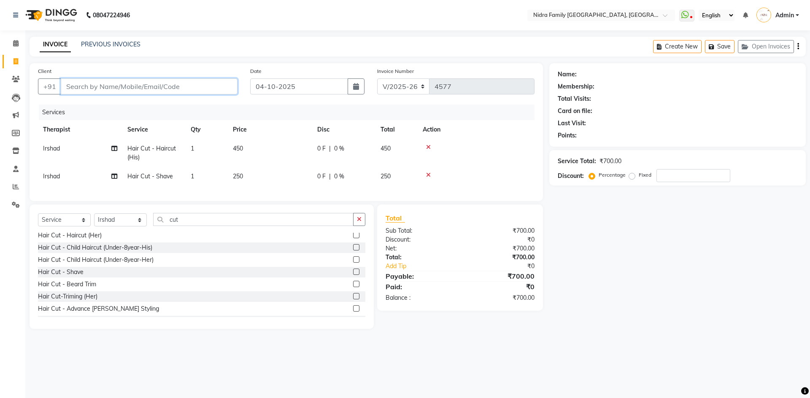
type input "9"
type input "0"
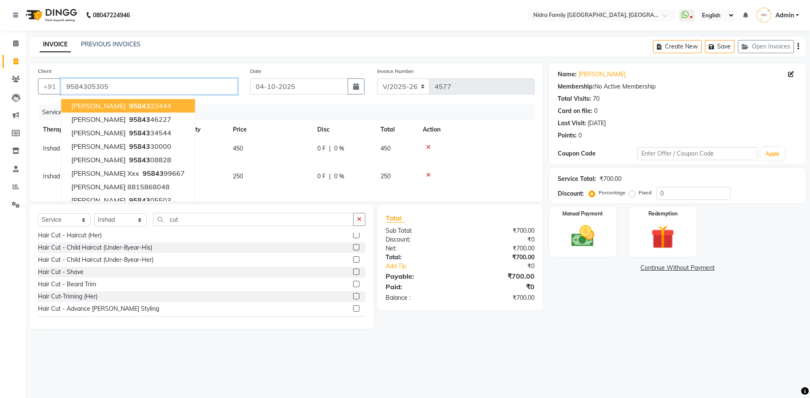
click at [113, 88] on input "9584305305" at bounding box center [149, 87] width 177 height 16
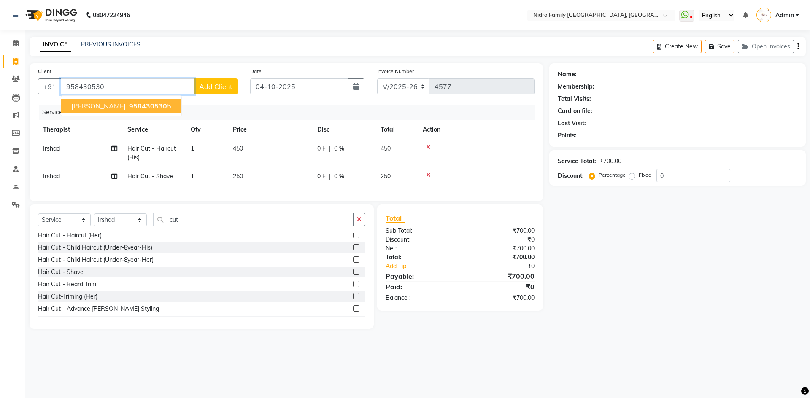
click at [117, 105] on span "Mohit Agrawal" at bounding box center [98, 106] width 54 height 8
type input "9584305305"
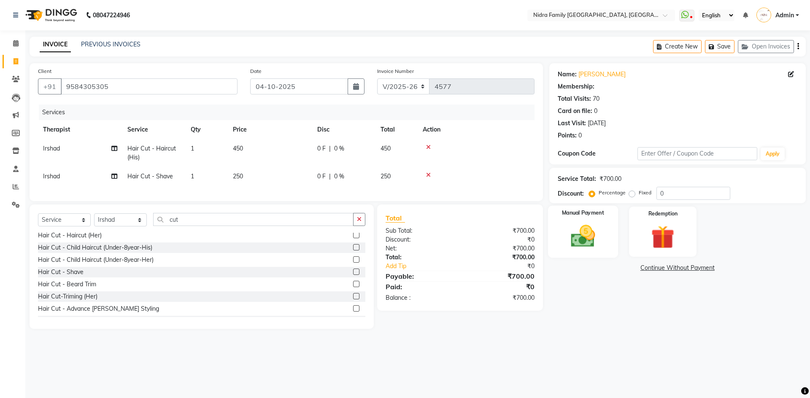
click at [580, 238] on img at bounding box center [583, 236] width 39 height 28
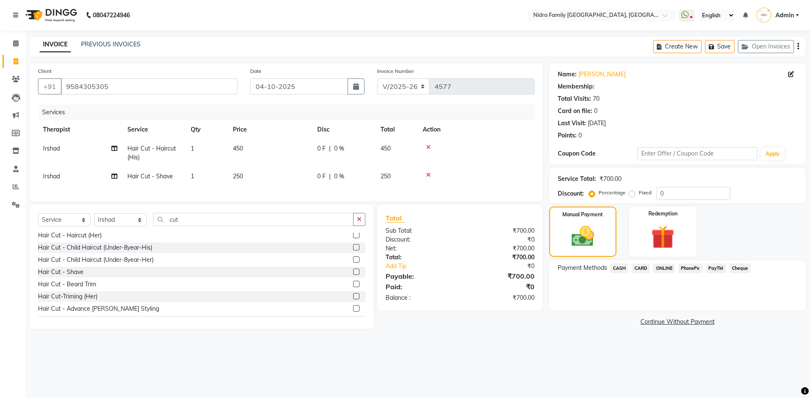
click at [617, 266] on span "CASH" at bounding box center [620, 269] width 18 height 10
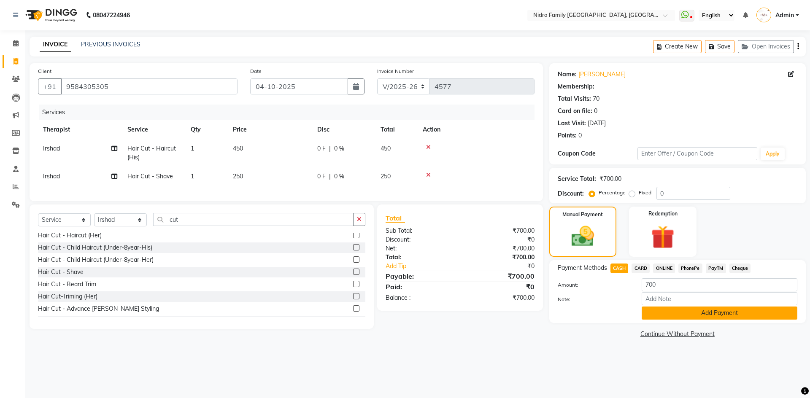
click at [666, 312] on button "Add Payment" at bounding box center [720, 313] width 156 height 13
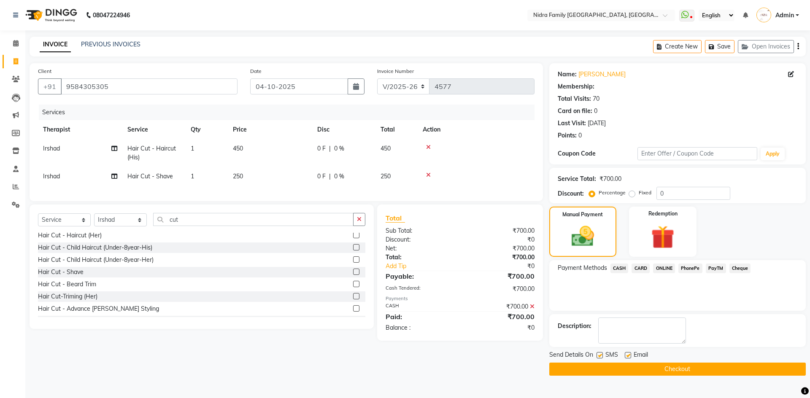
click at [615, 368] on button "Checkout" at bounding box center [678, 369] width 257 height 13
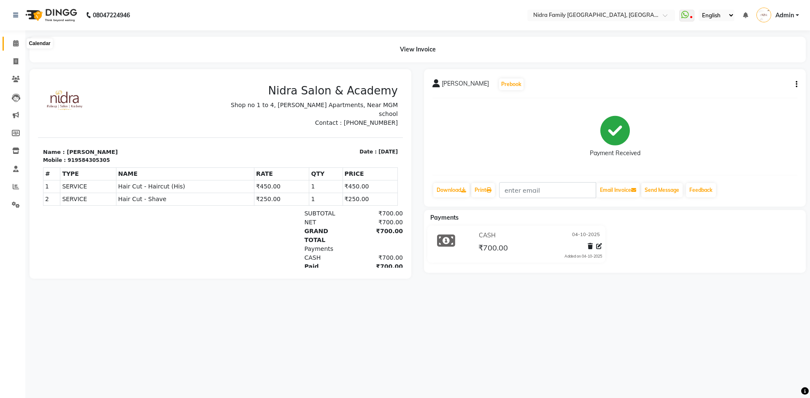
drag, startPoint x: 15, startPoint y: 43, endPoint x: 155, endPoint y: 18, distance: 142.3
click at [15, 43] on icon at bounding box center [15, 43] width 5 height 6
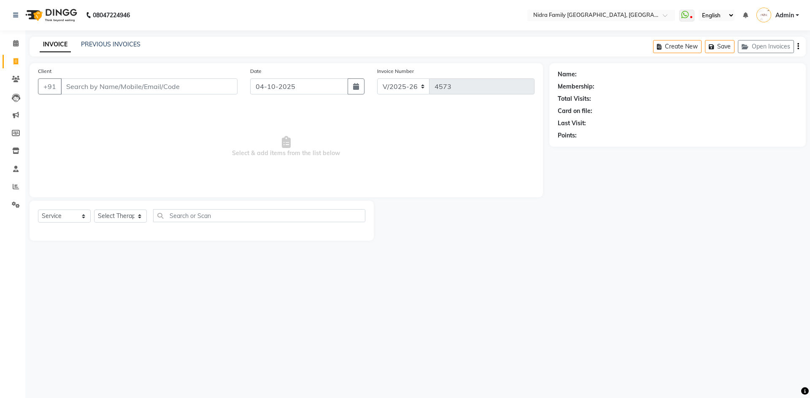
select select "591"
select select "service"
click at [13, 186] on icon at bounding box center [16, 187] width 6 height 6
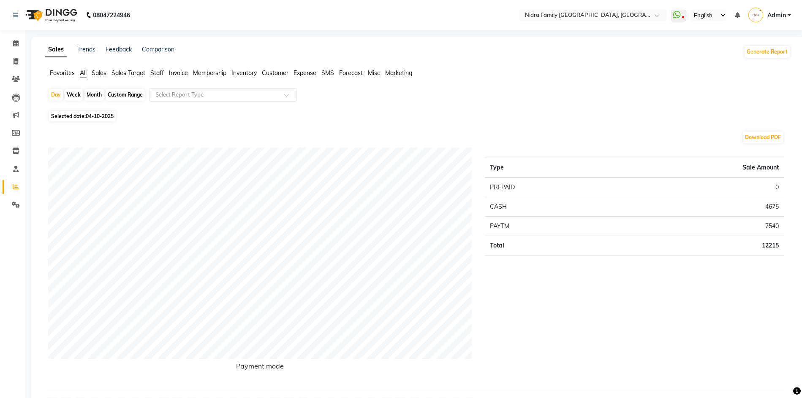
click at [157, 69] on span "Staff" at bounding box center [157, 73] width 14 height 8
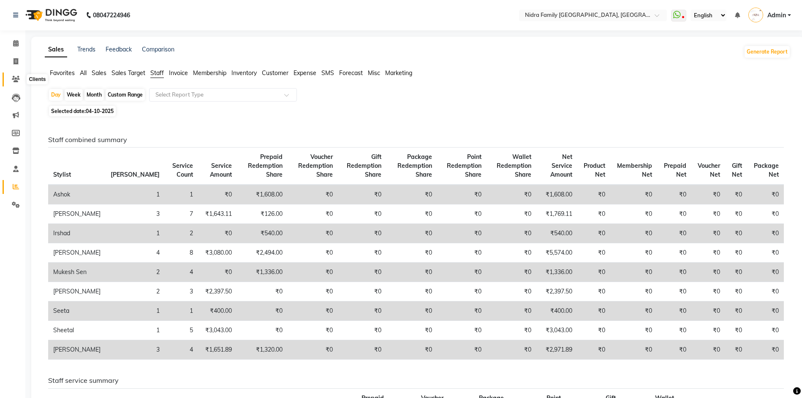
click at [14, 79] on icon at bounding box center [16, 79] width 8 height 6
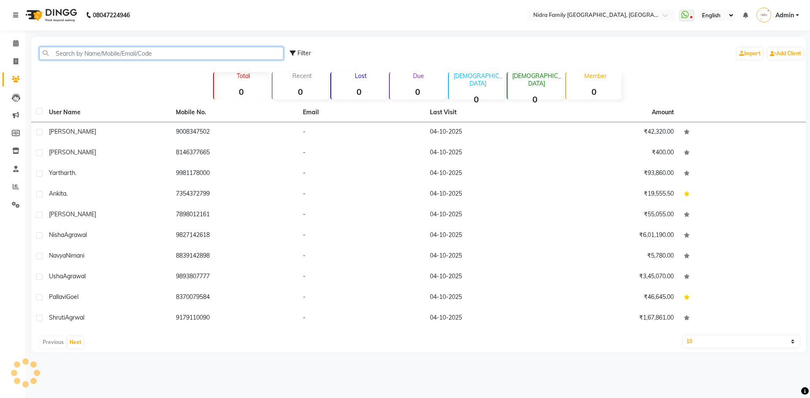
click at [127, 54] on input "text" at bounding box center [161, 53] width 244 height 13
paste input "91900834750"
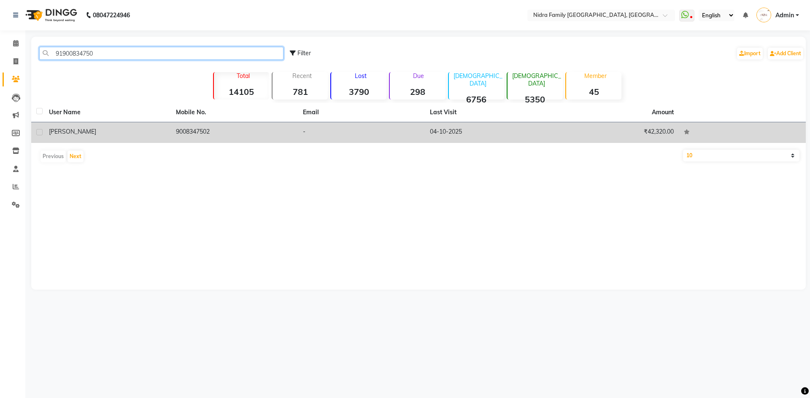
type input "91900834750"
click at [83, 133] on span "[PERSON_NAME]" at bounding box center [72, 132] width 47 height 8
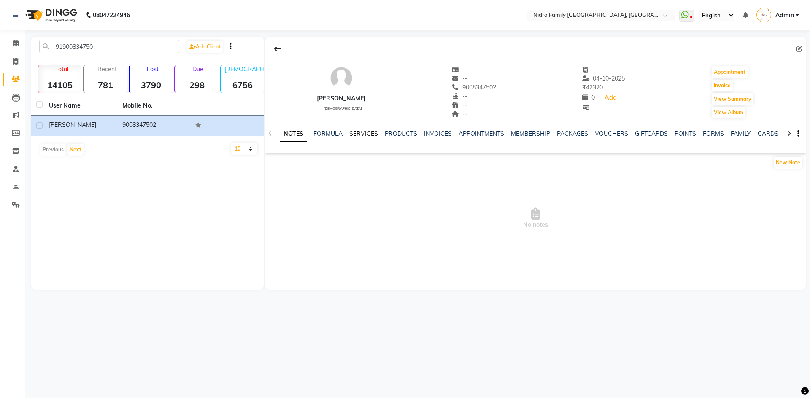
click at [360, 133] on link "SERVICES" at bounding box center [364, 134] width 29 height 8
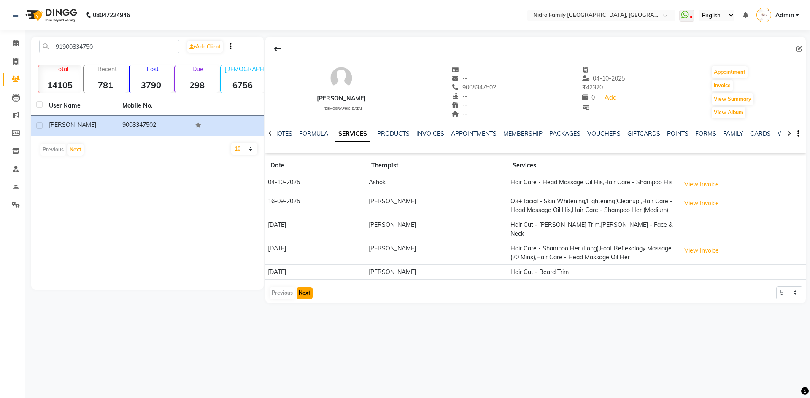
click at [304, 287] on button "Next" at bounding box center [305, 293] width 16 height 12
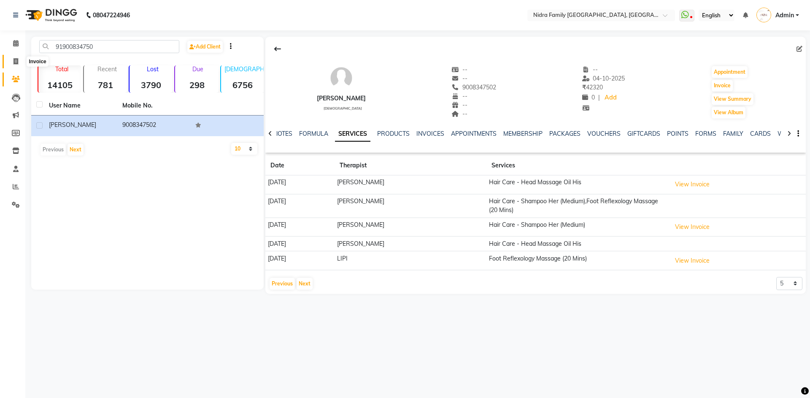
click at [14, 59] on icon at bounding box center [16, 61] width 5 height 6
select select "service"
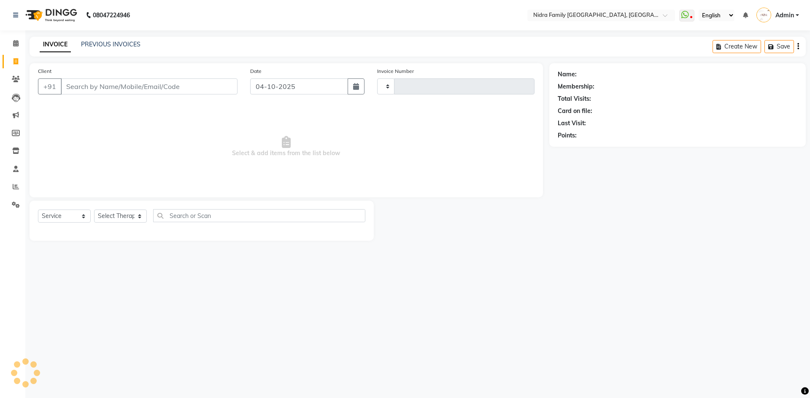
type input "4578"
select select "591"
click at [128, 86] on input "Client" at bounding box center [149, 87] width 177 height 16
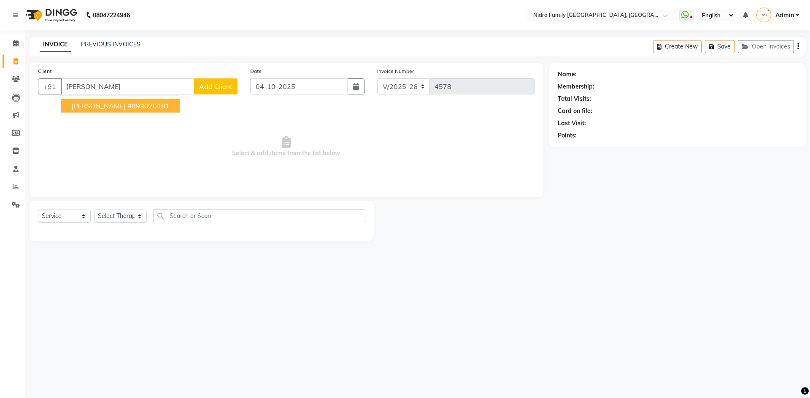
click at [109, 107] on span "Sudheer Manik" at bounding box center [98, 106] width 54 height 8
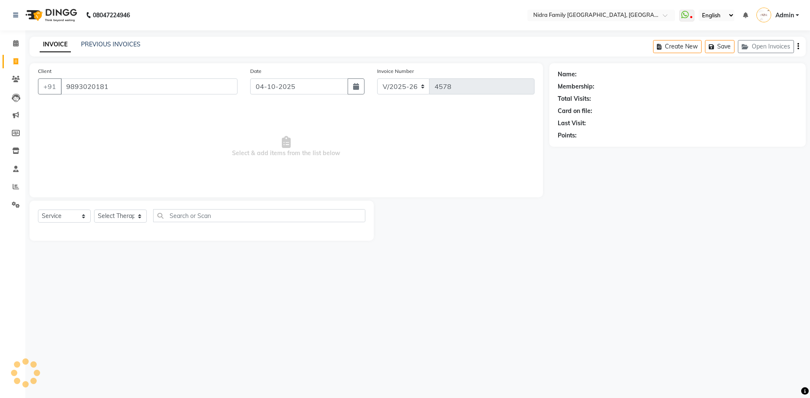
type input "9893020181"
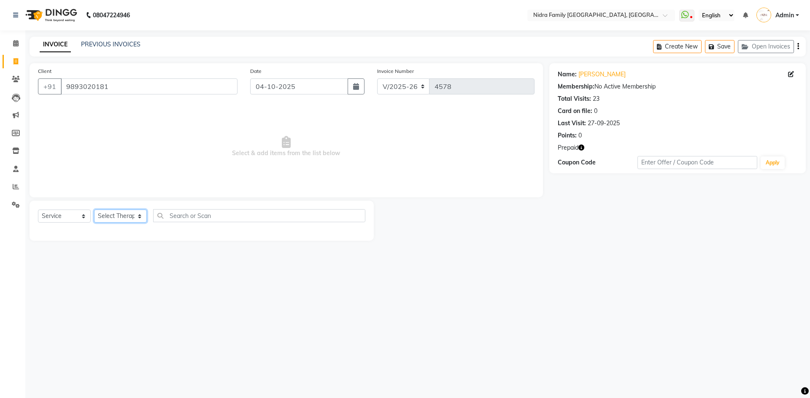
click at [121, 216] on select "Select Therapist [PERSON_NAME] [PERSON_NAME] [PERSON_NAME] [PERSON_NAME] [PERSO…" at bounding box center [120, 216] width 53 height 13
select select "93500"
click at [94, 210] on select "Select Therapist [PERSON_NAME] [PERSON_NAME] [PERSON_NAME] [PERSON_NAME] [PERSO…" at bounding box center [120, 216] width 53 height 13
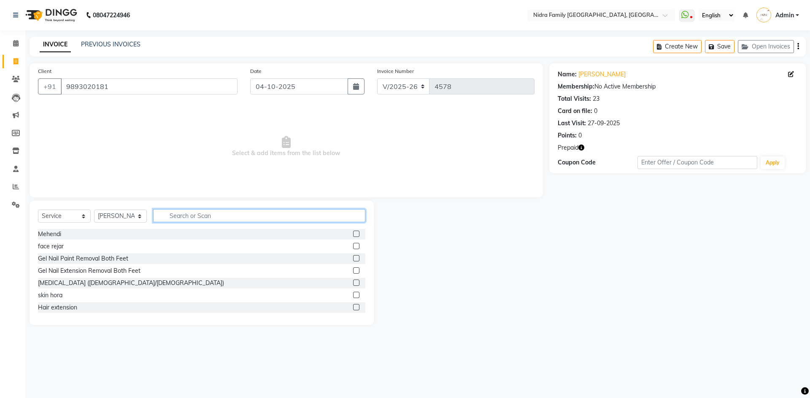
click at [210, 215] on input "text" at bounding box center [259, 215] width 212 height 13
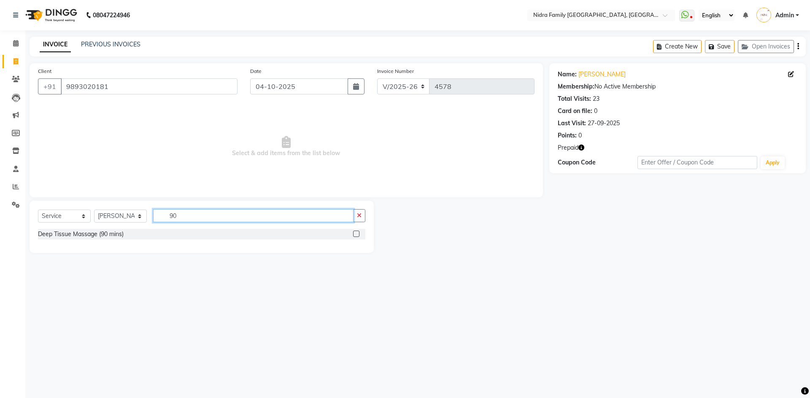
type input "90"
click at [355, 233] on label at bounding box center [356, 234] width 6 height 6
click at [355, 233] on input "checkbox" at bounding box center [355, 234] width 5 height 5
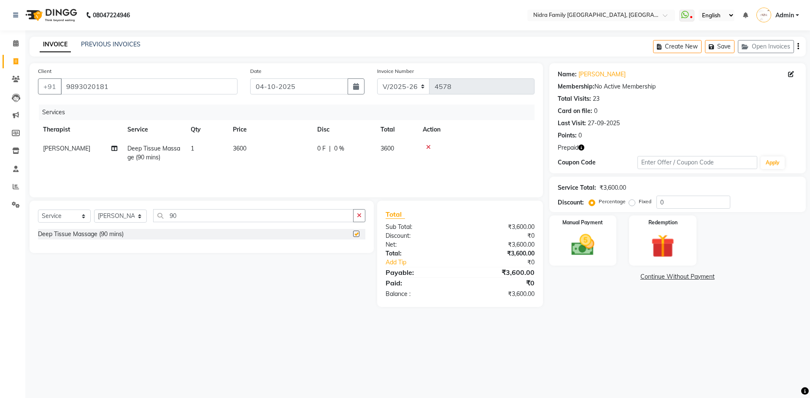
checkbox input "false"
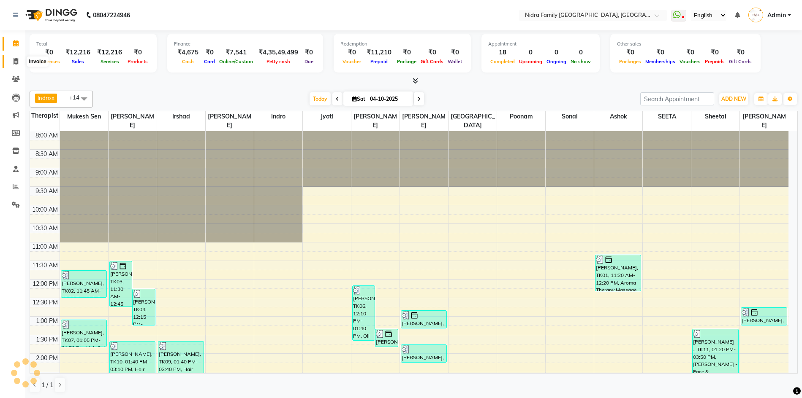
click at [14, 59] on icon at bounding box center [16, 61] width 5 height 6
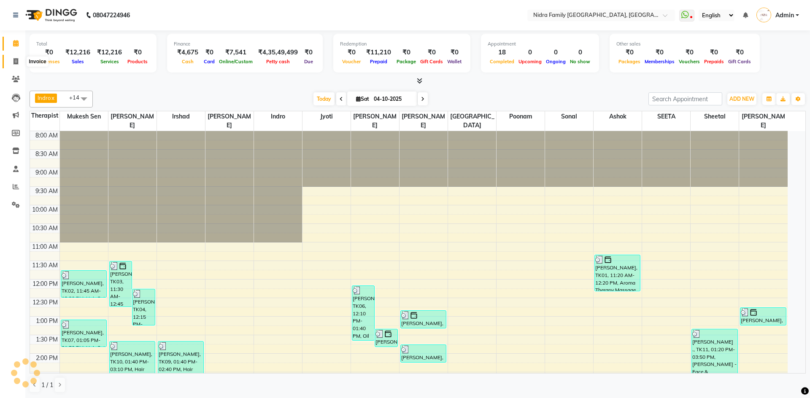
select select "591"
select select "service"
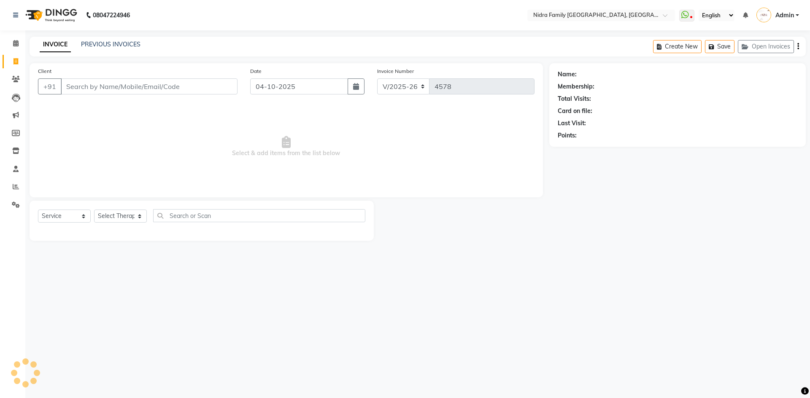
click at [133, 84] on input "Client" at bounding box center [149, 87] width 177 height 16
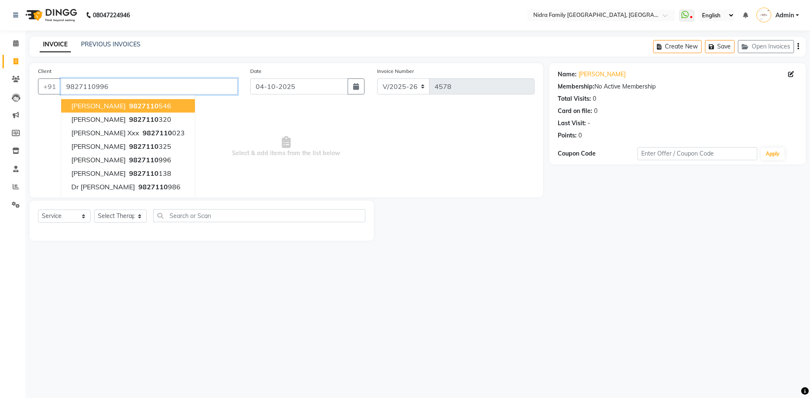
click at [156, 88] on input "9827110996" at bounding box center [149, 87] width 177 height 16
click at [131, 88] on input "9827110996" at bounding box center [149, 87] width 177 height 16
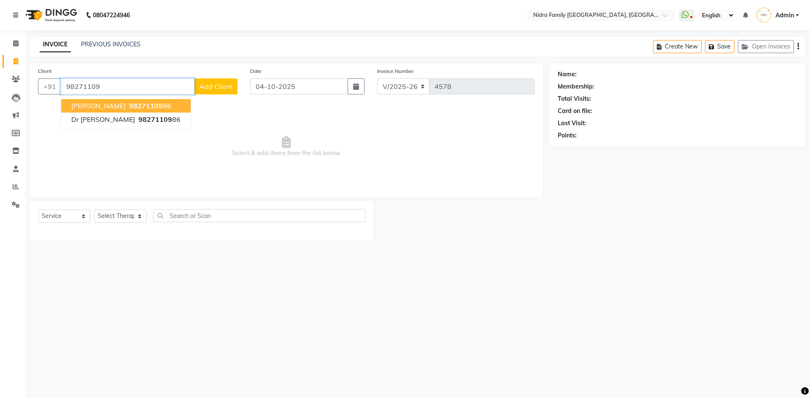
click at [129, 105] on span "98271109" at bounding box center [146, 106] width 34 height 8
type input "9827110996"
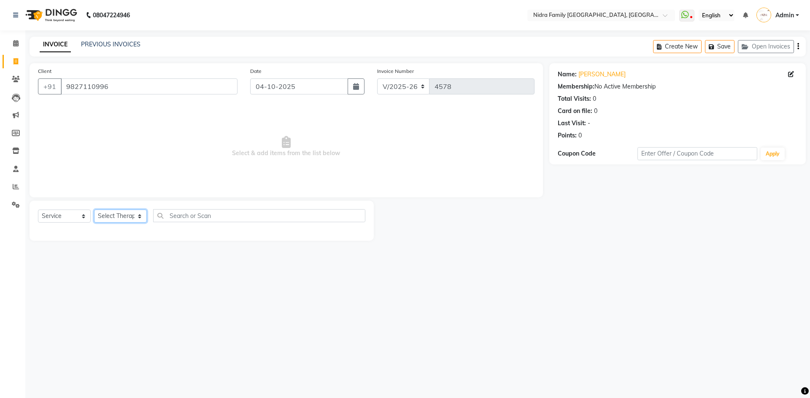
click at [111, 219] on select "Select Therapist [PERSON_NAME] [PERSON_NAME] [PERSON_NAME] [PERSON_NAME] [PERSO…" at bounding box center [120, 216] width 53 height 13
select select "8271"
click at [94, 210] on select "Select Therapist [PERSON_NAME] [PERSON_NAME] [PERSON_NAME] [PERSON_NAME] [PERSO…" at bounding box center [120, 216] width 53 height 13
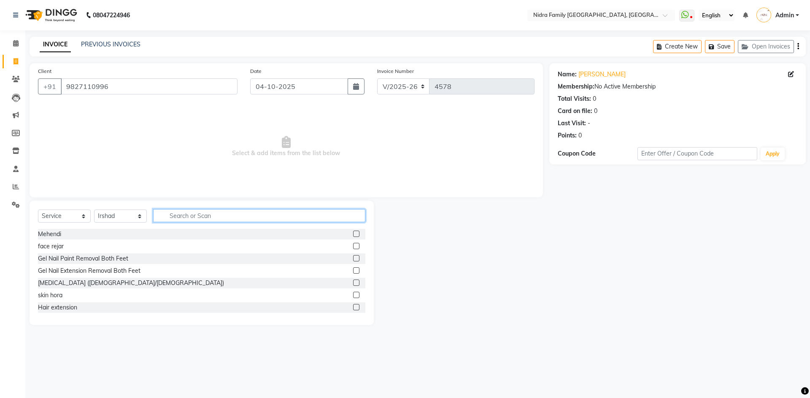
click at [230, 217] on input "text" at bounding box center [259, 215] width 212 height 13
type input "cut"
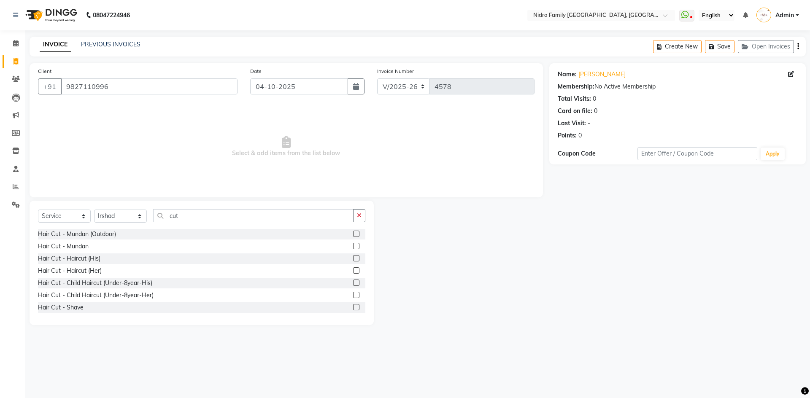
click at [353, 270] on label at bounding box center [356, 271] width 6 height 6
click at [353, 270] on input "checkbox" at bounding box center [355, 270] width 5 height 5
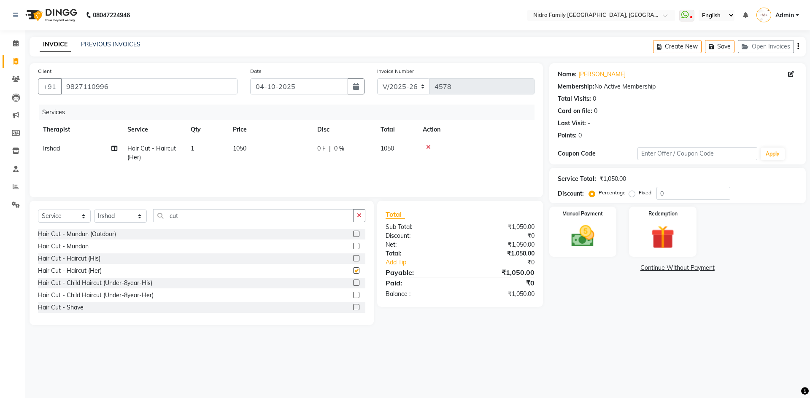
checkbox input "false"
click at [322, 148] on span "0 F" at bounding box center [321, 148] width 8 height 9
select select "8271"
drag, startPoint x: 365, startPoint y: 153, endPoint x: 356, endPoint y: 152, distance: 8.9
click at [356, 152] on td "0 F | 0 %" at bounding box center [391, 155] width 78 height 32
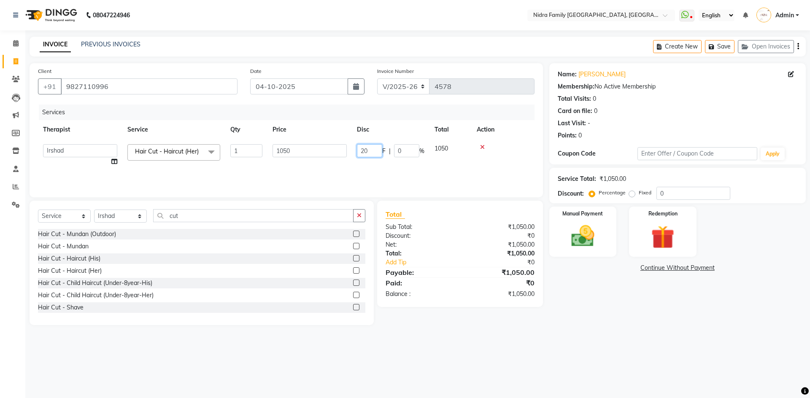
type input "200"
click at [458, 162] on tr "Anchal anmol Ashok Chandni Chandrika Deepa Mam Indro Irshad Jyoti Khushi LIPI M…" at bounding box center [286, 155] width 497 height 32
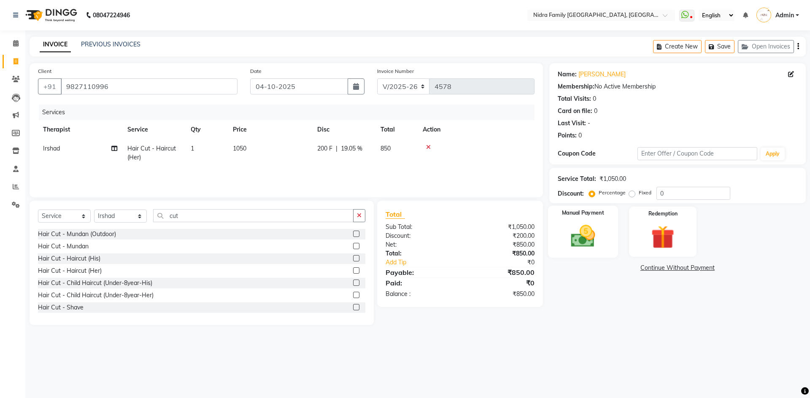
click at [595, 241] on img at bounding box center [583, 236] width 39 height 28
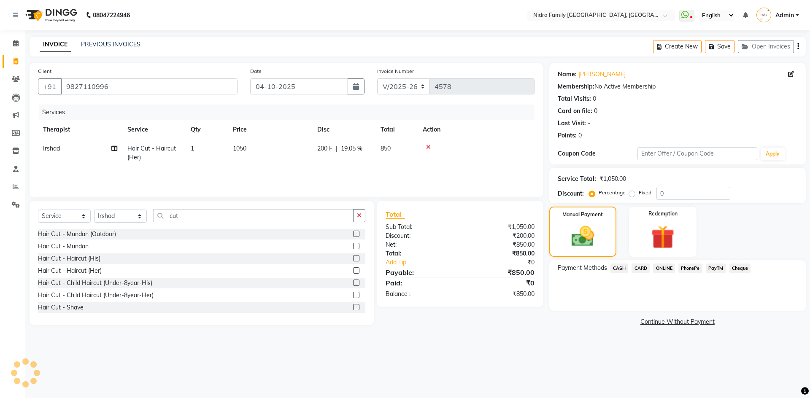
click at [712, 267] on span "PayTM" at bounding box center [716, 269] width 20 height 10
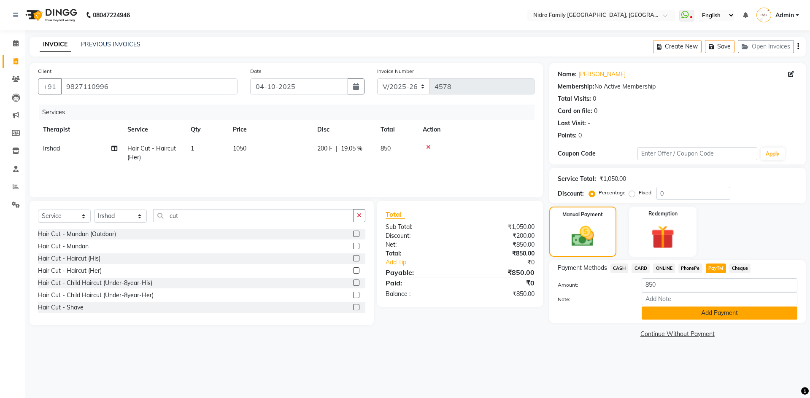
click at [662, 312] on button "Add Payment" at bounding box center [720, 313] width 156 height 13
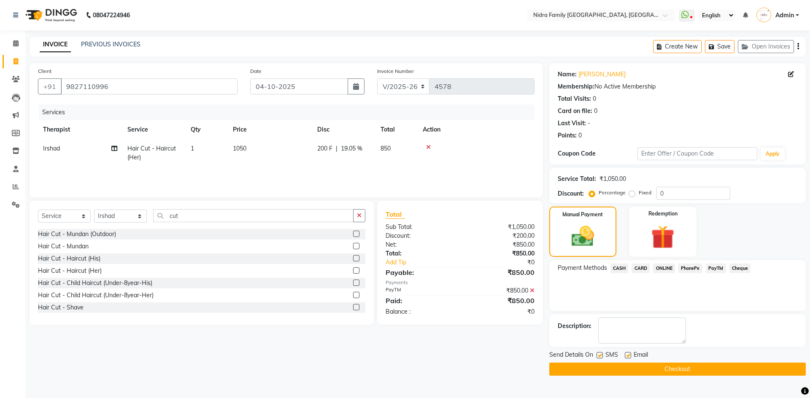
click at [602, 368] on button "Checkout" at bounding box center [678, 369] width 257 height 13
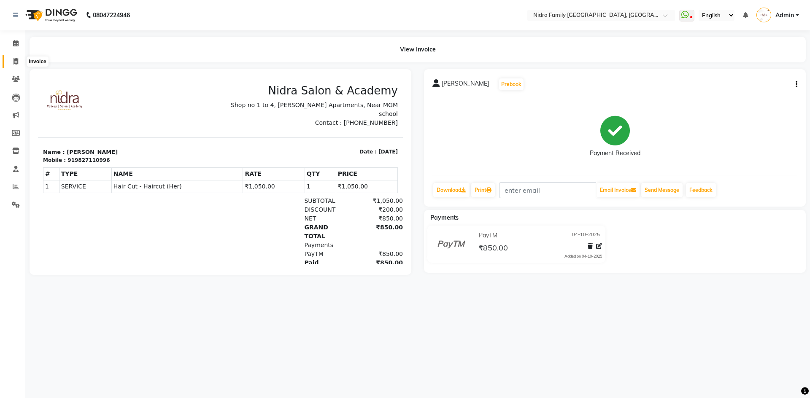
click at [14, 60] on icon at bounding box center [16, 61] width 5 height 6
select select "service"
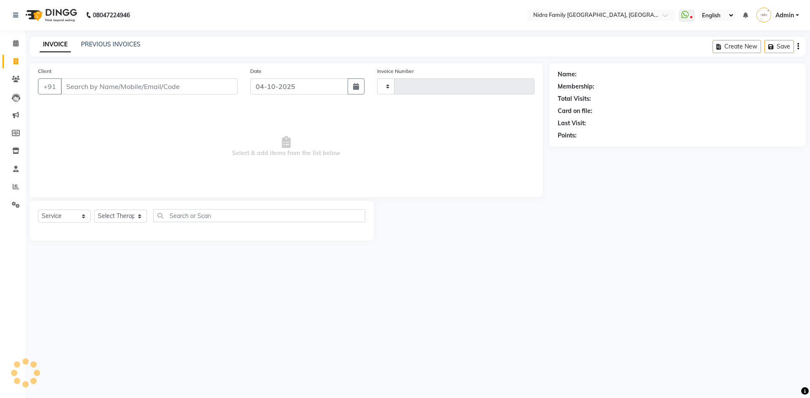
type input "4579"
select select "591"
click at [127, 215] on select "Select Therapist [PERSON_NAME] [PERSON_NAME] [PERSON_NAME] [PERSON_NAME] [PERSO…" at bounding box center [120, 216] width 53 height 13
select select "37590"
click at [94, 210] on select "Select Therapist [PERSON_NAME] [PERSON_NAME] [PERSON_NAME] [PERSON_NAME] [PERSO…" at bounding box center [120, 216] width 53 height 13
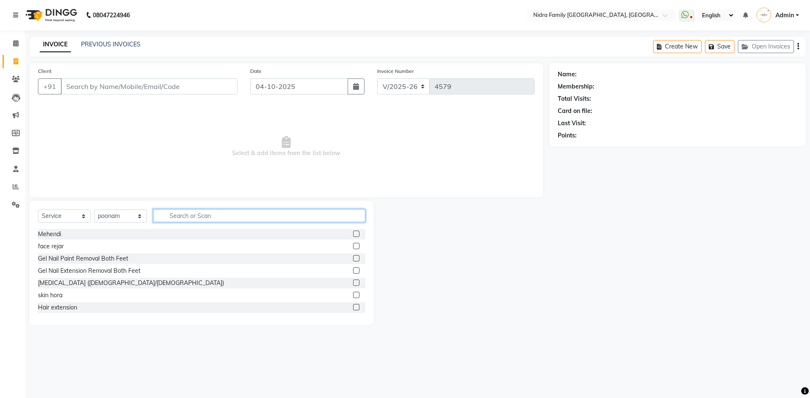
click at [204, 212] on input "text" at bounding box center [259, 215] width 212 height 13
type input "p"
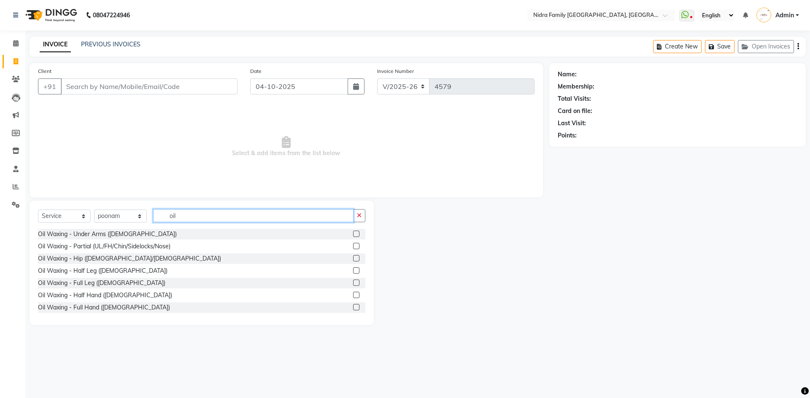
type input "oil"
click at [353, 247] on label at bounding box center [356, 246] width 6 height 6
click at [353, 247] on input "checkbox" at bounding box center [355, 246] width 5 height 5
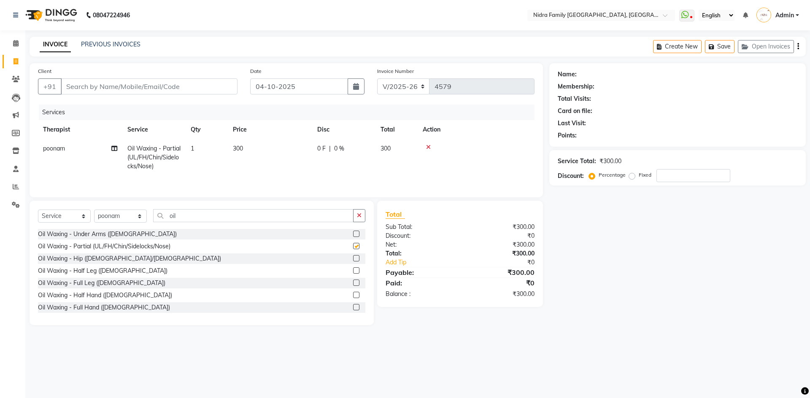
checkbox input "false"
click at [196, 222] on input "oil" at bounding box center [253, 215] width 200 height 13
type input "o"
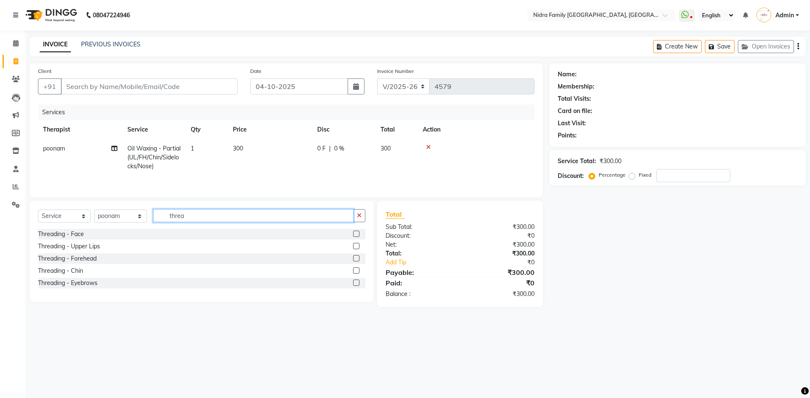
type input "threa"
click at [358, 285] on label at bounding box center [356, 283] width 6 height 6
click at [358, 285] on input "checkbox" at bounding box center [355, 283] width 5 height 5
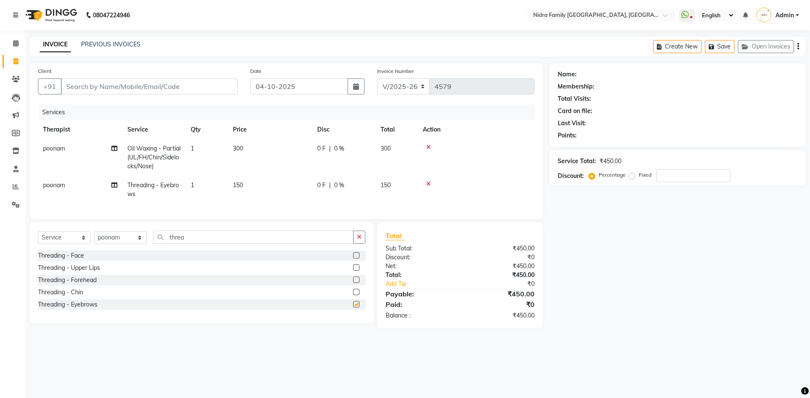
checkbox input "false"
click at [112, 244] on select "Select Therapist [PERSON_NAME] [PERSON_NAME] [PERSON_NAME] [PERSON_NAME] [PERSO…" at bounding box center [120, 237] width 53 height 13
select select "21358"
click at [94, 240] on select "Select Therapist [PERSON_NAME] [PERSON_NAME] [PERSON_NAME] [PERSON_NAME] [PERSO…" at bounding box center [120, 237] width 53 height 13
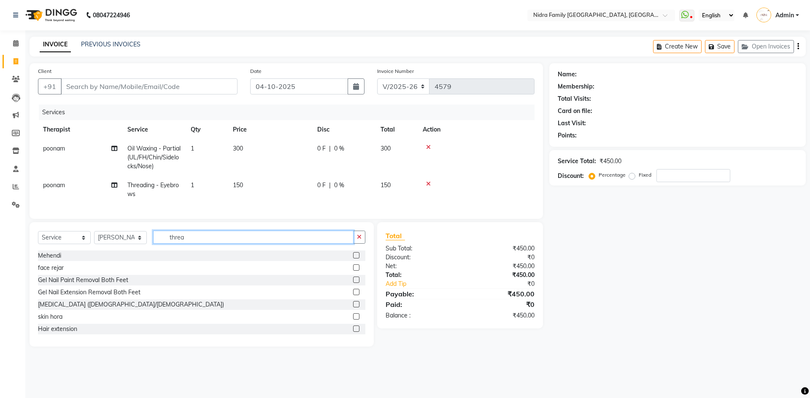
click at [229, 244] on input "threa" at bounding box center [253, 237] width 200 height 13
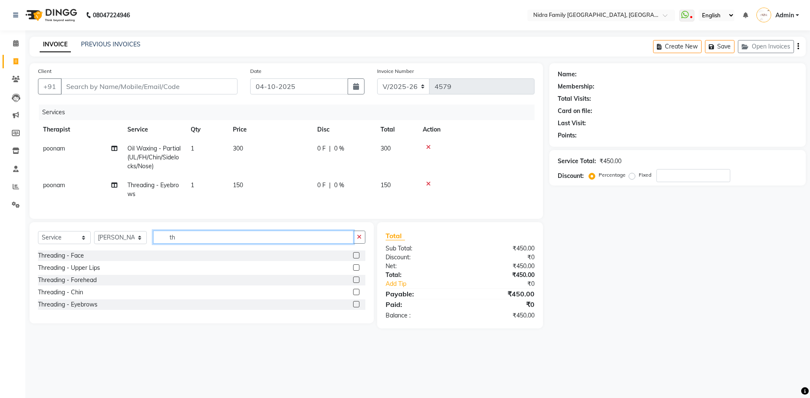
type input "t"
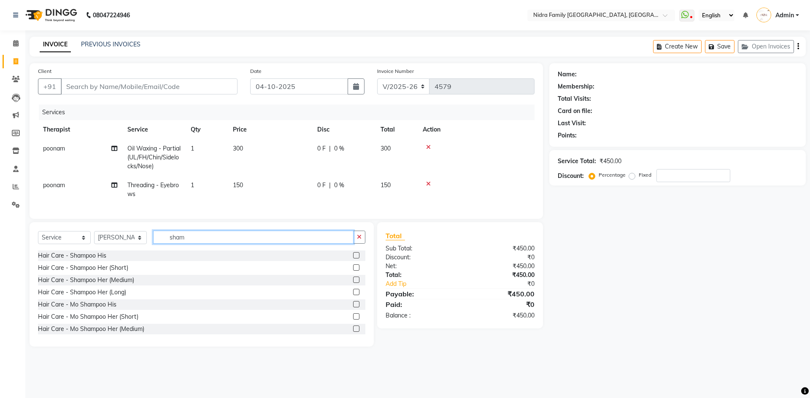
type input "sham"
click at [353, 283] on label at bounding box center [356, 280] width 6 height 6
click at [353, 283] on input "checkbox" at bounding box center [355, 280] width 5 height 5
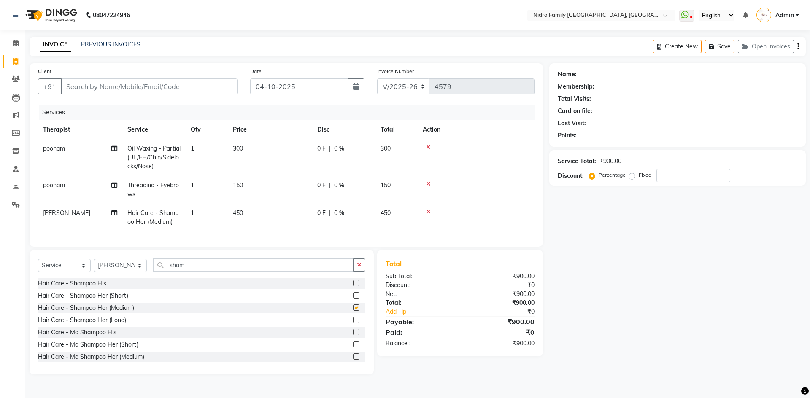
checkbox input "false"
click at [192, 79] on input "Client" at bounding box center [149, 87] width 177 height 16
type input "9"
type input "0"
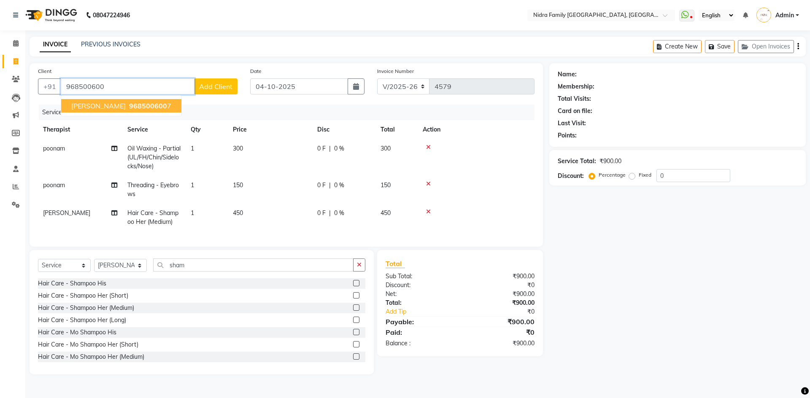
click at [115, 107] on span "Rajoshree Jaiswal" at bounding box center [98, 106] width 54 height 8
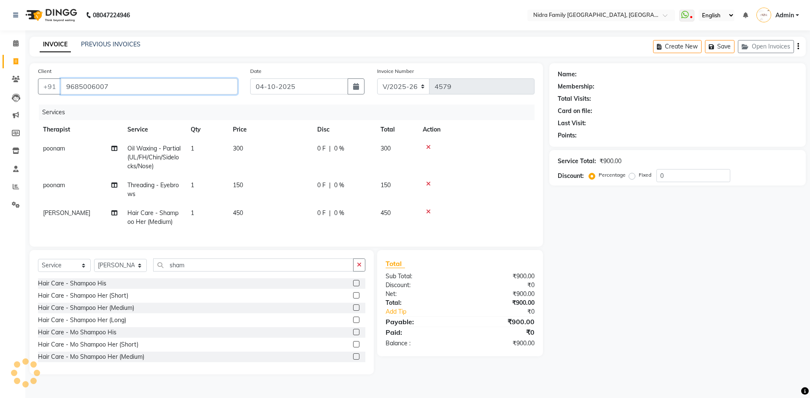
type input "9685006007"
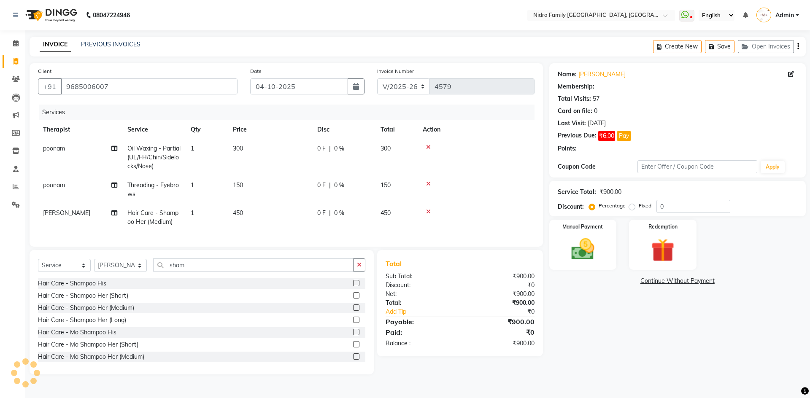
select select "1: Object"
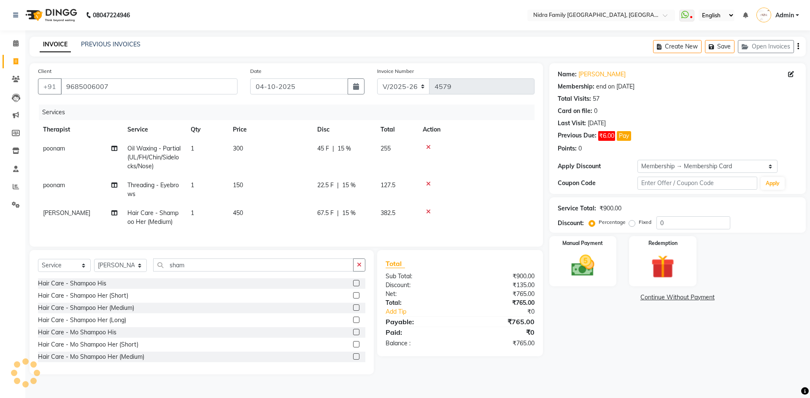
type input "15"
click at [581, 256] on img at bounding box center [583, 266] width 39 height 28
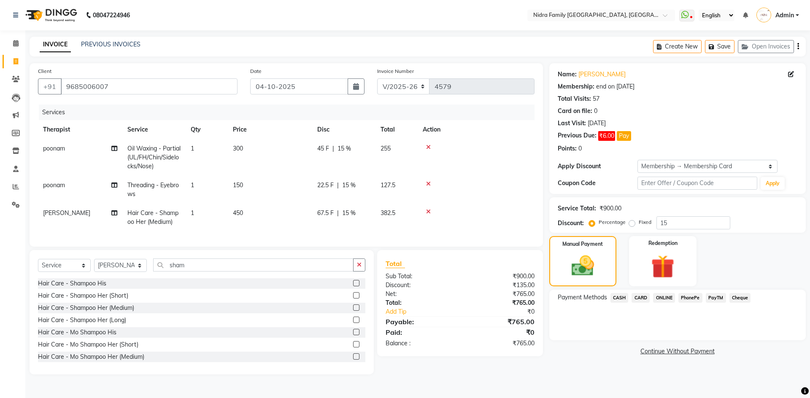
click at [620, 296] on span "CASH" at bounding box center [620, 298] width 18 height 10
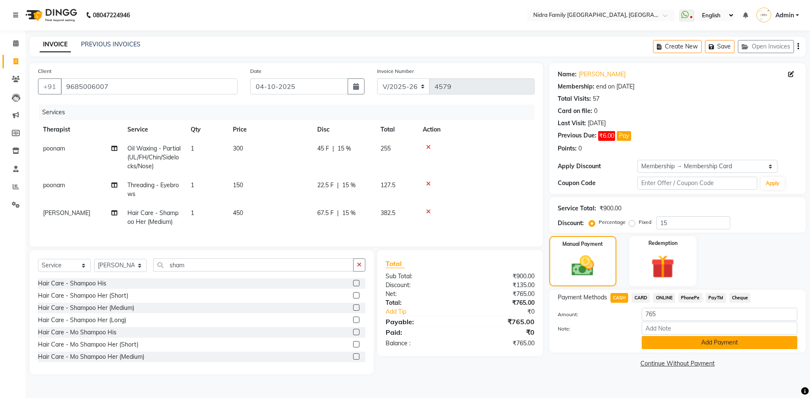
click at [688, 341] on button "Add Payment" at bounding box center [720, 342] width 156 height 13
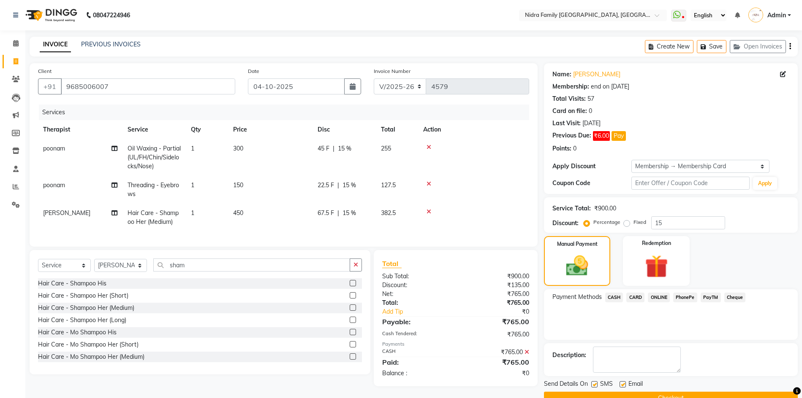
click at [623, 394] on button "Checkout" at bounding box center [671, 398] width 254 height 13
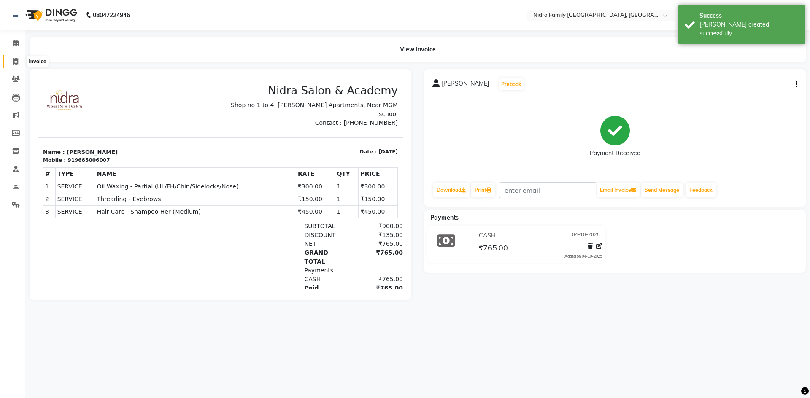
click at [15, 60] on icon at bounding box center [16, 61] width 5 height 6
select select "service"
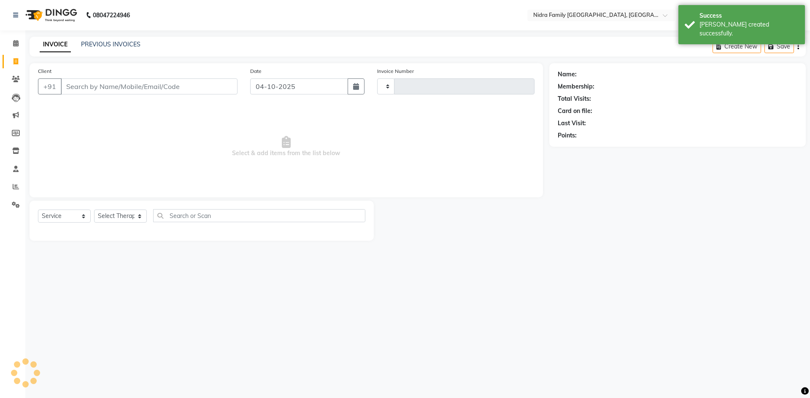
type input "4581"
select select "591"
click at [118, 219] on select "Select Therapist [PERSON_NAME] [PERSON_NAME] [PERSON_NAME] [PERSON_NAME] [PERSO…" at bounding box center [120, 216] width 53 height 13
select select "37590"
click at [94, 210] on select "Select Therapist [PERSON_NAME] [PERSON_NAME] [PERSON_NAME] [PERSON_NAME] [PERSO…" at bounding box center [120, 216] width 53 height 13
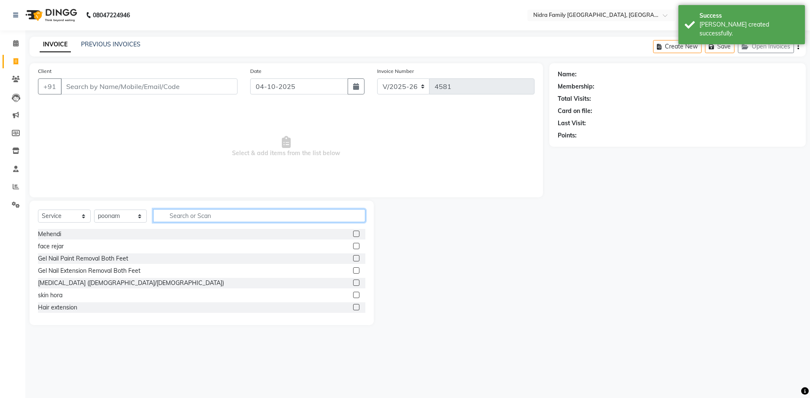
click at [254, 218] on input "text" at bounding box center [259, 215] width 212 height 13
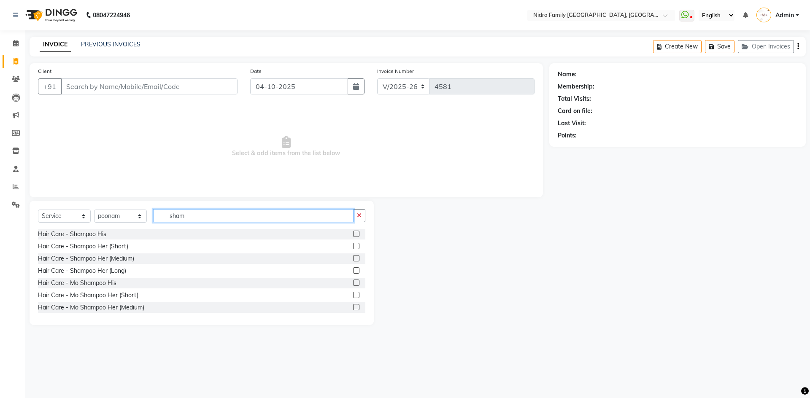
type input "sham"
click at [353, 258] on label at bounding box center [356, 258] width 6 height 6
click at [353, 258] on input "checkbox" at bounding box center [355, 258] width 5 height 5
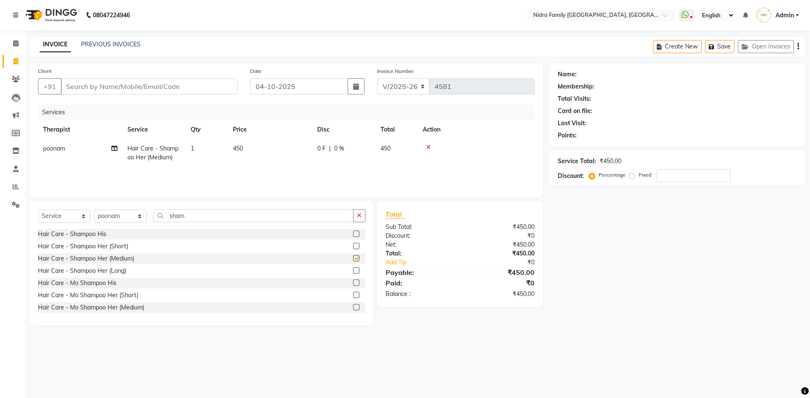
checkbox input "false"
click at [212, 209] on input "sham" at bounding box center [253, 215] width 200 height 13
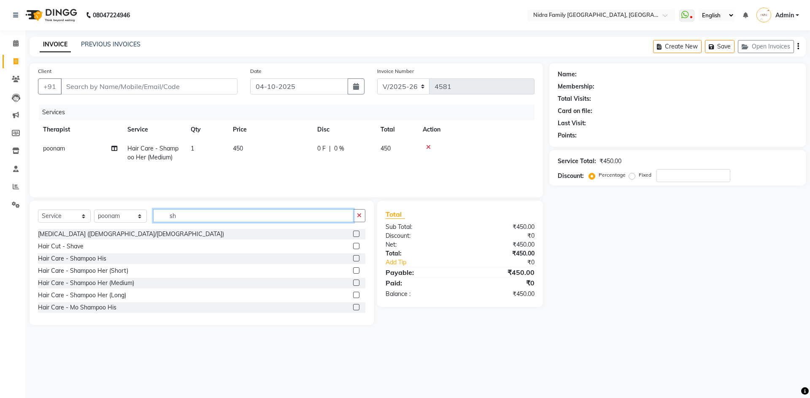
type input "s"
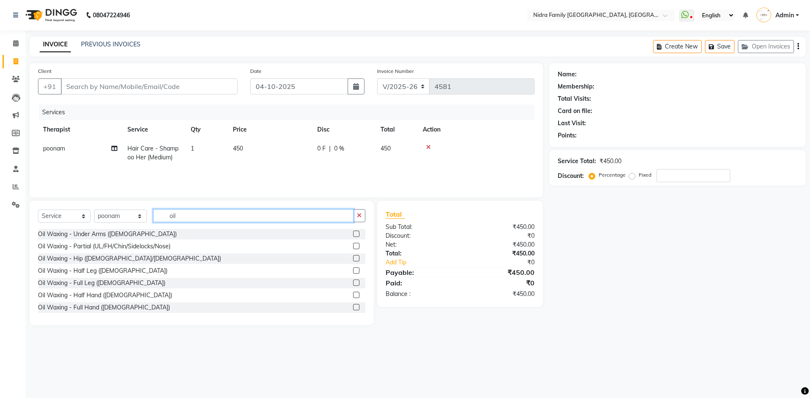
type input "oil"
click at [353, 284] on label at bounding box center [356, 283] width 6 height 6
click at [353, 284] on input "checkbox" at bounding box center [355, 283] width 5 height 5
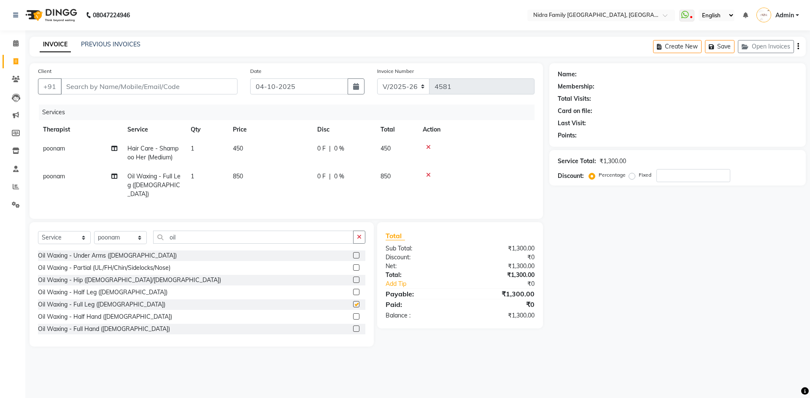
checkbox input "false"
click at [191, 234] on input "oil" at bounding box center [253, 237] width 200 height 13
type input "o"
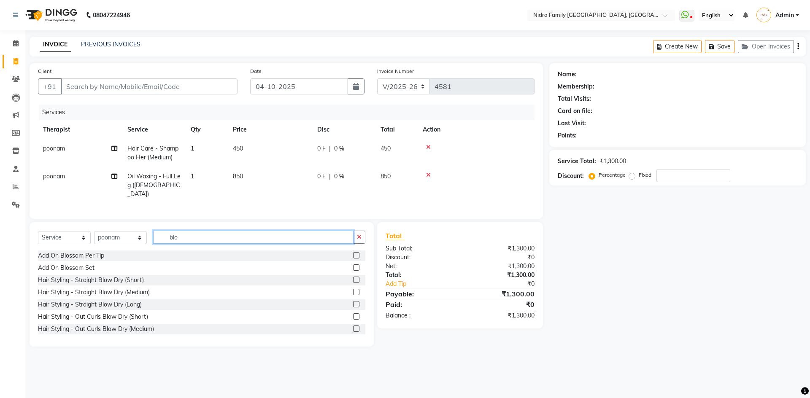
type input "blo"
click at [353, 292] on label at bounding box center [356, 292] width 6 height 6
click at [353, 292] on input "checkbox" at bounding box center [355, 292] width 5 height 5
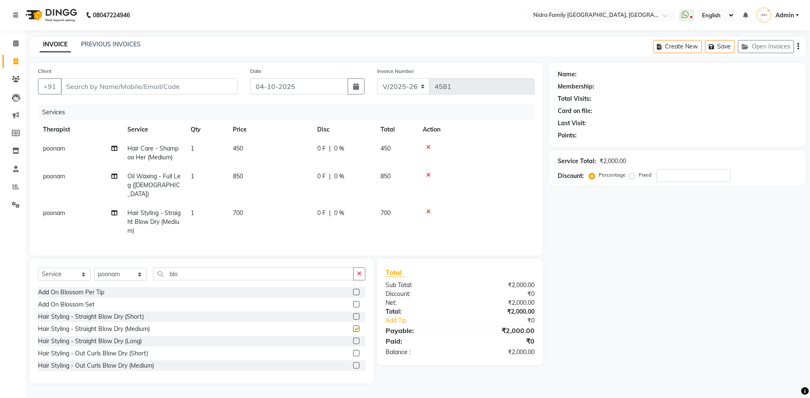
checkbox input "false"
click at [155, 83] on input "Client" at bounding box center [149, 87] width 177 height 16
click at [56, 209] on span "poonam" at bounding box center [54, 213] width 22 height 8
click at [56, 205] on td "poonam" at bounding box center [80, 222] width 84 height 37
select select "37590"
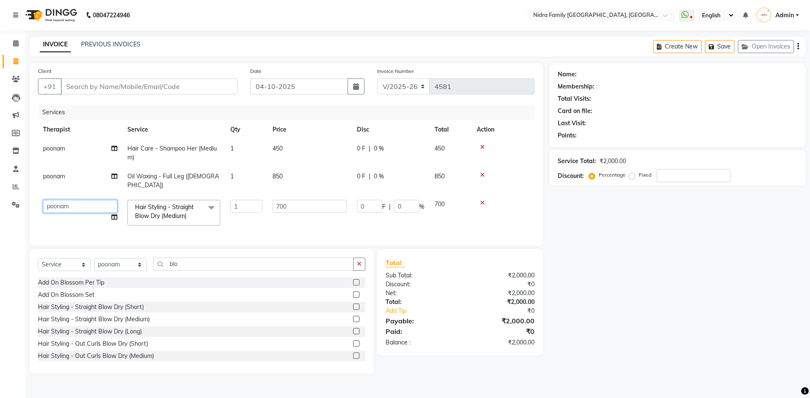
click at [85, 200] on select "Anchal anmol Ashok Chandni Chandrika Deepa Mam Indro Irshad Jyoti Khushi LIPI M…" at bounding box center [80, 206] width 74 height 13
select select "8271"
click at [111, 84] on input "Client" at bounding box center [149, 87] width 177 height 16
click at [482, 200] on icon at bounding box center [482, 203] width 5 height 6
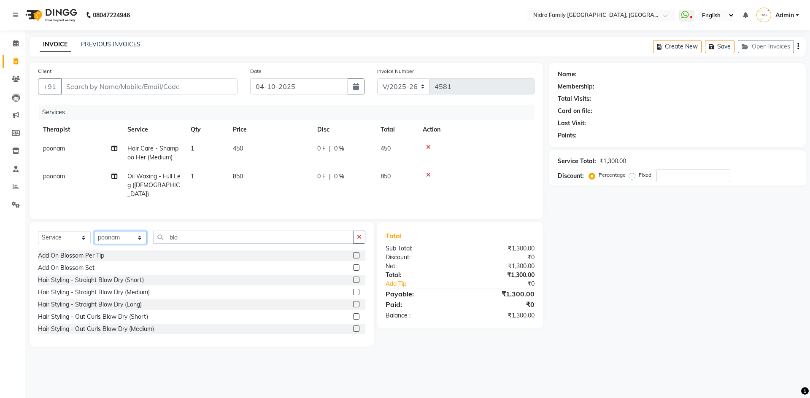
click at [121, 238] on select "Select Therapist Anchal anmol Ashok Chandni Chandrika Deepa Mam Indro Irshad Jy…" at bounding box center [120, 237] width 53 height 13
select select "8271"
click at [94, 231] on select "Select Therapist Anchal anmol Ashok Chandni Chandrika Deepa Mam Indro Irshad Jy…" at bounding box center [120, 237] width 53 height 13
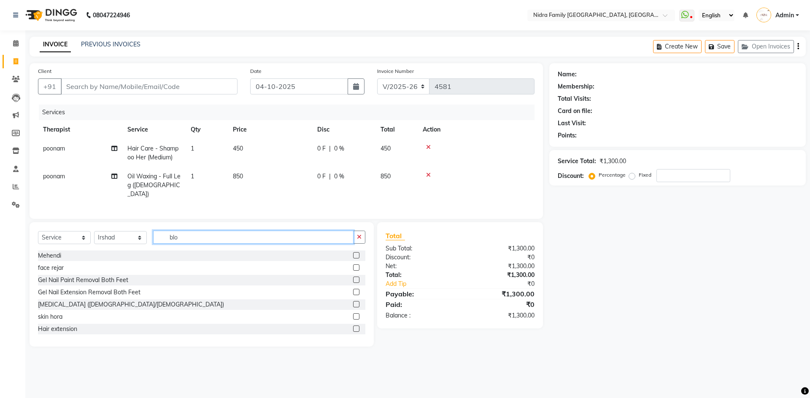
click at [203, 238] on input "blo" at bounding box center [253, 237] width 200 height 13
type input "b"
type input "out c"
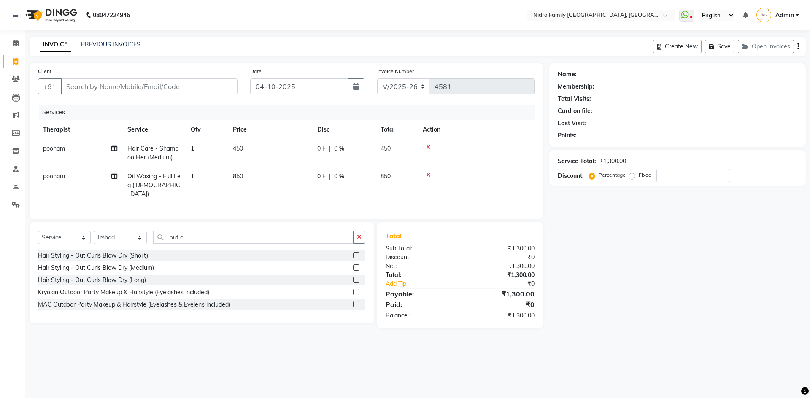
click at [354, 255] on label at bounding box center [356, 255] width 6 height 6
click at [354, 255] on input "checkbox" at bounding box center [355, 255] width 5 height 5
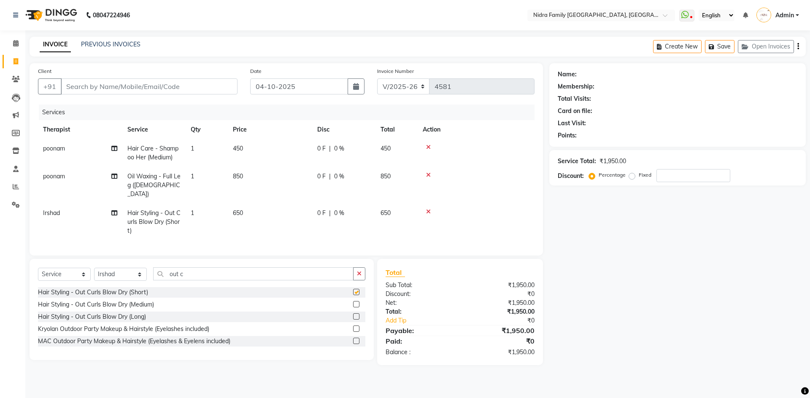
checkbox input "false"
click at [354, 304] on label at bounding box center [356, 304] width 6 height 6
click at [354, 304] on input "checkbox" at bounding box center [355, 304] width 5 height 5
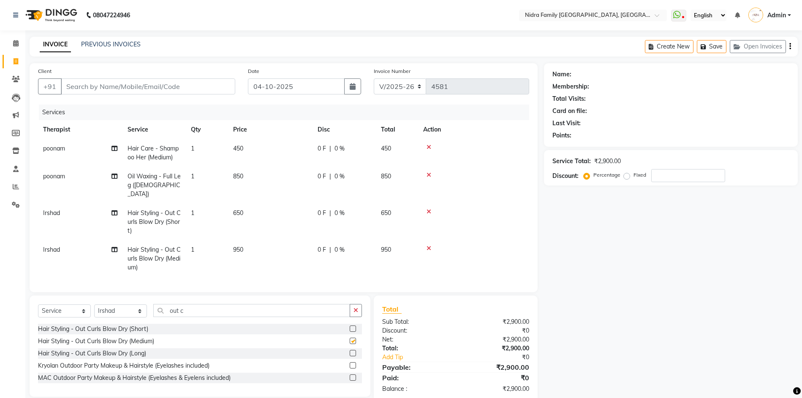
checkbox input "false"
click at [428, 209] on icon at bounding box center [428, 212] width 5 height 6
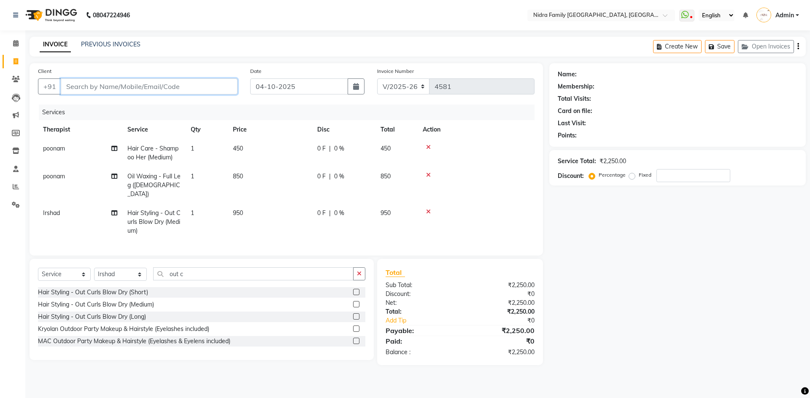
click at [143, 83] on input "Client" at bounding box center [149, 87] width 177 height 16
click at [163, 88] on input "Client" at bounding box center [149, 87] width 177 height 16
type input "S"
type input "0"
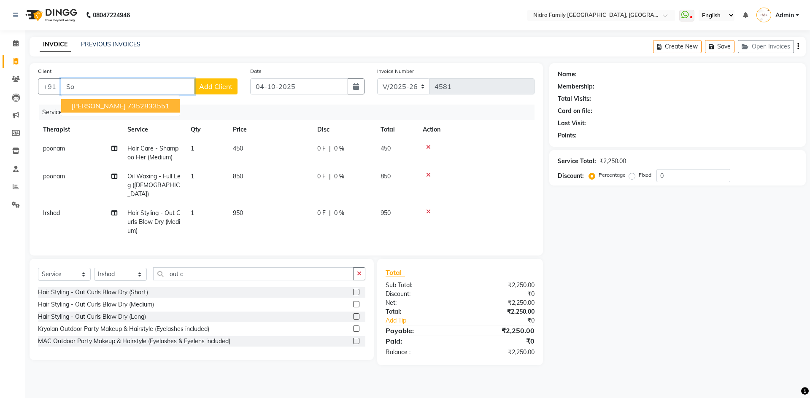
type input "S"
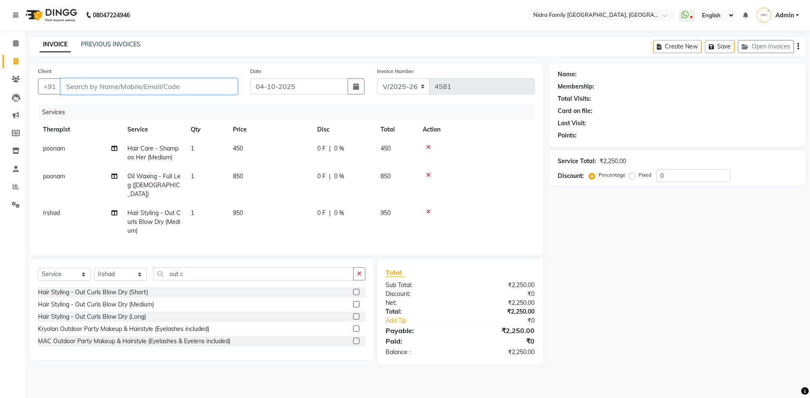
click at [117, 89] on input "Client" at bounding box center [149, 87] width 177 height 16
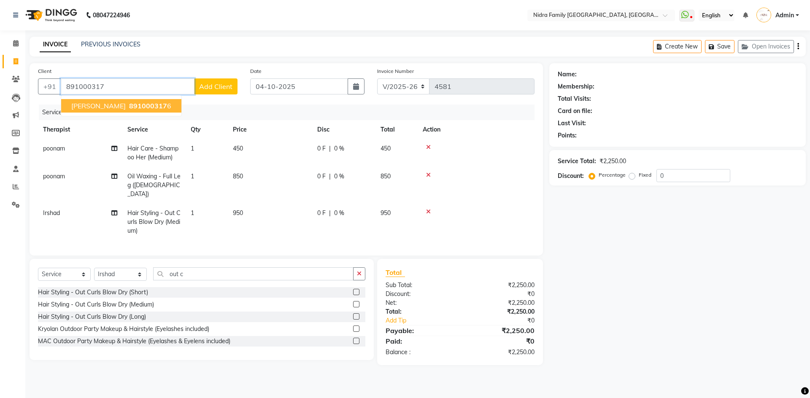
click at [107, 103] on span "Soniya Mam" at bounding box center [98, 106] width 54 height 8
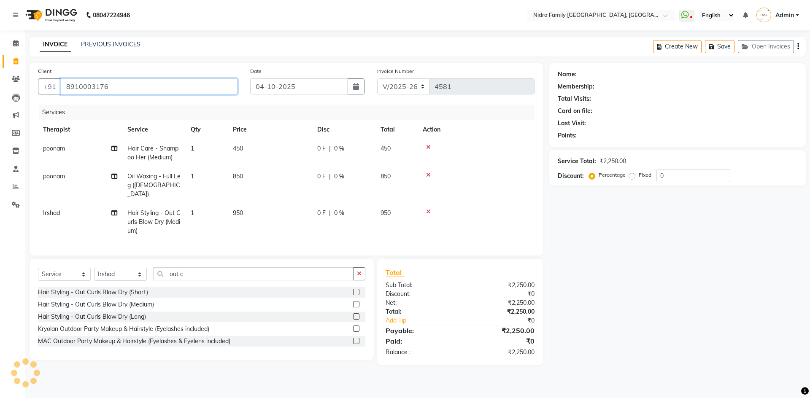
type input "8910003176"
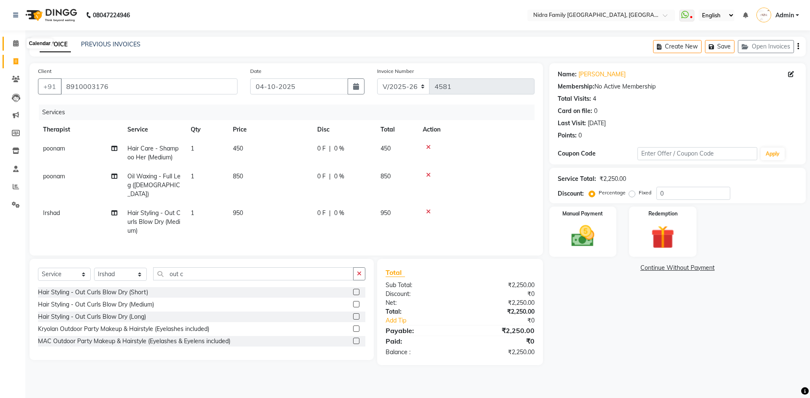
click at [15, 43] on icon at bounding box center [15, 43] width 5 height 6
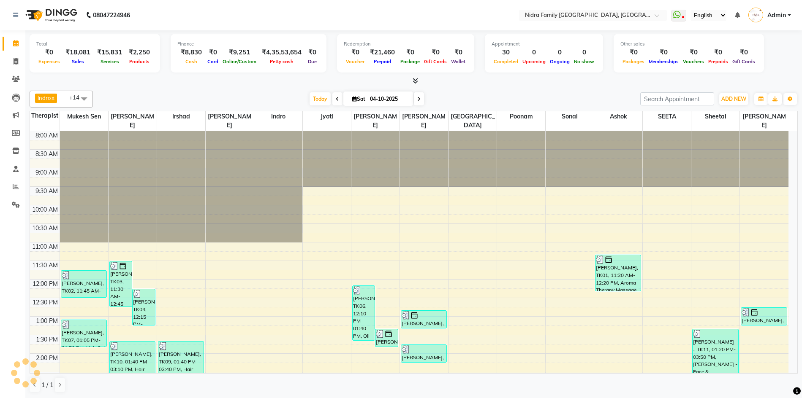
scroll to position [240, 0]
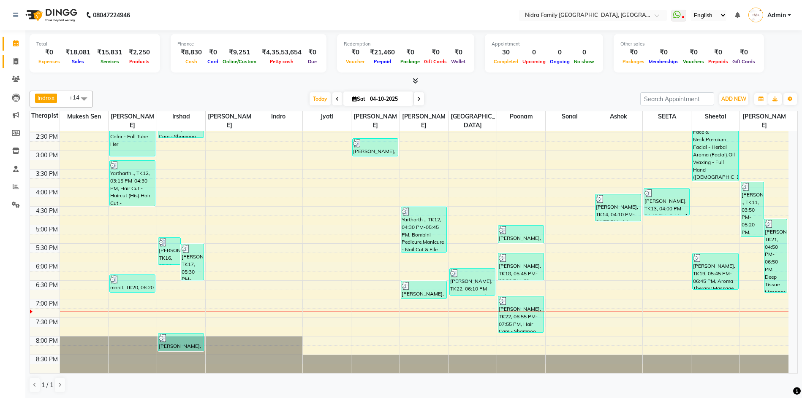
click at [14, 60] on icon at bounding box center [16, 61] width 5 height 6
select select "service"
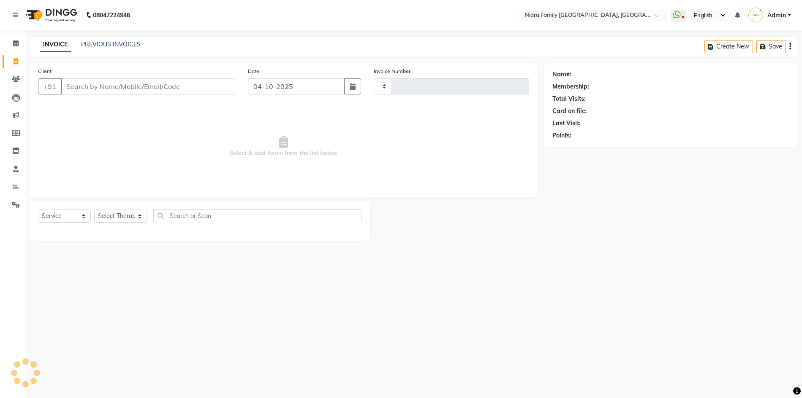
type input "4587"
select select "591"
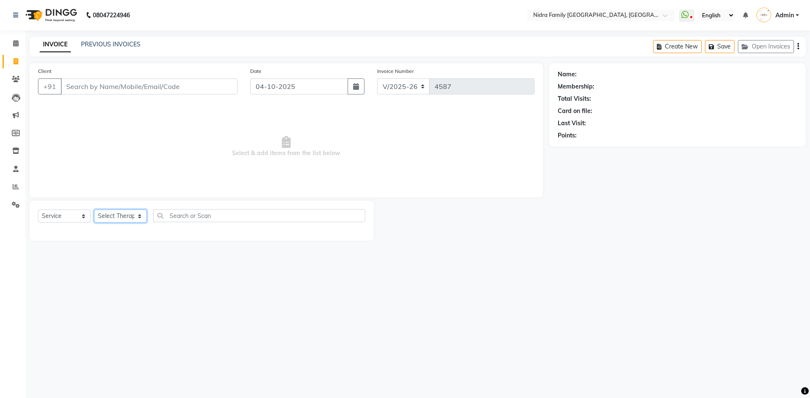
click at [125, 216] on select "Select Therapist [PERSON_NAME] [PERSON_NAME] [PERSON_NAME] [PERSON_NAME] [PERSO…" at bounding box center [120, 216] width 53 height 13
select select "83326"
click at [94, 210] on select "Select Therapist [PERSON_NAME] [PERSON_NAME] [PERSON_NAME] [PERSON_NAME] [PERSO…" at bounding box center [120, 216] width 53 height 13
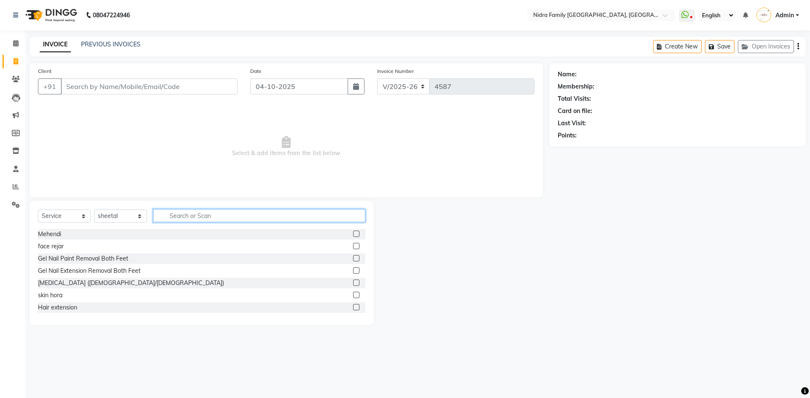
click at [234, 215] on input "text" at bounding box center [259, 215] width 212 height 13
type input "sham"
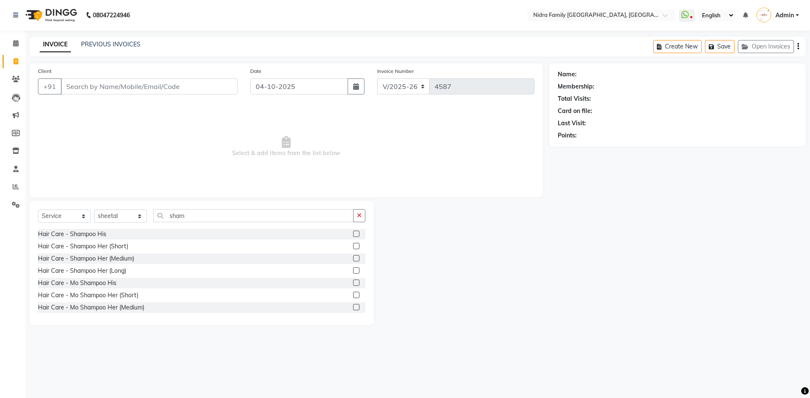
click at [353, 306] on label at bounding box center [356, 307] width 6 height 6
click at [353, 306] on input "checkbox" at bounding box center [355, 307] width 5 height 5
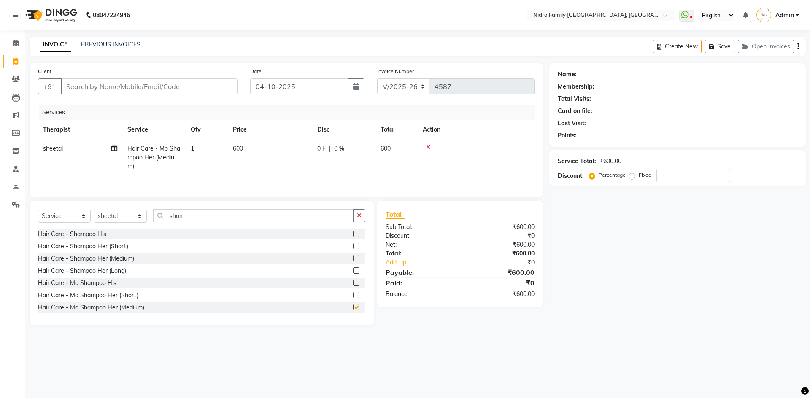
checkbox input "false"
click at [201, 215] on input "sham" at bounding box center [253, 215] width 200 height 13
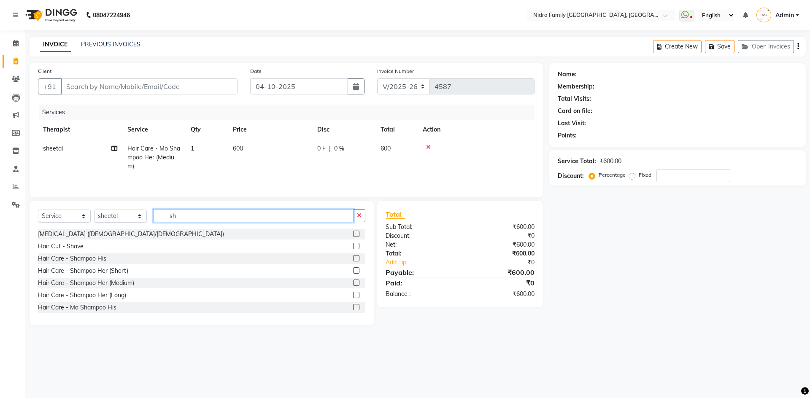
type input "s"
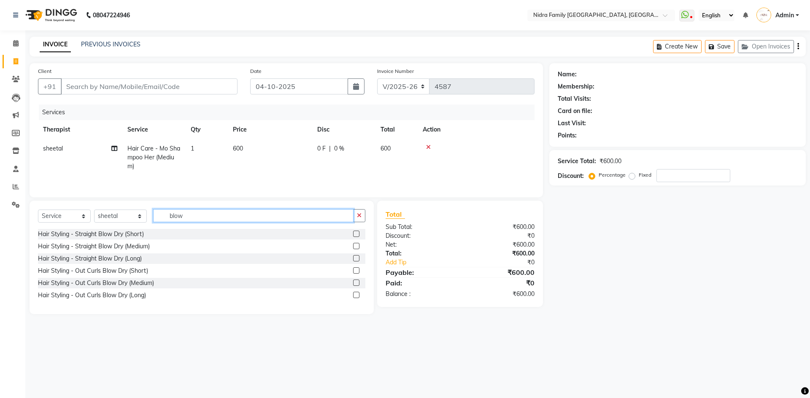
type input "blow"
click at [355, 248] on label at bounding box center [356, 246] width 6 height 6
click at [355, 248] on input "checkbox" at bounding box center [355, 246] width 5 height 5
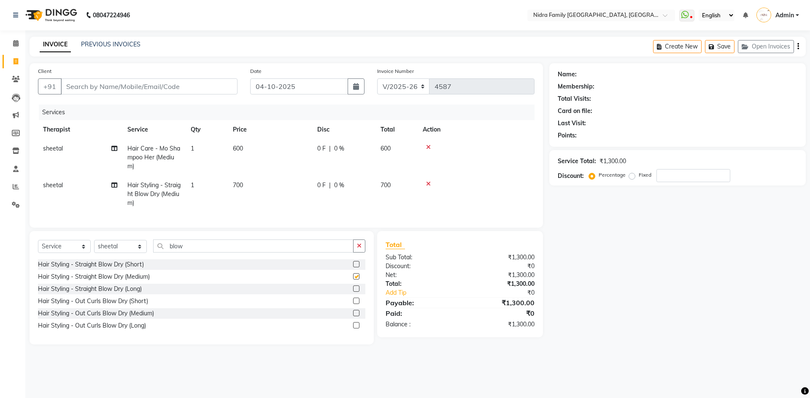
checkbox input "false"
click at [119, 253] on select "Select Therapist [PERSON_NAME] [PERSON_NAME] [PERSON_NAME] [PERSON_NAME] [PERSO…" at bounding box center [120, 246] width 53 height 13
select select "76853"
click at [94, 249] on select "Select Therapist [PERSON_NAME] [PERSON_NAME] [PERSON_NAME] [PERSON_NAME] [PERSO…" at bounding box center [120, 246] width 53 height 13
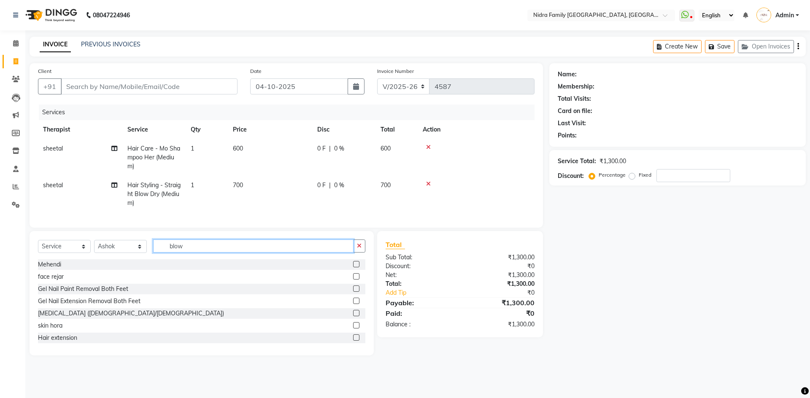
click at [200, 253] on input "blow" at bounding box center [253, 246] width 200 height 13
type input "b"
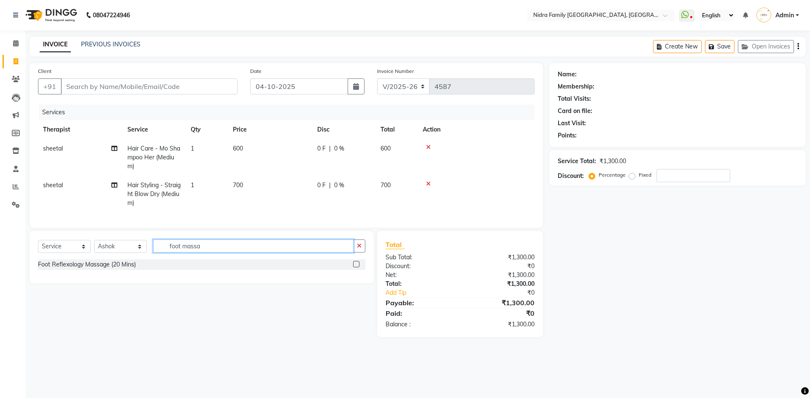
type input "foot massa"
click at [356, 268] on label at bounding box center [356, 264] width 6 height 6
click at [356, 268] on input "checkbox" at bounding box center [355, 264] width 5 height 5
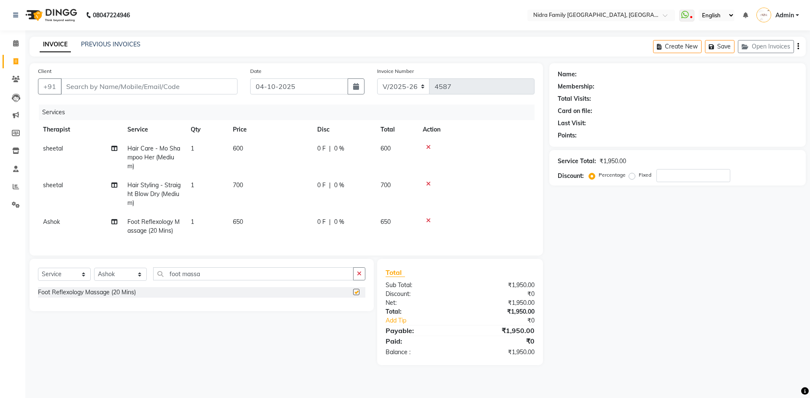
checkbox input "false"
click at [227, 281] on input "foot massa" at bounding box center [253, 274] width 200 height 13
type input "f"
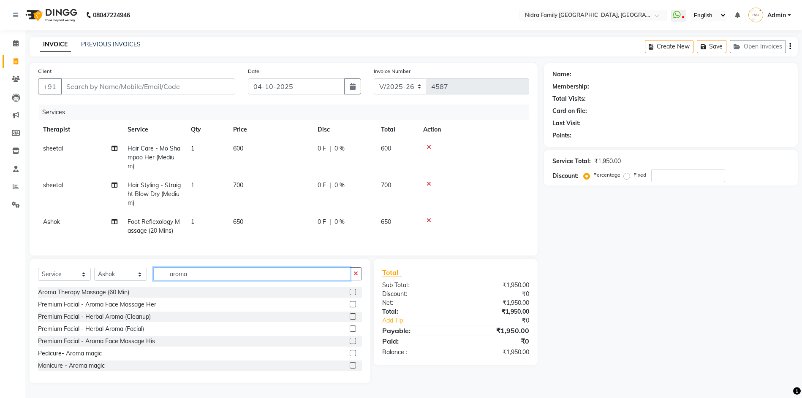
type input "aroma"
click at [350, 295] on label at bounding box center [353, 292] width 6 height 6
click at [350, 295] on input "checkbox" at bounding box center [352, 292] width 5 height 5
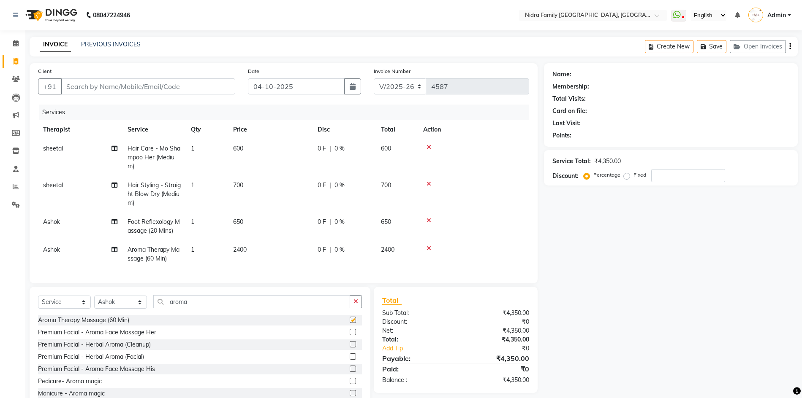
checkbox input "false"
click at [122, 309] on select "Select Therapist [PERSON_NAME] [PERSON_NAME] [PERSON_NAME] [PERSON_NAME] [PERSO…" at bounding box center [120, 302] width 53 height 13
select select "37590"
click at [94, 305] on select "Select Therapist [PERSON_NAME] [PERSON_NAME] [PERSON_NAME] [PERSON_NAME] [PERSO…" at bounding box center [120, 302] width 53 height 13
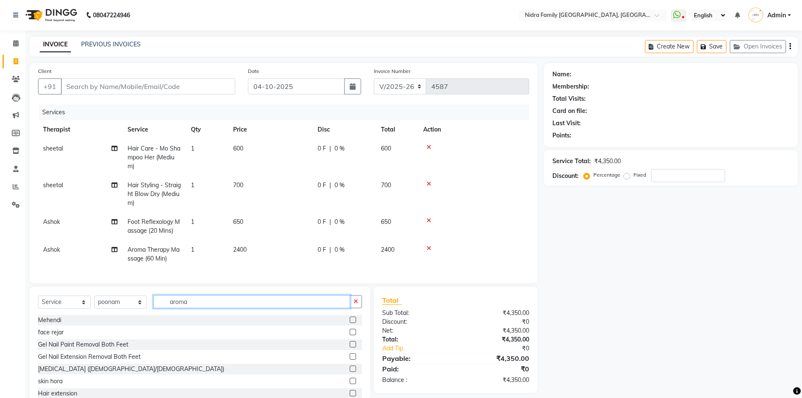
click at [207, 309] on input "aroma" at bounding box center [251, 301] width 197 height 13
type input "a"
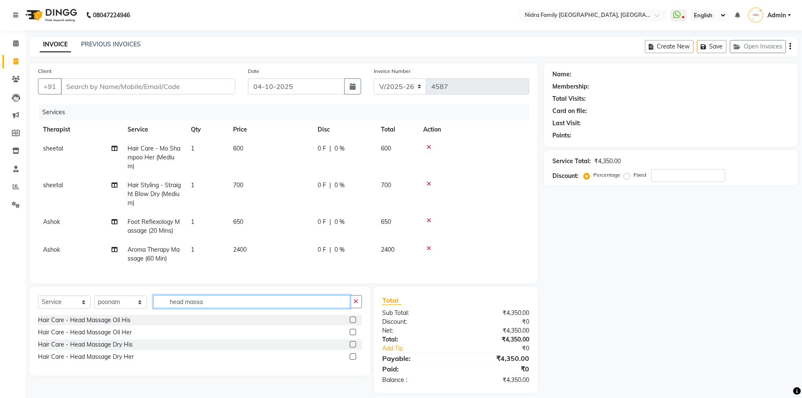
type input "head massa"
click at [354, 336] on label at bounding box center [353, 332] width 6 height 6
click at [354, 336] on input "checkbox" at bounding box center [352, 332] width 5 height 5
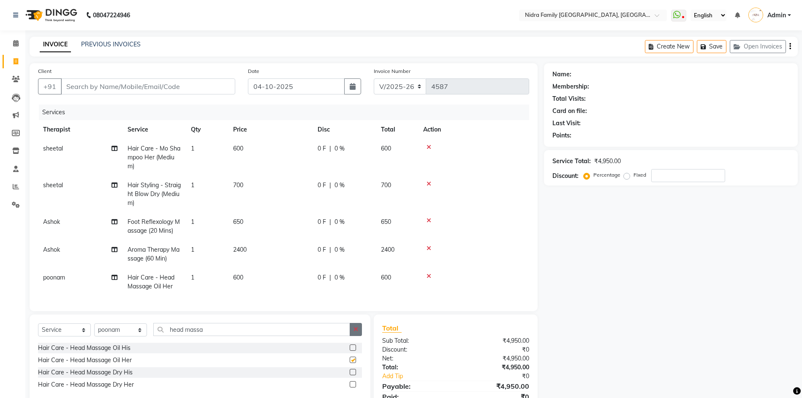
checkbox input "false"
click at [165, 84] on input "Client" at bounding box center [148, 87] width 174 height 16
type input "A"
type input "0"
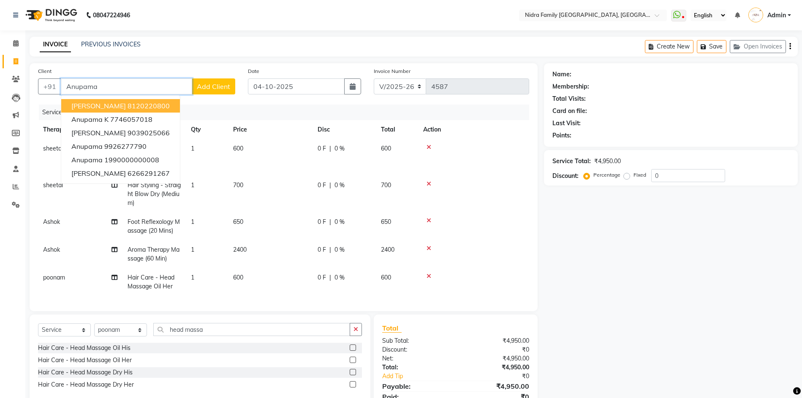
click at [152, 109] on ngb-highlight "8120220800" at bounding box center [148, 106] width 42 height 8
type input "8120220800"
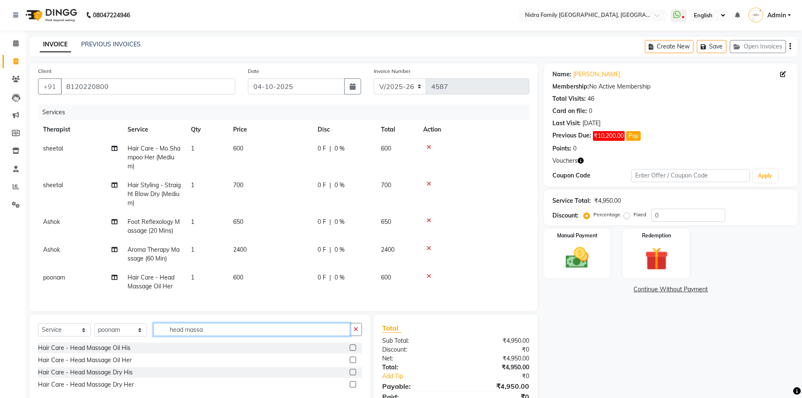
click at [219, 336] on input "head massa" at bounding box center [251, 329] width 197 height 13
type input "h"
type input "sham"
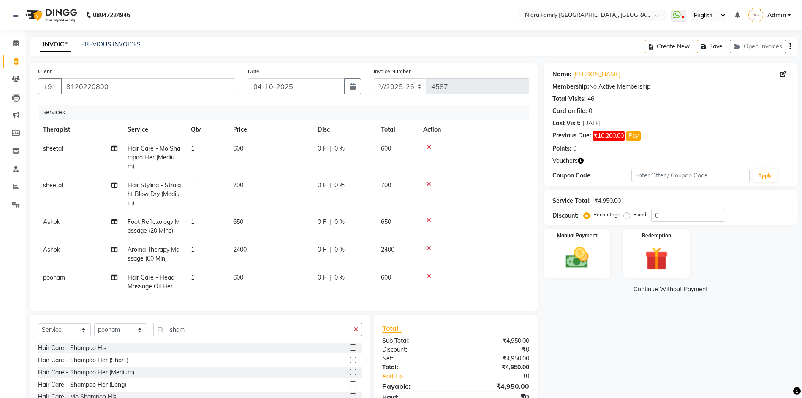
click at [350, 376] on label at bounding box center [353, 372] width 6 height 6
click at [350, 376] on input "checkbox" at bounding box center [352, 372] width 5 height 5
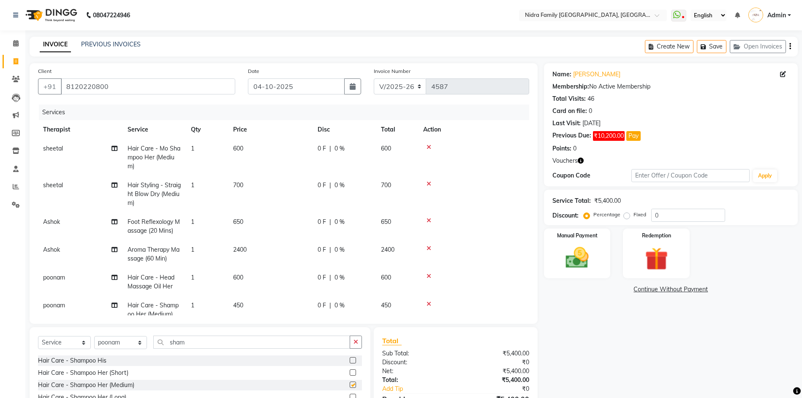
checkbox input "false"
click at [233, 339] on input "sham" at bounding box center [251, 342] width 197 height 13
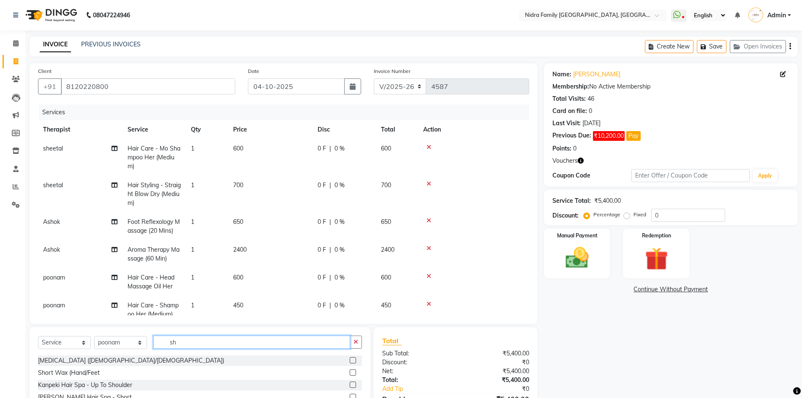
type input "s"
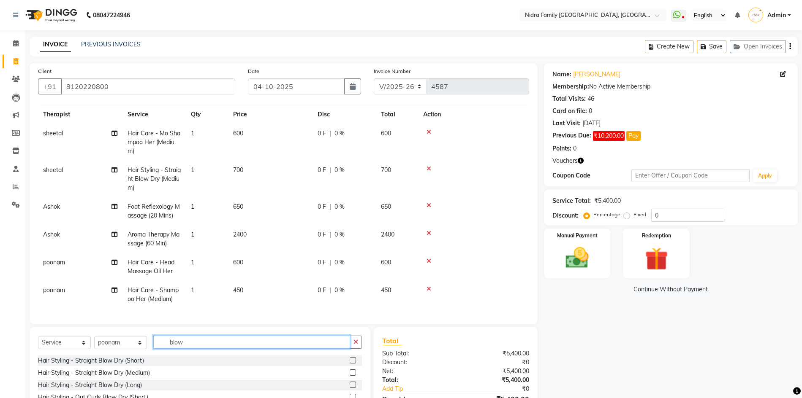
scroll to position [53, 0]
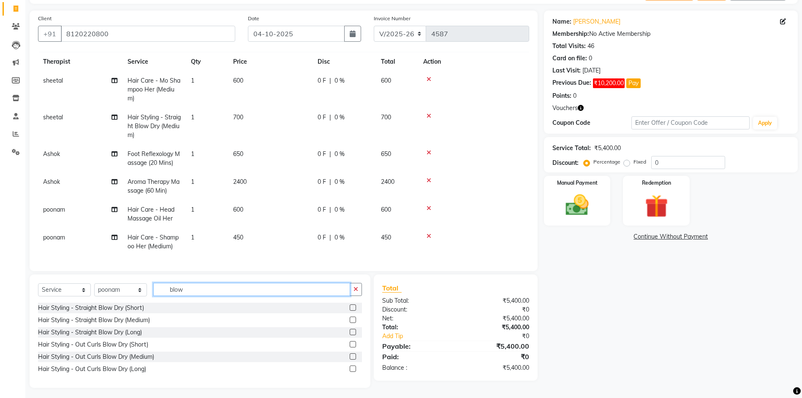
type input "blow"
click at [353, 305] on label at bounding box center [353, 308] width 6 height 6
click at [353, 306] on input "checkbox" at bounding box center [352, 308] width 5 height 5
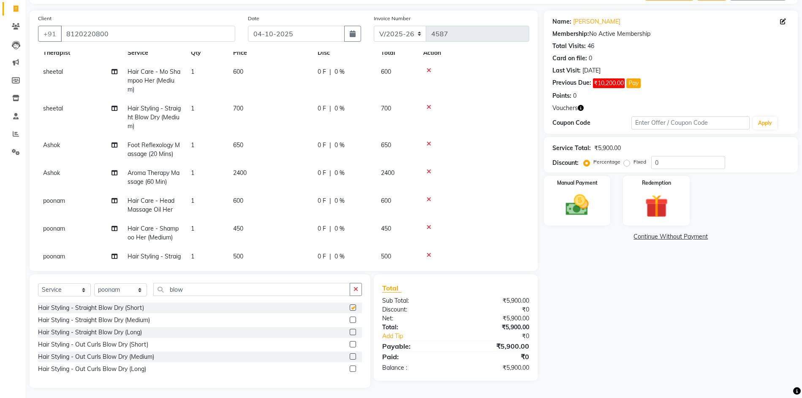
checkbox input "false"
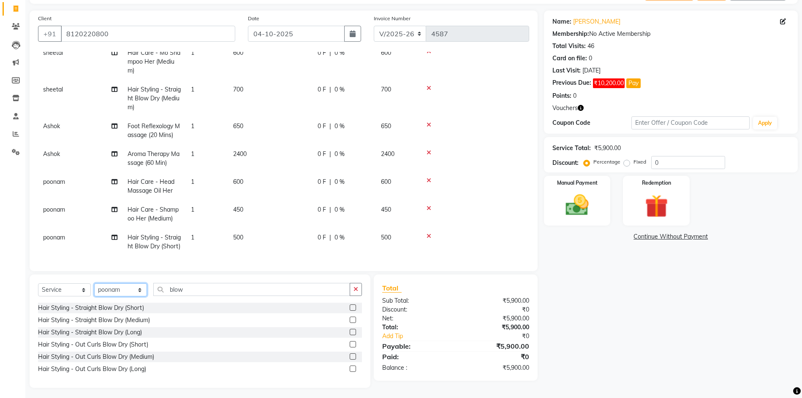
click at [123, 287] on select "Select Therapist [PERSON_NAME] [PERSON_NAME] [PERSON_NAME] [PERSON_NAME] [PERSO…" at bounding box center [120, 290] width 53 height 13
click at [617, 335] on div "Name: Anupama Shrishrimal Membership: No Active Membership Total Visits: 46 Car…" at bounding box center [674, 200] width 260 height 378
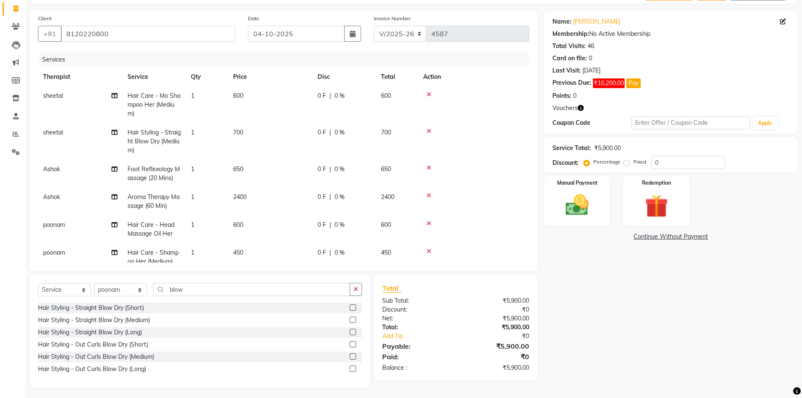
click at [428, 166] on icon at bounding box center [428, 168] width 5 height 6
click at [116, 287] on select "Select Therapist [PERSON_NAME] [PERSON_NAME] [PERSON_NAME] [PERSON_NAME] [PERSO…" at bounding box center [120, 290] width 53 height 13
select select "76853"
click at [94, 284] on select "Select Therapist [PERSON_NAME] [PERSON_NAME] [PERSON_NAME] [PERSON_NAME] [PERSO…" at bounding box center [120, 290] width 53 height 13
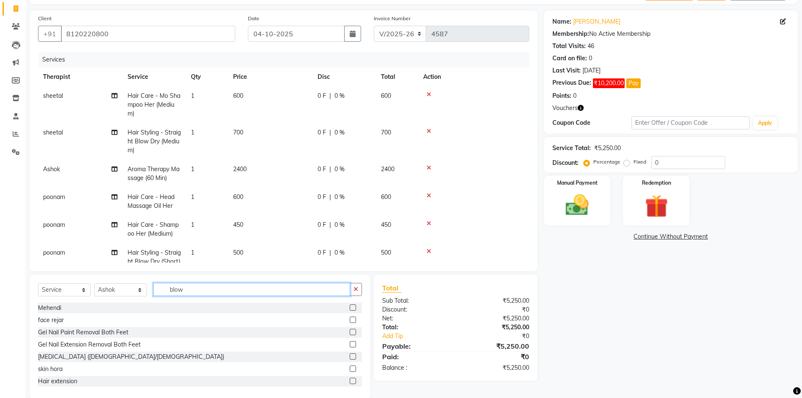
click at [200, 287] on input "blow" at bounding box center [251, 289] width 197 height 13
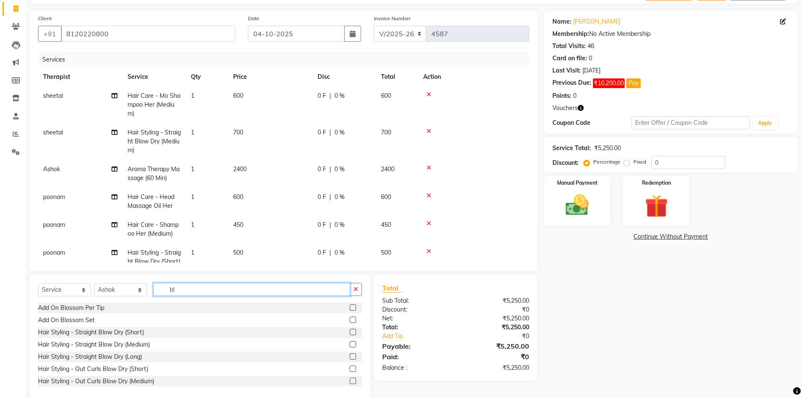
type input "b"
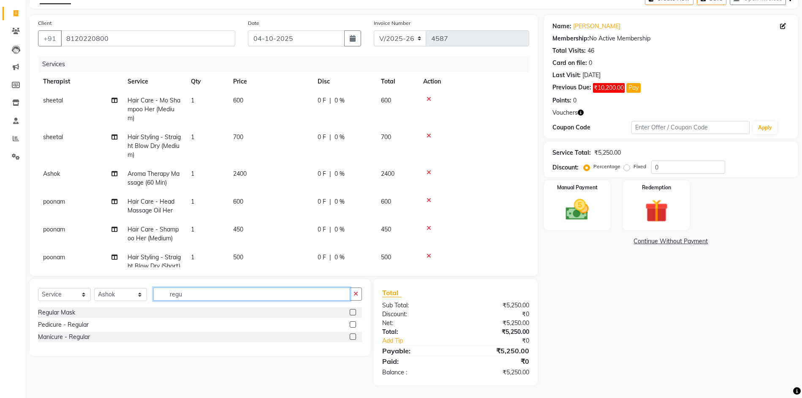
scroll to position [48, 0]
type input "regu"
click at [353, 325] on label at bounding box center [353, 325] width 6 height 6
click at [353, 325] on input "checkbox" at bounding box center [352, 324] width 5 height 5
checkbox input "false"
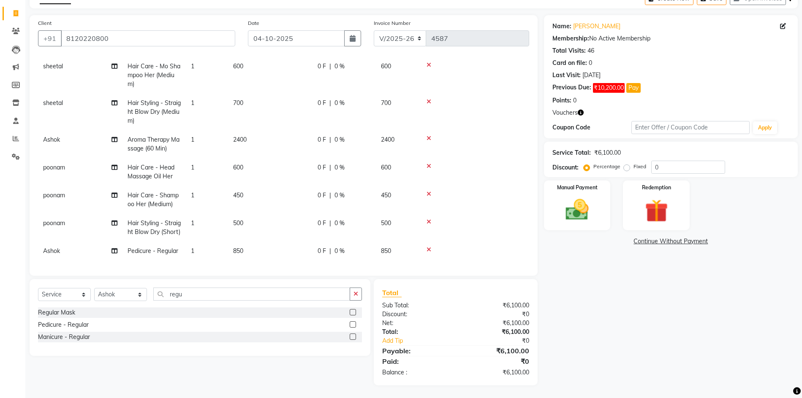
scroll to position [43, 0]
click at [126, 295] on select "Select Therapist [PERSON_NAME] [PERSON_NAME] [PERSON_NAME] [PERSON_NAME] [PERSO…" at bounding box center [120, 294] width 53 height 13
select select "78960"
click at [94, 288] on select "Select Therapist [PERSON_NAME] [PERSON_NAME] [PERSON_NAME] [PERSON_NAME] [PERSO…" at bounding box center [120, 294] width 53 height 13
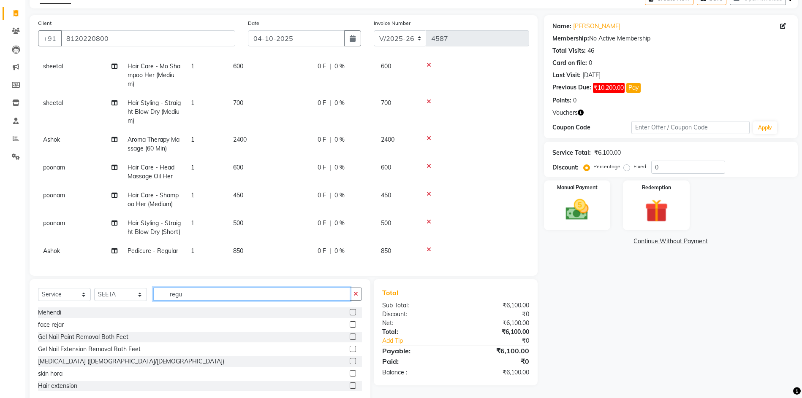
click at [194, 295] on input "regu" at bounding box center [251, 294] width 197 height 13
click at [214, 297] on input "regu" at bounding box center [251, 294] width 197 height 13
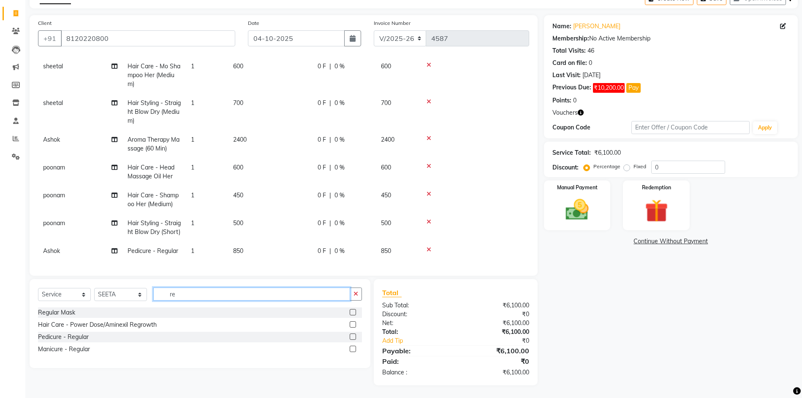
type input "r"
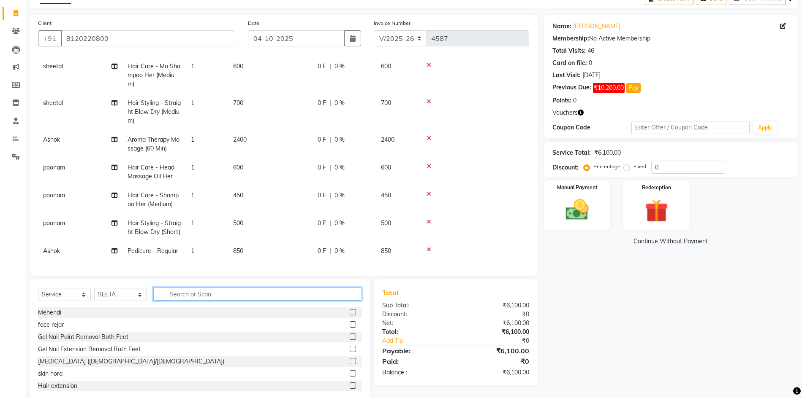
click at [219, 295] on input "text" at bounding box center [257, 294] width 209 height 13
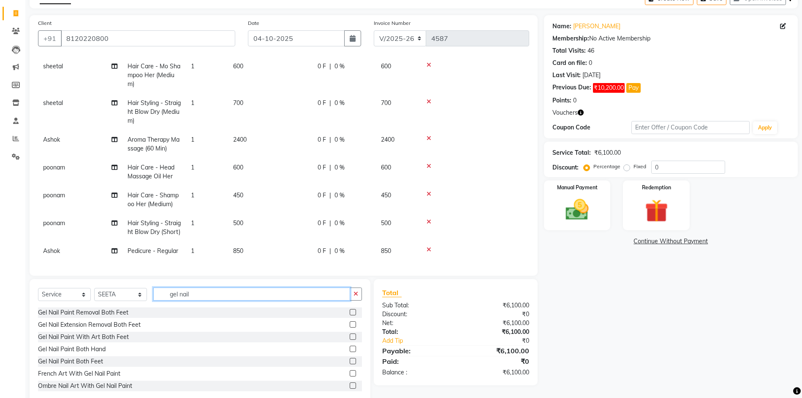
type input "gel nail"
click at [350, 348] on label at bounding box center [353, 349] width 6 height 6
click at [350, 348] on input "checkbox" at bounding box center [352, 349] width 5 height 5
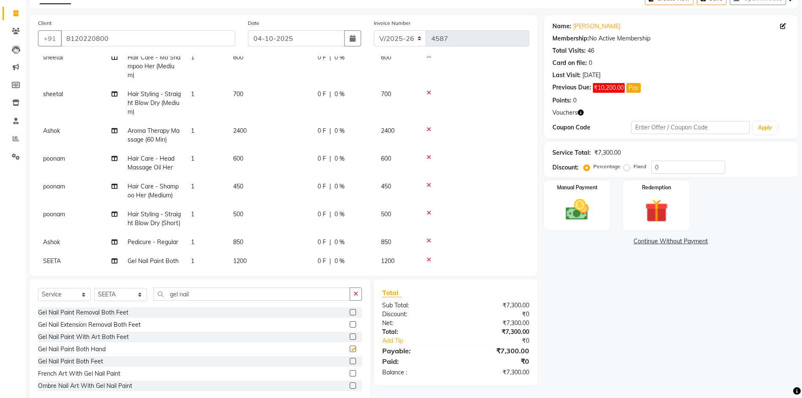
checkbox input "false"
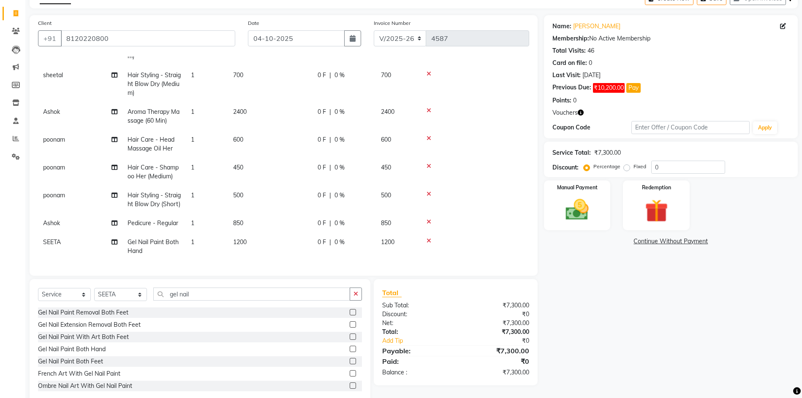
scroll to position [71, 6]
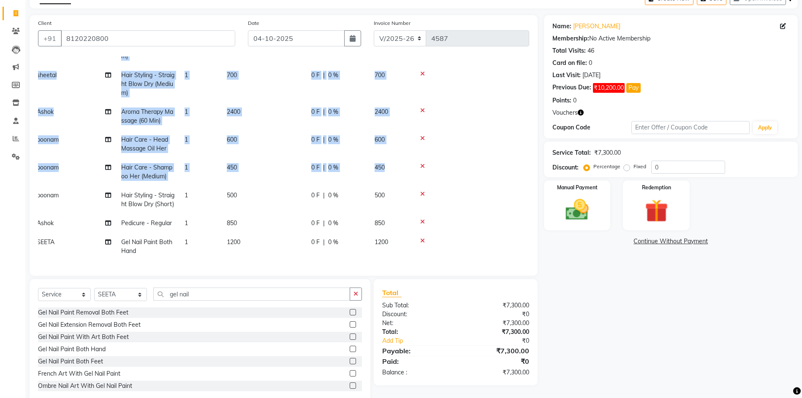
drag, startPoint x: 520, startPoint y: 158, endPoint x: 539, endPoint y: 106, distance: 55.4
click at [539, 106] on div "Client +91 8120220800 Date 04-10-2025 Invoice Number V/2025 V/2025-26 4587 Serv…" at bounding box center [283, 209] width 520 height 389
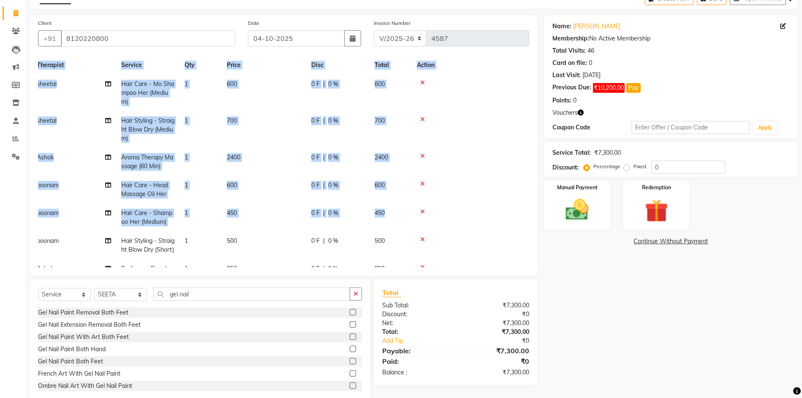
scroll to position [0, 6]
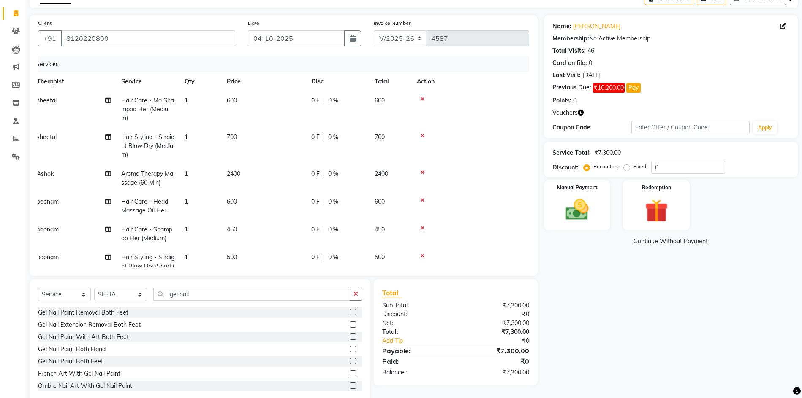
click at [589, 332] on div "Name: Anupama Shrishrimal Membership: No Active Membership Total Visits: 46 Car…" at bounding box center [674, 209] width 260 height 389
click at [316, 173] on span "0 F" at bounding box center [315, 174] width 8 height 9
select select "76853"
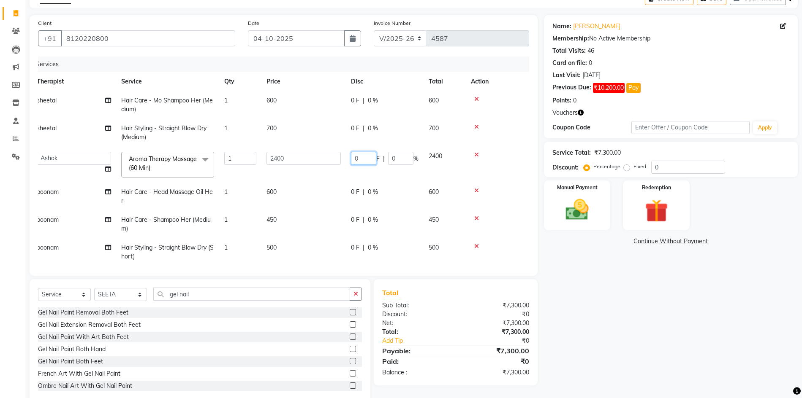
drag, startPoint x: 368, startPoint y: 159, endPoint x: 350, endPoint y: 159, distance: 18.2
click at [350, 159] on td "0 F | 0 %" at bounding box center [385, 165] width 78 height 36
type input "700"
click at [402, 174] on tr "Anchal anmol Ashok Chandni Chandrika Deepa Mam Indro Irshad Jyoti Khushi LIPI M…" at bounding box center [277, 165] width 491 height 36
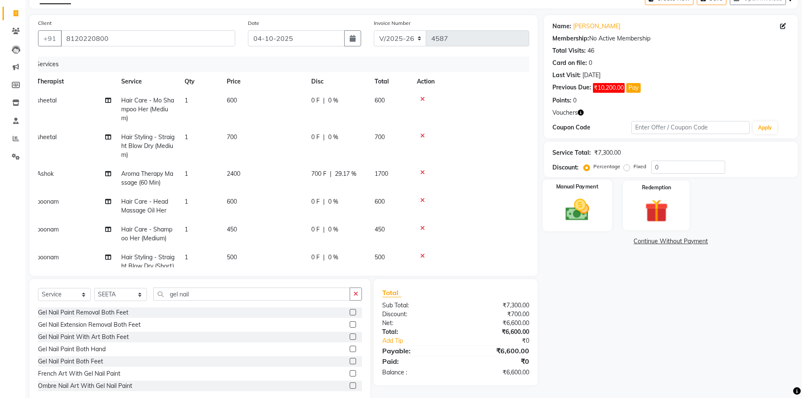
click at [570, 198] on img at bounding box center [577, 209] width 39 height 27
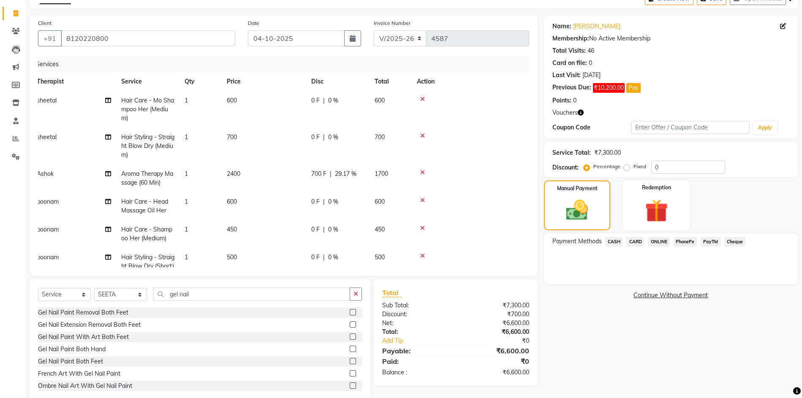
click at [707, 241] on span "PayTM" at bounding box center [710, 242] width 20 height 10
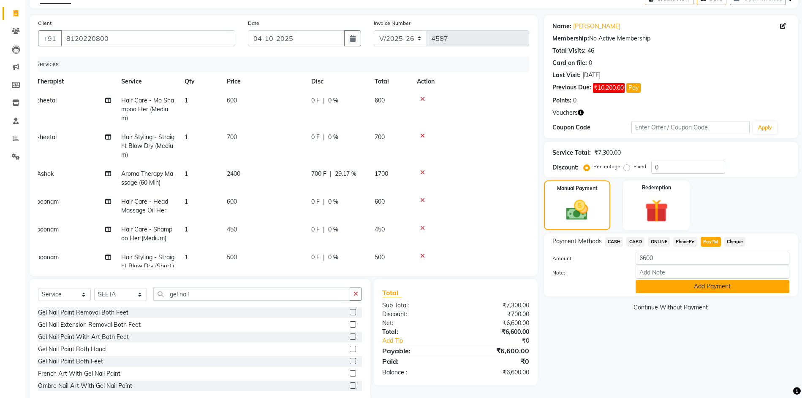
click at [652, 284] on button "Add Payment" at bounding box center [712, 286] width 154 height 13
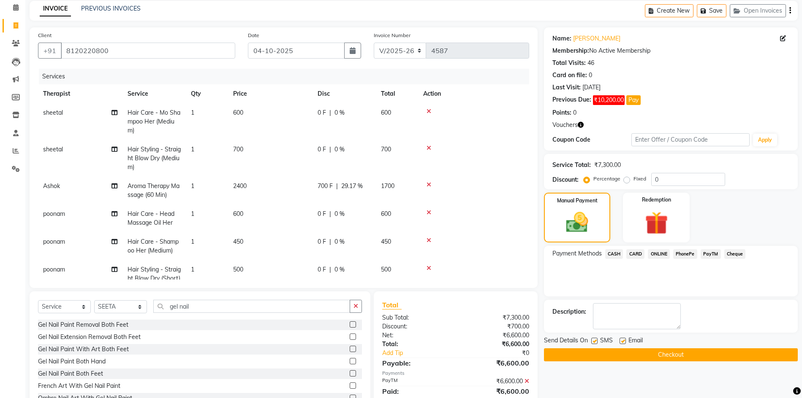
scroll to position [66, 0]
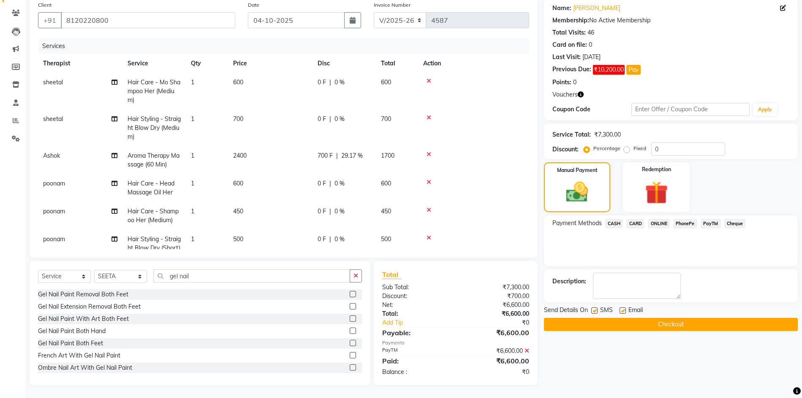
click at [583, 324] on button "Checkout" at bounding box center [671, 324] width 254 height 13
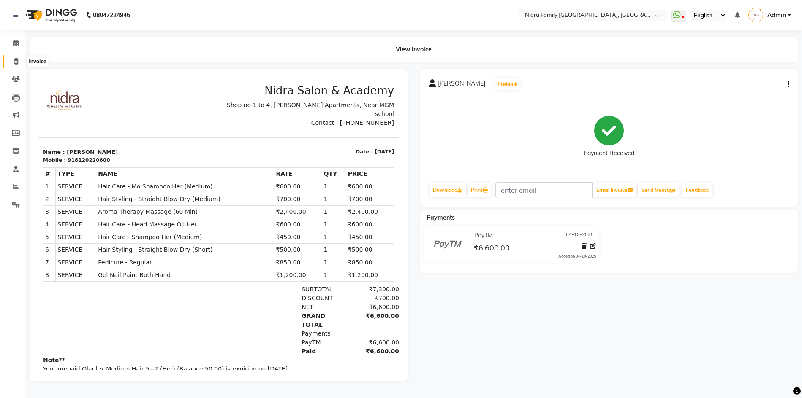
click at [14, 60] on icon at bounding box center [16, 61] width 5 height 6
select select "service"
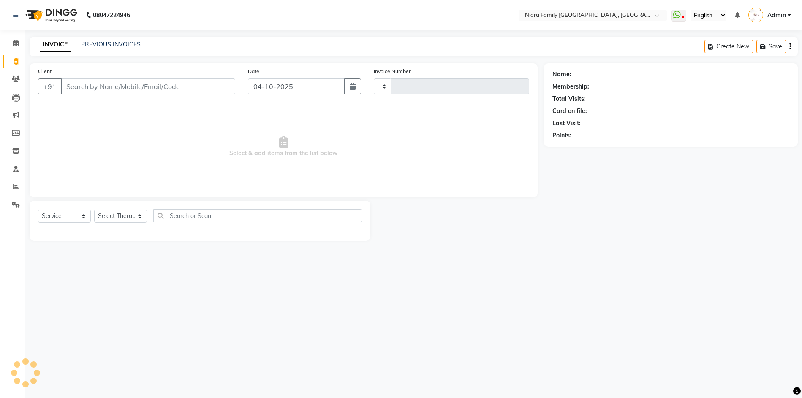
type input "4593"
select select "591"
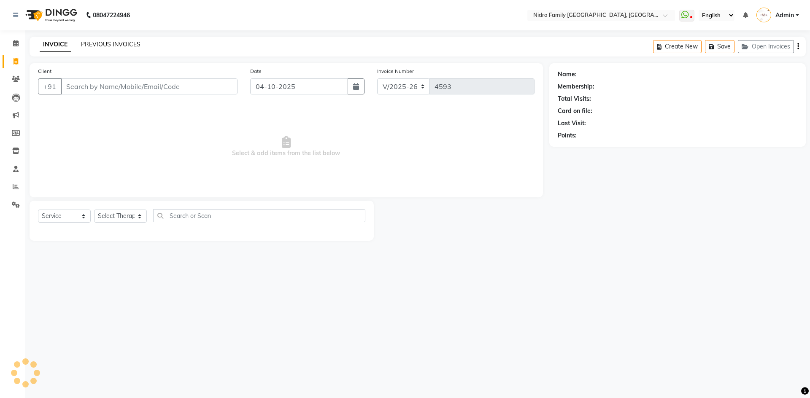
click at [95, 42] on link "PREVIOUS INVOICES" at bounding box center [111, 45] width 60 height 8
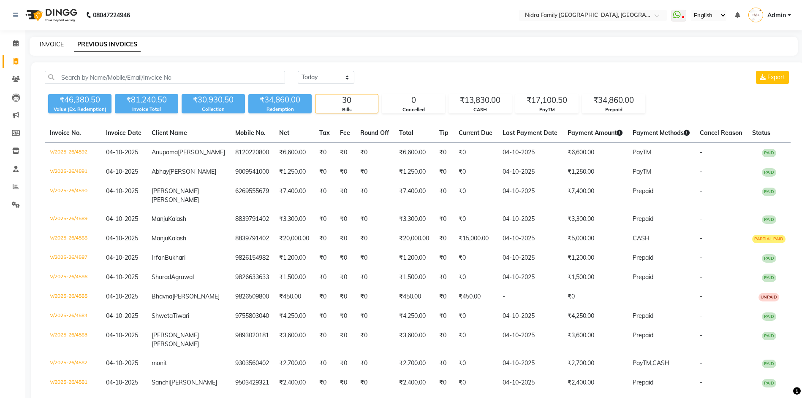
click at [50, 43] on link "INVOICE" at bounding box center [52, 45] width 24 height 8
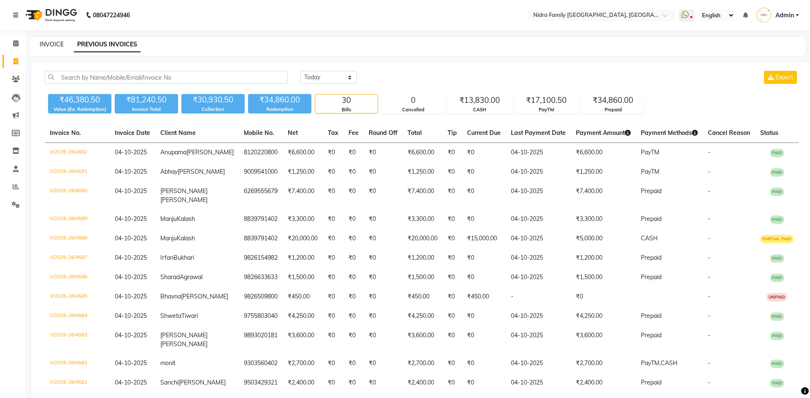
select select "591"
select select "service"
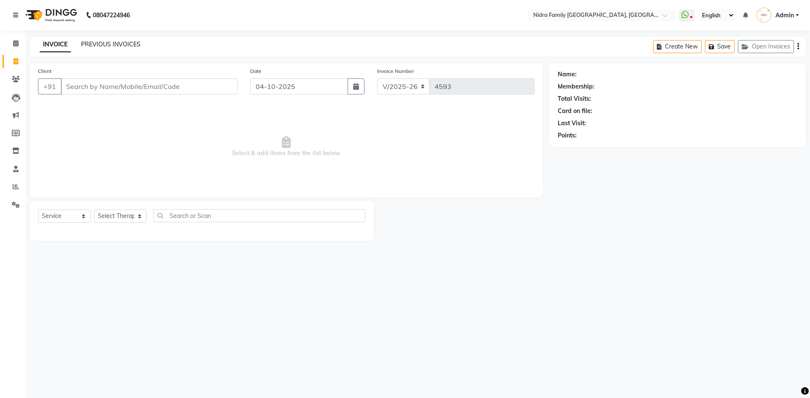
click at [125, 41] on link "PREVIOUS INVOICES" at bounding box center [111, 45] width 60 height 8
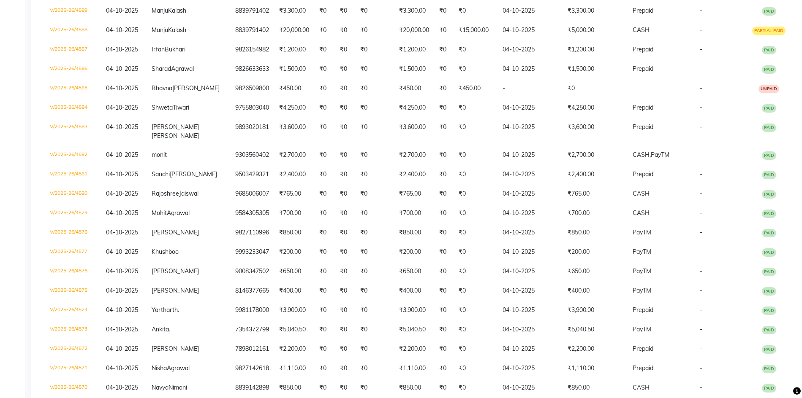
scroll to position [229, 0]
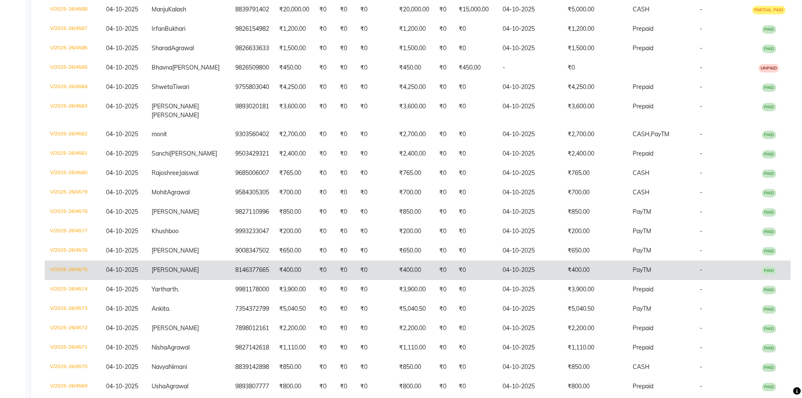
click at [632, 274] on span "PayTM" at bounding box center [641, 270] width 19 height 8
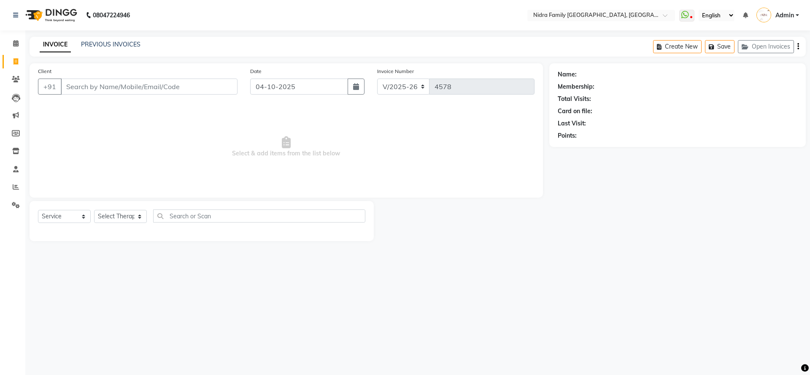
select select "591"
select select "service"
click at [141, 86] on input "Client" at bounding box center [149, 87] width 177 height 16
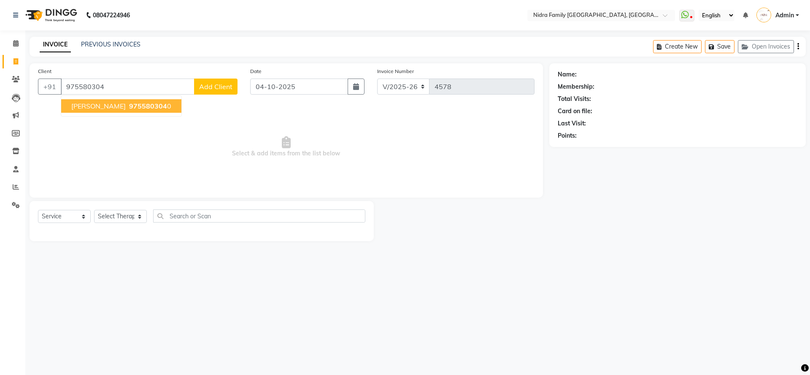
click at [133, 103] on span "975580304" at bounding box center [148, 106] width 38 height 8
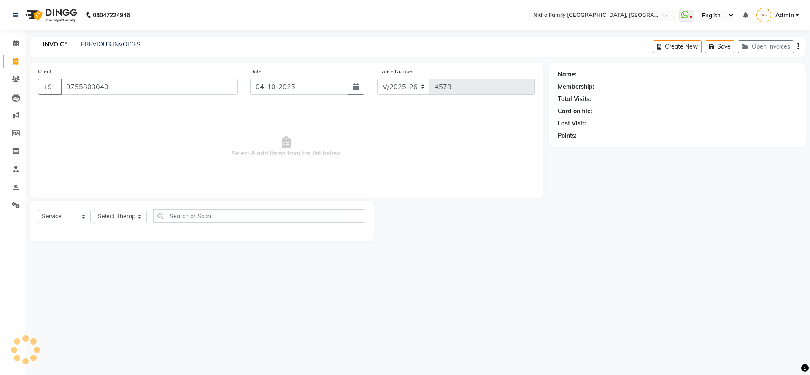
type input "9755803040"
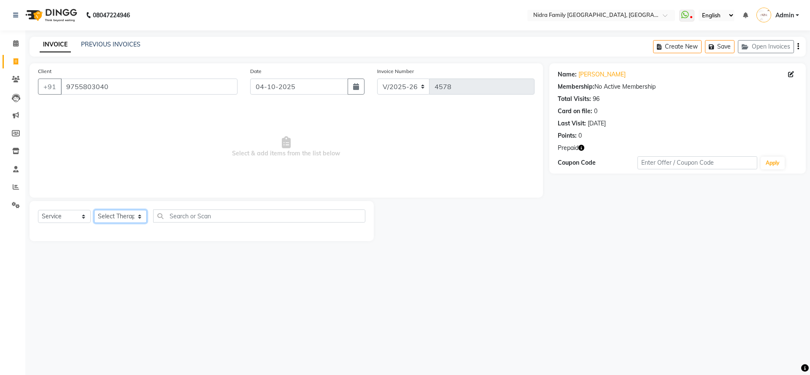
click at [106, 216] on select "Select Therapist [PERSON_NAME] [PERSON_NAME] [PERSON_NAME] [PERSON_NAME] [PERSO…" at bounding box center [120, 216] width 53 height 13
select select "24895"
click at [94, 210] on select "Select Therapist [PERSON_NAME] [PERSON_NAME] [PERSON_NAME] [PERSON_NAME] [PERSO…" at bounding box center [120, 216] width 53 height 13
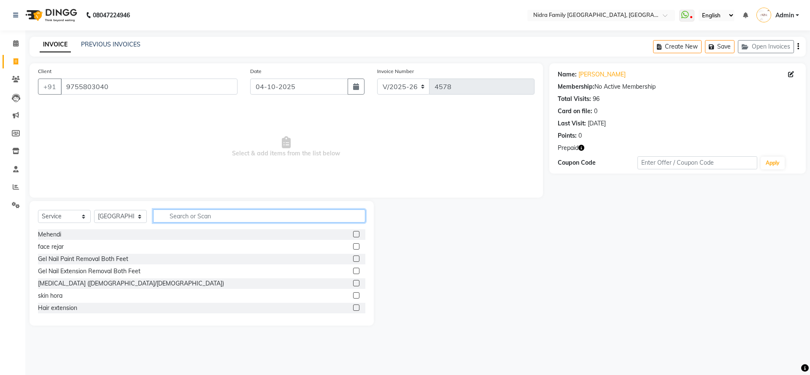
click at [230, 216] on input "text" at bounding box center [259, 215] width 212 height 13
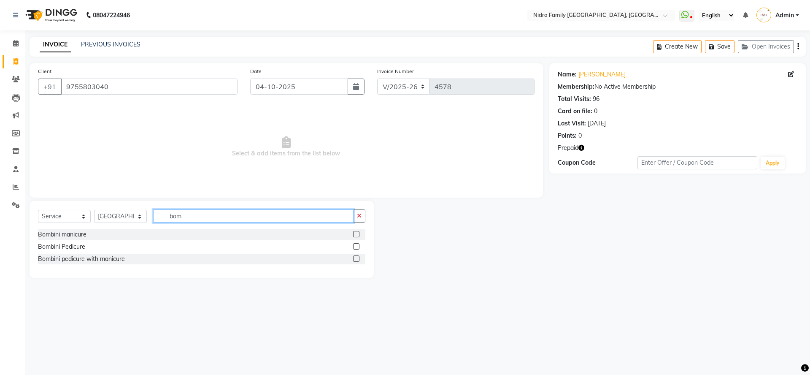
type input "bom"
click at [355, 246] on label at bounding box center [356, 246] width 6 height 6
click at [355, 246] on input "checkbox" at bounding box center [355, 246] width 5 height 5
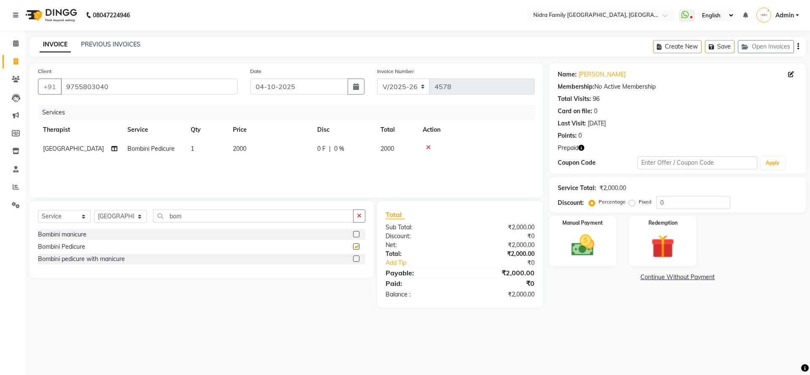
checkbox input "false"
click at [120, 215] on select "Select Therapist [PERSON_NAME] [PERSON_NAME] [PERSON_NAME] [PERSON_NAME] [PERSO…" at bounding box center [120, 216] width 53 height 13
select select "37590"
click at [94, 210] on select "Select Therapist [PERSON_NAME] [PERSON_NAME] [PERSON_NAME] [PERSON_NAME] [PERSO…" at bounding box center [120, 216] width 53 height 13
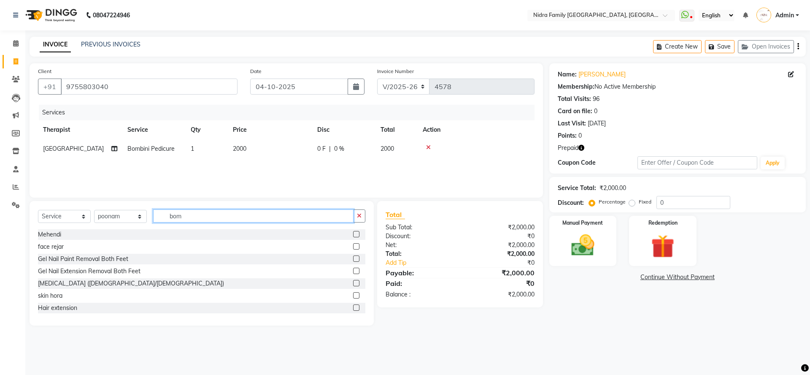
click at [207, 215] on input "bom" at bounding box center [253, 215] width 200 height 13
type input "b"
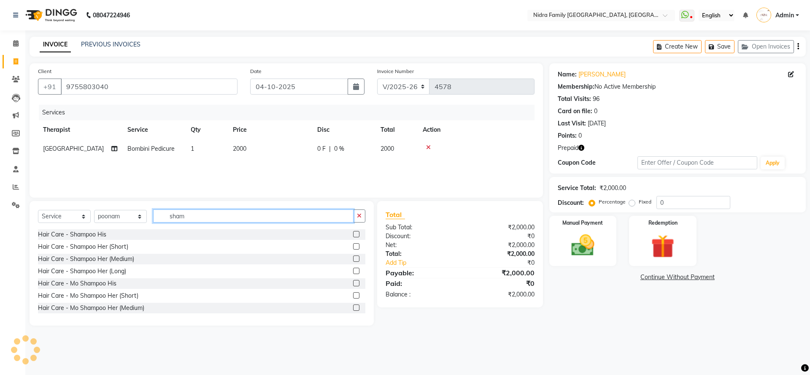
type input "sham"
click at [353, 258] on label at bounding box center [356, 258] width 6 height 6
click at [353, 258] on input "checkbox" at bounding box center [355, 258] width 5 height 5
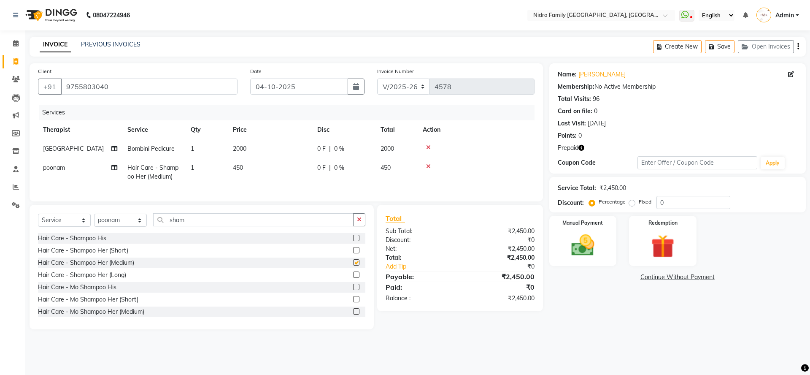
checkbox input "false"
click at [276, 223] on input "sham" at bounding box center [253, 219] width 200 height 13
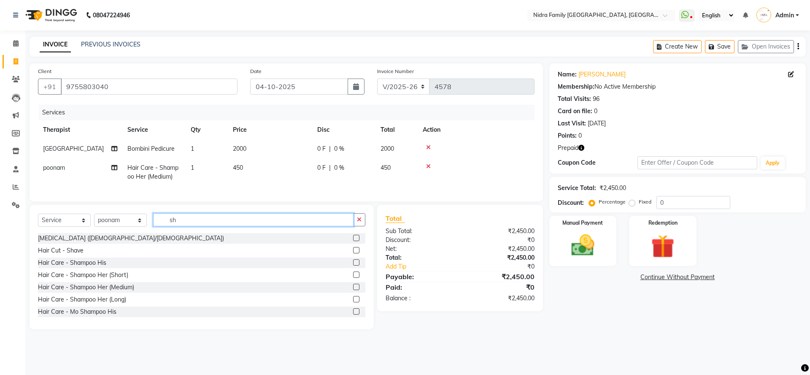
type input "s"
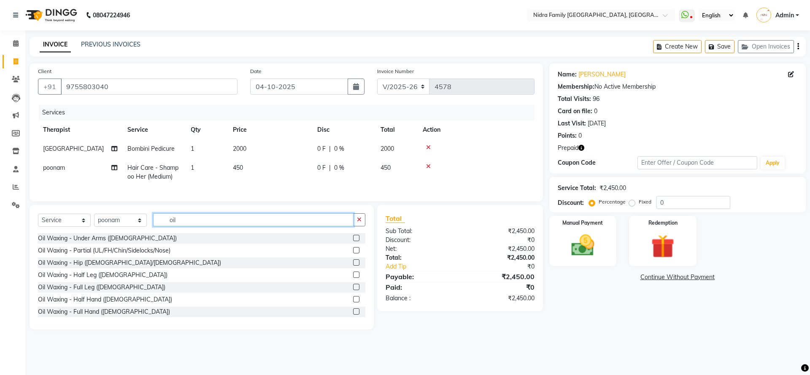
type input "oil"
click at [344, 293] on div "Oil Waxing - Full Leg ([DEMOGRAPHIC_DATA])" at bounding box center [202, 287] width 328 height 11
click at [353, 290] on label at bounding box center [356, 287] width 6 height 6
click at [353, 290] on input "checkbox" at bounding box center [355, 286] width 5 height 5
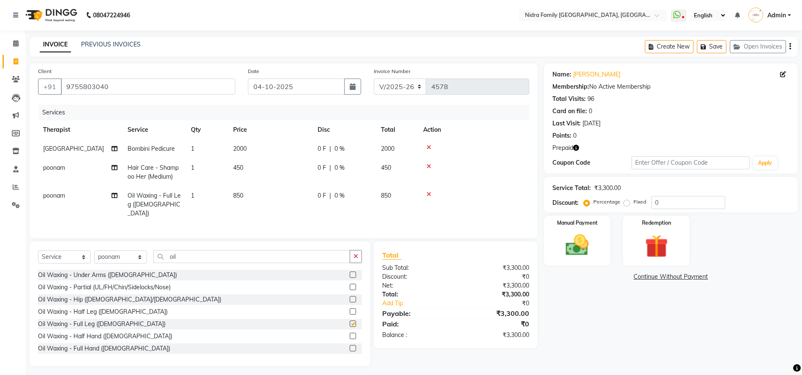
checkbox input "false"
click at [122, 256] on select "Select Therapist [PERSON_NAME] [PERSON_NAME] [PERSON_NAME] [PERSON_NAME] [PERSO…" at bounding box center [120, 256] width 53 height 13
select select "8271"
click at [94, 250] on select "Select Therapist [PERSON_NAME] [PERSON_NAME] [PERSON_NAME] [PERSON_NAME] [PERSO…" at bounding box center [120, 256] width 53 height 13
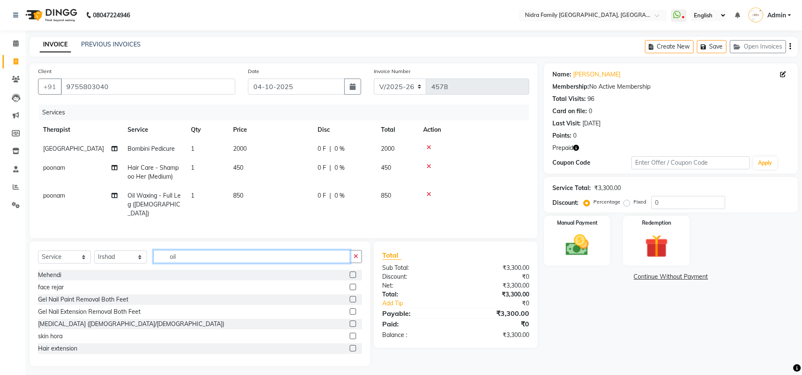
click at [200, 258] on input "oil" at bounding box center [251, 256] width 197 height 13
type input "o"
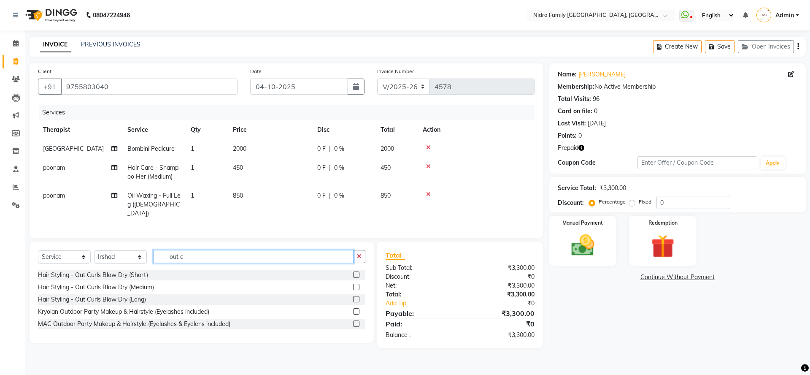
type input "out c"
click at [355, 285] on label at bounding box center [356, 287] width 6 height 6
click at [355, 285] on input "checkbox" at bounding box center [355, 286] width 5 height 5
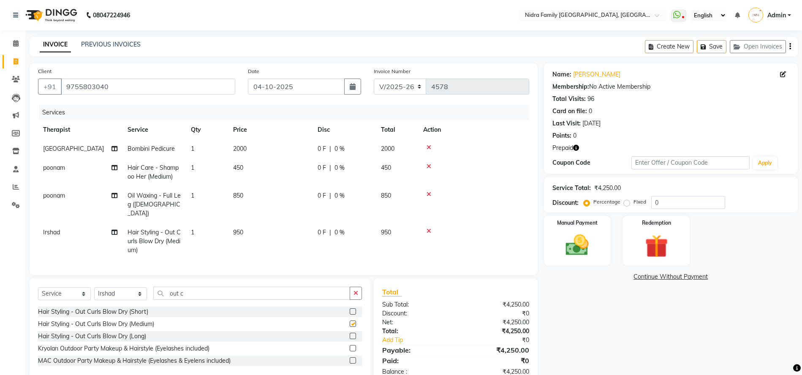
checkbox input "false"
click at [667, 240] on img at bounding box center [656, 246] width 39 height 30
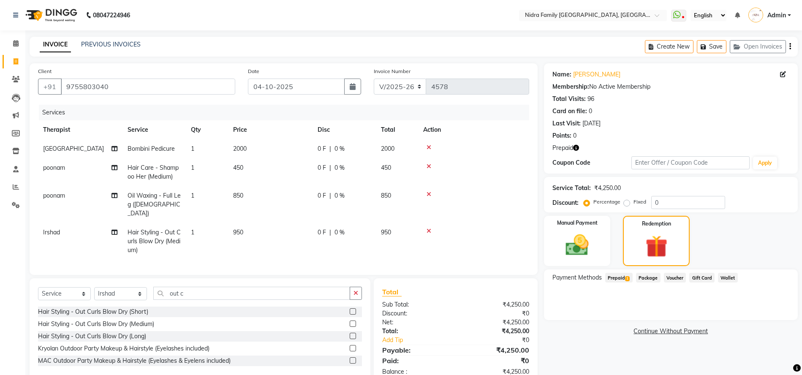
click at [615, 279] on span "Prepaid 1" at bounding box center [618, 278] width 27 height 10
click at [769, 310] on button "Add" at bounding box center [768, 311] width 31 height 14
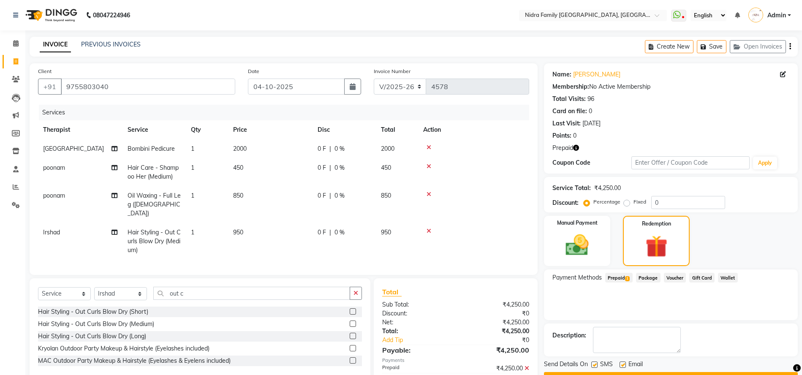
scroll to position [40, 0]
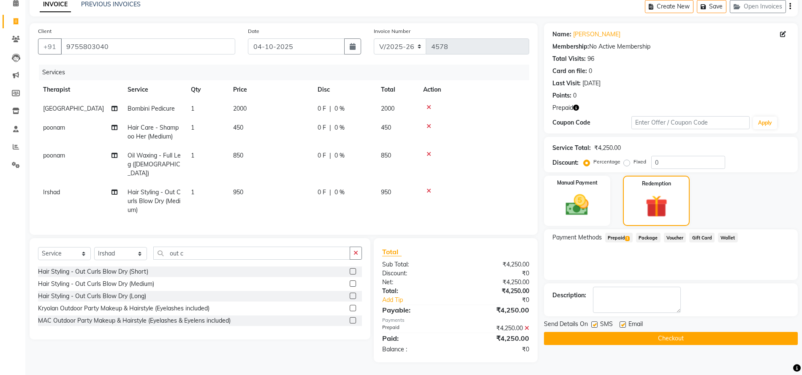
click at [597, 325] on label at bounding box center [594, 324] width 6 height 6
click at [596, 325] on input "checkbox" at bounding box center [593, 324] width 5 height 5
checkbox input "false"
click at [597, 337] on button "Checkout" at bounding box center [671, 338] width 254 height 13
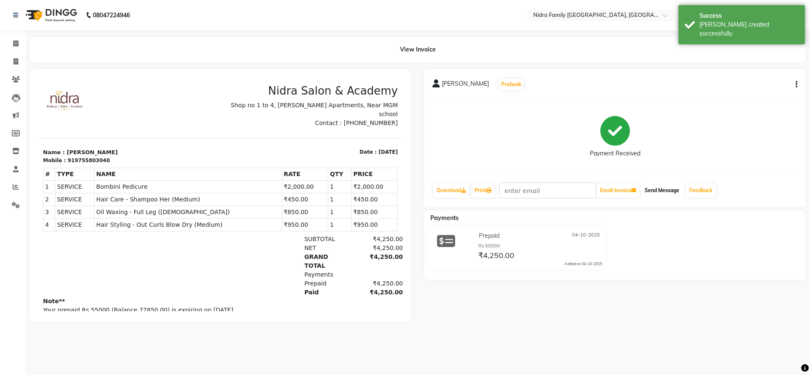
click at [665, 189] on button "Send Message" at bounding box center [662, 190] width 41 height 14
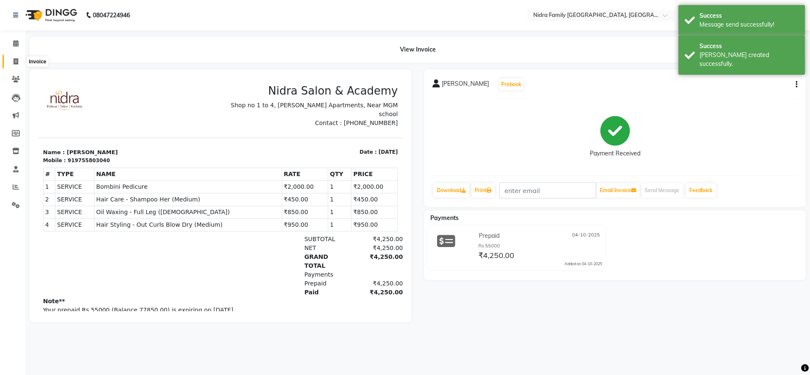
click at [14, 63] on icon at bounding box center [16, 61] width 5 height 6
select select "service"
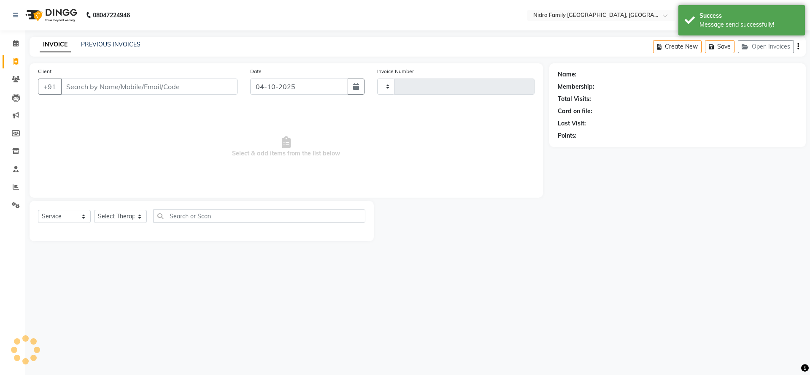
type input "4585"
select select "591"
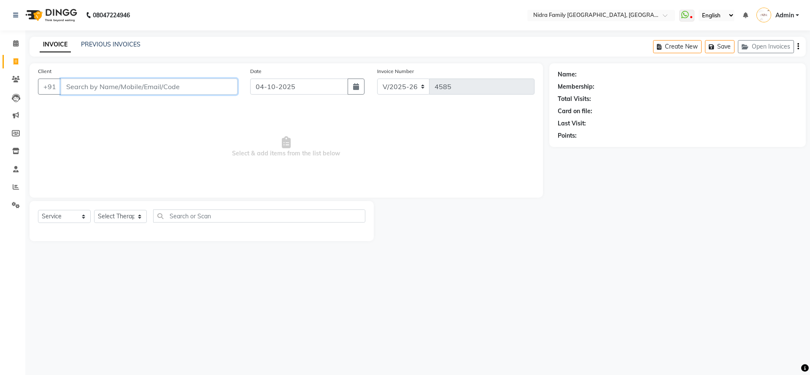
click at [130, 90] on input "Client" at bounding box center [149, 87] width 177 height 16
click at [115, 215] on select "Select Therapist [PERSON_NAME] [PERSON_NAME] [PERSON_NAME] [PERSON_NAME] [PERSO…" at bounding box center [120, 216] width 53 height 13
select select "21358"
click at [94, 210] on select "Select Therapist [PERSON_NAME] [PERSON_NAME] [PERSON_NAME] [PERSON_NAME] [PERSO…" at bounding box center [120, 216] width 53 height 13
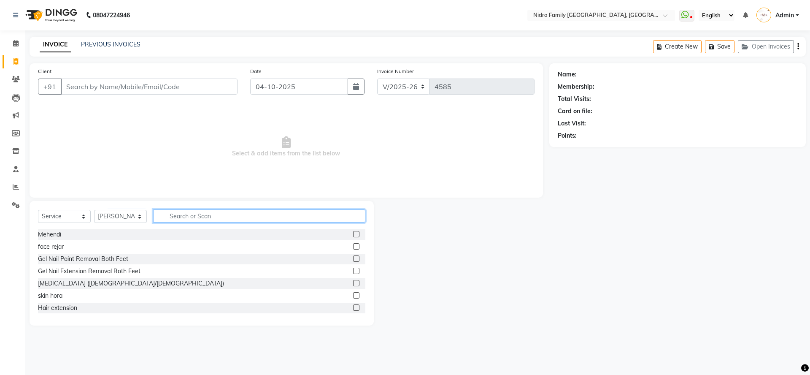
click at [216, 214] on input "text" at bounding box center [259, 215] width 212 height 13
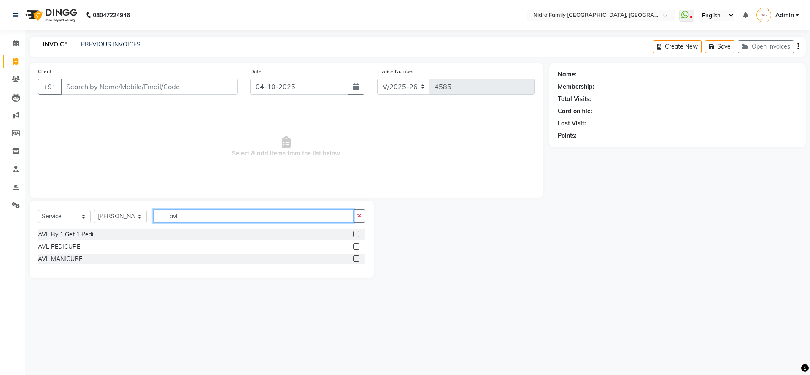
type input "avl"
click at [355, 233] on label at bounding box center [356, 234] width 6 height 6
click at [355, 233] on input "checkbox" at bounding box center [355, 234] width 5 height 5
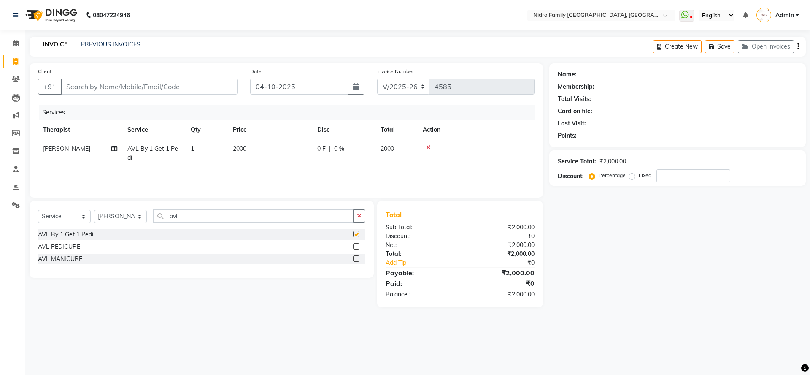
checkbox input "false"
click at [114, 147] on icon at bounding box center [114, 149] width 6 height 6
select select "21358"
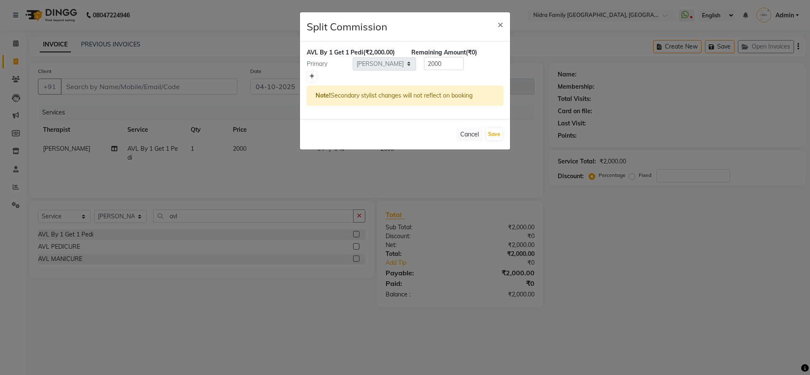
click at [314, 74] on icon at bounding box center [312, 76] width 5 height 5
type input "1000"
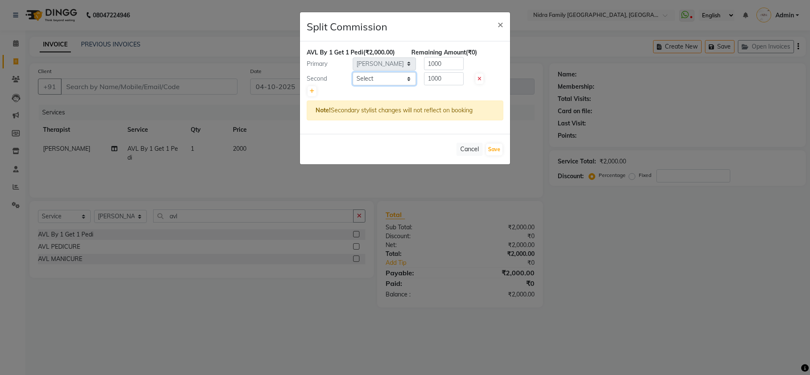
click at [395, 81] on select "Select [PERSON_NAME] [PERSON_NAME] [PERSON_NAME] [PERSON_NAME] [PERSON_NAME] Jy…" at bounding box center [384, 78] width 63 height 13
select select "78960"
click at [353, 72] on select "Select [PERSON_NAME] [PERSON_NAME] [PERSON_NAME] [PERSON_NAME] [PERSON_NAME] Jy…" at bounding box center [384, 78] width 63 height 13
click at [496, 149] on button "Save" at bounding box center [494, 150] width 16 height 12
select select "Select"
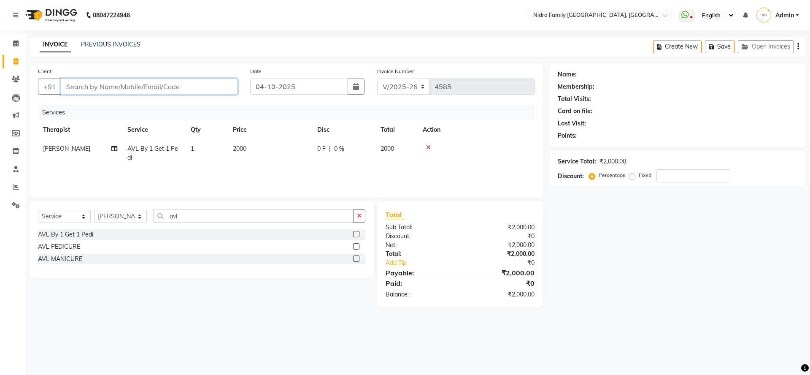
click at [173, 85] on input "Client" at bounding box center [149, 87] width 177 height 16
click at [124, 217] on select "Select Therapist [PERSON_NAME] [PERSON_NAME] [PERSON_NAME] [PERSON_NAME] [PERSO…" at bounding box center [120, 216] width 53 height 13
select select "78960"
click at [94, 210] on select "Select Therapist [PERSON_NAME] [PERSON_NAME] [PERSON_NAME] [PERSON_NAME] [PERSO…" at bounding box center [120, 216] width 53 height 13
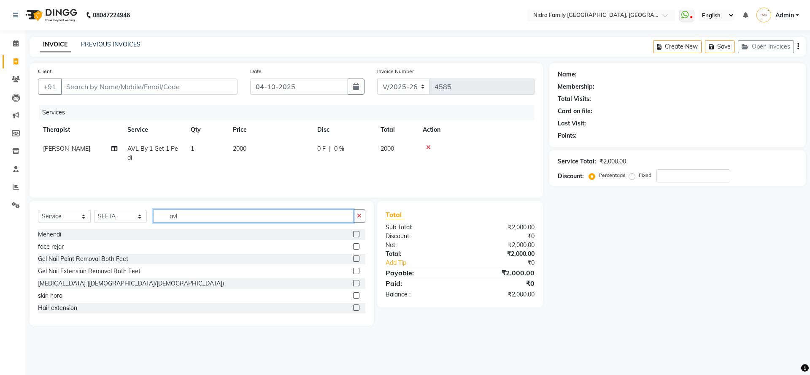
click at [196, 213] on input "avl" at bounding box center [253, 215] width 200 height 13
type input "a"
click at [225, 218] on input "text" at bounding box center [259, 215] width 212 height 13
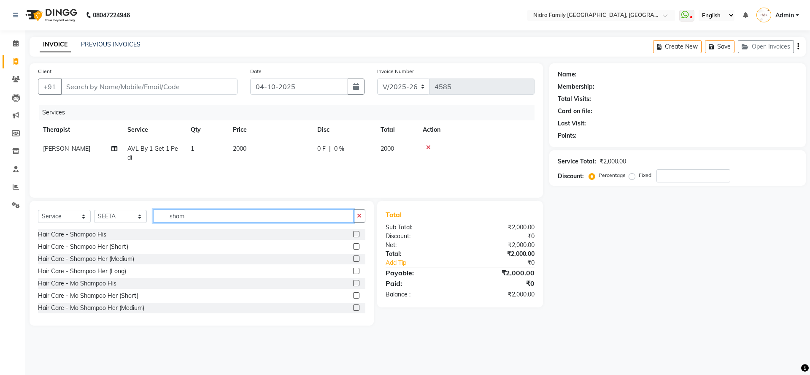
type input "sham"
click at [353, 258] on label at bounding box center [356, 258] width 6 height 6
click at [353, 258] on input "checkbox" at bounding box center [355, 258] width 5 height 5
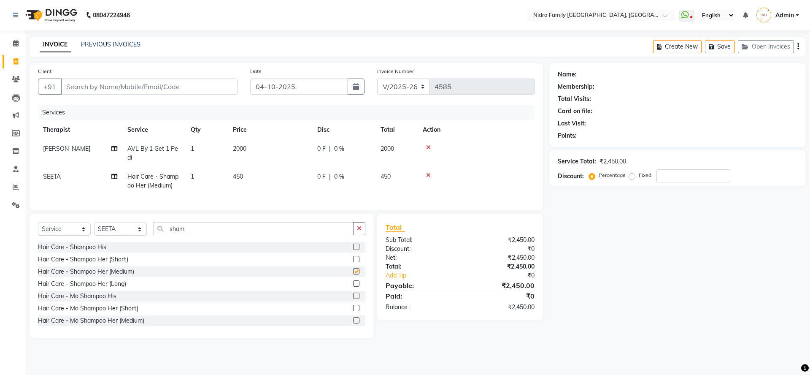
checkbox input "false"
click at [117, 236] on select "Select Therapist [PERSON_NAME] [PERSON_NAME] [PERSON_NAME] [PERSON_NAME] [PERSO…" at bounding box center [120, 228] width 53 height 13
select select "8271"
click at [94, 231] on select "Select Therapist [PERSON_NAME] [PERSON_NAME] [PERSON_NAME] [PERSON_NAME] [PERSO…" at bounding box center [120, 228] width 53 height 13
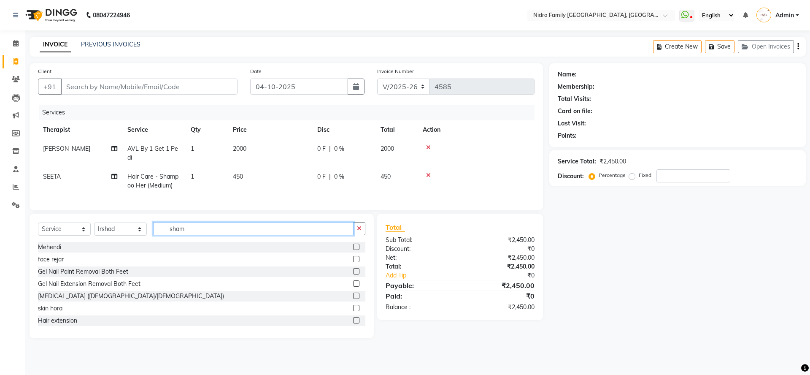
click at [196, 232] on input "sham" at bounding box center [253, 228] width 200 height 13
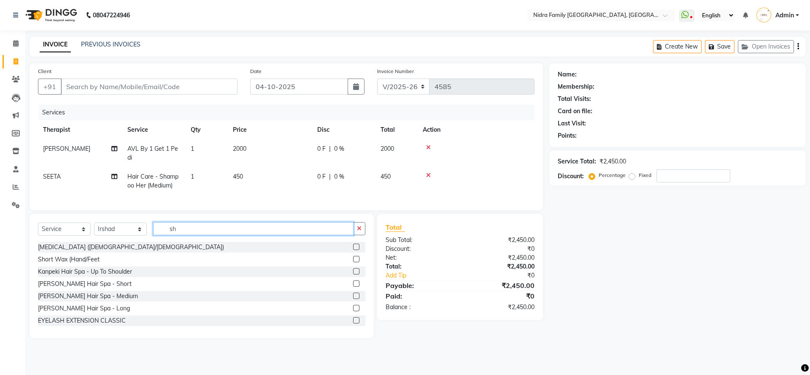
type input "s"
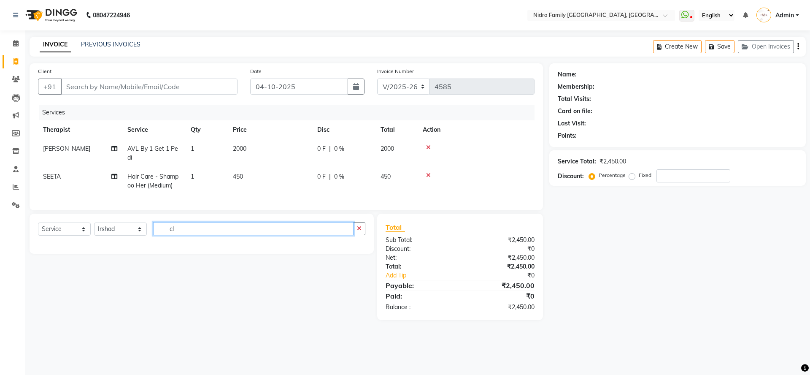
type input "c"
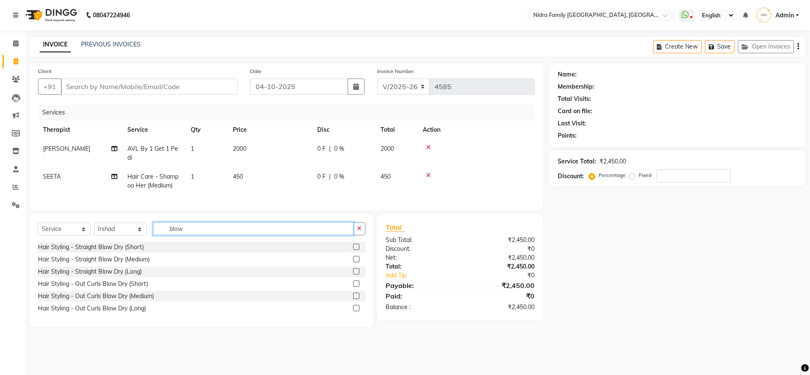
type input "blow"
click at [356, 262] on label at bounding box center [356, 259] width 6 height 6
click at [356, 262] on input "checkbox" at bounding box center [355, 259] width 5 height 5
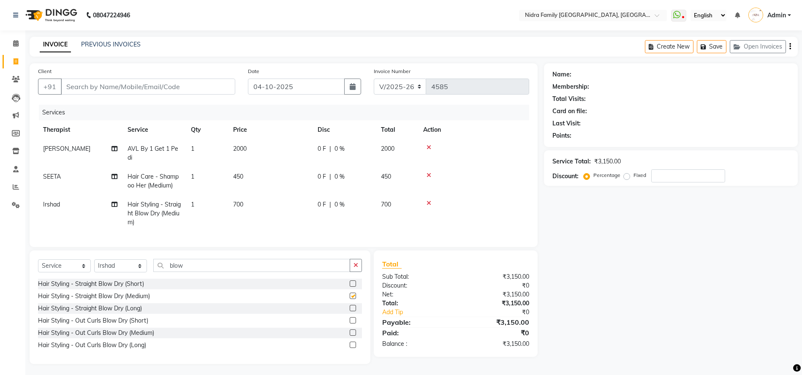
checkbox input "false"
click at [114, 272] on select "Select Therapist [PERSON_NAME] [PERSON_NAME] [PERSON_NAME] [PERSON_NAME] [PERSO…" at bounding box center [120, 265] width 53 height 13
select select "16657"
click at [94, 268] on select "Select Therapist [PERSON_NAME] [PERSON_NAME] [PERSON_NAME] [PERSON_NAME] [PERSO…" at bounding box center [120, 265] width 53 height 13
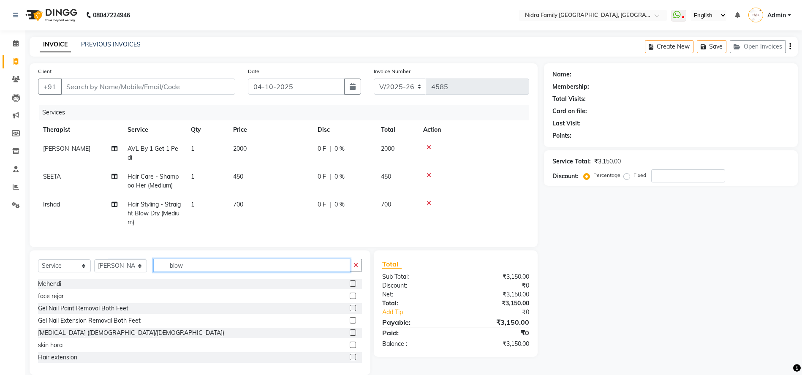
click at [192, 272] on input "blow" at bounding box center [251, 265] width 197 height 13
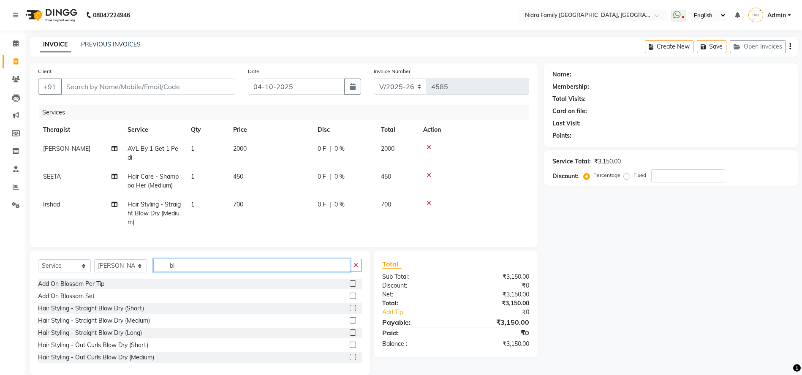
type input "b"
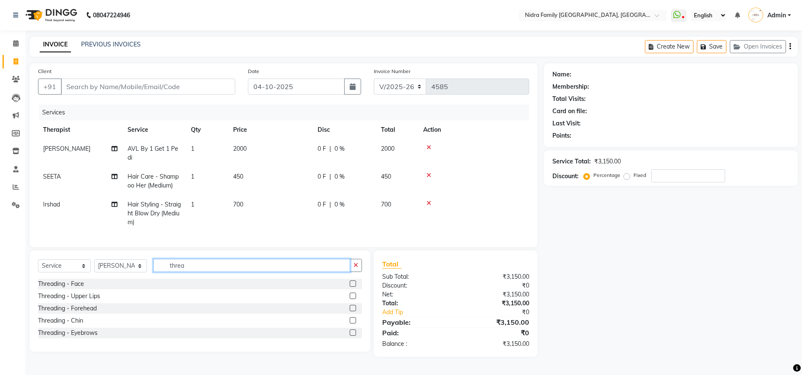
type input "threa"
click at [353, 336] on label at bounding box center [353, 332] width 6 height 6
click at [353, 336] on input "checkbox" at bounding box center [352, 332] width 5 height 5
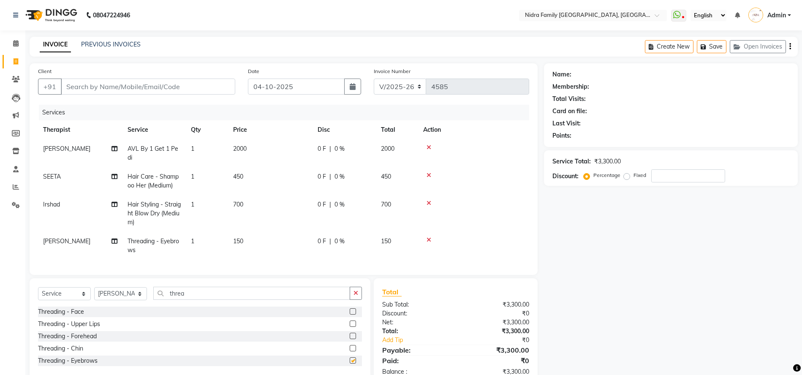
checkbox input "false"
click at [191, 84] on input "Client" at bounding box center [148, 87] width 174 height 16
click at [165, 84] on input "Client" at bounding box center [148, 87] width 174 height 16
click at [158, 84] on input "Client" at bounding box center [148, 87] width 174 height 16
click at [179, 85] on input "Client" at bounding box center [148, 87] width 174 height 16
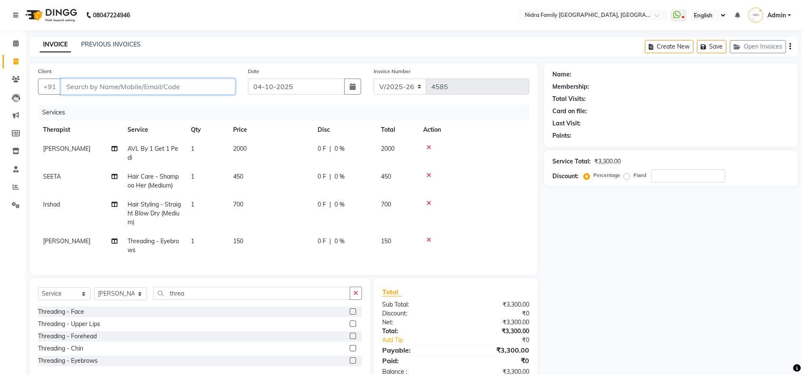
click at [179, 85] on input "Client" at bounding box center [148, 87] width 174 height 16
type input "8"
type input "0"
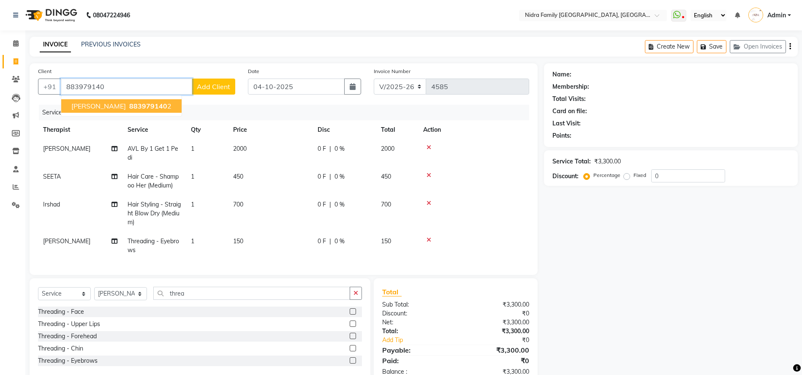
click at [111, 106] on span "[PERSON_NAME]" at bounding box center [98, 106] width 54 height 8
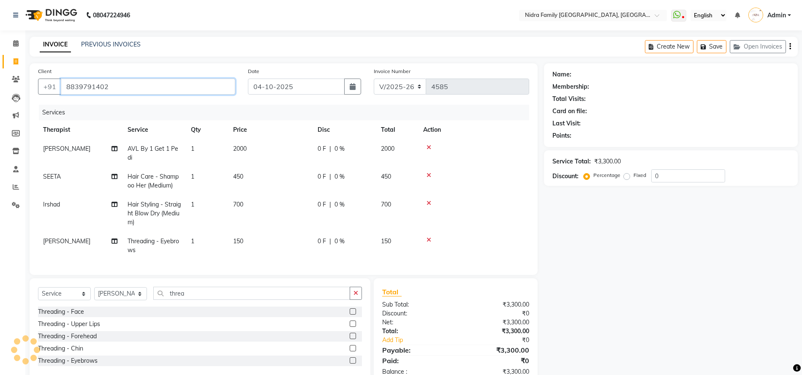
type input "8839791402"
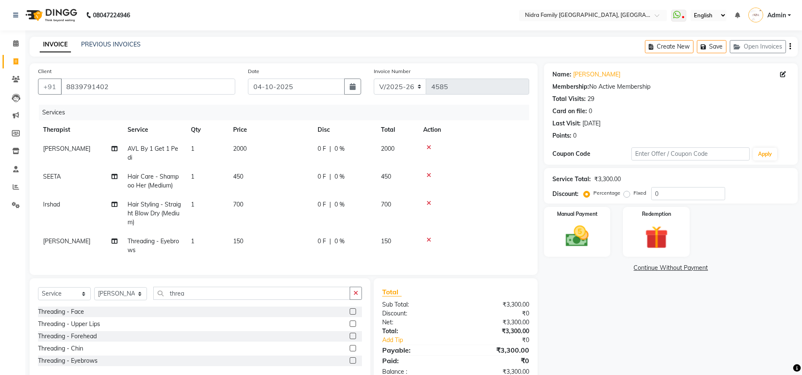
scroll to position [31, 0]
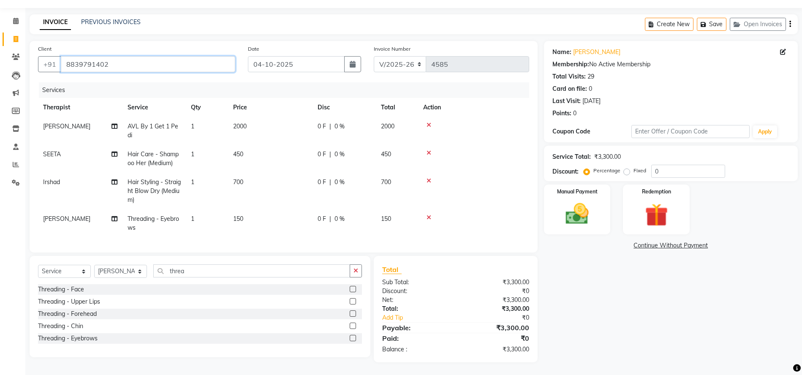
drag, startPoint x: 63, startPoint y: 55, endPoint x: 104, endPoint y: 57, distance: 41.4
click at [104, 57] on input "8839791402" at bounding box center [148, 64] width 174 height 16
click at [90, 84] on div "Services" at bounding box center [287, 90] width 496 height 16
drag, startPoint x: 65, startPoint y: 56, endPoint x: 104, endPoint y: 57, distance: 39.3
click at [104, 57] on input "8839791402" at bounding box center [148, 64] width 174 height 16
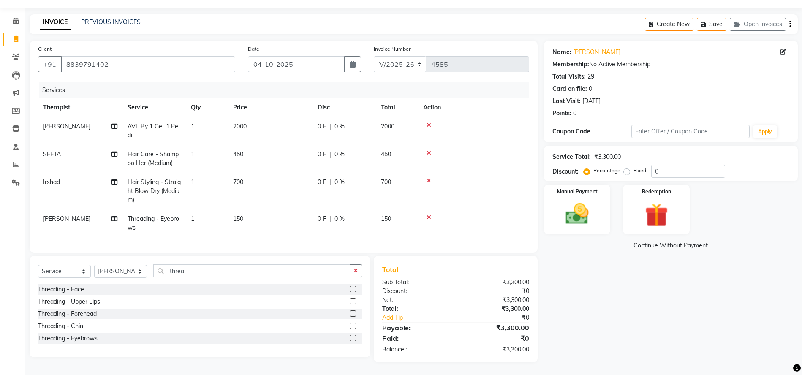
click at [106, 82] on div "Services" at bounding box center [287, 90] width 496 height 16
drag, startPoint x: 65, startPoint y: 52, endPoint x: 104, endPoint y: 56, distance: 39.0
click at [104, 56] on input "8839791402" at bounding box center [148, 64] width 174 height 16
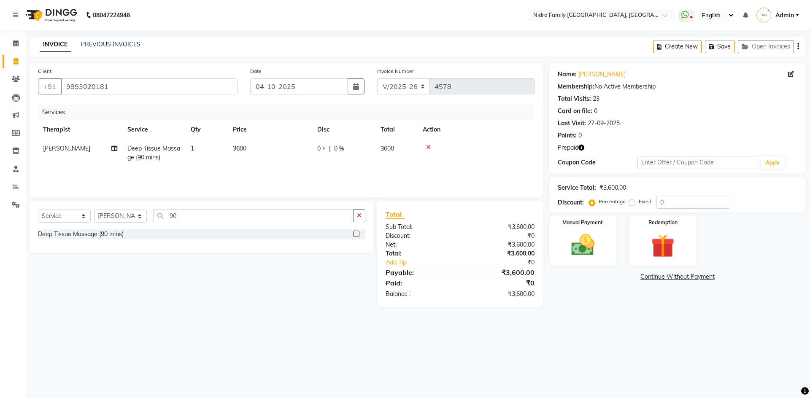
select select "591"
select select "service"
select select "93500"
click at [656, 238] on img at bounding box center [662, 246] width 39 height 30
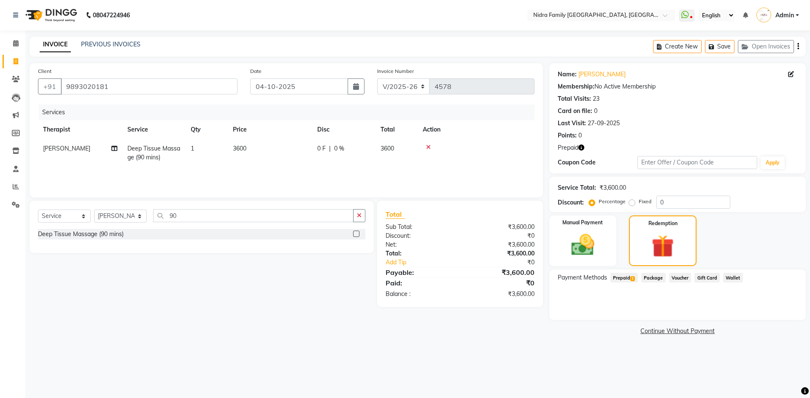
click at [625, 278] on span "Prepaid 1" at bounding box center [624, 278] width 27 height 10
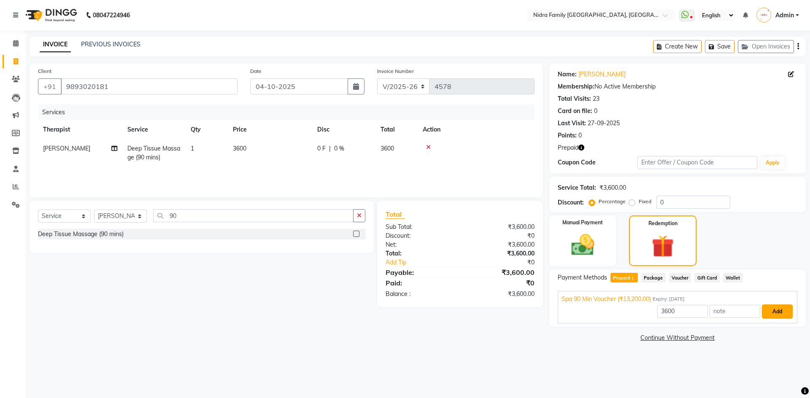
click at [778, 312] on button "Add" at bounding box center [777, 312] width 31 height 14
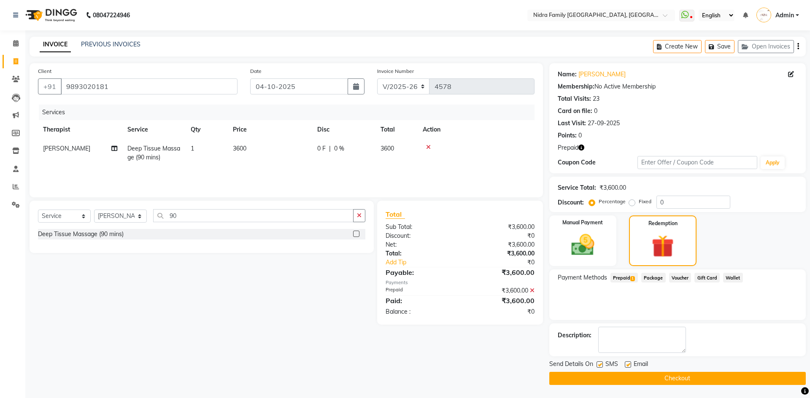
click at [627, 377] on button "Checkout" at bounding box center [678, 378] width 257 height 13
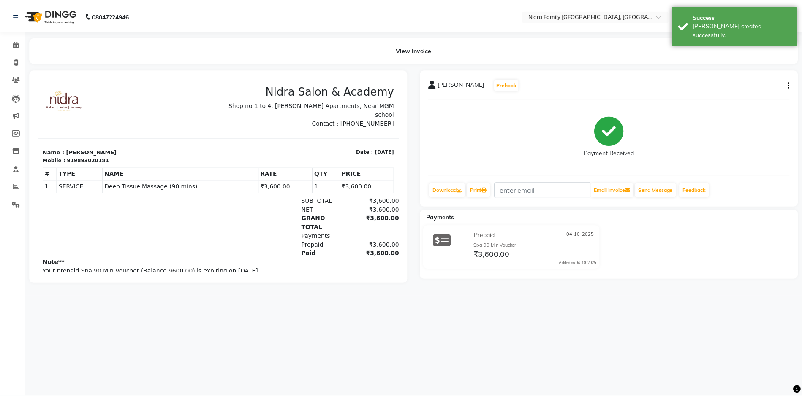
scroll to position [3, 0]
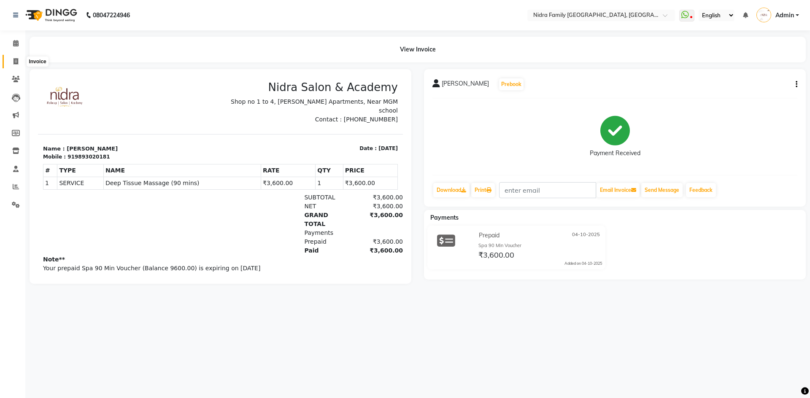
click at [14, 61] on icon at bounding box center [16, 61] width 5 height 6
select select "service"
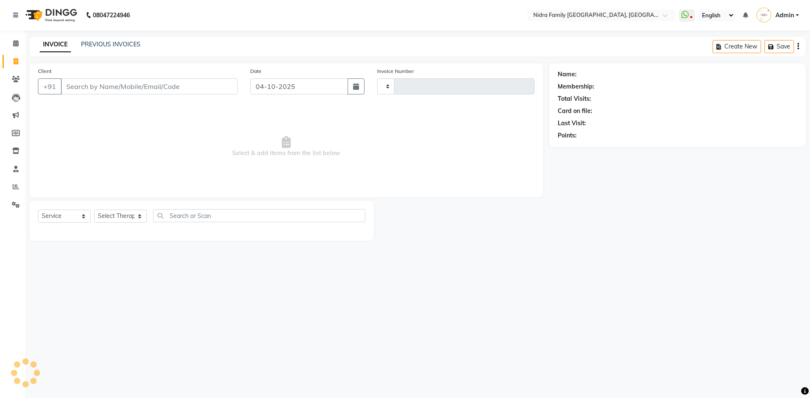
type input "4584"
select select "591"
click at [128, 41] on link "PREVIOUS INVOICES" at bounding box center [111, 45] width 60 height 8
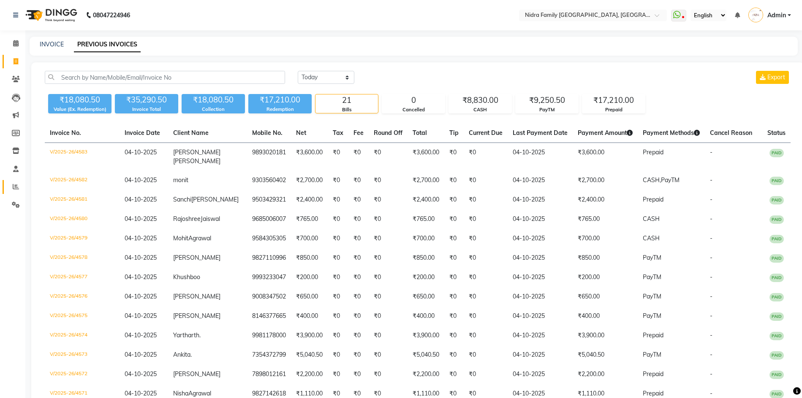
click at [14, 187] on icon at bounding box center [16, 187] width 6 height 6
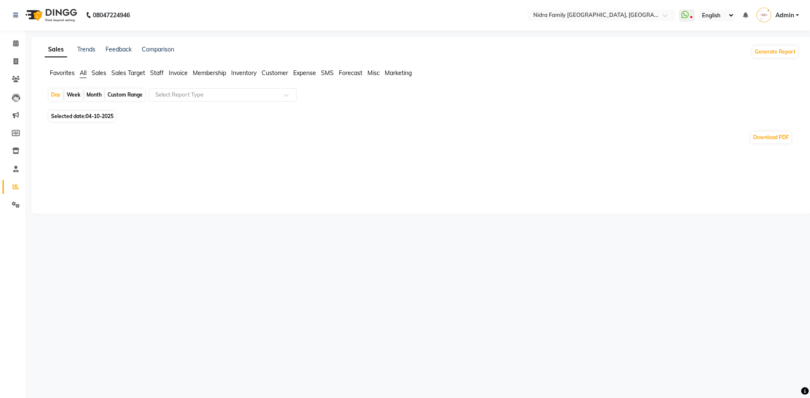
click at [157, 73] on span "Staff" at bounding box center [157, 73] width 14 height 8
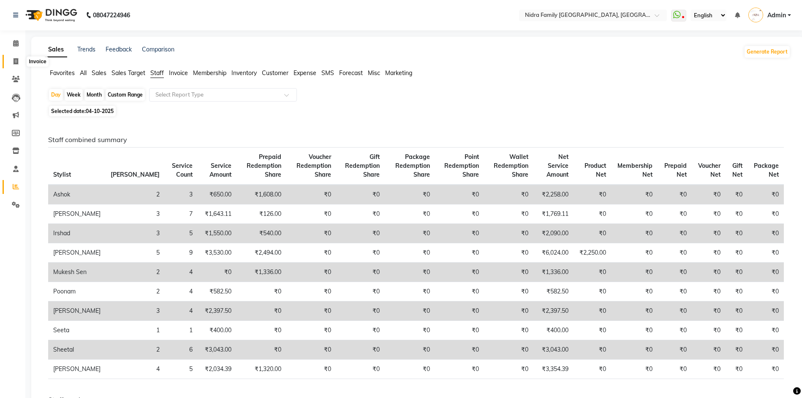
click at [15, 62] on icon at bounding box center [16, 61] width 5 height 6
select select "service"
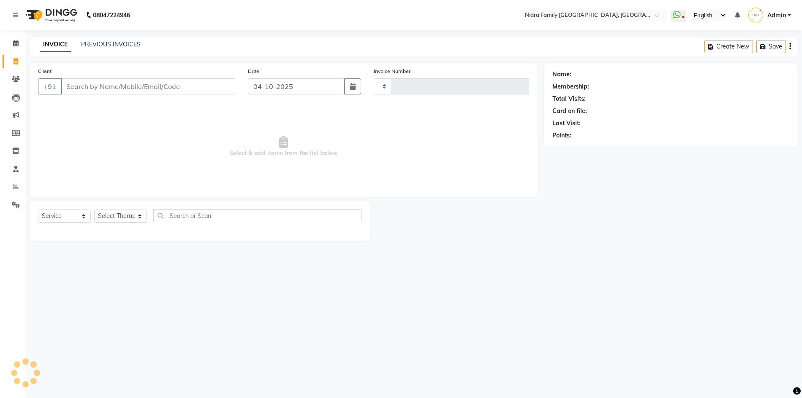
type input "4584"
select select "591"
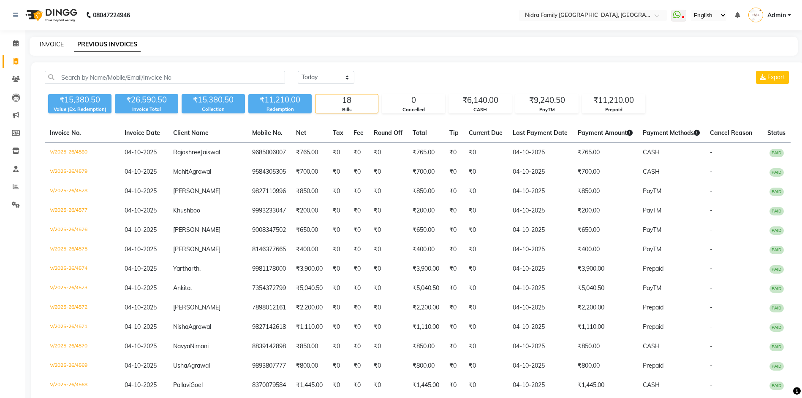
click at [46, 43] on link "INVOICE" at bounding box center [52, 45] width 24 height 8
select select "service"
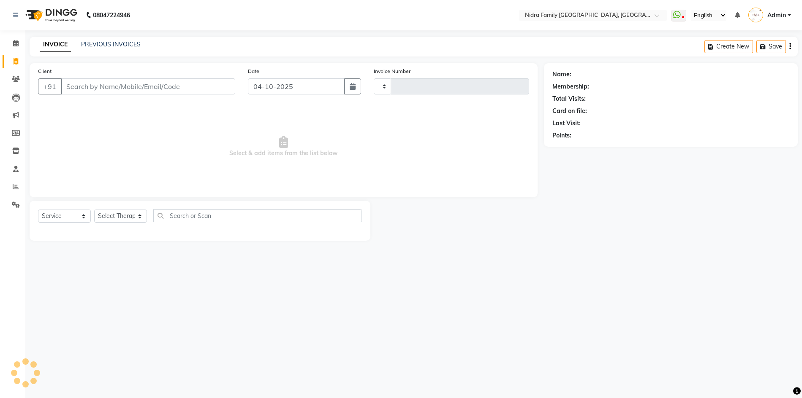
type input "4581"
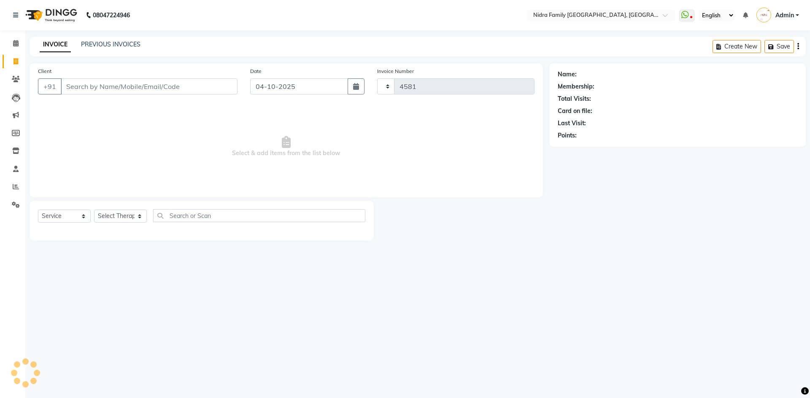
select select "591"
click at [116, 84] on input "Client" at bounding box center [149, 87] width 177 height 16
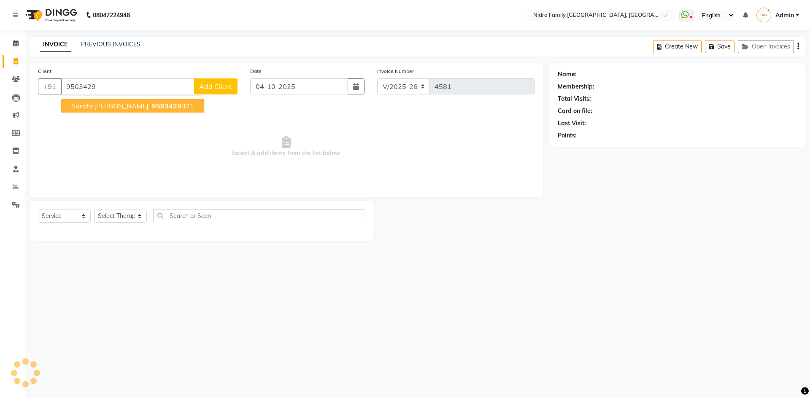
click at [84, 104] on span "Sanchi [PERSON_NAME]" at bounding box center [109, 106] width 77 height 8
type input "9503429321"
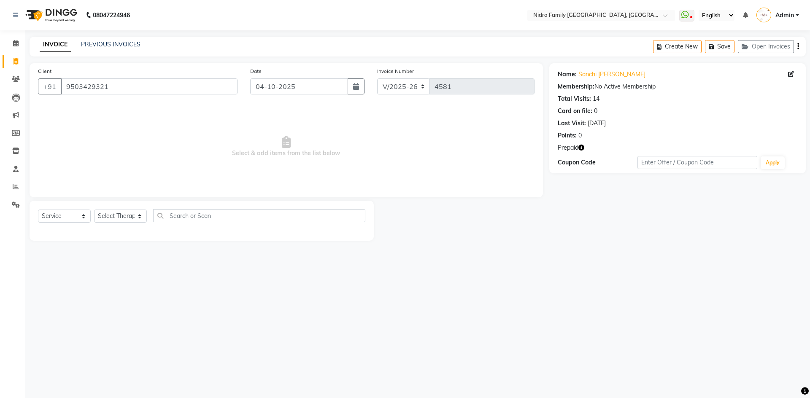
click at [581, 147] on icon "button" at bounding box center [582, 148] width 6 height 6
click at [71, 216] on select "Select Service Product Membership Package Voucher Prepaid Gift Card" at bounding box center [64, 216] width 53 height 13
click at [38, 210] on select "Select Service Product Membership Package Voucher Prepaid Gift Card" at bounding box center [64, 216] width 53 height 13
click at [127, 217] on select "Select Therapist [PERSON_NAME] [PERSON_NAME] [PERSON_NAME] [PERSON_NAME] [PERSO…" at bounding box center [120, 216] width 53 height 13
select select "83326"
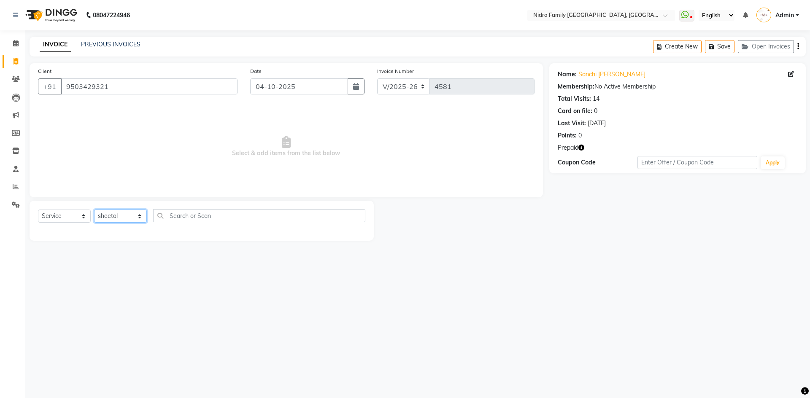
click at [94, 210] on select "Select Therapist [PERSON_NAME] [PERSON_NAME] [PERSON_NAME] [PERSON_NAME] [PERSO…" at bounding box center [120, 216] width 53 height 13
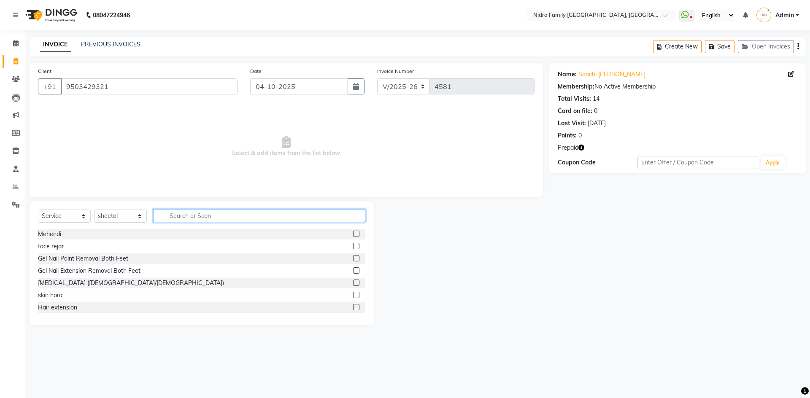
click at [234, 216] on input "text" at bounding box center [259, 215] width 212 height 13
type input "aro"
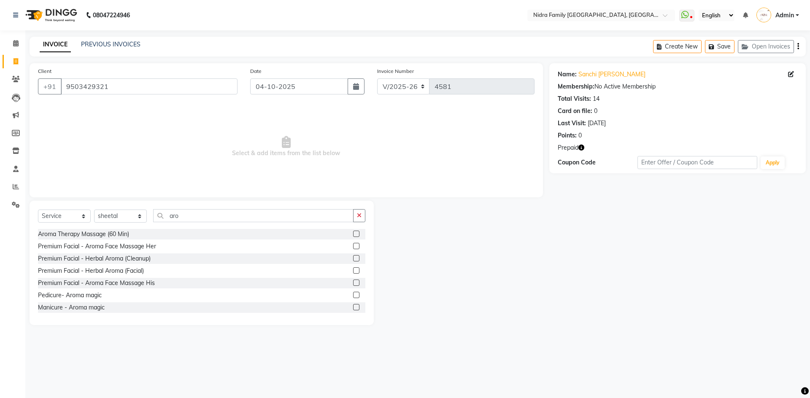
click at [353, 233] on label at bounding box center [356, 234] width 6 height 6
click at [353, 233] on input "checkbox" at bounding box center [355, 234] width 5 height 5
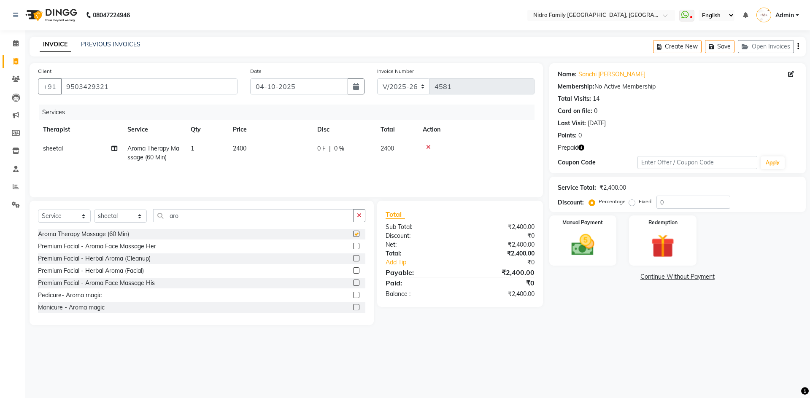
checkbox input "false"
click at [673, 252] on img at bounding box center [662, 246] width 39 height 30
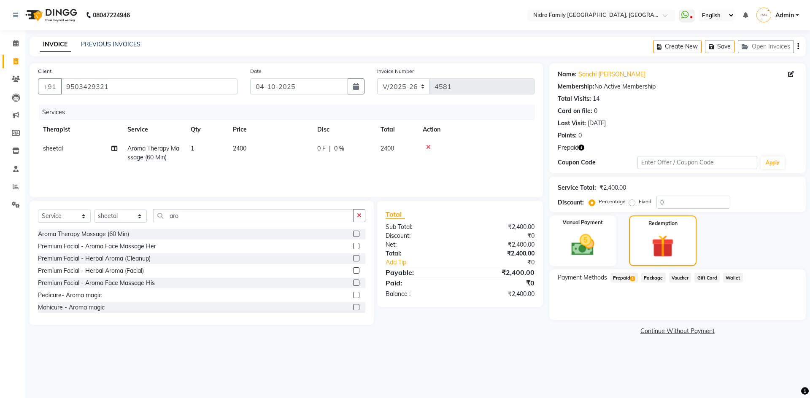
click at [621, 276] on span "Prepaid 1" at bounding box center [624, 278] width 27 height 10
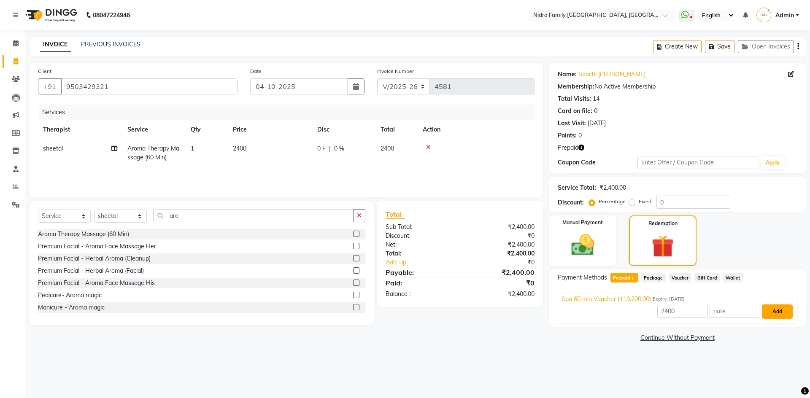
click at [776, 312] on button "Add" at bounding box center [777, 312] width 31 height 14
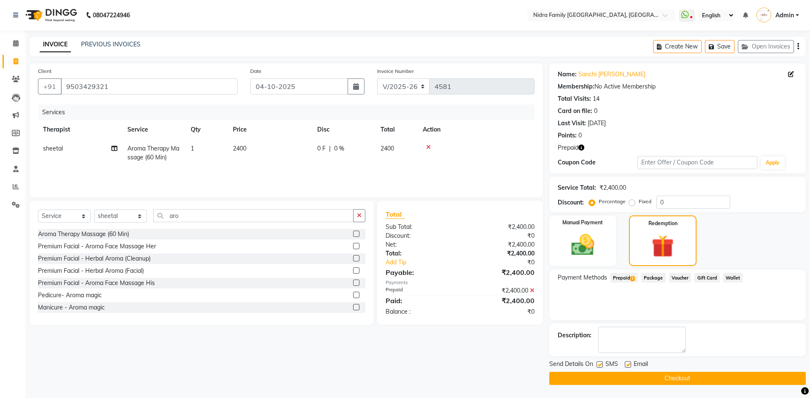
click at [618, 381] on button "Checkout" at bounding box center [678, 378] width 257 height 13
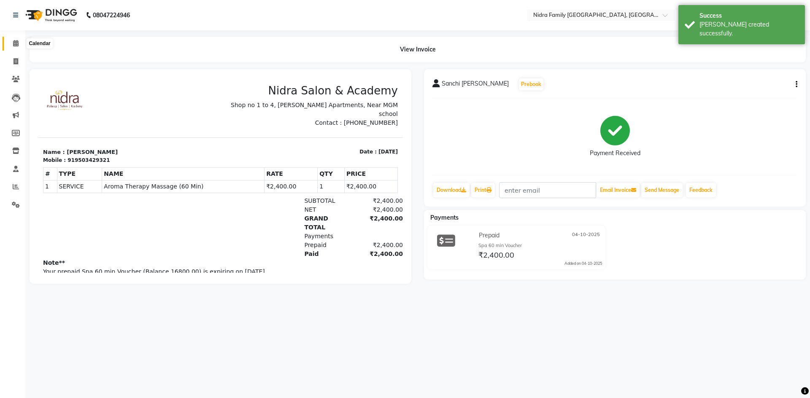
click at [15, 43] on icon at bounding box center [15, 43] width 5 height 6
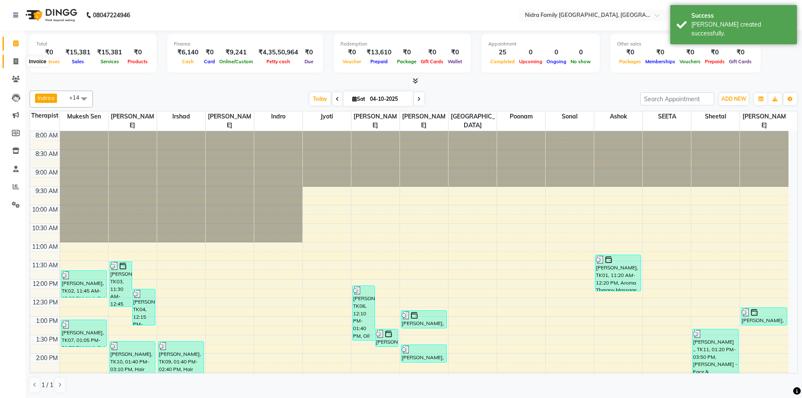
click at [14, 60] on icon at bounding box center [16, 61] width 5 height 6
select select "service"
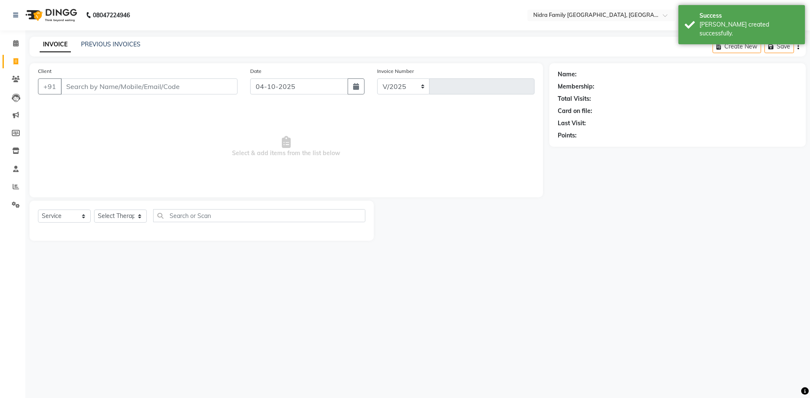
select select "591"
type input "4582"
click at [114, 85] on input "Client" at bounding box center [149, 87] width 177 height 16
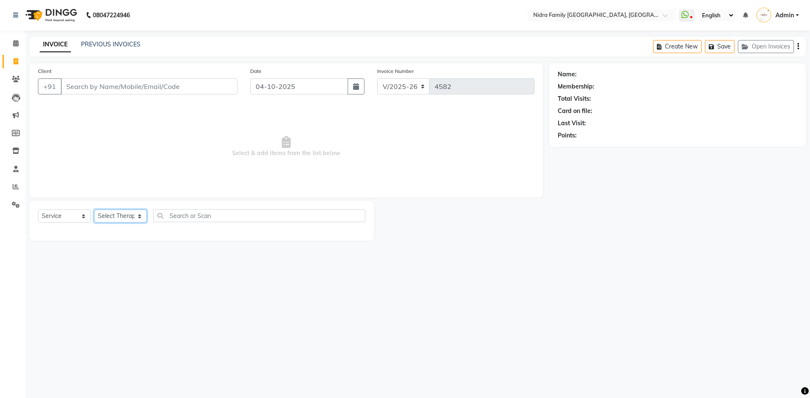
click at [122, 214] on select "Select Therapist [PERSON_NAME] [PERSON_NAME] [PERSON_NAME] [PERSON_NAME] [PERSO…" at bounding box center [120, 216] width 53 height 13
select select "8270"
click at [94, 210] on select "Select Therapist [PERSON_NAME] [PERSON_NAME] [PERSON_NAME] [PERSON_NAME] [PERSO…" at bounding box center [120, 216] width 53 height 13
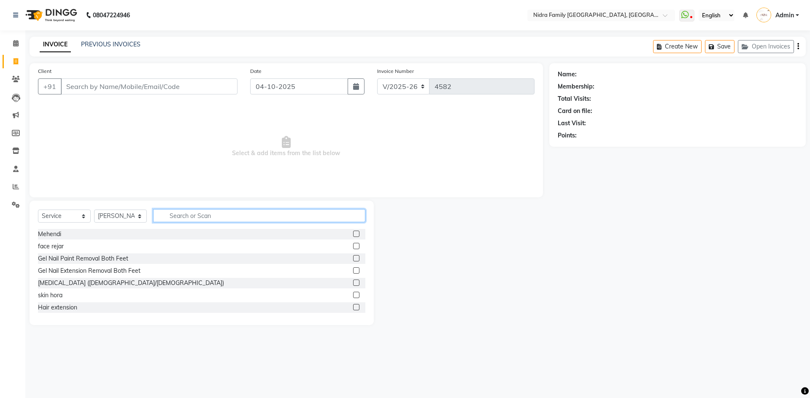
click at [199, 215] on input "text" at bounding box center [259, 215] width 212 height 13
click at [206, 214] on input "text" at bounding box center [259, 215] width 212 height 13
click at [275, 214] on input "text" at bounding box center [259, 215] width 212 height 13
type input "cut"
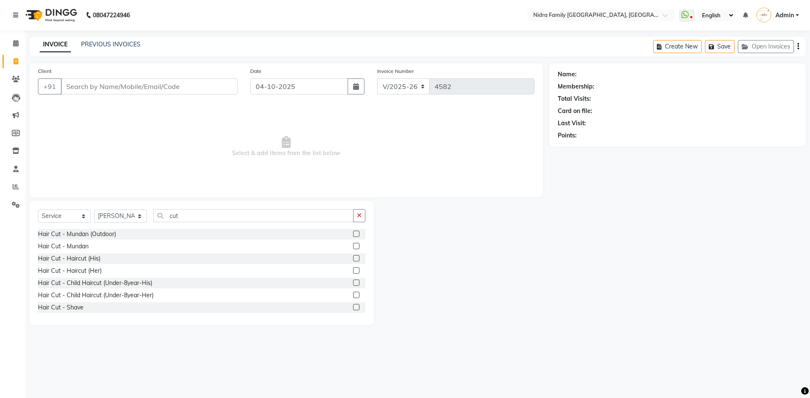
click at [353, 257] on label at bounding box center [356, 258] width 6 height 6
click at [353, 257] on input "checkbox" at bounding box center [355, 258] width 5 height 5
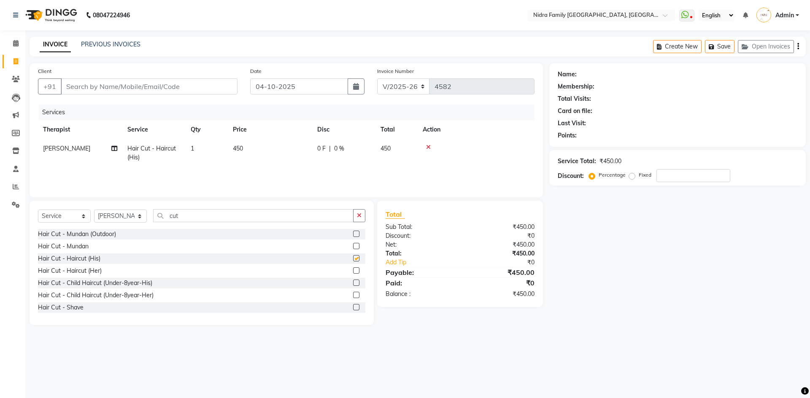
checkbox input "false"
click at [152, 89] on input "Client" at bounding box center [149, 87] width 177 height 16
type input "9"
type input "0"
type input "9303560402"
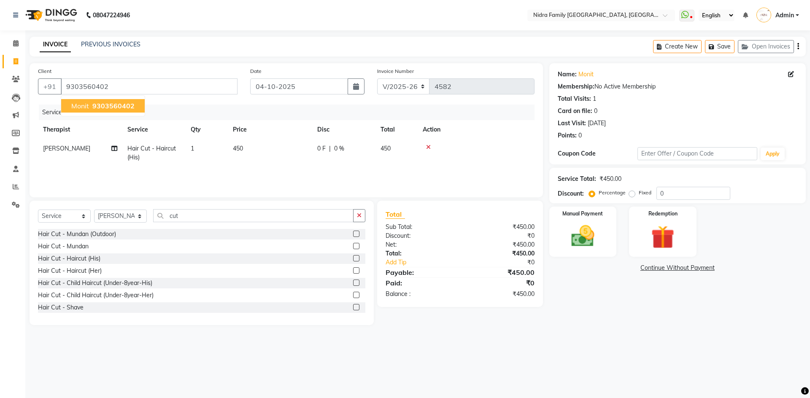
click at [98, 104] on span "9303560402" at bounding box center [113, 106] width 42 height 8
click at [583, 227] on img at bounding box center [583, 236] width 39 height 28
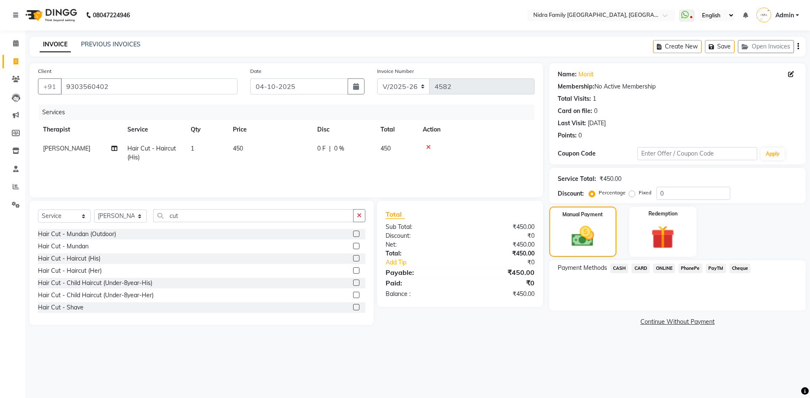
click at [618, 268] on span "CASH" at bounding box center [620, 269] width 18 height 10
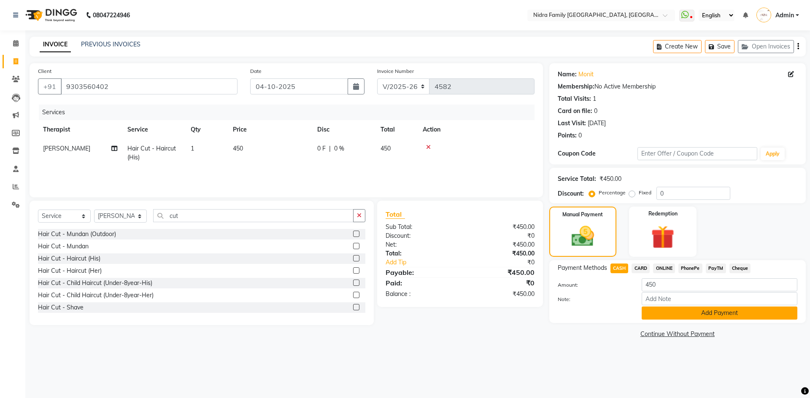
click at [709, 312] on button "Add Payment" at bounding box center [720, 313] width 156 height 13
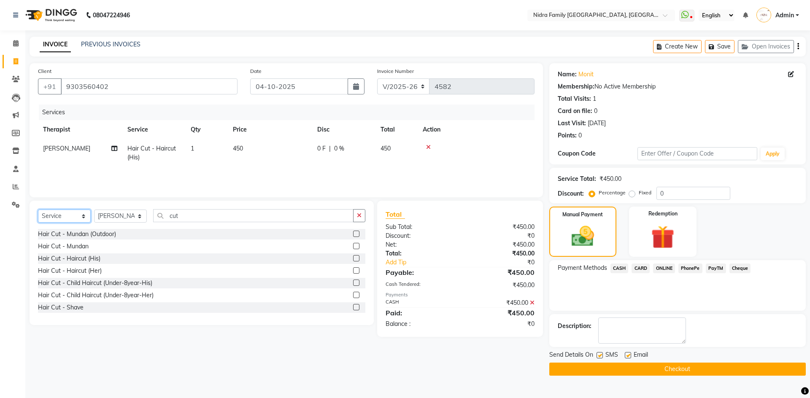
click at [57, 219] on select "Select Service Product Membership Package Voucher Prepaid Gift Card" at bounding box center [64, 216] width 53 height 13
select select "product"
click at [38, 210] on select "Select Service Product Membership Package Voucher Prepaid Gift Card" at bounding box center [64, 216] width 53 height 13
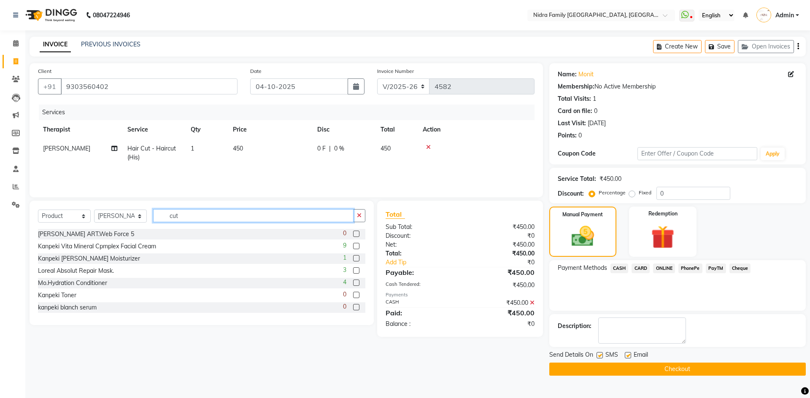
click at [192, 217] on input "cut" at bounding box center [253, 215] width 200 height 13
type input "c"
click at [212, 217] on input "text" at bounding box center [259, 215] width 212 height 13
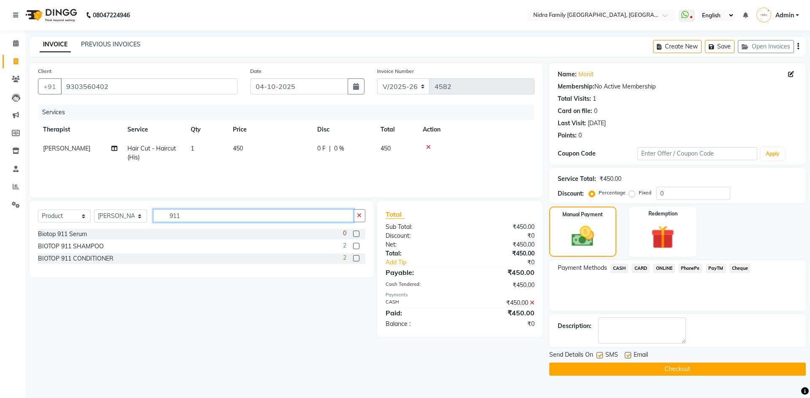
type input "911"
click at [357, 246] on label at bounding box center [356, 246] width 6 height 6
click at [357, 246] on input "checkbox" at bounding box center [355, 246] width 5 height 5
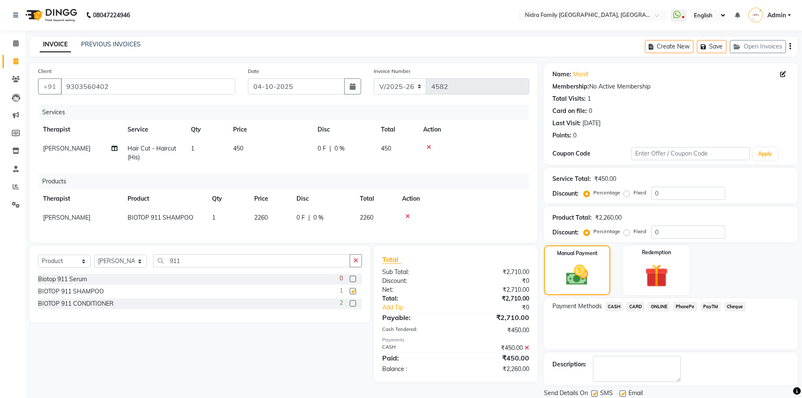
checkbox input "false"
click at [299, 220] on span "0 F" at bounding box center [300, 218] width 8 height 9
select select "8270"
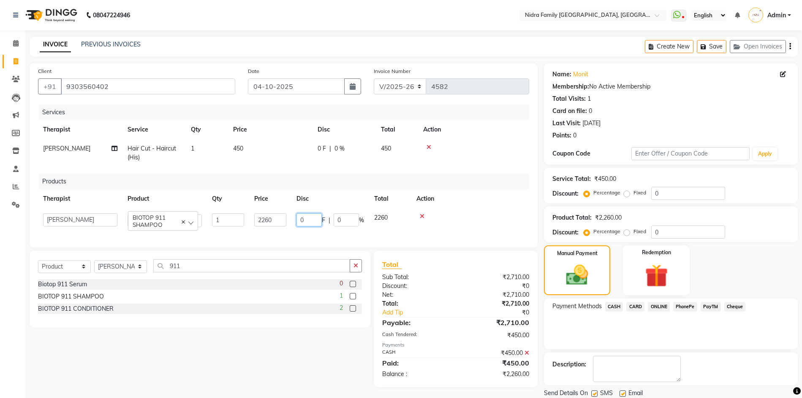
drag, startPoint x: 309, startPoint y: 218, endPoint x: 292, endPoint y: 217, distance: 16.9
click at [292, 217] on td "0 F | 0 %" at bounding box center [330, 221] width 78 height 24
type input "10"
click at [455, 170] on div "Services Therapist Service Qty Price Disc Total Action [PERSON_NAME] Hair Cut -…" at bounding box center [283, 172] width 491 height 135
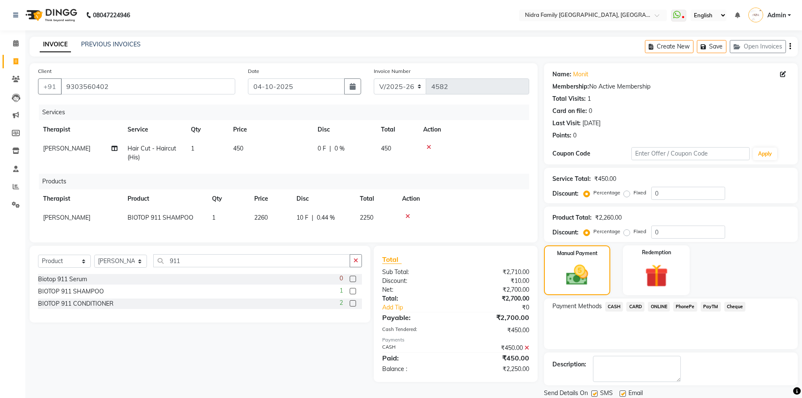
click at [714, 306] on span "PayTM" at bounding box center [710, 307] width 20 height 10
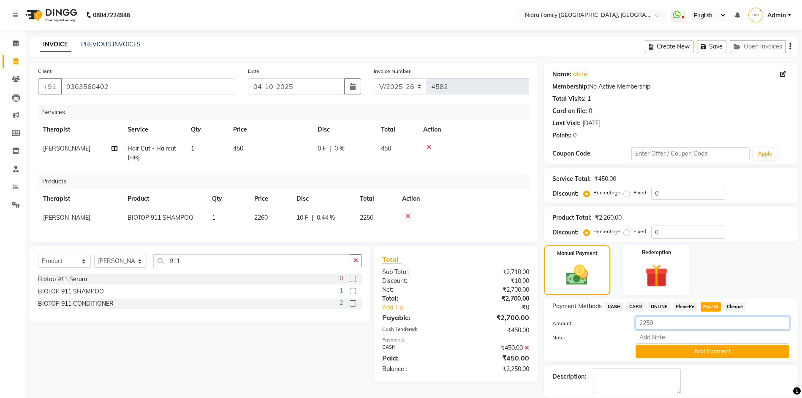
drag, startPoint x: 662, startPoint y: 320, endPoint x: 610, endPoint y: 332, distance: 53.4
click at [610, 332] on div "Amount: 2250 Note: Add Payment" at bounding box center [670, 337] width 237 height 41
type input "10"
click at [679, 351] on button "Add Payment" at bounding box center [712, 351] width 154 height 13
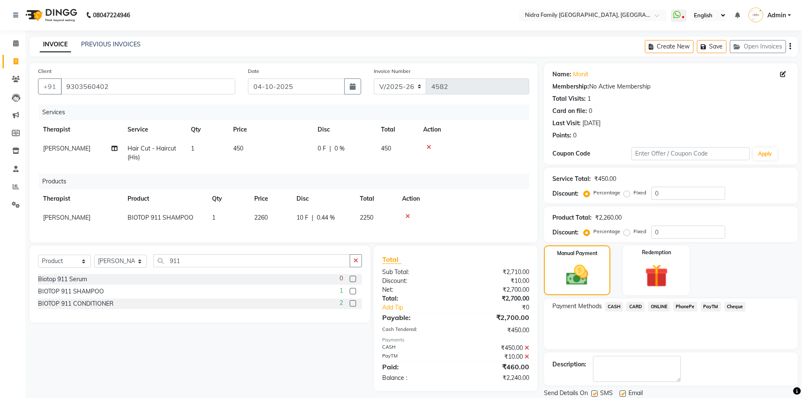
click at [611, 303] on span "CASH" at bounding box center [614, 307] width 18 height 10
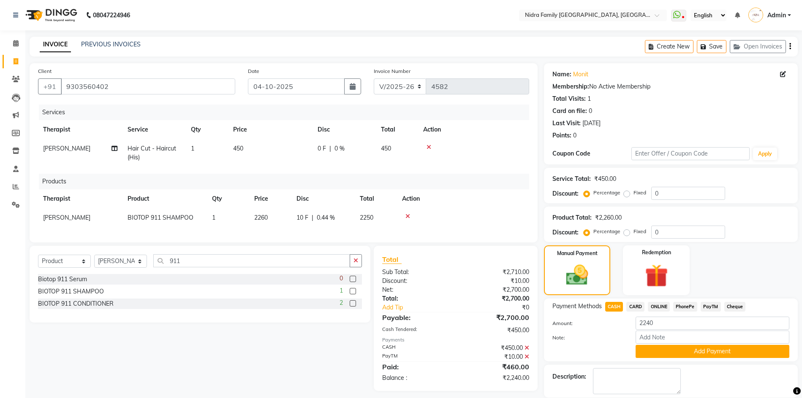
click at [661, 348] on button "Add Payment" at bounding box center [712, 351] width 154 height 13
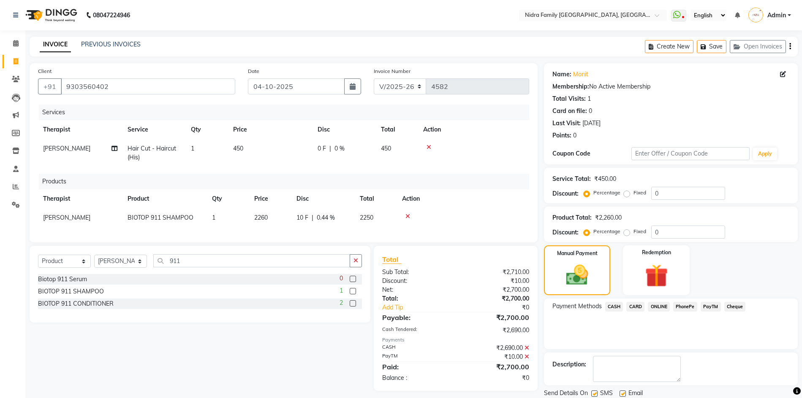
scroll to position [29, 0]
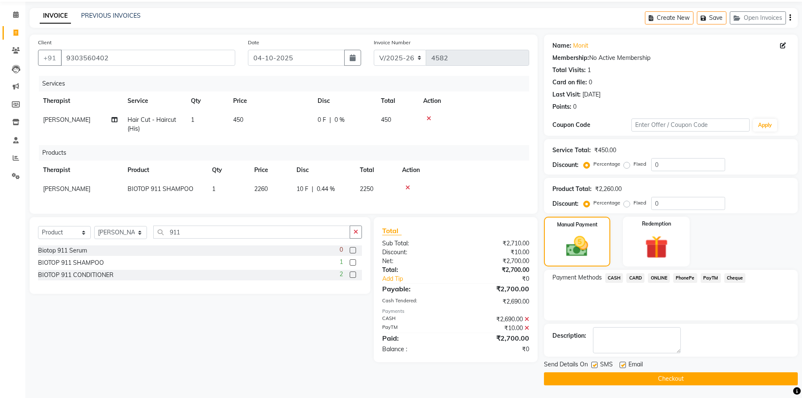
click at [604, 377] on button "Checkout" at bounding box center [671, 379] width 254 height 13
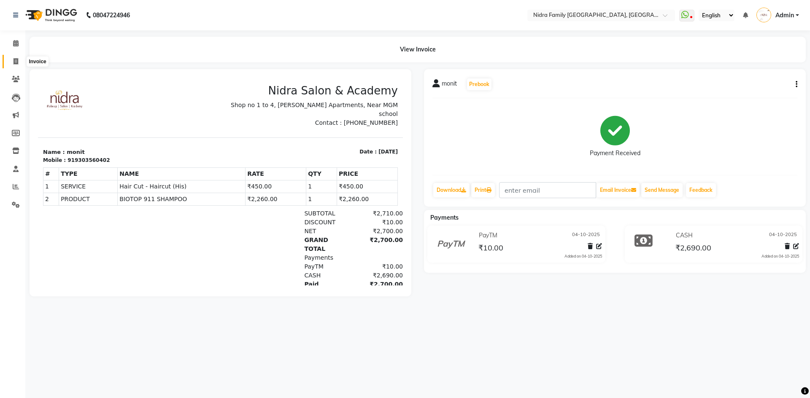
click at [17, 61] on icon at bounding box center [16, 61] width 5 height 6
select select "service"
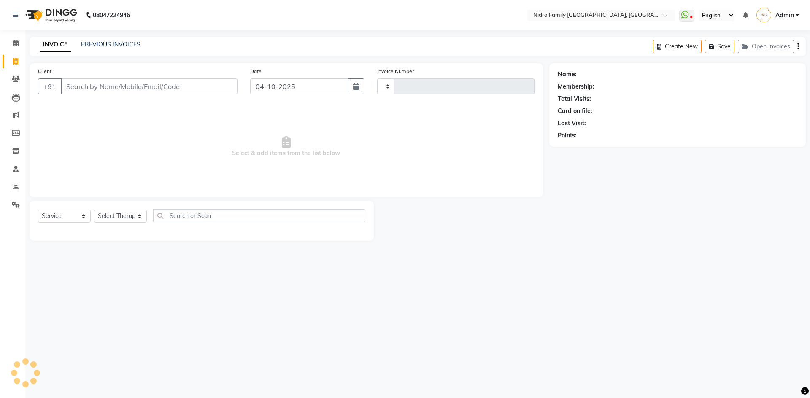
type input "4584"
select select "591"
click at [109, 40] on div "PREVIOUS INVOICES" at bounding box center [111, 44] width 60 height 9
click at [88, 43] on link "PREVIOUS INVOICES" at bounding box center [111, 45] width 60 height 8
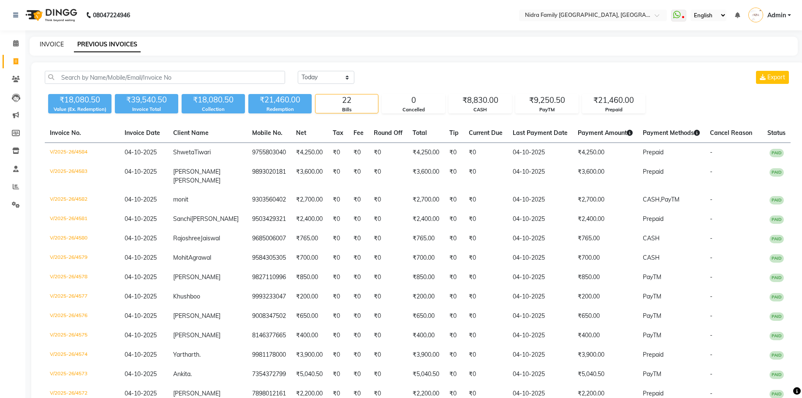
click at [54, 44] on link "INVOICE" at bounding box center [52, 45] width 24 height 8
select select "service"
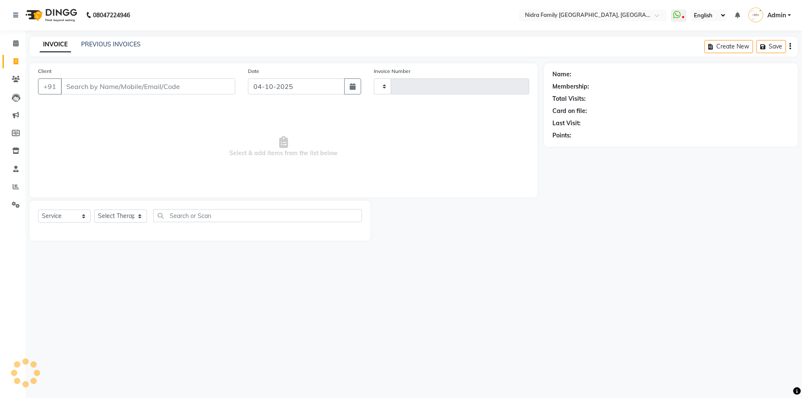
type input "4585"
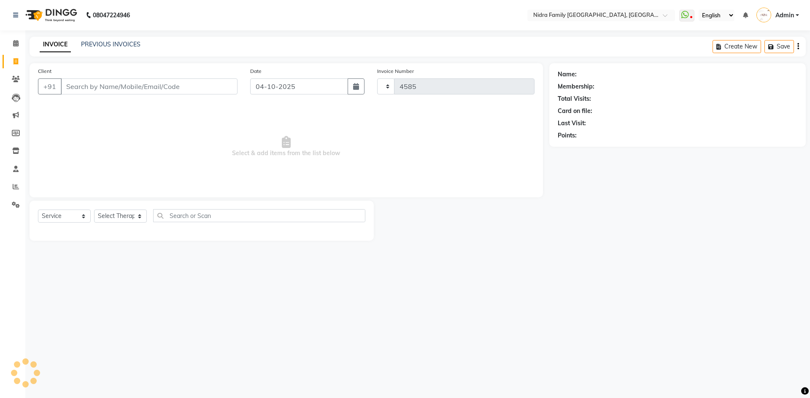
select select "591"
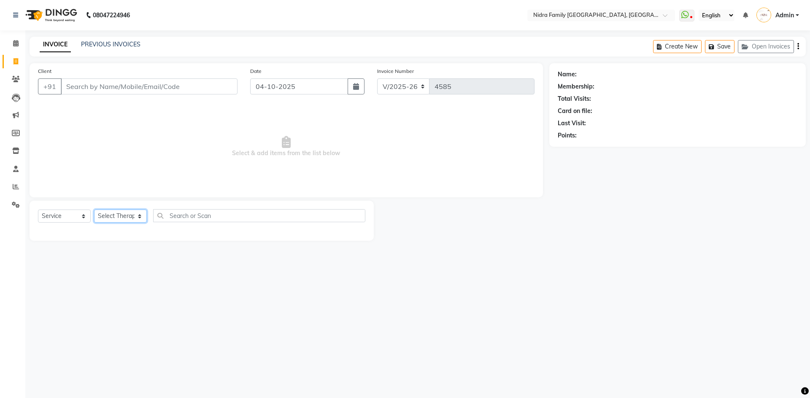
click at [117, 217] on select "Select Therapist [PERSON_NAME] [PERSON_NAME] [PERSON_NAME] [PERSON_NAME] [PERSO…" at bounding box center [120, 216] width 53 height 13
select select "16657"
click at [94, 210] on select "Select Therapist [PERSON_NAME] [PERSON_NAME] [PERSON_NAME] [PERSON_NAME] [PERSO…" at bounding box center [120, 216] width 53 height 13
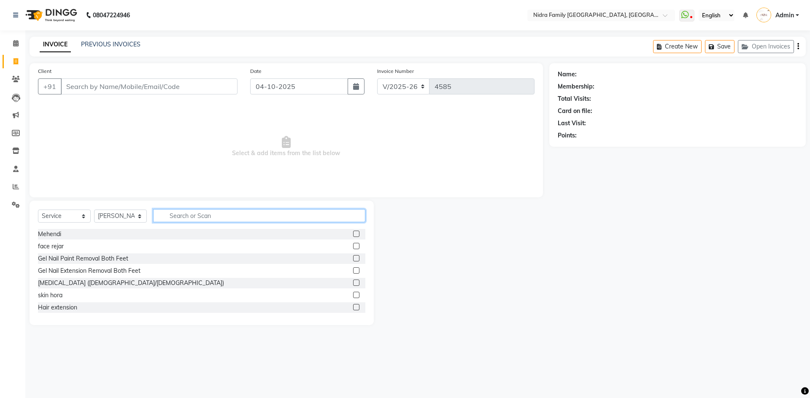
drag, startPoint x: 243, startPoint y: 217, endPoint x: 238, endPoint y: 215, distance: 4.4
click at [243, 216] on input "text" at bounding box center [259, 215] width 212 height 13
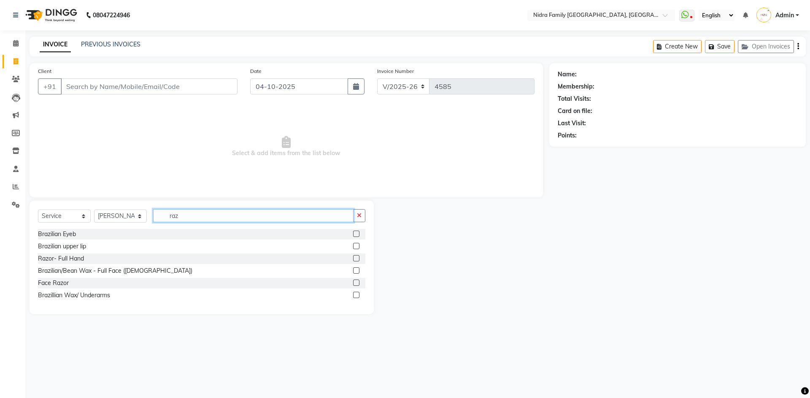
type input "raz"
click at [355, 283] on label at bounding box center [356, 283] width 6 height 6
click at [355, 283] on input "checkbox" at bounding box center [355, 283] width 5 height 5
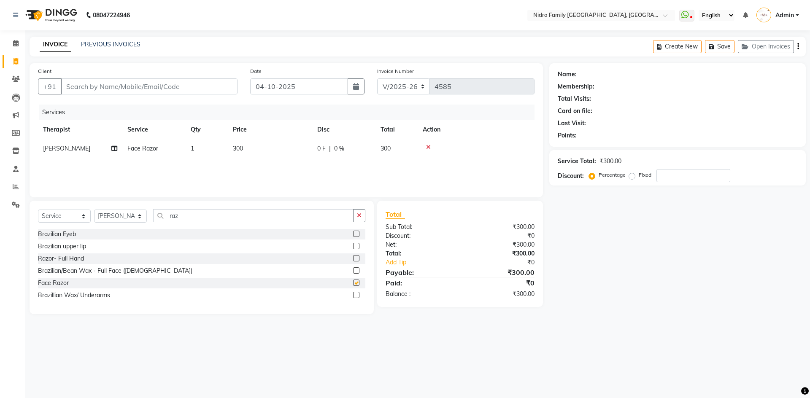
checkbox input "false"
click at [185, 213] on input "raz" at bounding box center [253, 215] width 200 height 13
type input "r"
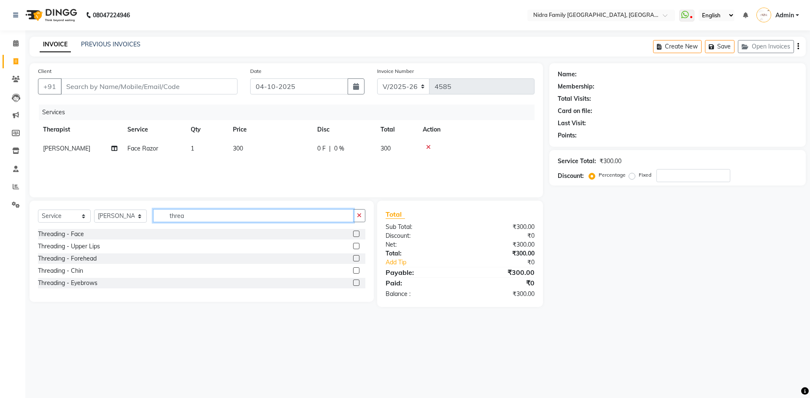
type input "threa"
click at [355, 282] on label at bounding box center [356, 283] width 6 height 6
click at [355, 282] on input "checkbox" at bounding box center [355, 283] width 5 height 5
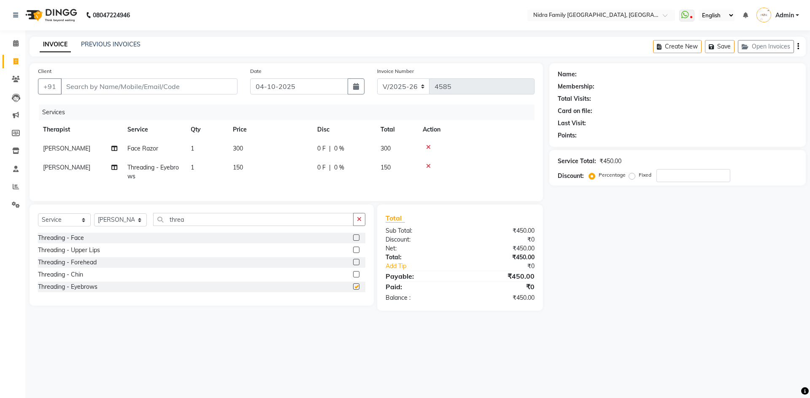
checkbox input "false"
click at [156, 81] on input "Client" at bounding box center [149, 87] width 177 height 16
type input "B"
type input "0"
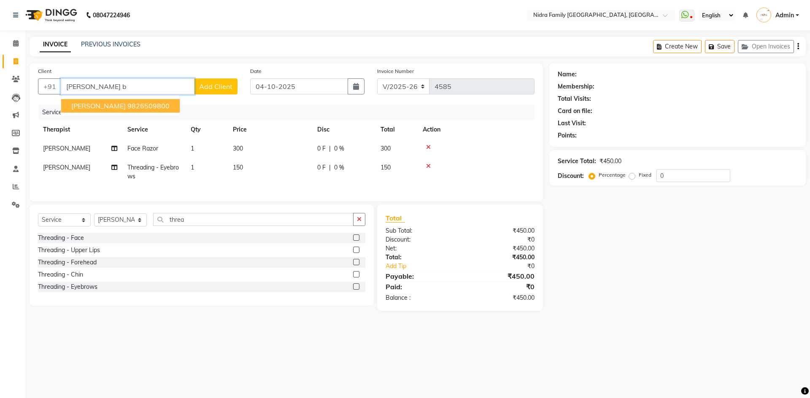
click at [108, 108] on span "[PERSON_NAME]" at bounding box center [98, 106] width 54 height 8
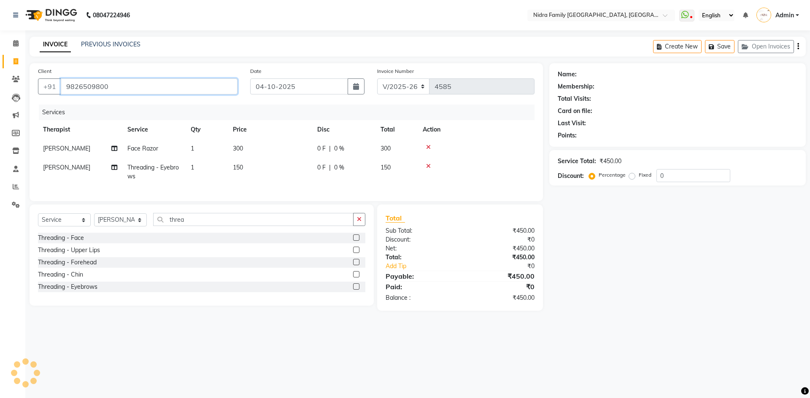
type input "9826509800"
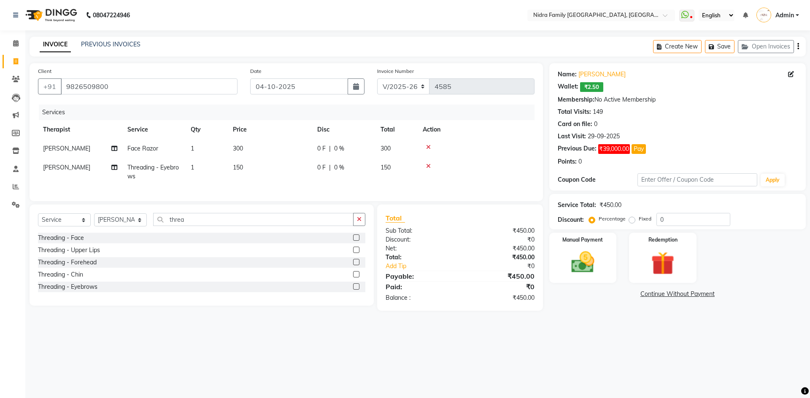
click at [680, 292] on link "Continue Without Payment" at bounding box center [677, 294] width 253 height 9
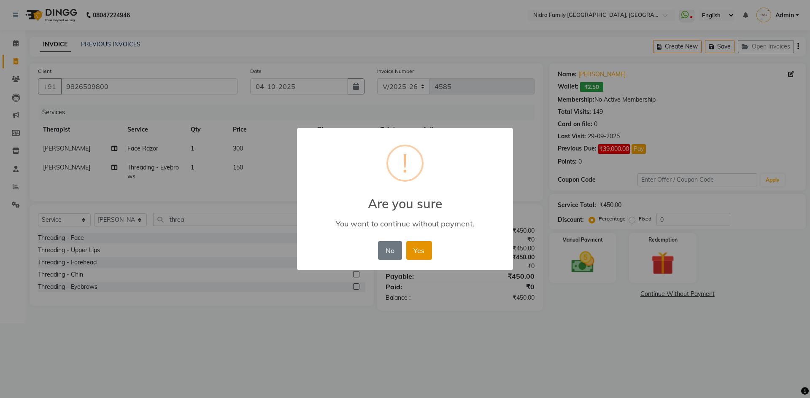
click at [417, 252] on button "Yes" at bounding box center [419, 250] width 26 height 19
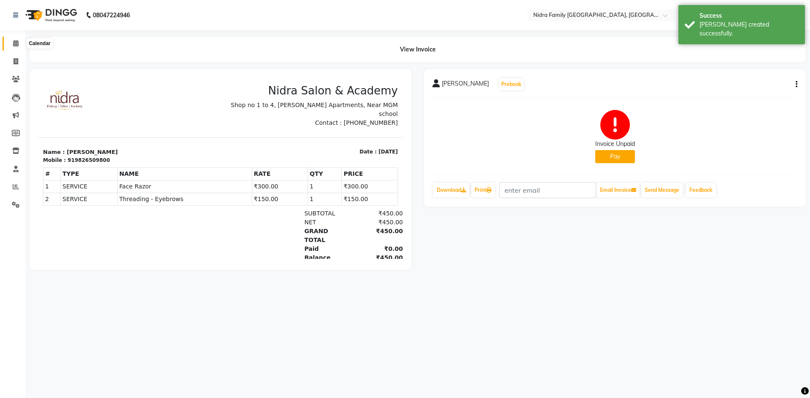
click at [14, 43] on icon at bounding box center [15, 43] width 5 height 6
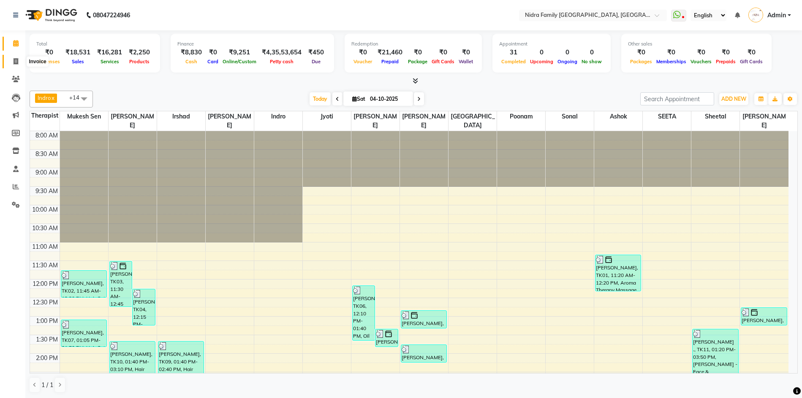
click at [14, 62] on icon at bounding box center [16, 61] width 5 height 6
select select "service"
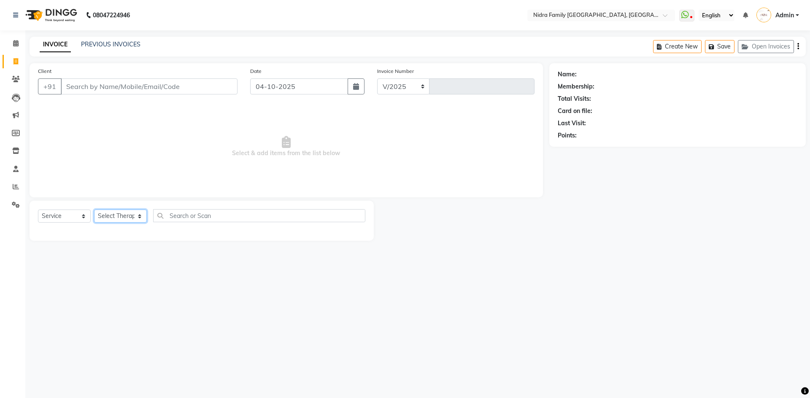
select select "591"
type input "4586"
click at [122, 217] on select "Select Therapist [PERSON_NAME] [PERSON_NAME] [PERSON_NAME] [PERSON_NAME] [PERSO…" at bounding box center [120, 216] width 53 height 13
select select "8269"
click at [94, 210] on select "Select Therapist [PERSON_NAME] [PERSON_NAME] [PERSON_NAME] [PERSON_NAME] [PERSO…" at bounding box center [120, 216] width 53 height 13
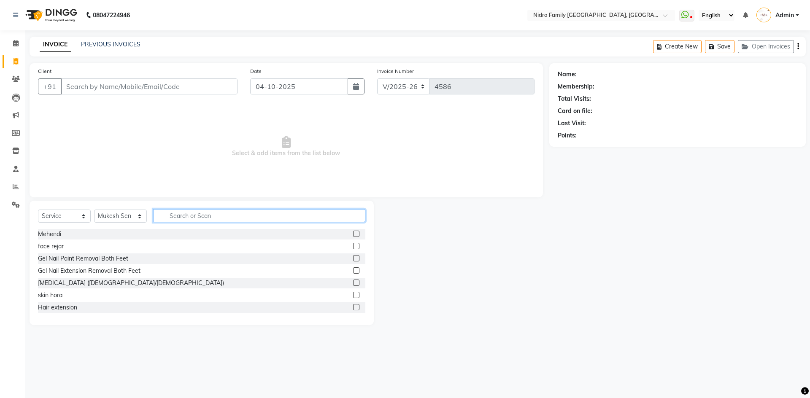
click at [208, 217] on input "text" at bounding box center [259, 215] width 212 height 13
type input "cut"
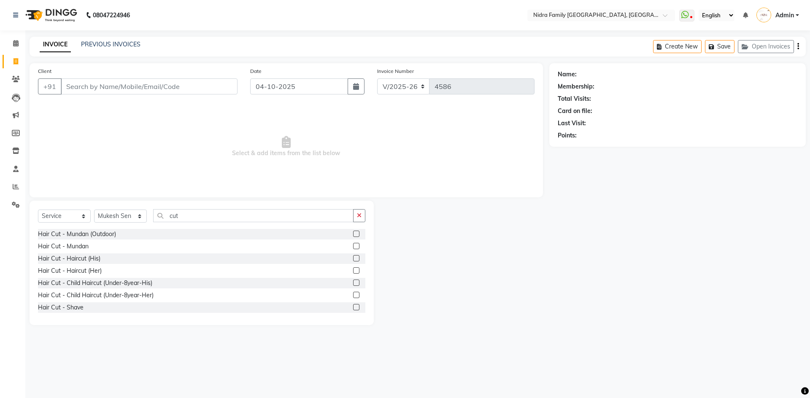
click at [353, 258] on label at bounding box center [356, 258] width 6 height 6
click at [353, 258] on input "checkbox" at bounding box center [355, 258] width 5 height 5
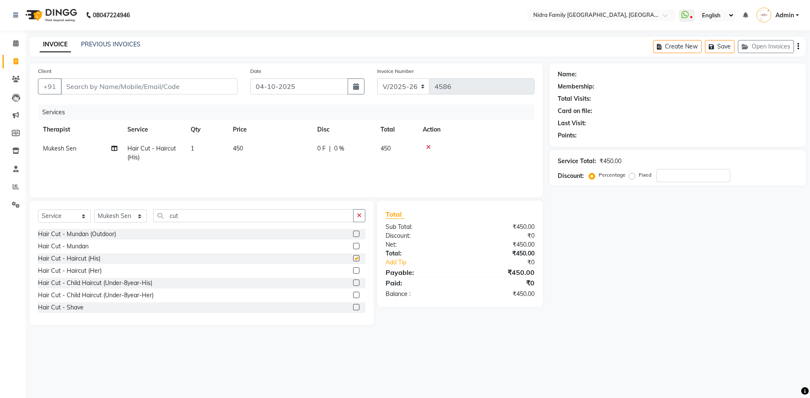
checkbox input "false"
click at [167, 89] on input "Client" at bounding box center [149, 87] width 177 height 16
click at [138, 84] on input "Client" at bounding box center [149, 87] width 177 height 16
type input "9"
type input "0"
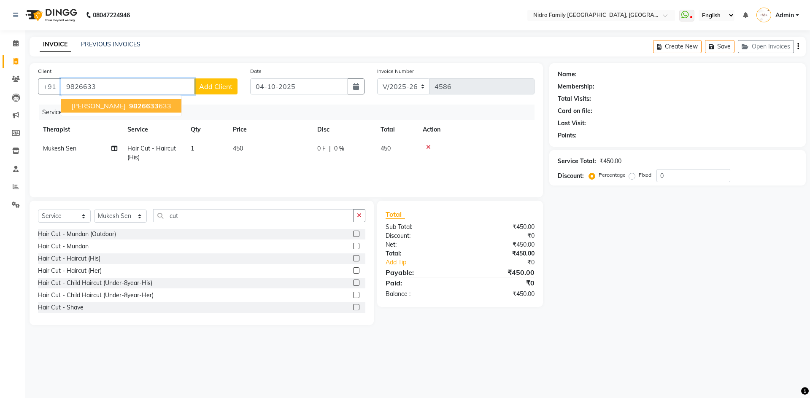
click at [100, 105] on span "[PERSON_NAME]" at bounding box center [98, 106] width 54 height 8
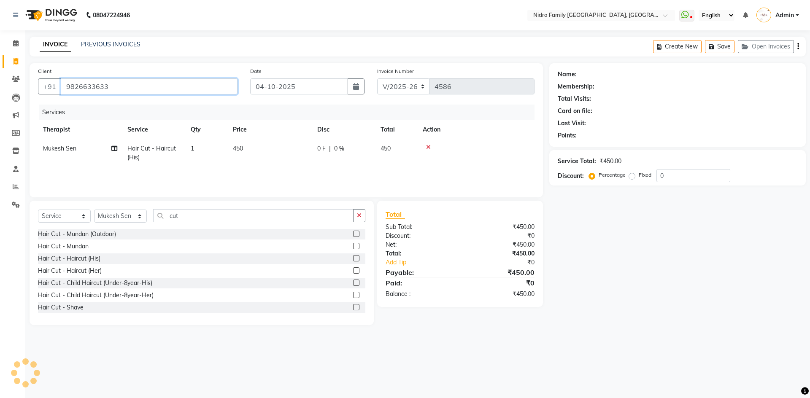
type input "9826633633"
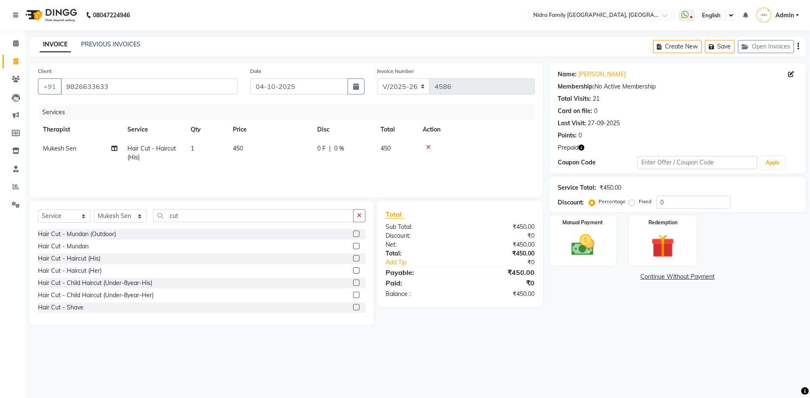
click at [580, 146] on icon "button" at bounding box center [582, 148] width 6 height 6
click at [571, 320] on div "Name: [PERSON_NAME] Membership: No Active Membership Total Visits: 21 Card on f…" at bounding box center [681, 194] width 263 height 262
click at [109, 217] on select "Select Therapist [PERSON_NAME] [PERSON_NAME] [PERSON_NAME] [PERSON_NAME] [PERSO…" at bounding box center [120, 216] width 53 height 13
select select "83326"
click at [94, 210] on select "Select Therapist [PERSON_NAME] [PERSON_NAME] [PERSON_NAME] [PERSON_NAME] [PERSO…" at bounding box center [120, 216] width 53 height 13
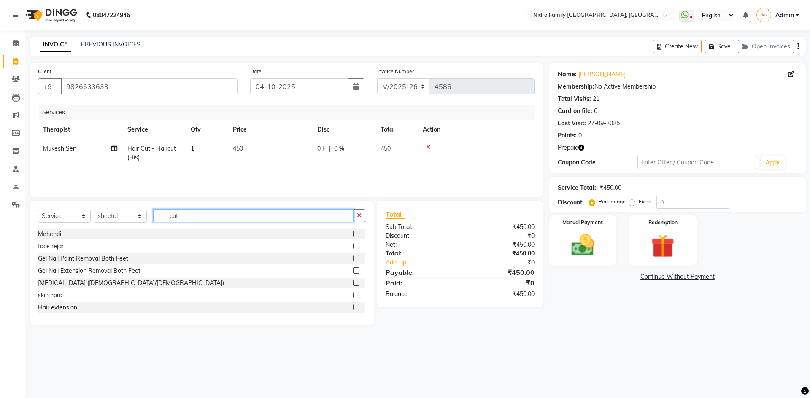
click at [220, 216] on input "cut" at bounding box center [253, 215] width 200 height 13
type input "c"
type input "sham"
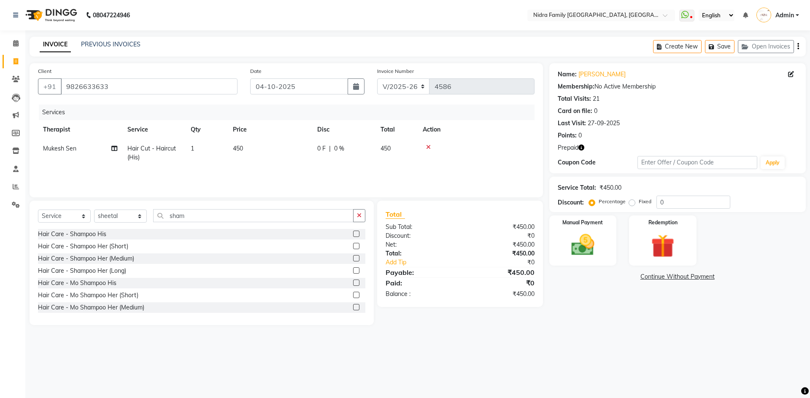
click at [353, 258] on label at bounding box center [356, 258] width 6 height 6
click at [353, 258] on input "checkbox" at bounding box center [355, 258] width 5 height 5
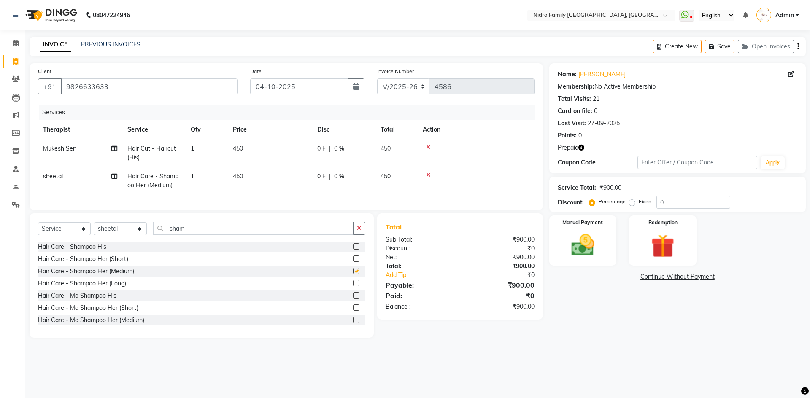
checkbox input "false"
click at [108, 236] on select "Select Therapist [PERSON_NAME] [PERSON_NAME] [PERSON_NAME] [PERSON_NAME] [PERSO…" at bounding box center [120, 228] width 53 height 13
select select "8271"
click at [94, 231] on select "Select Therapist [PERSON_NAME] [PERSON_NAME] [PERSON_NAME] [PERSON_NAME] [PERSO…" at bounding box center [120, 228] width 53 height 13
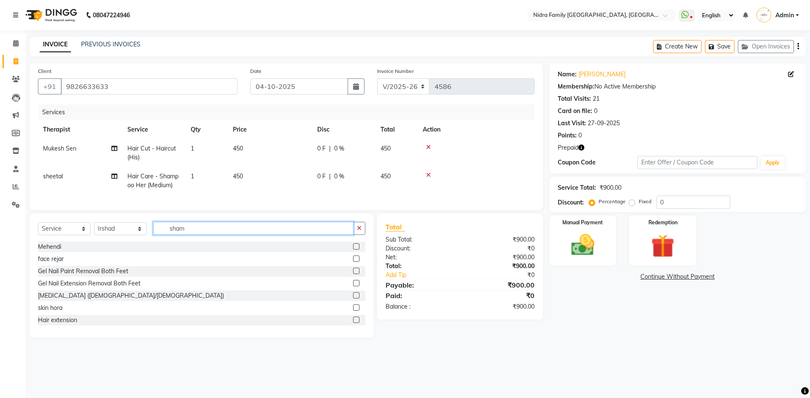
click at [200, 235] on input "sham" at bounding box center [253, 228] width 200 height 13
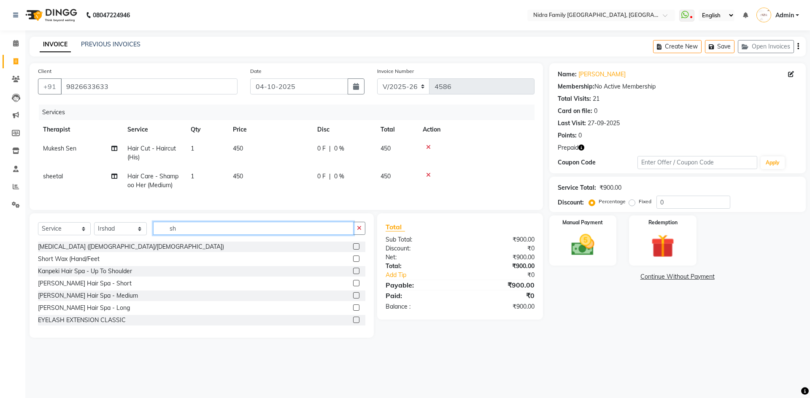
type input "s"
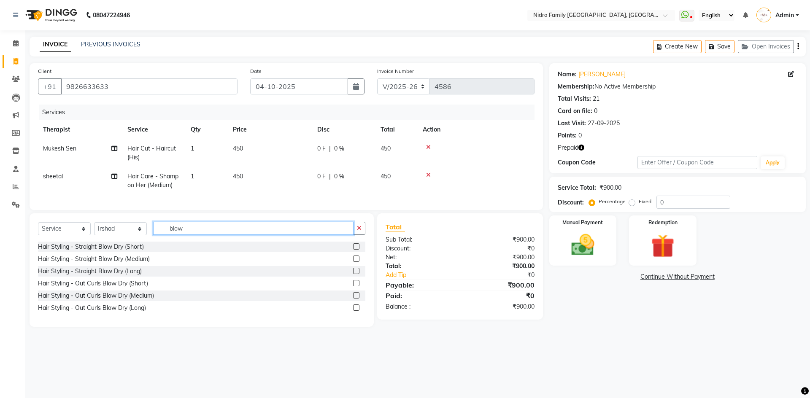
type input "blow"
click at [356, 262] on label at bounding box center [356, 259] width 6 height 6
click at [356, 262] on input "checkbox" at bounding box center [355, 259] width 5 height 5
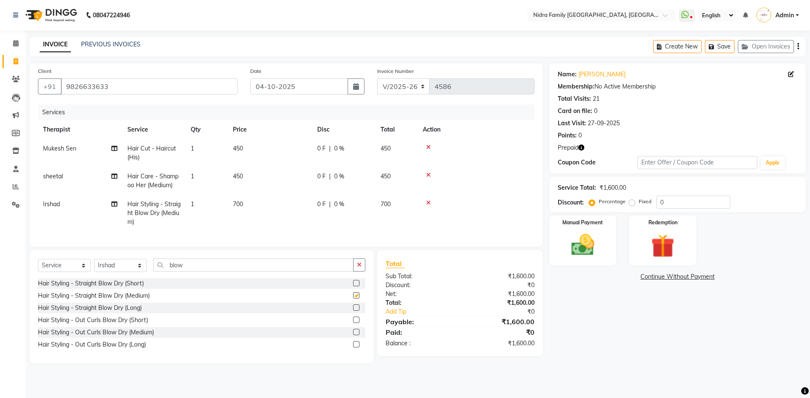
checkbox input "false"
click at [582, 147] on icon "button" at bounding box center [582, 148] width 6 height 6
click at [599, 344] on div "Name: [PERSON_NAME] Membership: No Active Membership Total Visits: 21 Card on f…" at bounding box center [681, 213] width 263 height 301
click at [427, 173] on icon at bounding box center [428, 175] width 5 height 6
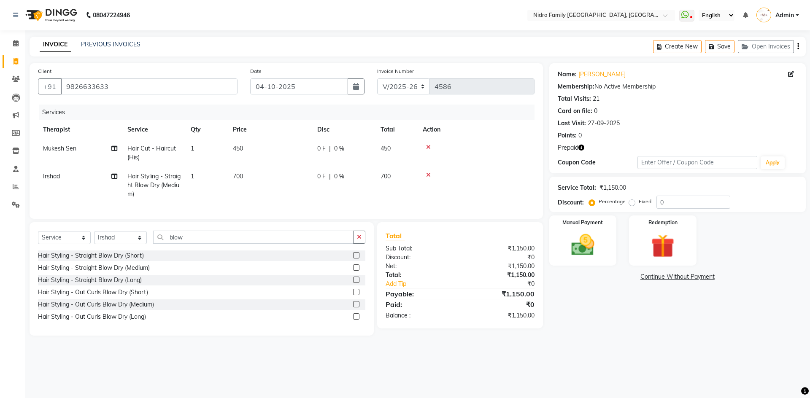
click at [428, 174] on icon at bounding box center [428, 175] width 5 height 6
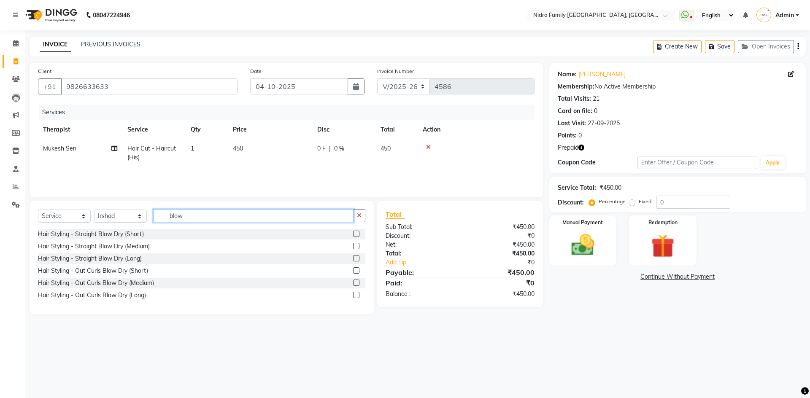
click at [205, 214] on input "blow" at bounding box center [253, 215] width 200 height 13
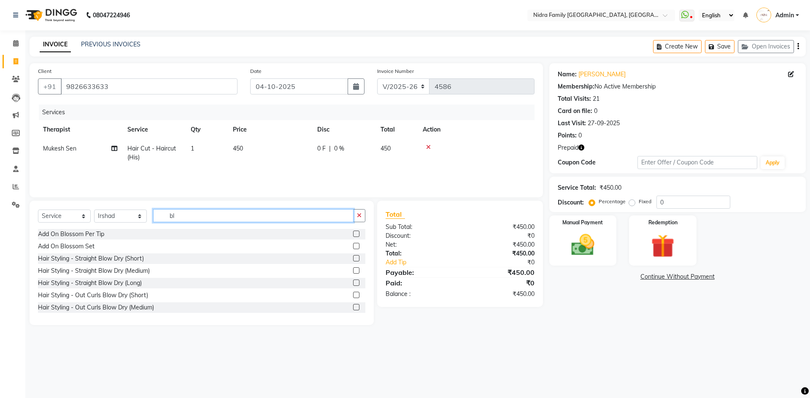
type input "b"
type input "cut"
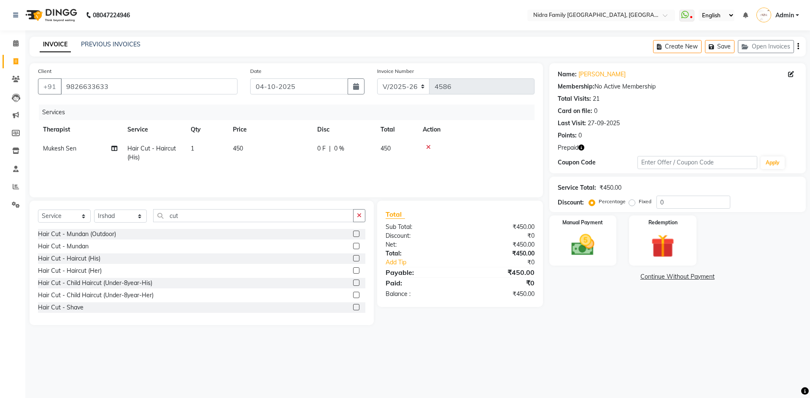
click at [353, 271] on label at bounding box center [356, 271] width 6 height 6
click at [353, 271] on input "checkbox" at bounding box center [355, 270] width 5 height 5
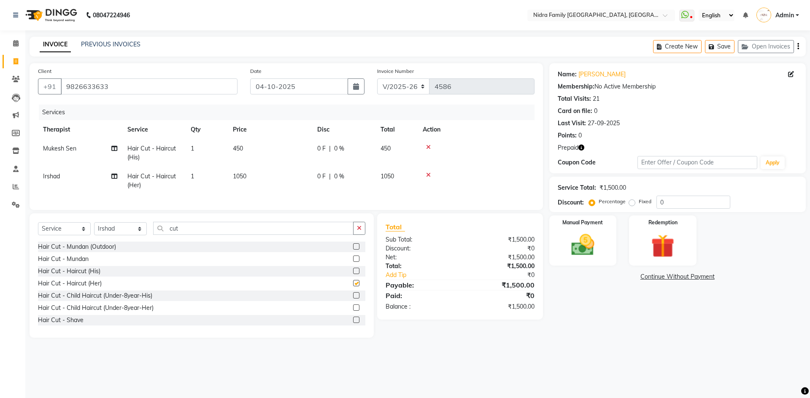
checkbox input "false"
click at [114, 175] on icon at bounding box center [114, 176] width 6 height 6
select select "8271"
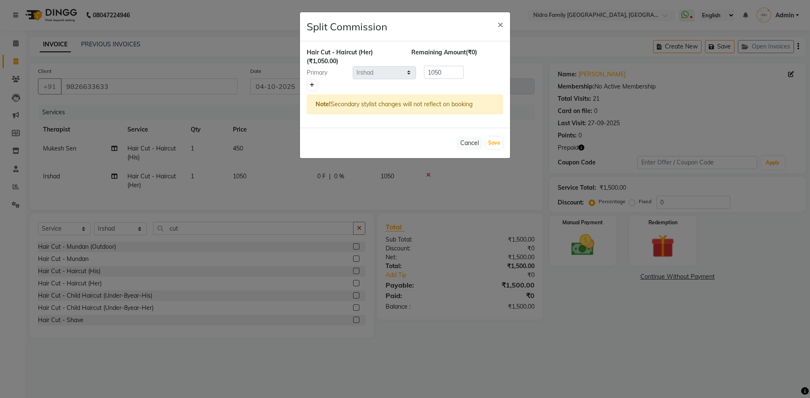
click at [310, 84] on icon at bounding box center [312, 85] width 5 height 5
type input "525"
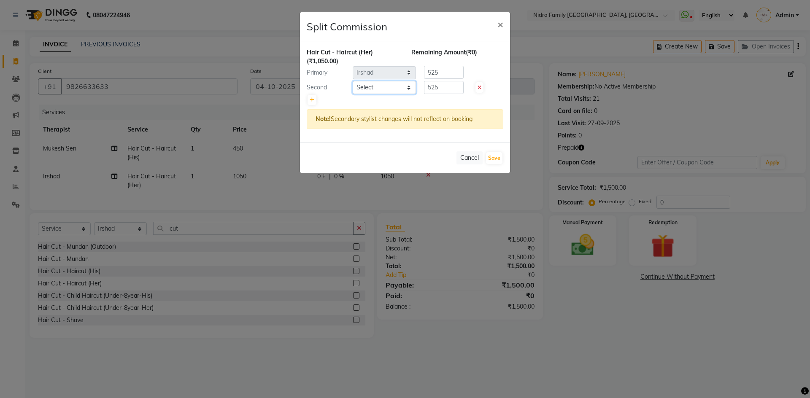
click at [408, 87] on select "Select [PERSON_NAME] [PERSON_NAME] [PERSON_NAME] [PERSON_NAME] [PERSON_NAME] Jy…" at bounding box center [384, 87] width 63 height 13
select select "83326"
click at [353, 81] on select "Select [PERSON_NAME] [PERSON_NAME] [PERSON_NAME] [PERSON_NAME] [PERSON_NAME] Jy…" at bounding box center [384, 87] width 63 height 13
drag, startPoint x: 452, startPoint y: 89, endPoint x: 420, endPoint y: 90, distance: 31.2
click at [425, 90] on input "525" at bounding box center [444, 87] width 40 height 13
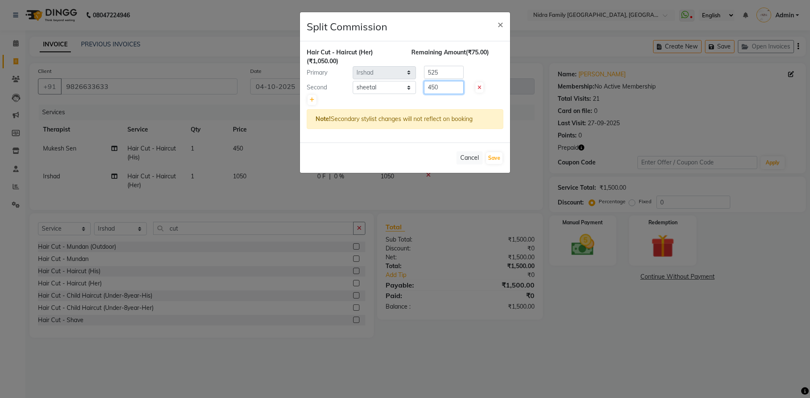
type input "450"
click at [451, 70] on input "525" at bounding box center [444, 72] width 40 height 13
type input "5"
type input "600"
click at [496, 158] on button "Save" at bounding box center [494, 158] width 16 height 12
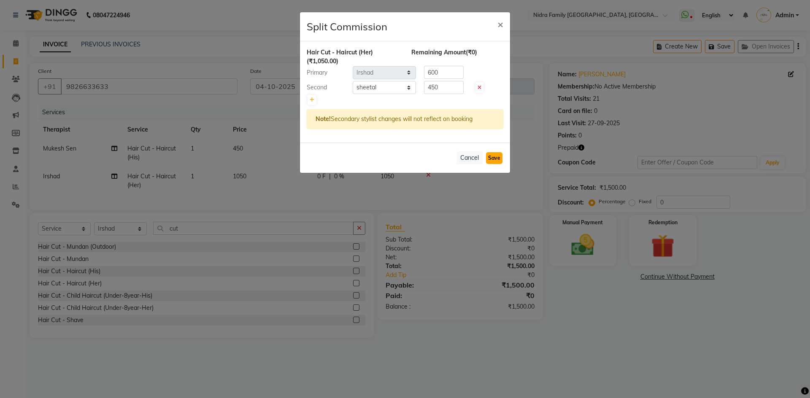
select select "Select"
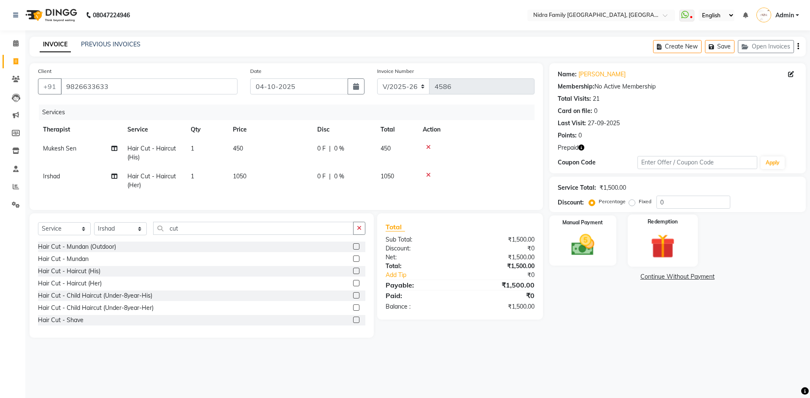
click at [664, 246] on img at bounding box center [662, 246] width 39 height 30
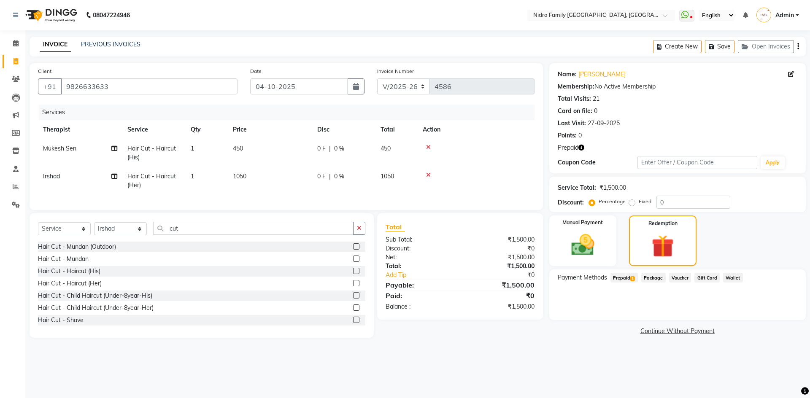
click at [623, 277] on span "Prepaid 1" at bounding box center [624, 278] width 27 height 10
click at [775, 310] on button "Add" at bounding box center [777, 312] width 31 height 14
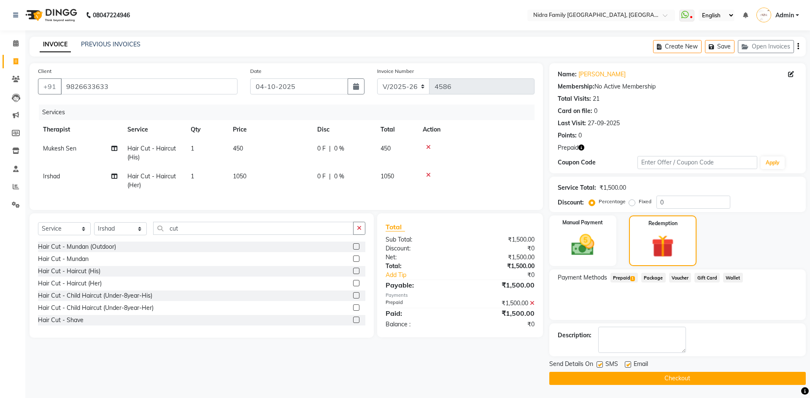
click at [594, 377] on button "Checkout" at bounding box center [678, 378] width 257 height 13
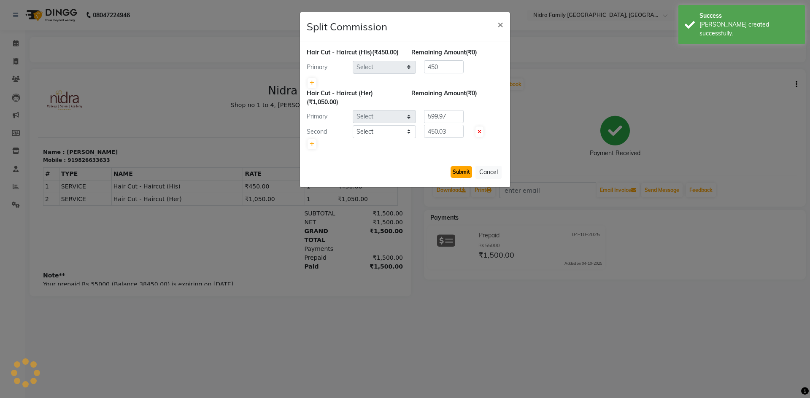
select select "8269"
select select "8271"
select select "83326"
click at [459, 178] on button "Submit" at bounding box center [462, 172] width 22 height 12
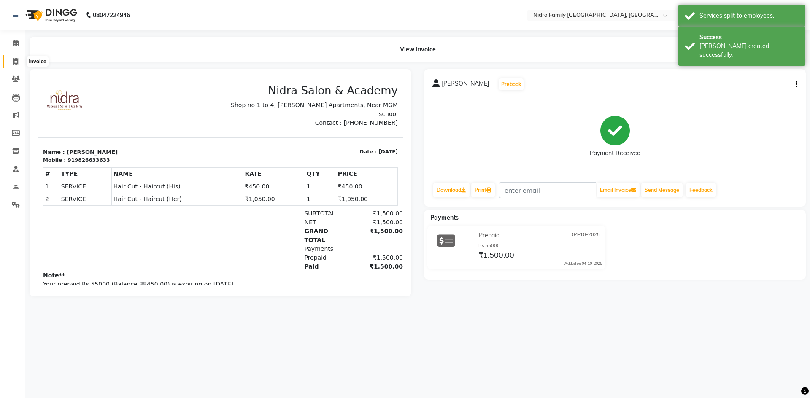
click at [16, 62] on icon at bounding box center [16, 61] width 5 height 6
select select "service"
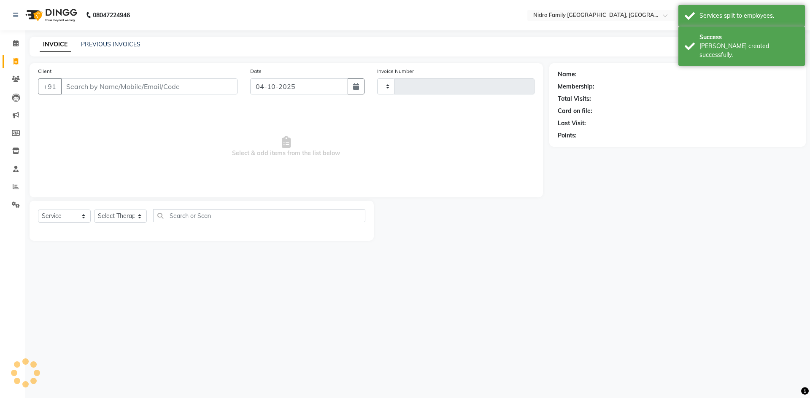
type input "4587"
select select "591"
